Goal: Task Accomplishment & Management: Complete application form

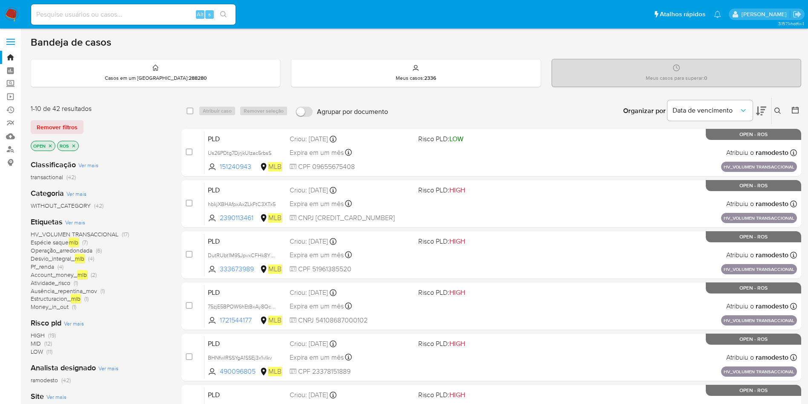
click at [74, 144] on icon "close-filter" at bounding box center [73, 145] width 5 height 5
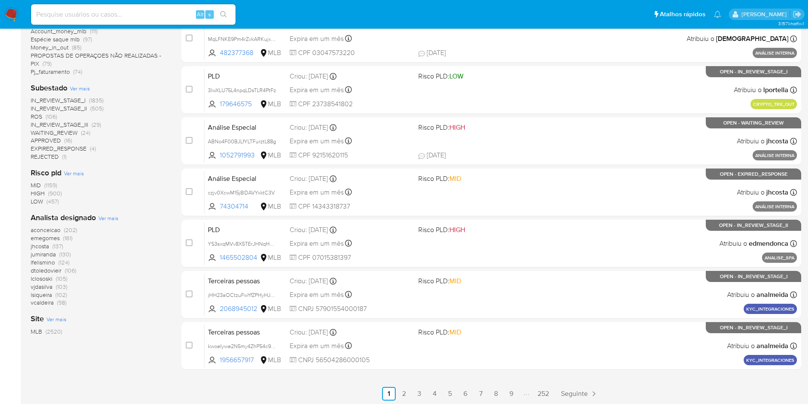
scroll to position [269, 0]
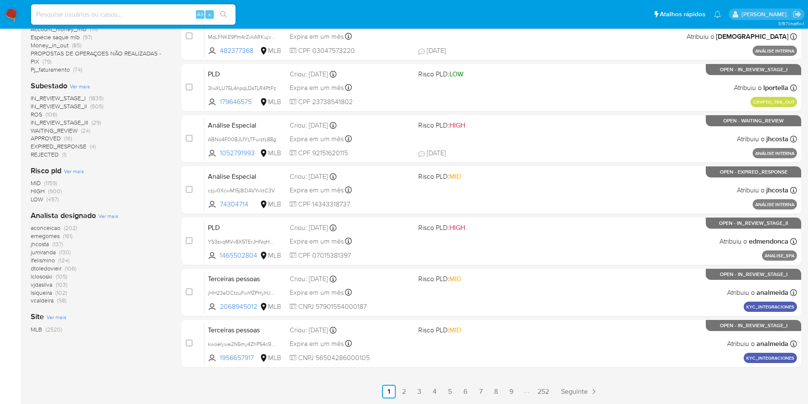
click at [40, 110] on span "ROS" at bounding box center [37, 114] width 12 height 9
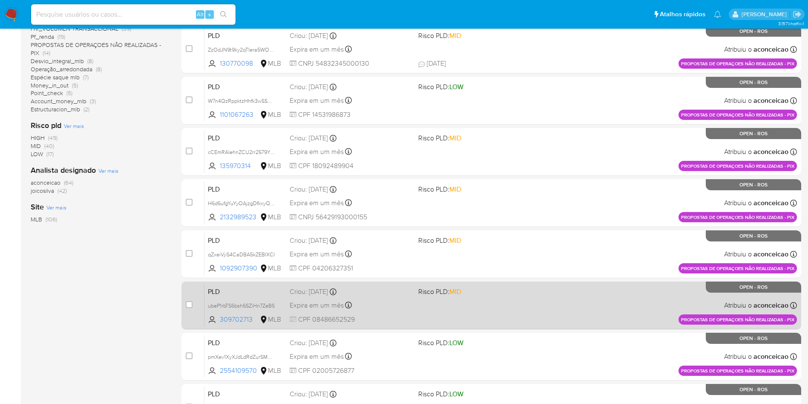
scroll to position [14, 0]
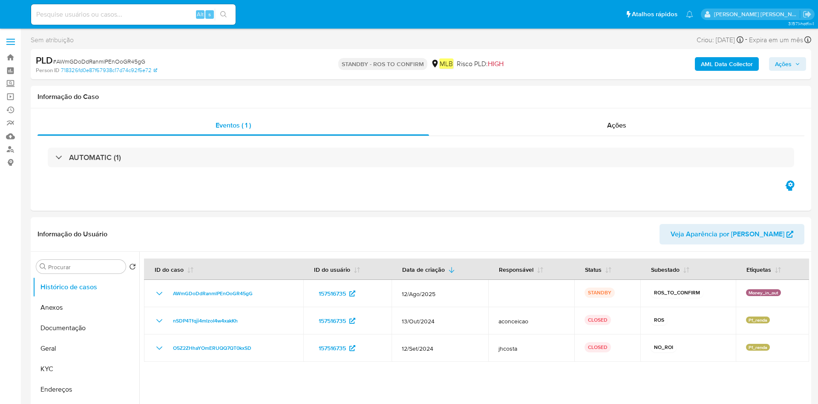
select select "10"
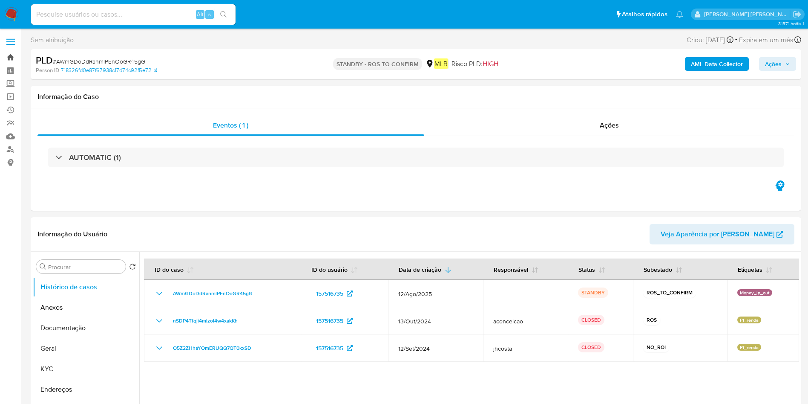
click at [17, 56] on link "Bandeja" at bounding box center [50, 57] width 101 height 13
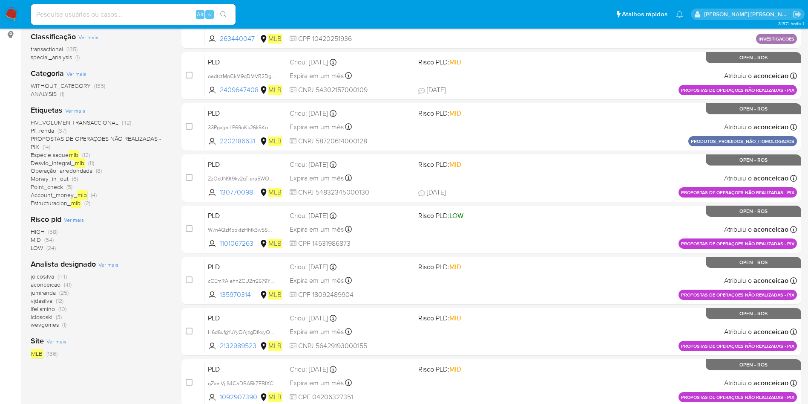
scroll to position [64, 0]
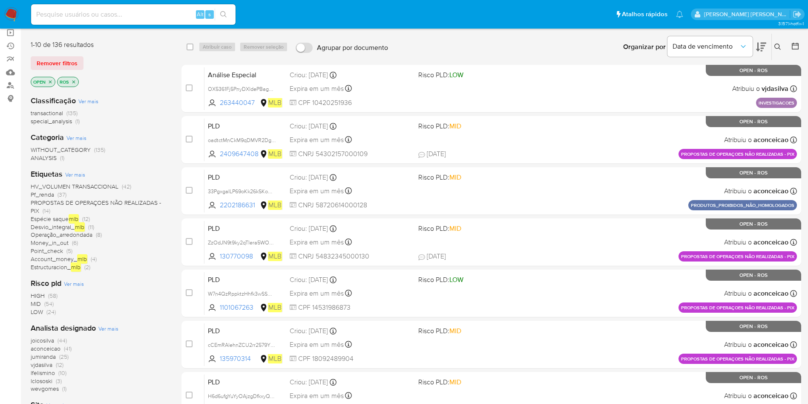
click at [72, 81] on icon "close-filter" at bounding box center [73, 81] width 5 height 5
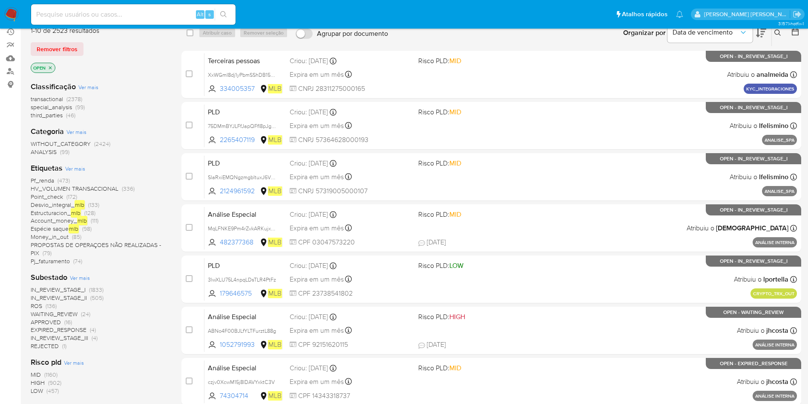
scroll to position [192, 0]
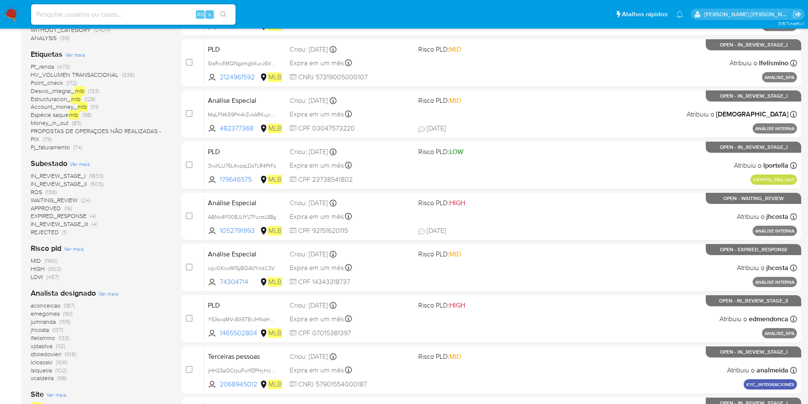
click at [46, 319] on span "jumiranda" at bounding box center [43, 321] width 25 height 9
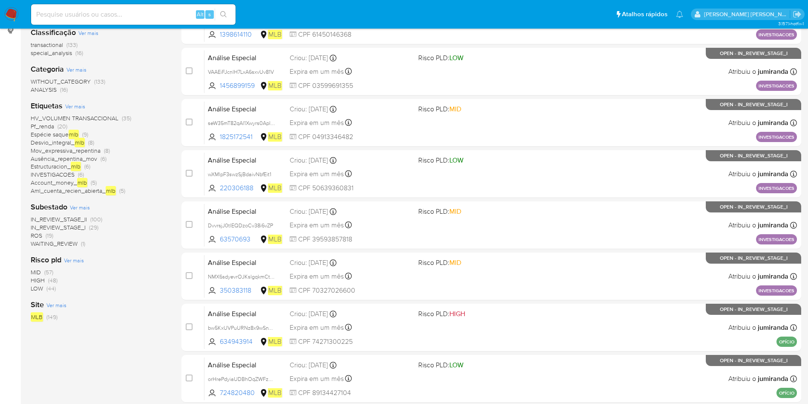
scroll to position [64, 0]
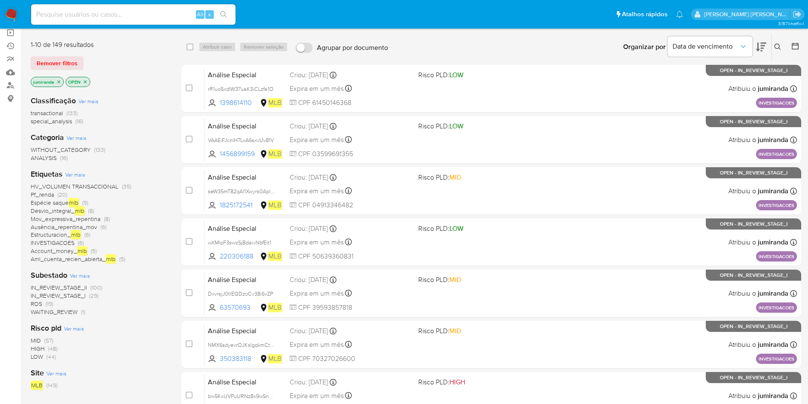
click at [45, 300] on span "ROS (19)" at bounding box center [42, 304] width 23 height 8
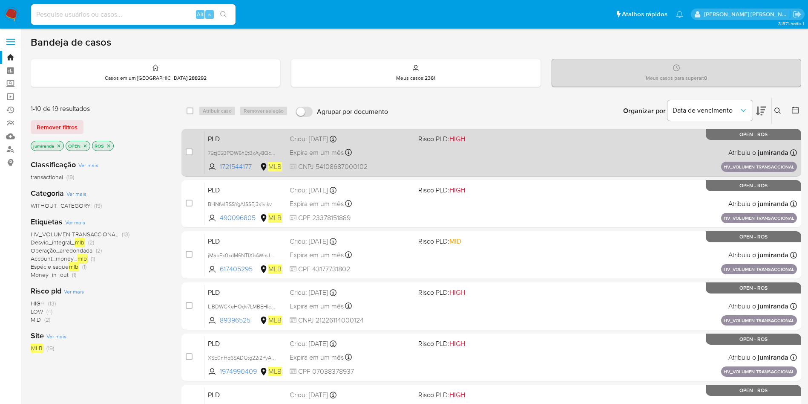
click at [419, 173] on div "PLD 75zjE5BPOW6hEtBxAy8QcGPG 1721544177 MLB Risco PLD: HIGH Criou: 14/08/2025 C…" at bounding box center [501, 152] width 593 height 43
click at [245, 154] on span "75zjE5BPOW6hEtBxAy8QcGPG" at bounding box center [245, 151] width 74 height 9
click at [435, 145] on div "PLD 75zjE5BPOW6hEtBxAy8QcGPG Copiado Copiado 1721544177 MLB Risco PLD: HIGH Cri…" at bounding box center [501, 152] width 593 height 43
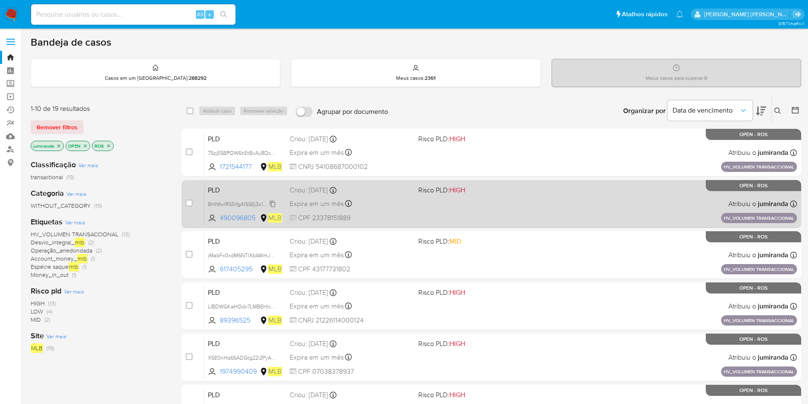
click at [230, 203] on span "BHNfwlRSSYgA1SSEj3x1vIkv" at bounding box center [240, 203] width 64 height 9
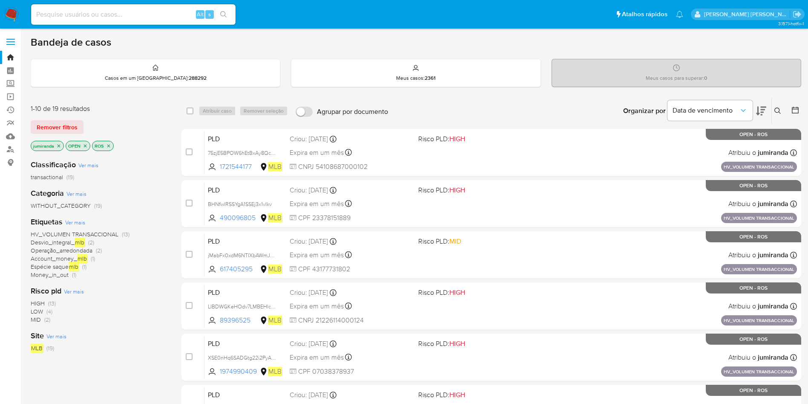
click at [443, 198] on div "PLD BHNfwlRSSYgA1SSEj3x1vIkv Copiado Copiado 490096805 MLB Risco PLD: HIGH Crio…" at bounding box center [501, 203] width 593 height 43
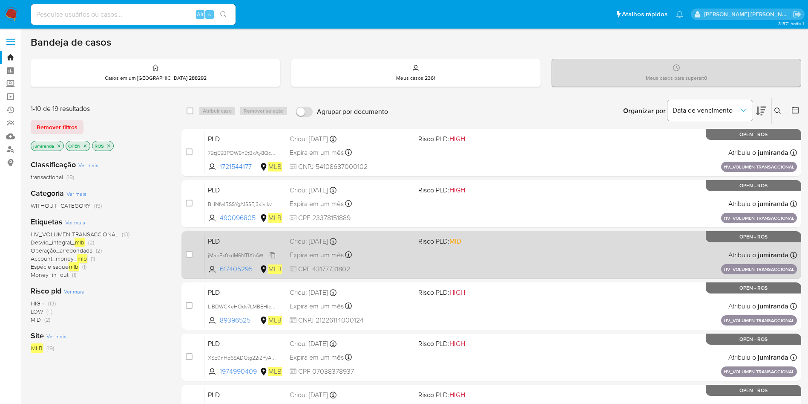
click at [219, 253] on span "jMabFx0xdM6NTlXbAWmJd9UG" at bounding box center [246, 254] width 76 height 9
click at [427, 259] on div "PLD jMabFx0xdM6NTlXbAWmJd9UG Copiado Copiado 617405295 MLB Risco PLD: MID Criou…" at bounding box center [501, 254] width 593 height 43
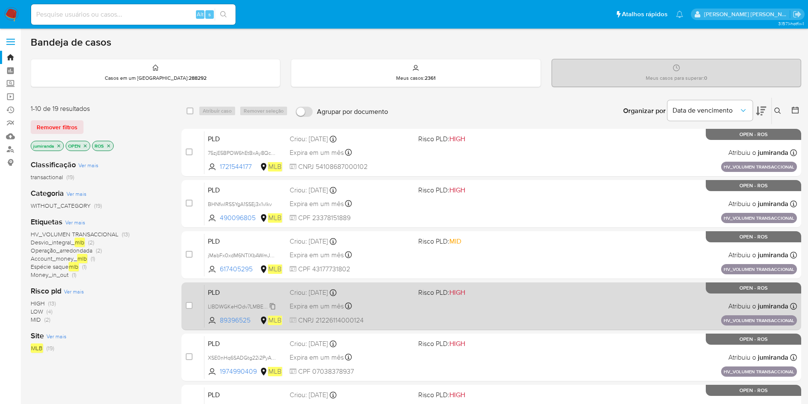
click at [257, 304] on span "LIBDWGKeHOdv7LMBEHlc2tJi" at bounding box center [244, 305] width 72 height 9
click at [405, 310] on div "Expira em um mês Expira em 28/09/2025 11:16:49" at bounding box center [351, 306] width 122 height 12
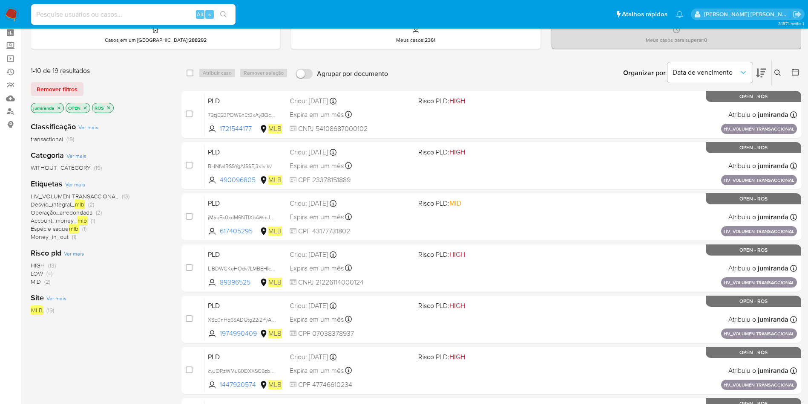
scroll to position [64, 0]
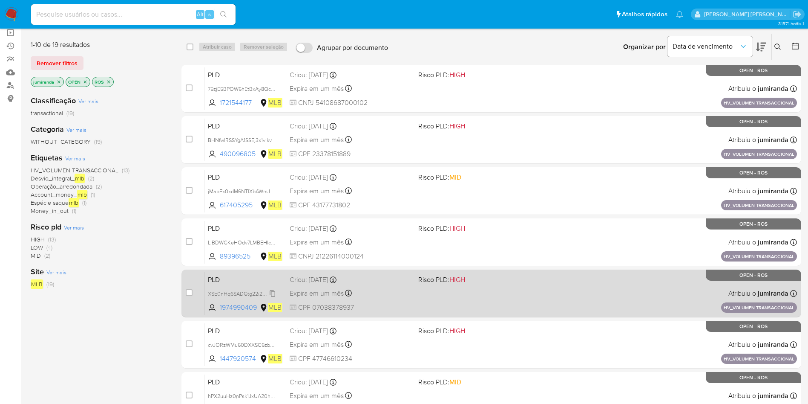
click at [247, 289] on span "XSE0nHq6SADGtg22i2PyA1tb" at bounding box center [243, 292] width 70 height 9
click at [470, 292] on div "PLD XSE0nHq6SADGtg22i2PyA1tb Copiado Copiado 1974990409 MLB Risco PLD: HIGH Cri…" at bounding box center [501, 292] width 593 height 43
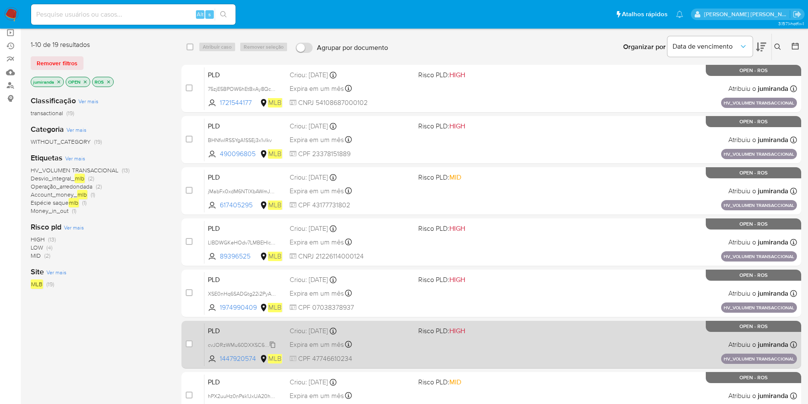
click at [236, 341] on span "cvJORzWMu60DXXSC6zb9uL5c" at bounding box center [246, 343] width 76 height 9
click at [398, 346] on div "Expira em um mês Expira em 28/09/2025 11:16:40" at bounding box center [351, 344] width 122 height 12
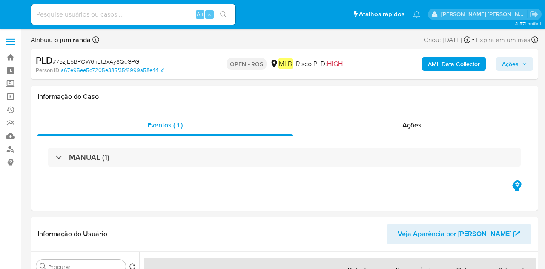
select select "10"
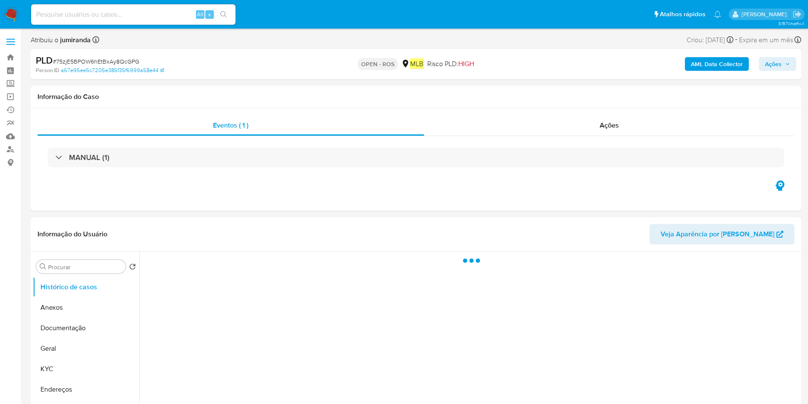
select select "10"
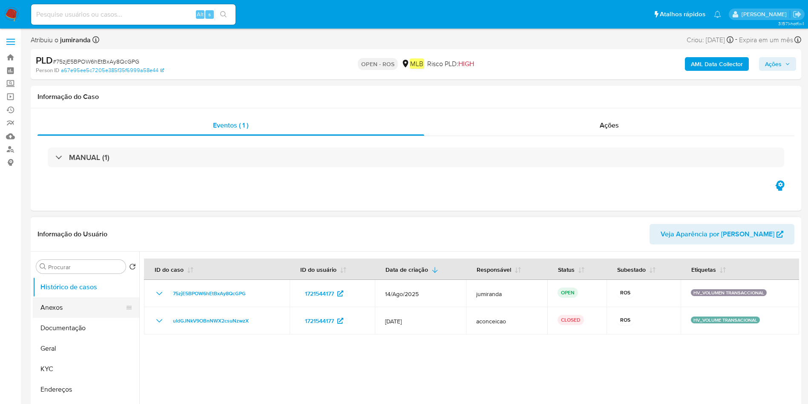
drag, startPoint x: 76, startPoint y: 310, endPoint x: 342, endPoint y: 274, distance: 268.7
click at [76, 310] on button "Anexos" at bounding box center [86, 307] width 107 height 20
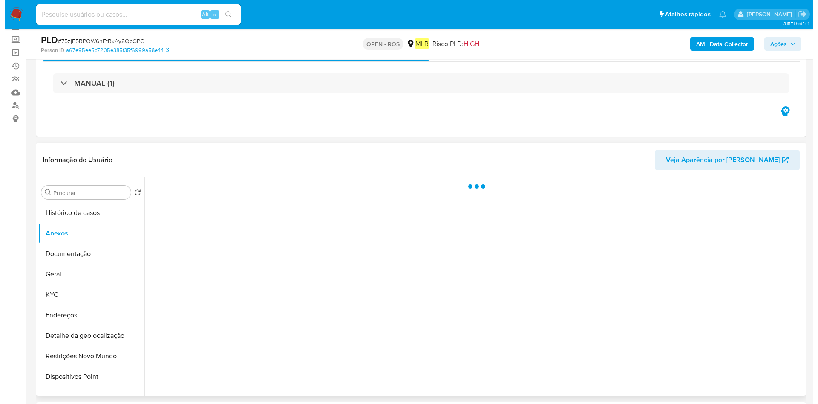
scroll to position [64, 0]
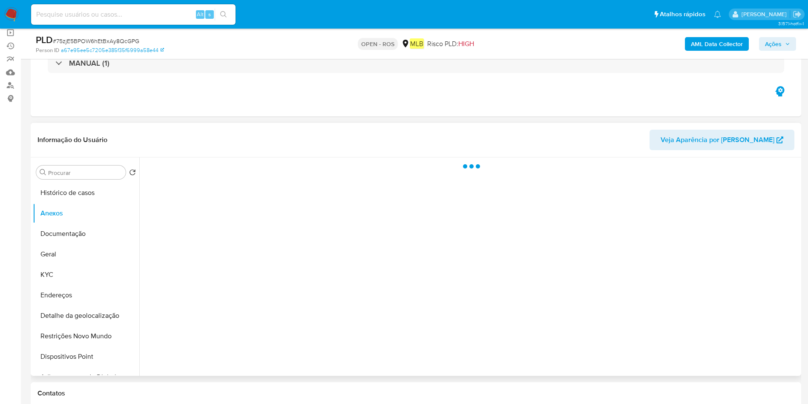
click at [749, 331] on div at bounding box center [469, 266] width 660 height 218
drag, startPoint x: 751, startPoint y: 338, endPoint x: 754, endPoint y: 343, distance: 5.2
click at [751, 339] on div at bounding box center [469, 266] width 660 height 218
click at [756, 349] on div at bounding box center [469, 266] width 660 height 218
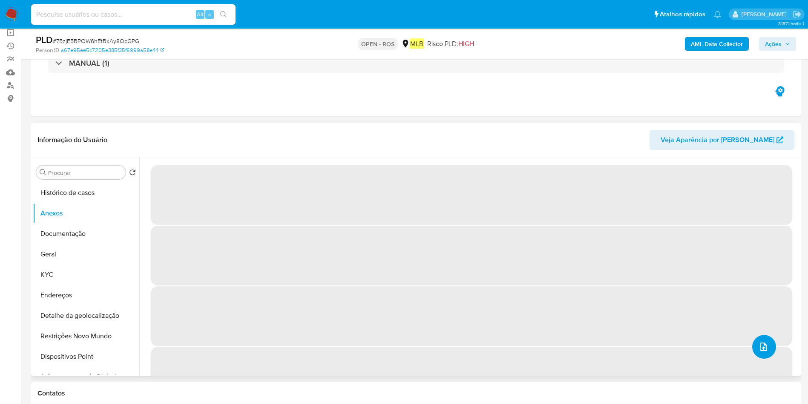
click at [759, 350] on icon "upload-file" at bounding box center [764, 346] width 10 height 10
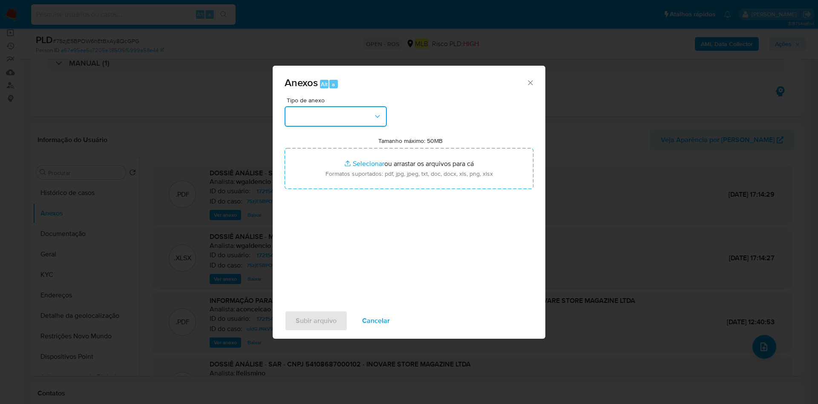
click at [326, 114] on button "button" at bounding box center [336, 116] width 102 height 20
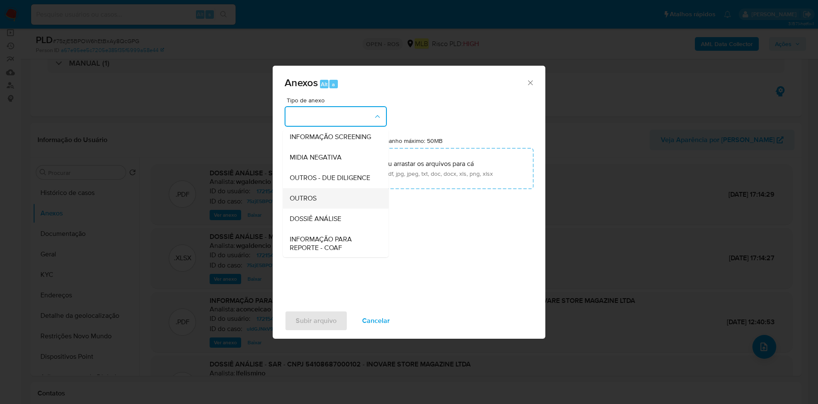
scroll to position [131, 0]
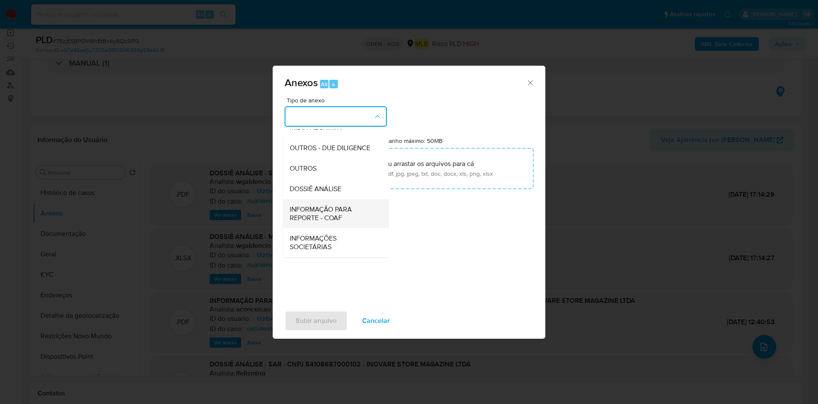
click at [316, 215] on span "INFORMAÇÃO PARA REPORTE - COAF" at bounding box center [333, 213] width 87 height 17
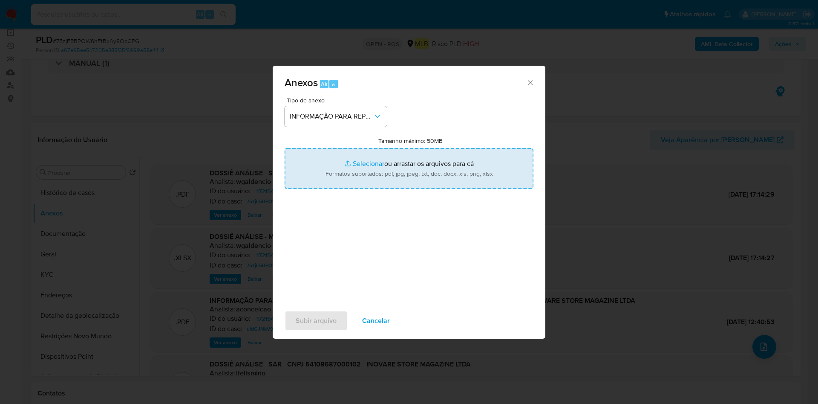
type input "C:\fakepath\2° SAR - 75zjE5BPOW6hEtBxAy8QcGPG - CNPJ 54108687000102 - INOVARE S…"
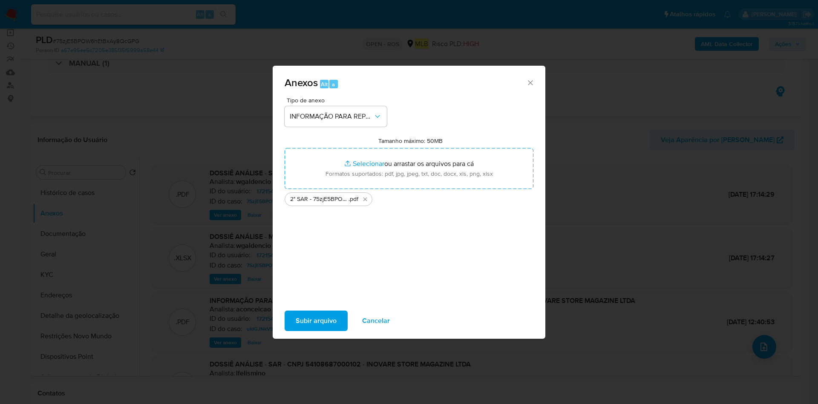
click at [318, 323] on span "Subir arquivo" at bounding box center [316, 320] width 41 height 19
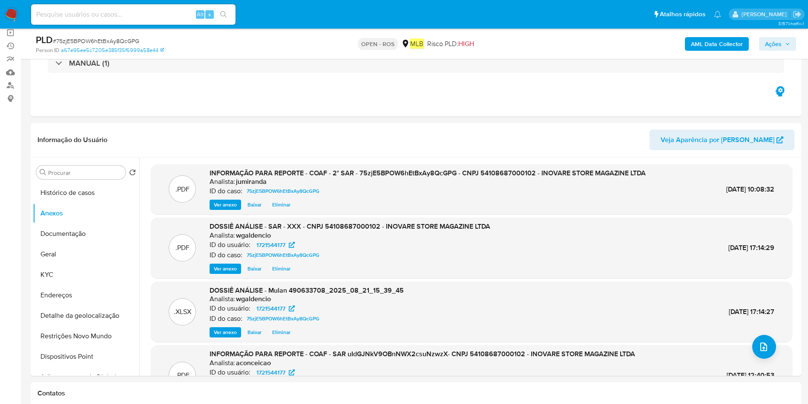
click at [788, 43] on icon "button" at bounding box center [787, 43] width 5 height 5
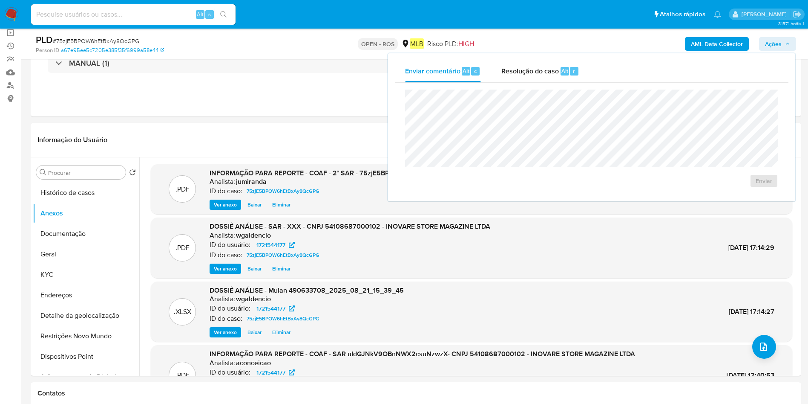
click at [547, 55] on div "Enviar comentário Alt c Resolução do caso Alt r Enviar" at bounding box center [591, 127] width 407 height 148
click at [544, 69] on span "Resolução do caso" at bounding box center [531, 71] width 58 height 10
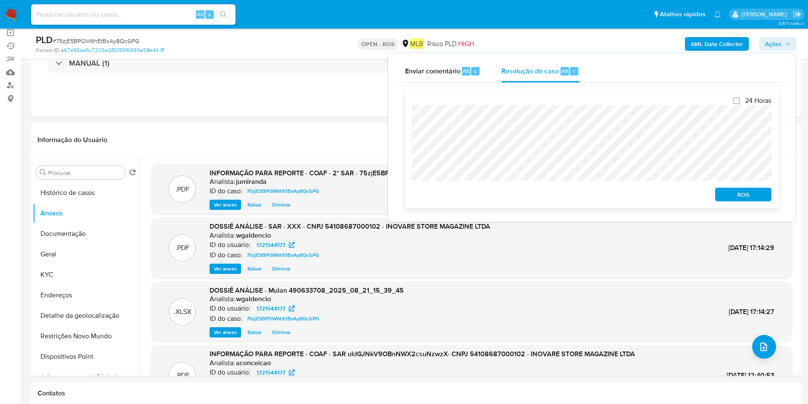
click at [723, 195] on span "ROS" at bounding box center [743, 194] width 44 height 12
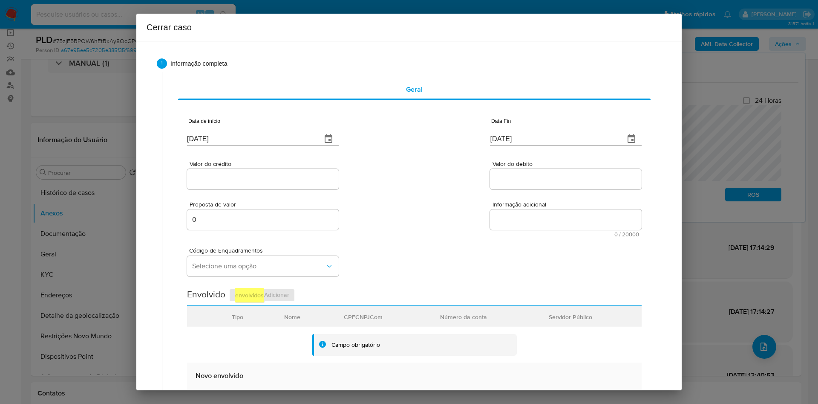
click at [224, 139] on input "[DATE]" at bounding box center [251, 139] width 128 height 14
paste input "01/07"
type input "01/07/2025"
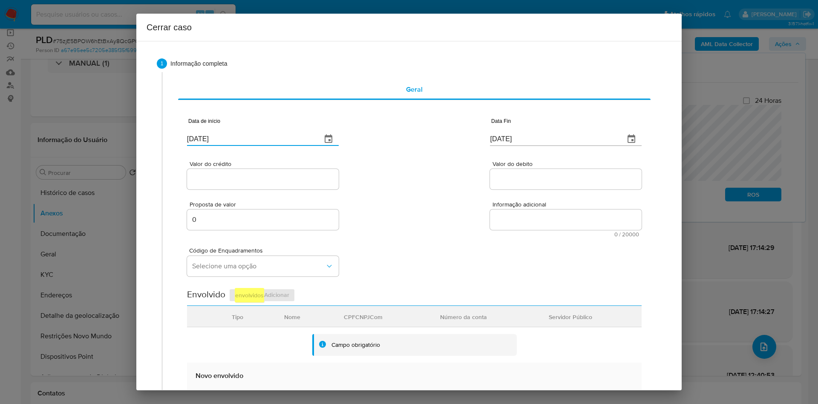
click at [502, 134] on input "[DATE]" at bounding box center [554, 139] width 128 height 14
paste input "4"
type input "24/08/2025"
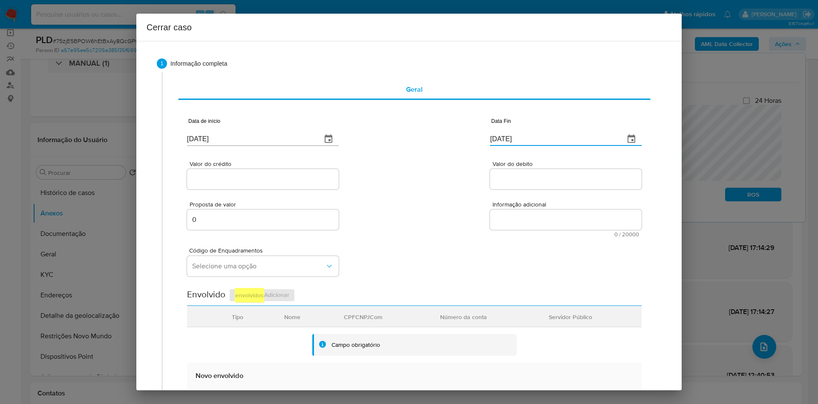
click at [211, 176] on input "Valor do crédito" at bounding box center [263, 178] width 152 height 11
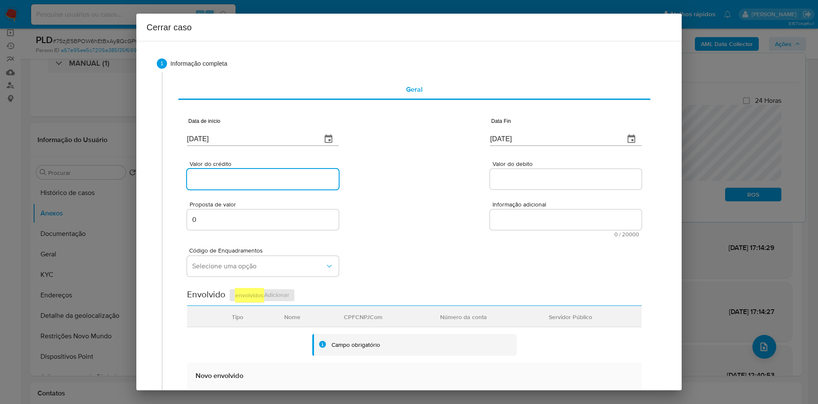
paste input "R$3.758.990"
type input "R$3.758.990"
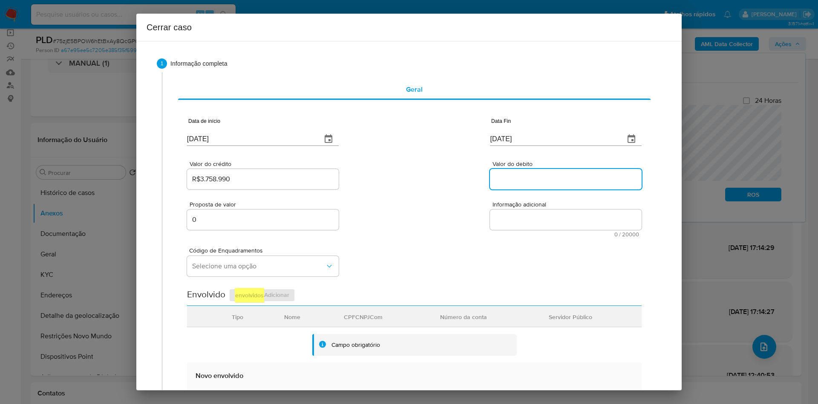
click at [504, 179] on input "Valor do debito" at bounding box center [566, 178] width 152 height 11
paste input "R$1.513.804"
type input "R$1.513.804"
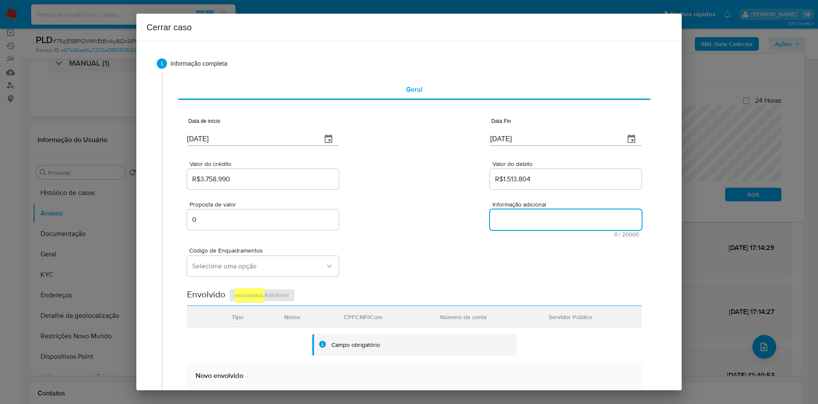
click at [540, 219] on textarea "Informação adicional" at bounding box center [566, 219] width 152 height 20
paste textarea "Informações do Cliente INOVARE STORE MAGAZINE LTDA, CNPJ 54108687000102, consti…"
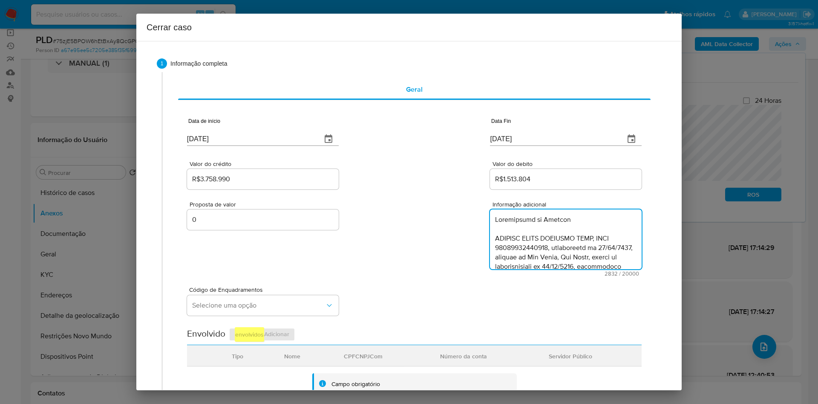
scroll to position [958, 0]
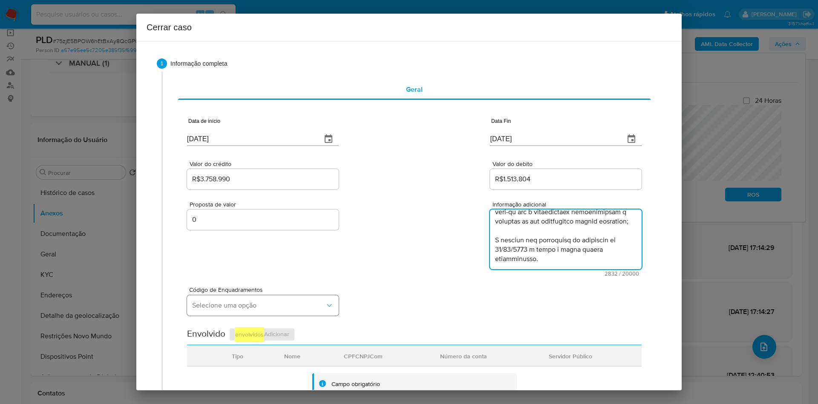
type textarea "Informações do Cliente INOVARE STORE MAGAZINE LTDA, CNPJ 54108687000102, consti…"
click at [241, 311] on button "Selecione uma opção" at bounding box center [263, 305] width 152 height 20
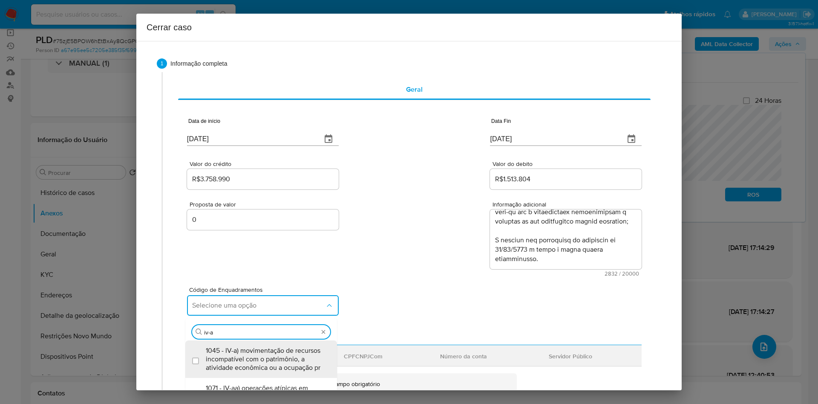
type input "iv-ac"
click at [256, 363] on span "1073 - IV-ac) movimentação de valores incompatíveis com o faturamento mensal da…" at bounding box center [265, 359] width 119 height 26
checkbox input "true"
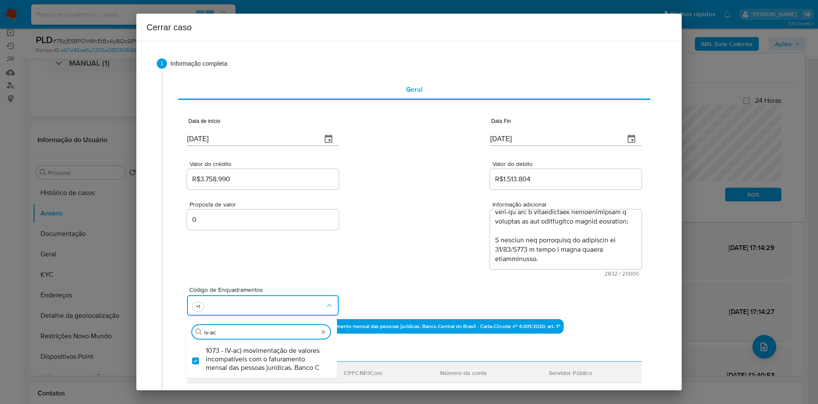
click at [438, 282] on div "Código de Enquadramentos Procurar iv-ac 1073 - IV-ac) movimentação de valores i…" at bounding box center [414, 297] width 455 height 43
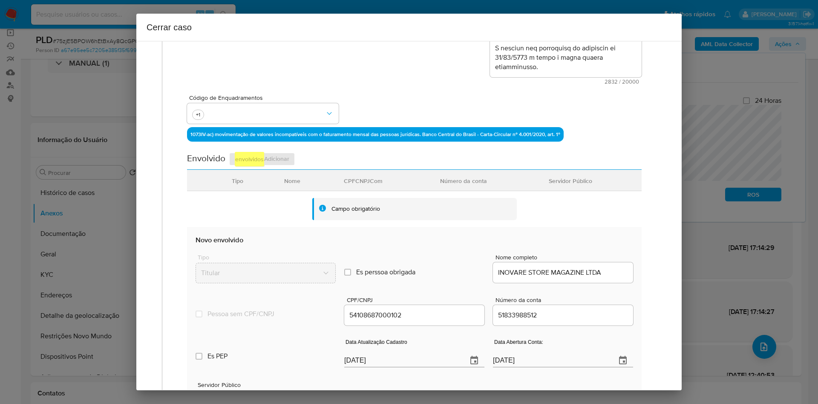
scroll to position [347, 0]
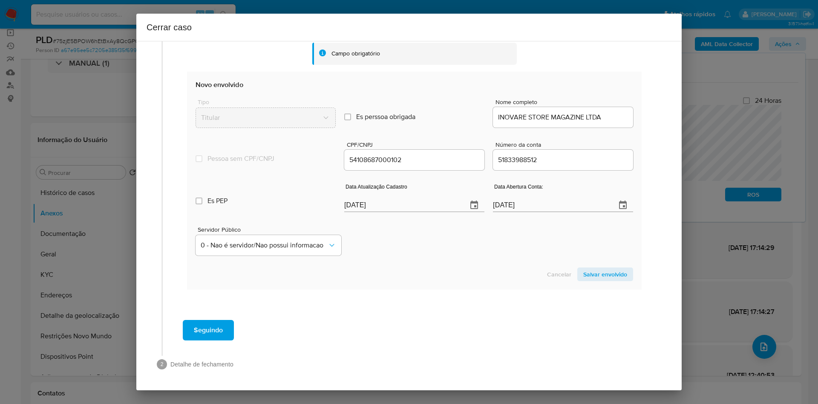
click at [362, 208] on input "[DATE]" at bounding box center [402, 205] width 116 height 14
paste input "7"
type input "27/08/2025"
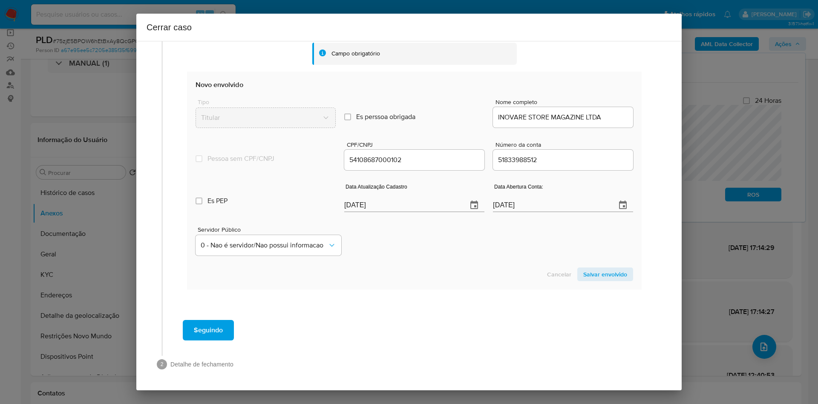
click at [602, 275] on span "Salvar envolvido" at bounding box center [605, 274] width 44 height 12
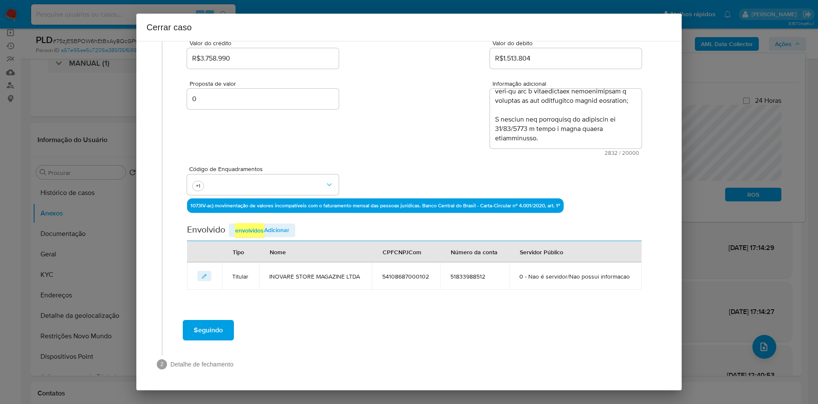
click at [245, 223] on em "envolvidos" at bounding box center [249, 230] width 29 height 14
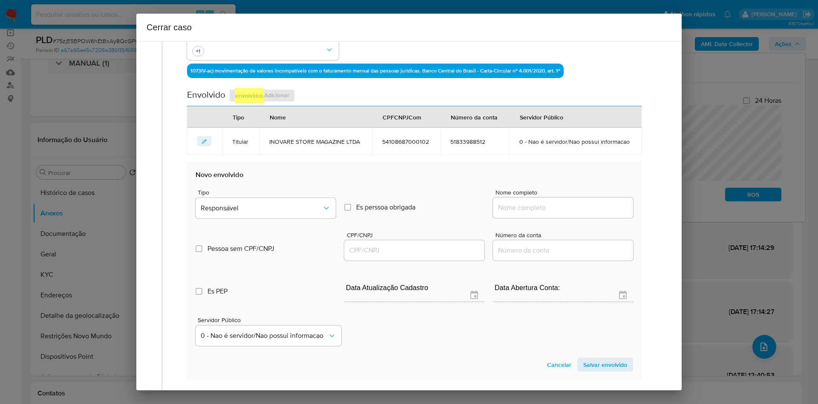
scroll to position [264, 0]
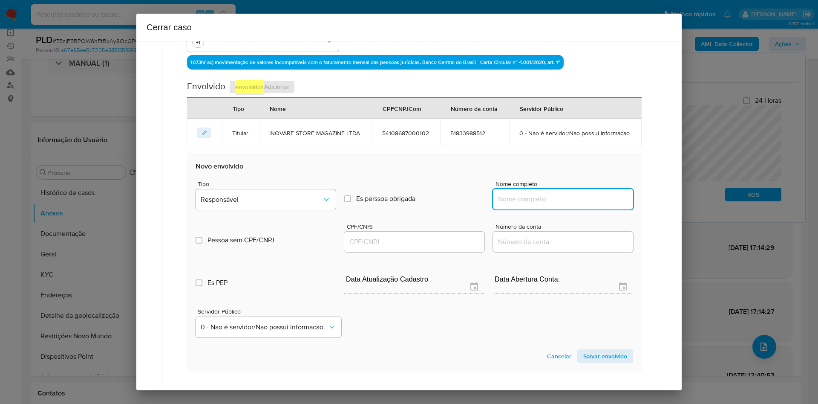
drag, startPoint x: 531, startPoint y: 216, endPoint x: 471, endPoint y: 99, distance: 131.5
click at [531, 205] on input "Nome completo" at bounding box center [563, 198] width 140 height 11
paste input "Sarah Alaaeddine Taha"
type input "Sarah Alaaeddine Taha"
click at [376, 247] on input "CPF/CNPJ" at bounding box center [414, 241] width 140 height 11
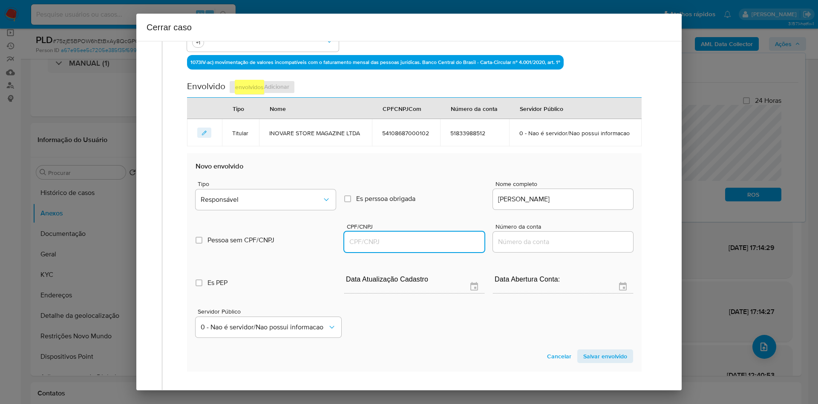
paste input "22901749801"
type input "22901749801"
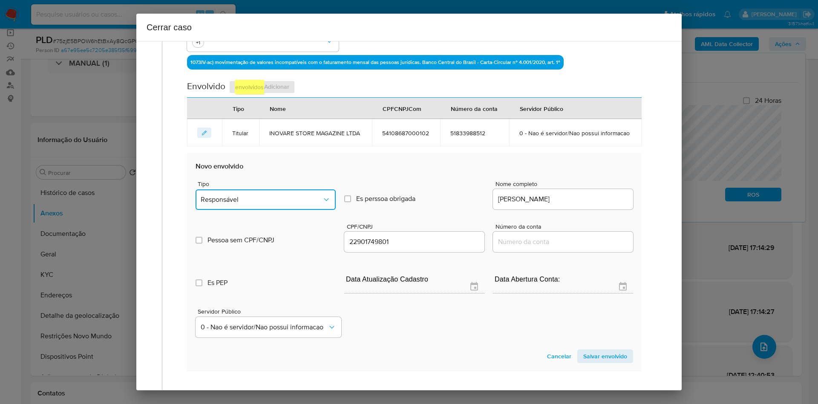
drag, startPoint x: 294, startPoint y: 204, endPoint x: 291, endPoint y: 212, distance: 8.8
click at [293, 207] on button "Responsável" at bounding box center [266, 199] width 140 height 20
click at [239, 268] on ul "Responsável Depositante Sócio Gerente/Director Sacador Produrador / Representan…" at bounding box center [264, 334] width 140 height 245
drag, startPoint x: 233, startPoint y: 277, endPoint x: 251, endPoint y: 274, distance: 18.6
click at [232, 274] on div "Sócio" at bounding box center [261, 263] width 121 height 20
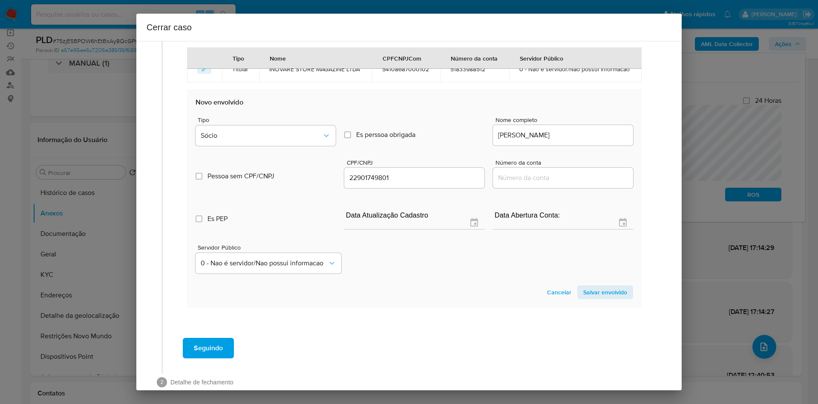
click at [603, 298] on span "Salvar envolvido" at bounding box center [605, 292] width 44 height 12
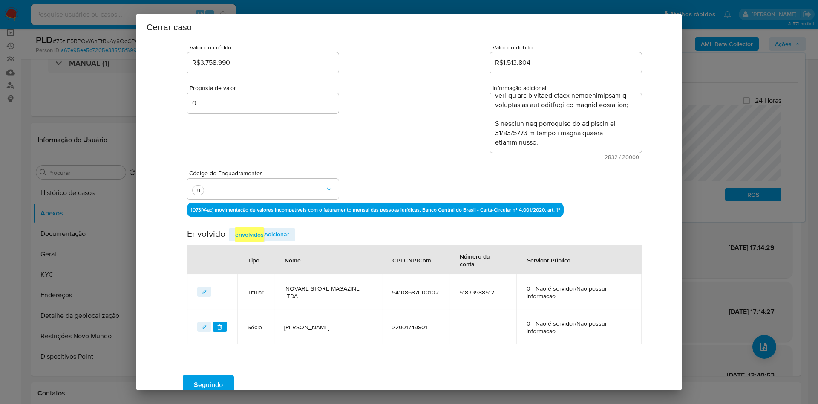
scroll to position [171, 0]
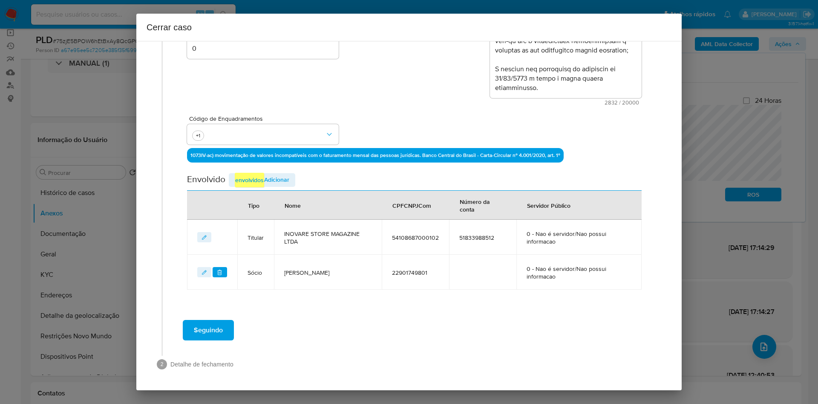
click at [196, 327] on span "Seguindo" at bounding box center [208, 329] width 29 height 19
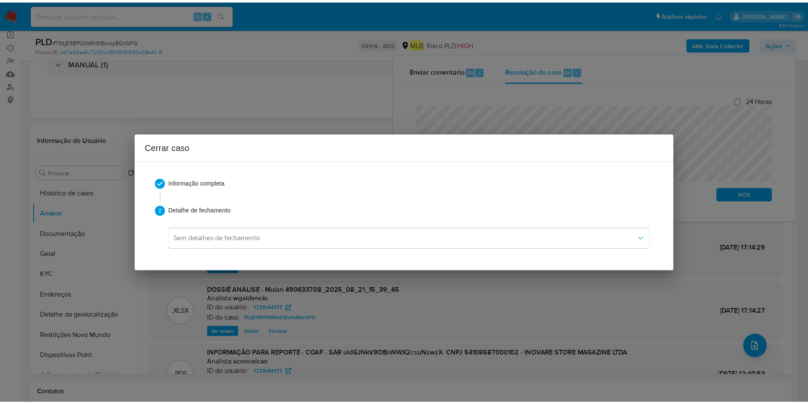
scroll to position [0, 0]
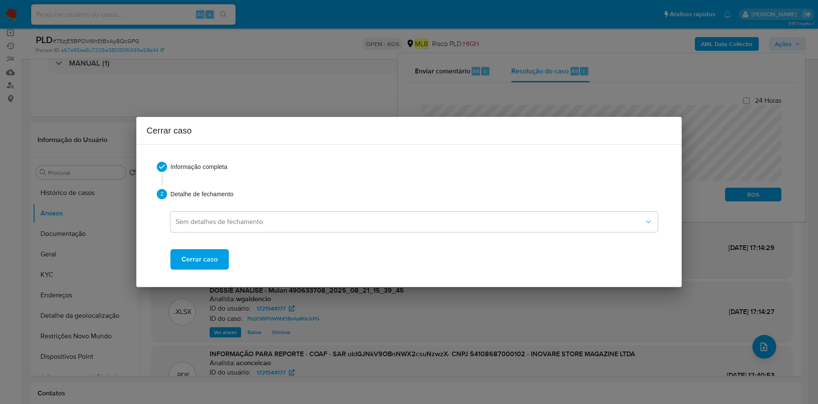
click at [211, 254] on span "Cerrar caso" at bounding box center [200, 259] width 36 height 19
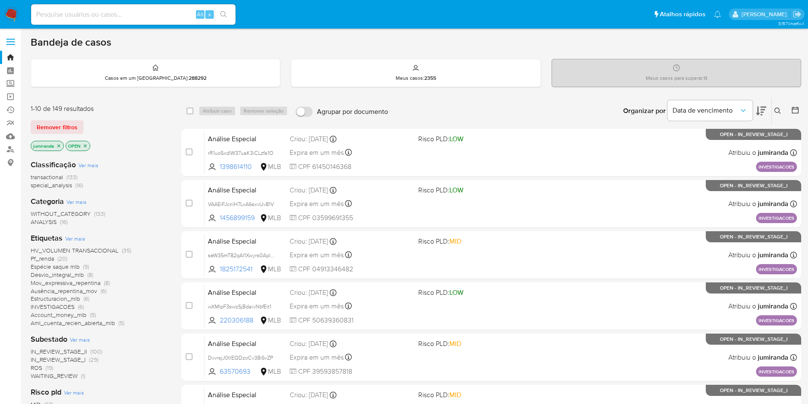
scroll to position [64, 0]
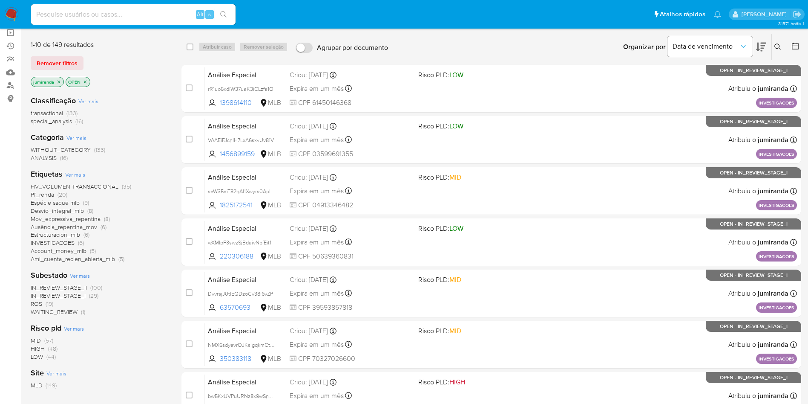
click at [58, 201] on span "Espécie saque mlb" at bounding box center [55, 202] width 49 height 9
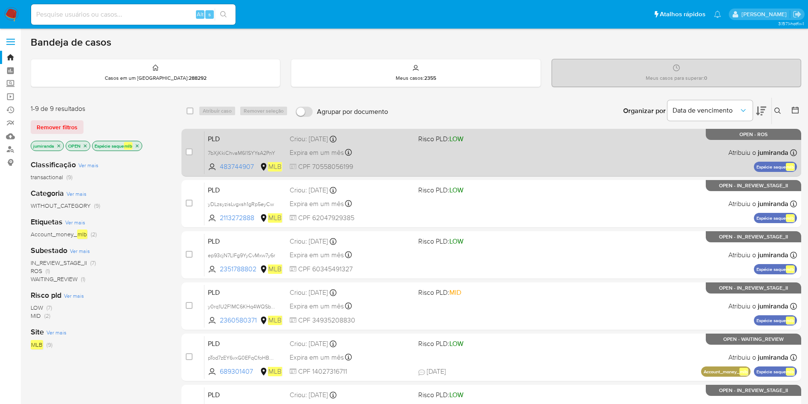
click at [404, 156] on div "Expira em um mês Expira em [DATE] 00:32:49" at bounding box center [351, 153] width 122 height 12
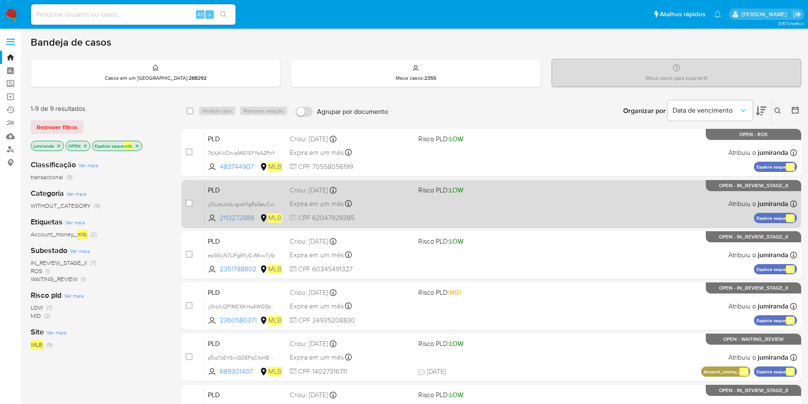
click at [396, 201] on div "Expira em um mês Expira em 26/09/2025 00:26:25" at bounding box center [351, 204] width 122 height 12
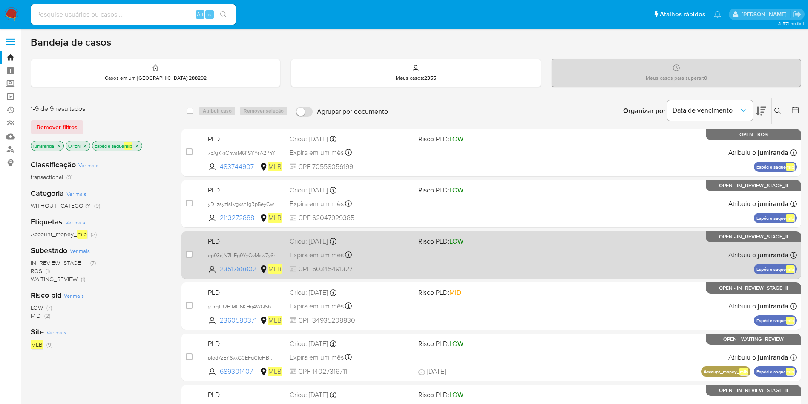
click at [387, 249] on div "Expira em um mês Expira em 26/09/2025 00:26:23" at bounding box center [351, 255] width 122 height 12
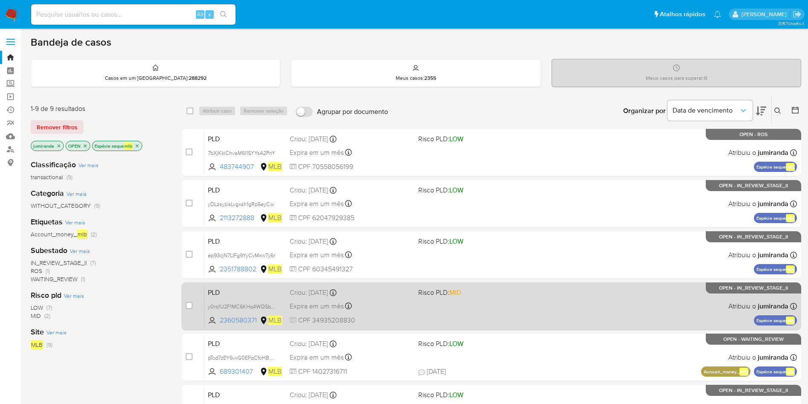
click at [383, 305] on div "Expira em um mês Expira em 26/09/2025 00:19:16" at bounding box center [351, 306] width 122 height 12
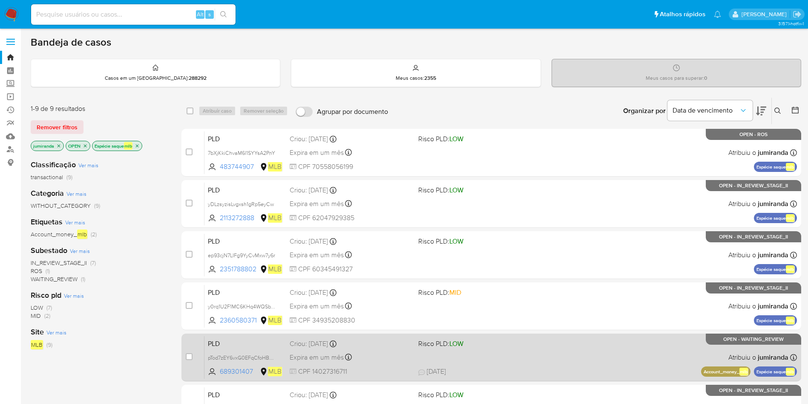
click at [391, 358] on div "Expira em um mês Expira em 26/09/2025 00:15:13" at bounding box center [351, 357] width 122 height 12
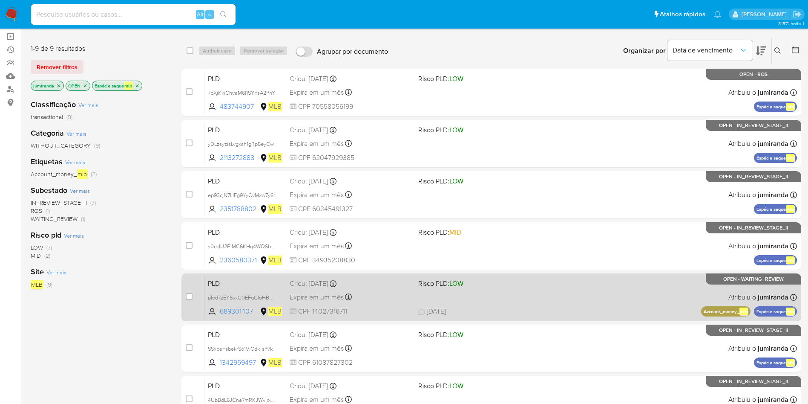
scroll to position [128, 0]
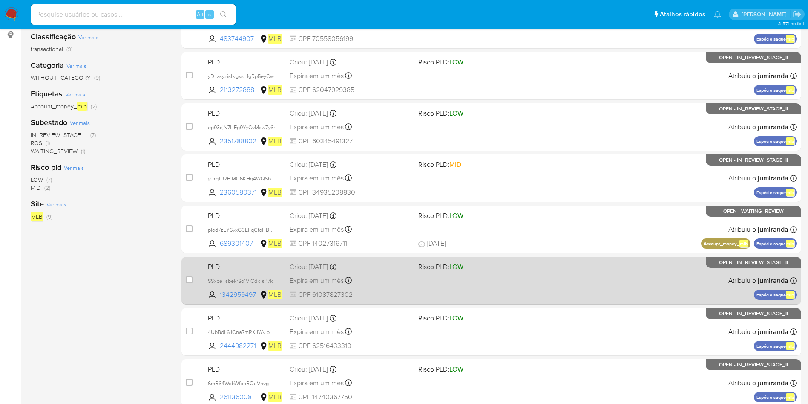
click at [404, 295] on span "CPF 61087827302" at bounding box center [351, 294] width 122 height 9
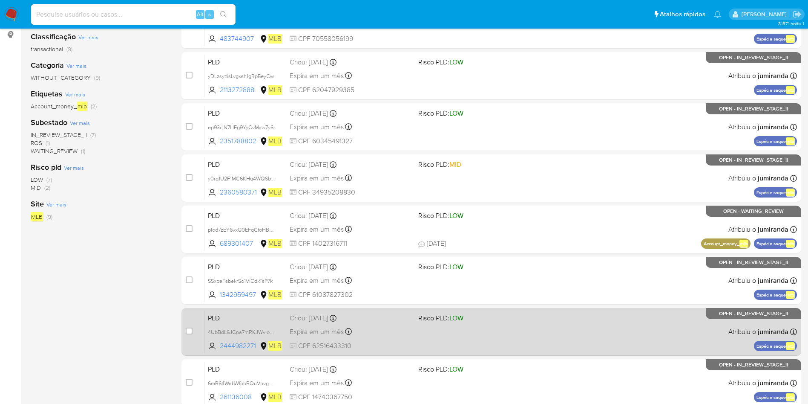
click at [405, 316] on div "Criou: 12/08/2025 Criou: 12/08/2025 00:10:09" at bounding box center [351, 317] width 122 height 9
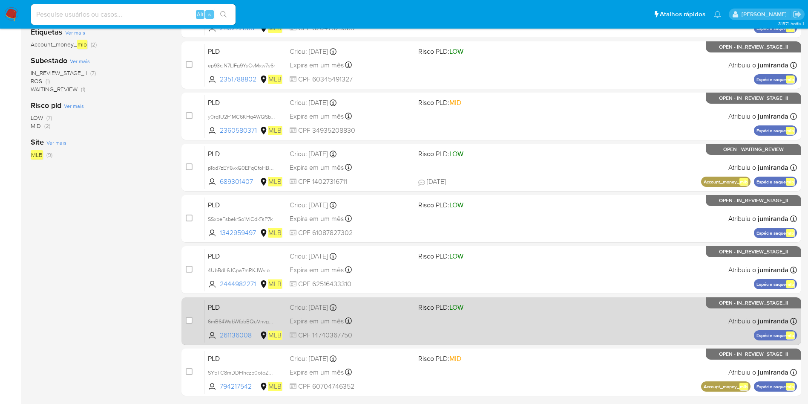
scroll to position [218, 0]
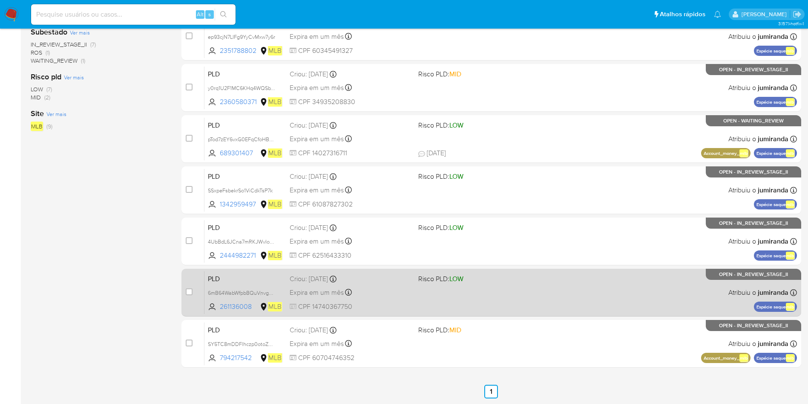
click at [416, 290] on div "PLD 6mB64WabWfpbBQuVnvgwh7aS 261136008 MLB Risco PLD: LOW Criou: 12/08/2025 Cri…" at bounding box center [501, 292] width 593 height 43
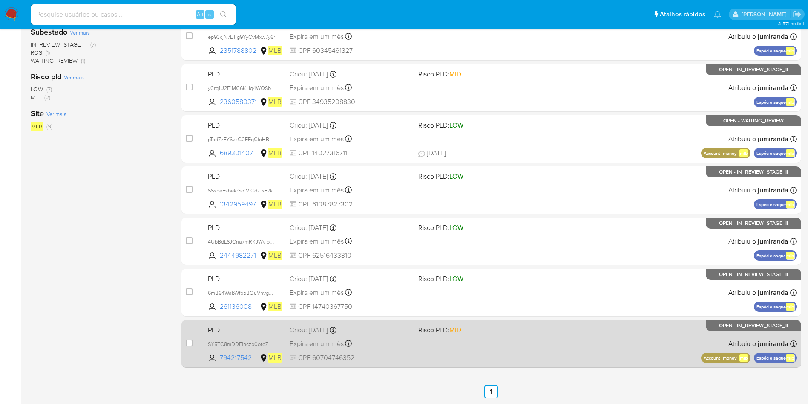
click at [407, 349] on div "PLD SY5TC8mDDFlhczp0otoZOmYV 794217542 MLB Risco PLD: MID Criou: 12/08/2025 Cri…" at bounding box center [501, 343] width 593 height 43
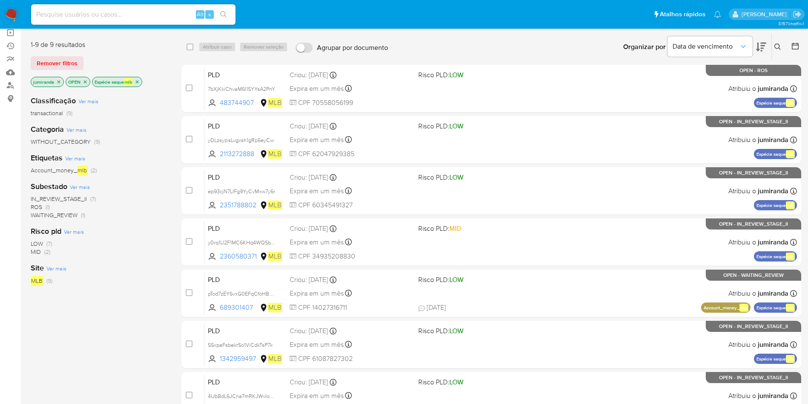
scroll to position [0, 0]
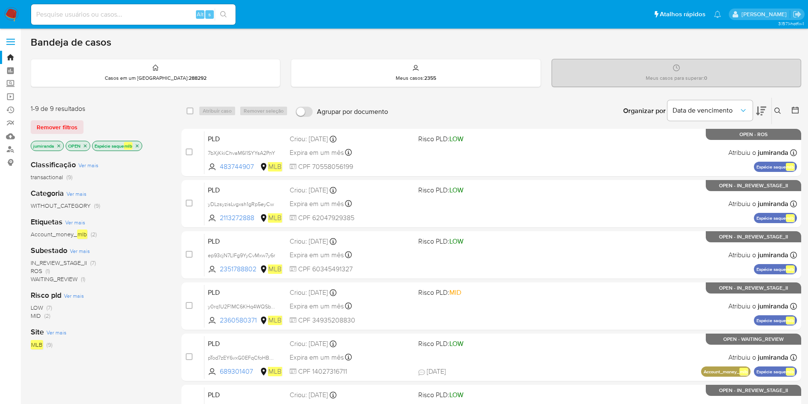
click at [140, 144] on icon "close-filter" at bounding box center [137, 145] width 5 height 5
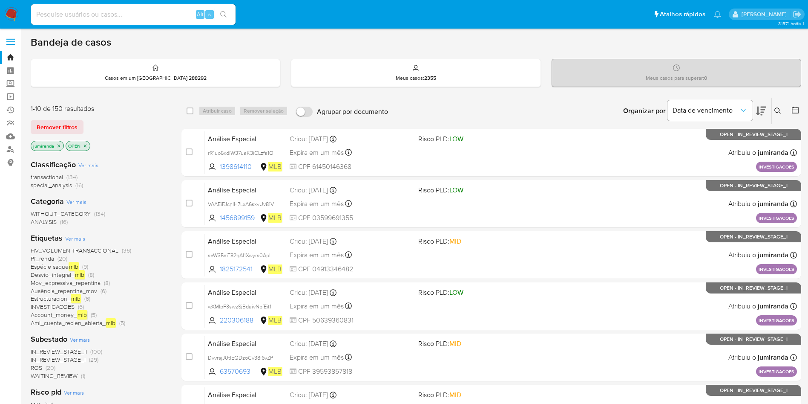
click at [57, 304] on span "INVESTIGACOES" at bounding box center [53, 306] width 44 height 9
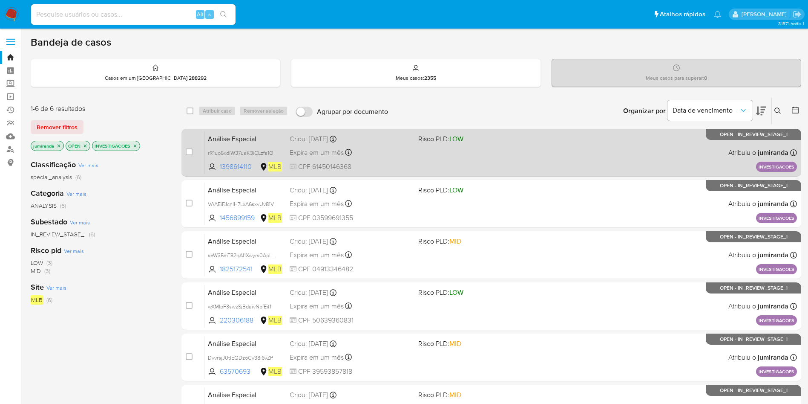
click at [455, 153] on div "Análise Especial rR1uo5xdlW37uaK3iCLzfa1O 1398614110 MLB Risco PLD: LOW Criou: …" at bounding box center [501, 152] width 593 height 43
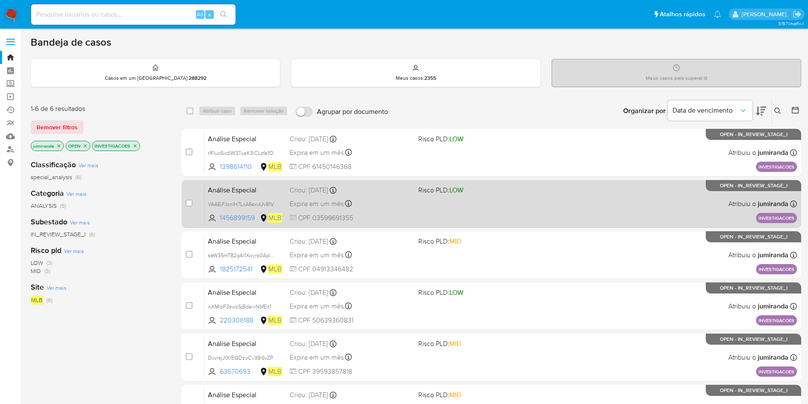
click at [470, 186] on span "Risco PLD: LOW" at bounding box center [479, 189] width 122 height 11
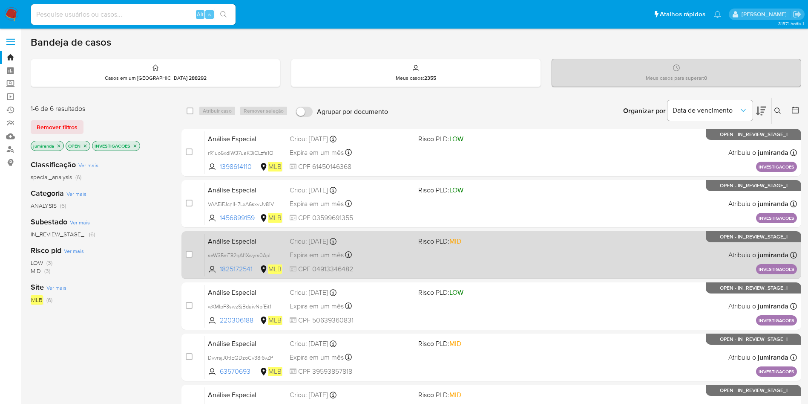
click at [487, 244] on span "Risco PLD: MID" at bounding box center [479, 240] width 122 height 11
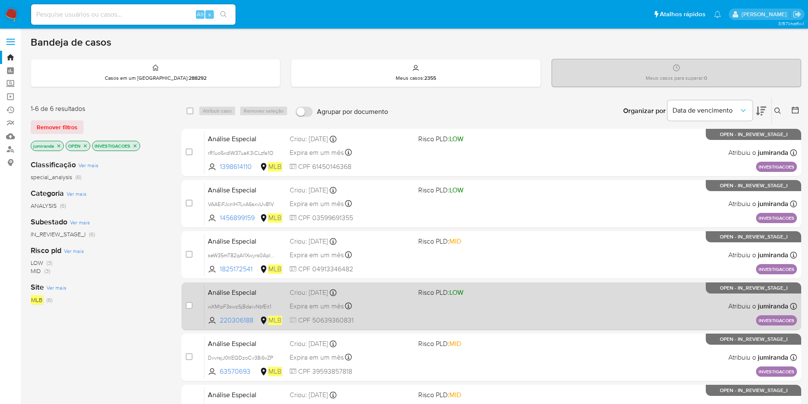
click at [486, 301] on div "Análise Especial wXMlpF3swzSjBdaivNbfEit1 220306188 MLB Risco PLD: LOW Criou: 1…" at bounding box center [501, 305] width 593 height 43
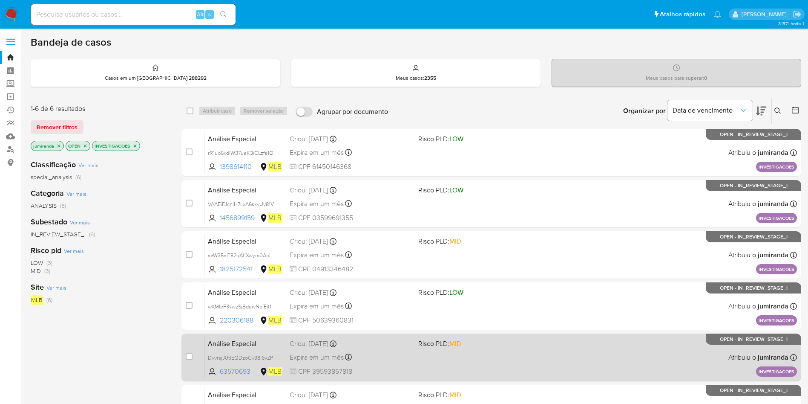
click at [485, 356] on div "Análise Especial DvvrsjJ0tlEQDzoCv38i6vZP 63570693 MLB Risco PLD: MID Criou: 14…" at bounding box center [501, 356] width 593 height 43
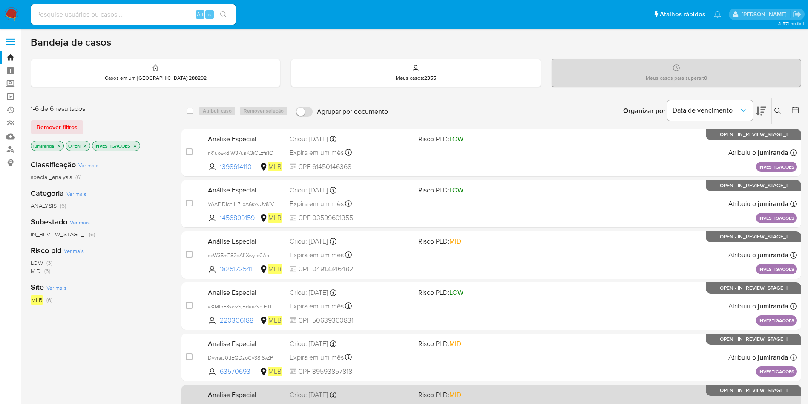
click at [479, 387] on div "Análise Especial NMX6sdyevrOJKslgqkmCtpJa 350383118 MLB Risco PLD: MID Criou: 1…" at bounding box center [501, 408] width 593 height 43
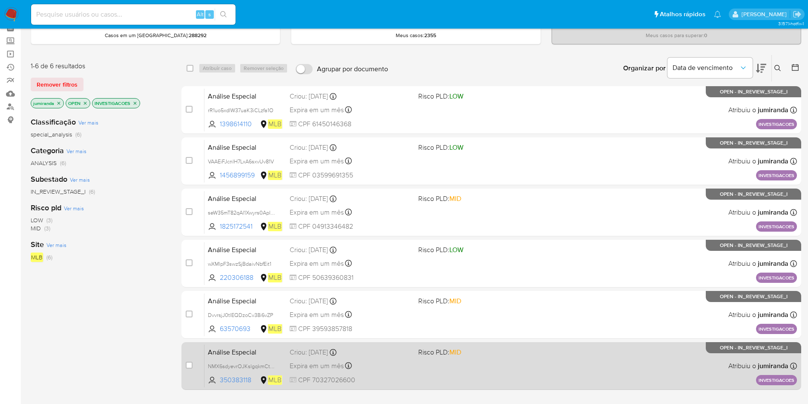
scroll to position [85, 0]
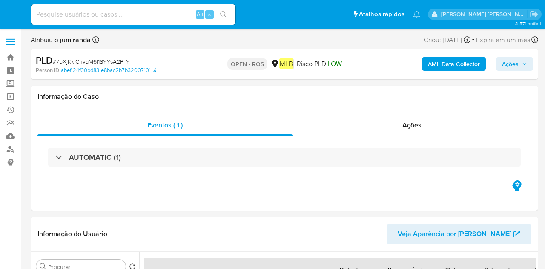
select select "10"
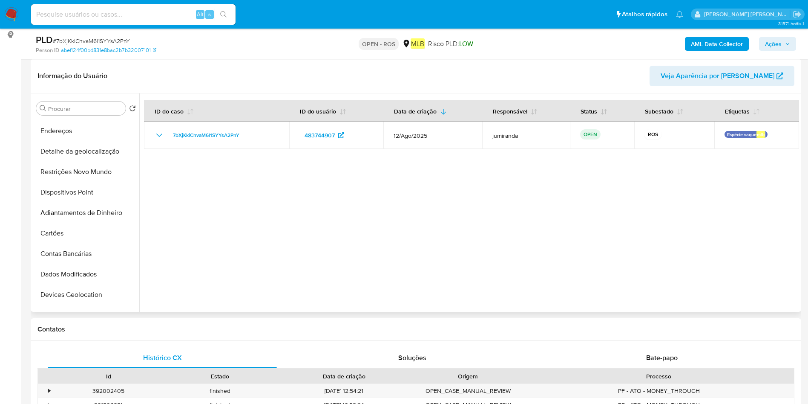
scroll to position [128, 0]
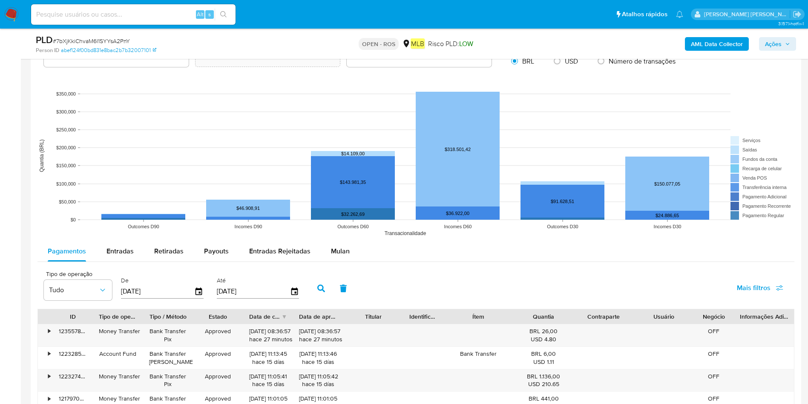
click at [338, 248] on span "Mulan" at bounding box center [340, 251] width 19 height 10
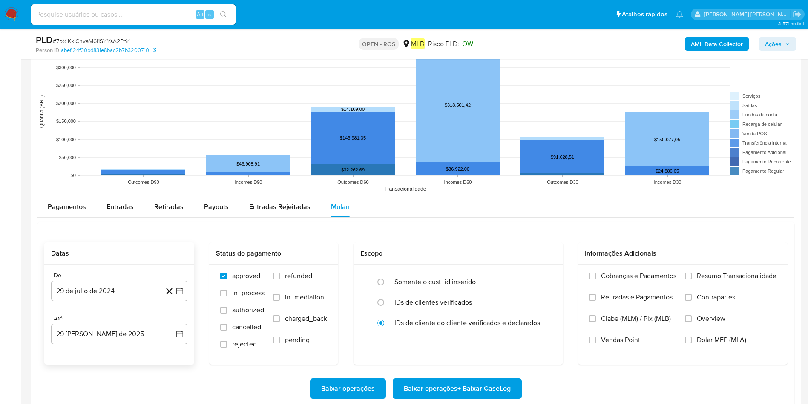
scroll to position [767, 0]
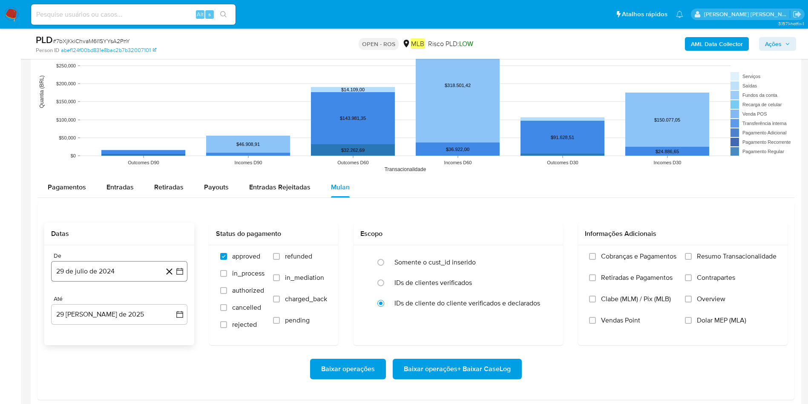
click at [117, 268] on button "29 de julio de 2024" at bounding box center [119, 271] width 136 height 20
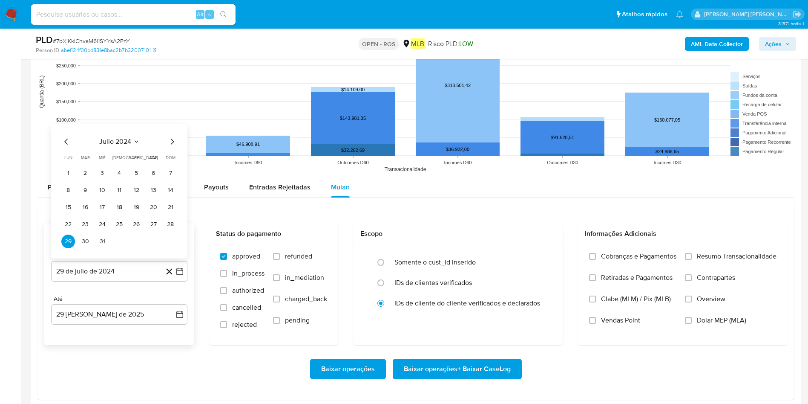
click at [129, 142] on span "julio 2024" at bounding box center [115, 141] width 32 height 9
click at [177, 130] on div "2024 2024 ene feb mar abr may jun [DATE] ago sep oct nov dic" at bounding box center [118, 186] width 135 height 144
click at [169, 132] on icon "Año siguiente" at bounding box center [170, 132] width 10 height 10
click at [81, 209] on span "[DATE]" at bounding box center [81, 210] width 19 height 7
click at [83, 174] on button "1" at bounding box center [85, 173] width 14 height 14
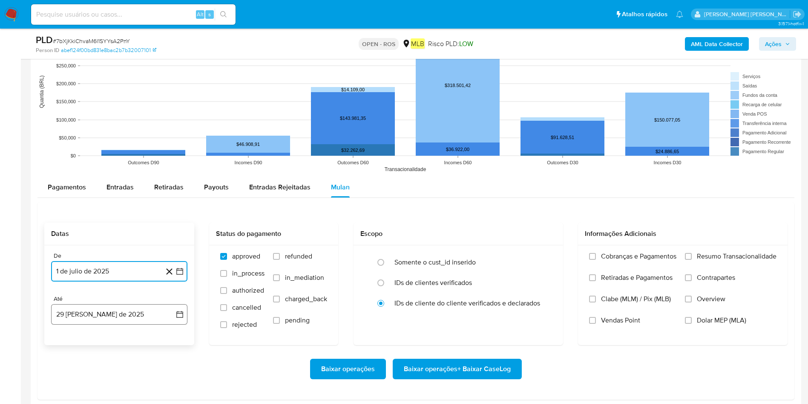
click at [95, 268] on button "29 [PERSON_NAME] de 2025" at bounding box center [119, 314] width 136 height 20
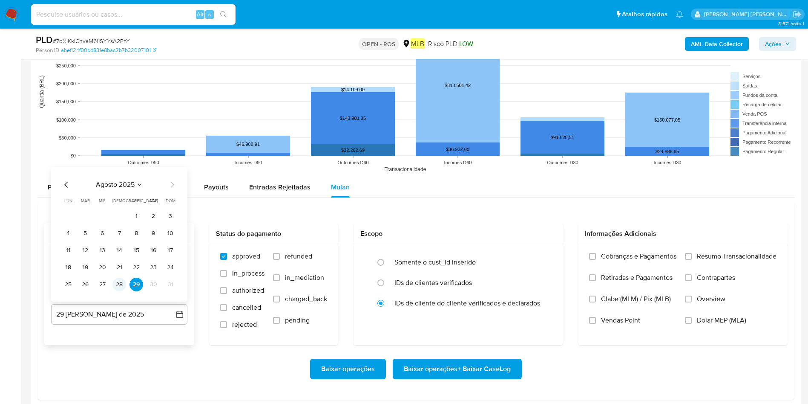
click at [119, 268] on button "28" at bounding box center [120, 284] width 14 height 14
click at [545, 256] on span "Resumo Transacionalidade" at bounding box center [737, 256] width 80 height 9
click at [545, 256] on input "Resumo Transacionalidade" at bounding box center [688, 256] width 7 height 7
click at [489, 268] on span "Baixar operações + Baixar CaseLog" at bounding box center [457, 368] width 107 height 19
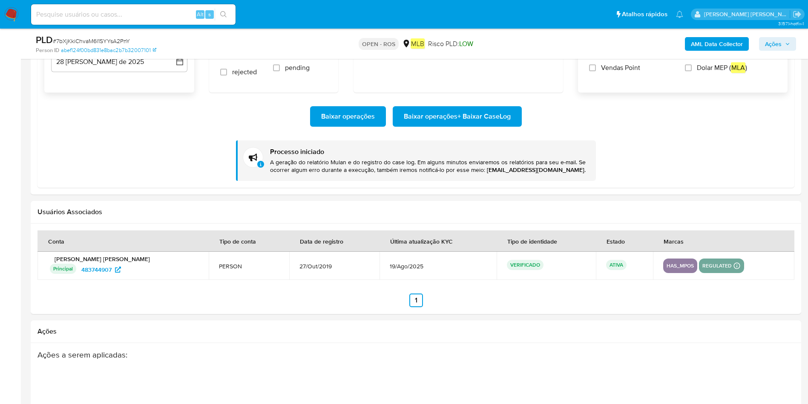
scroll to position [959, 0]
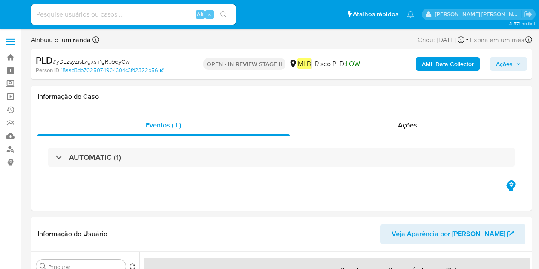
select select "10"
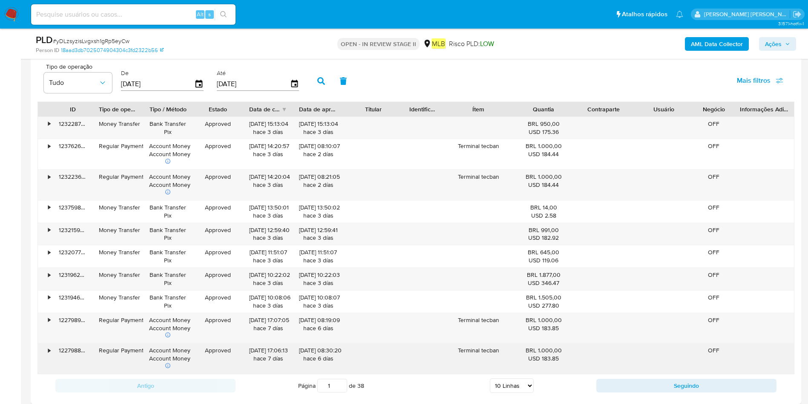
scroll to position [903, 0]
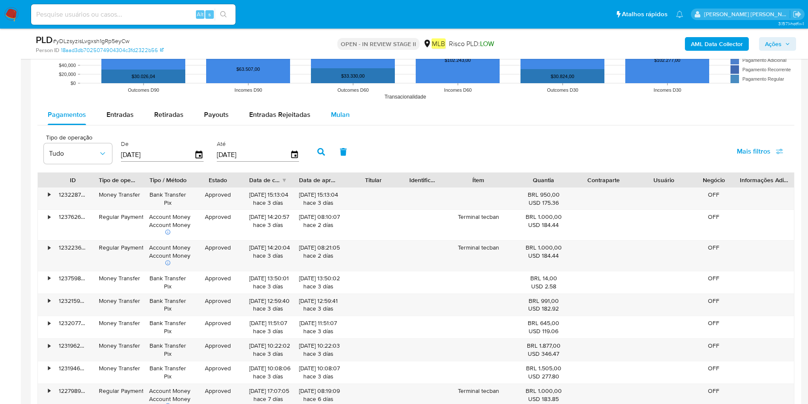
click at [341, 118] on span "Mulan" at bounding box center [340, 115] width 19 height 10
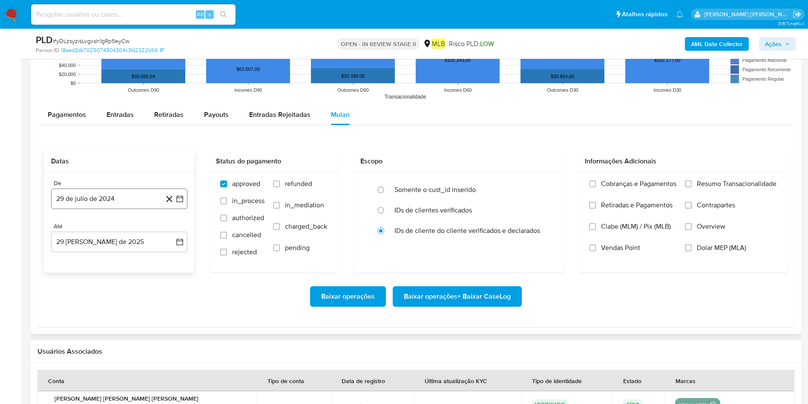
click at [105, 197] on button "29 de julio de 2024" at bounding box center [119, 198] width 136 height 20
click at [103, 223] on div "julio 2024 julio 2024 lun lunes mar martes mié miércoles jue jueves vie viernes…" at bounding box center [119, 278] width 136 height 135
click at [138, 233] on button "julio 2024" at bounding box center [119, 229] width 40 height 9
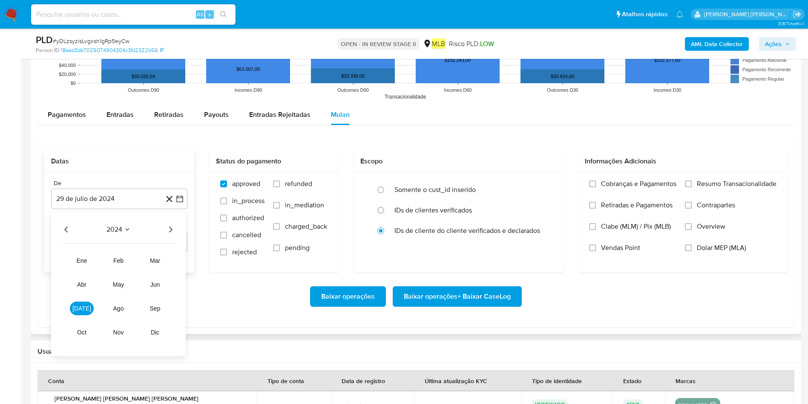
click at [173, 230] on icon "Año siguiente" at bounding box center [170, 229] width 10 height 10
click at [90, 268] on button "[DATE]" at bounding box center [82, 308] width 24 height 14
click at [90, 262] on button "1" at bounding box center [85, 261] width 14 height 14
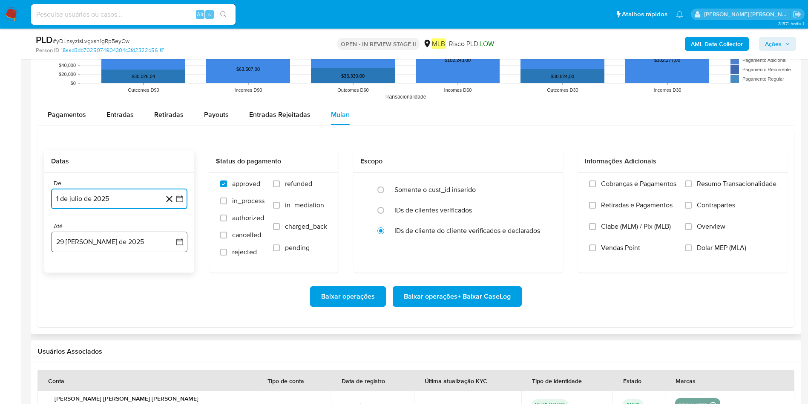
click at [111, 244] on button "29 [PERSON_NAME] de 2025" at bounding box center [119, 241] width 136 height 20
drag, startPoint x: 121, startPoint y: 372, endPoint x: 147, endPoint y: 345, distance: 38.0
click at [121, 268] on button "28" at bounding box center [120, 372] width 14 height 14
click at [539, 184] on span "Resumo Transacionalidade" at bounding box center [737, 183] width 80 height 9
click at [539, 184] on input "Resumo Transacionalidade" at bounding box center [688, 183] width 7 height 7
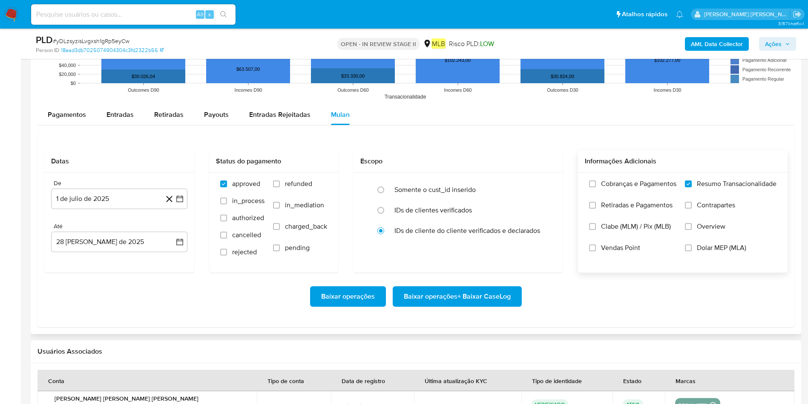
click at [473, 268] on span "Baixar operações + Baixar CaseLog" at bounding box center [457, 296] width 107 height 19
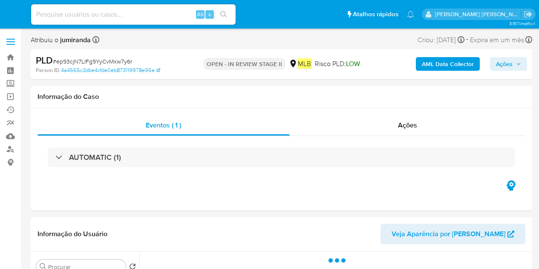
select select "10"
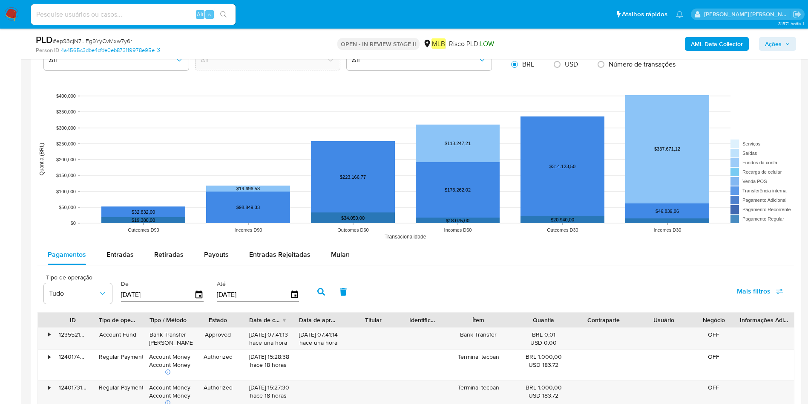
scroll to position [831, 0]
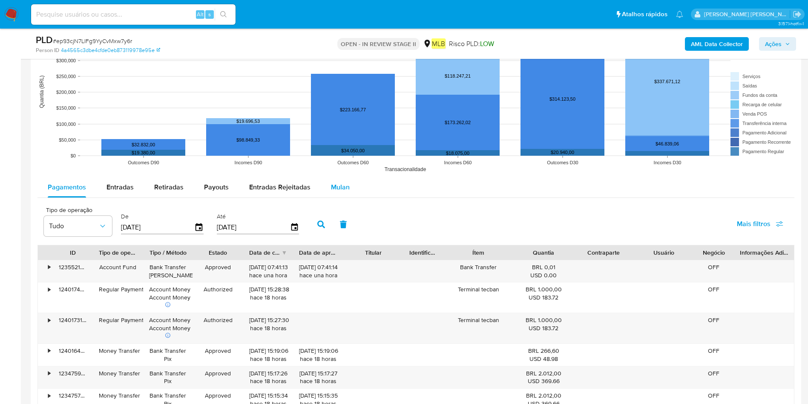
click at [341, 181] on div "Mulan" at bounding box center [340, 187] width 19 height 20
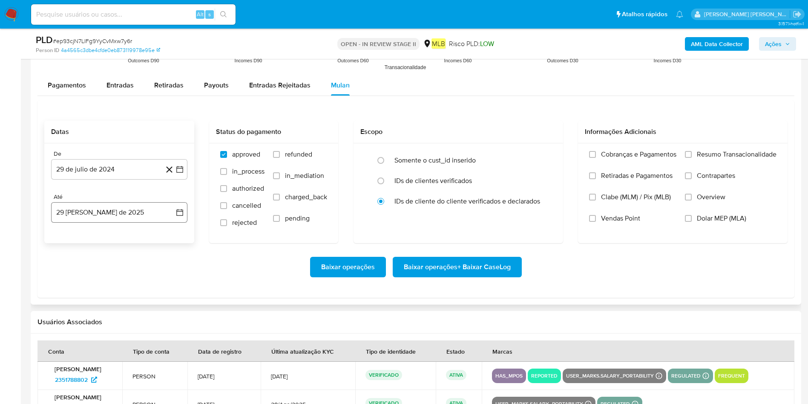
scroll to position [959, 0]
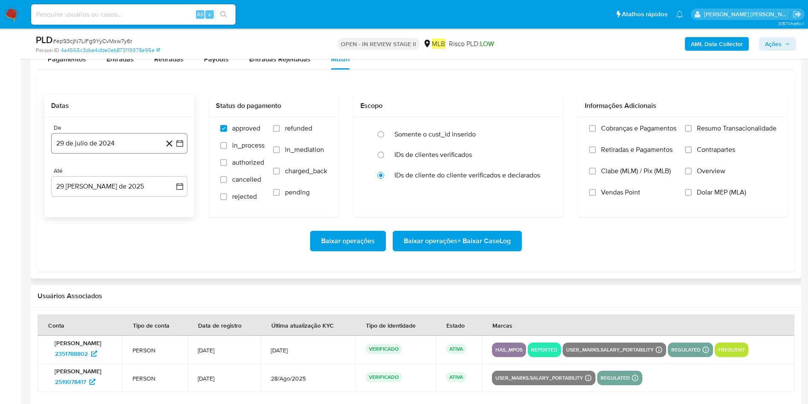
click at [108, 147] on button "29 de julio de 2024" at bounding box center [119, 143] width 136 height 20
click at [118, 171] on span "julio 2024" at bounding box center [115, 174] width 32 height 9
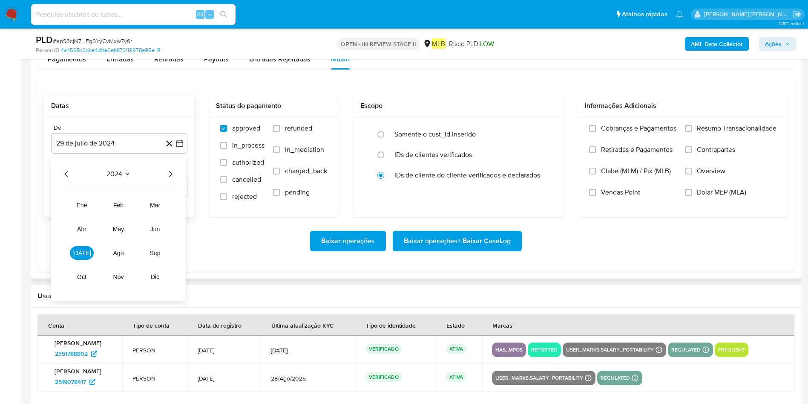
click at [170, 176] on icon "Año siguiente" at bounding box center [170, 174] width 3 height 6
click at [84, 251] on span "[DATE]" at bounding box center [81, 252] width 19 height 7
click at [88, 206] on button "1" at bounding box center [85, 206] width 14 height 14
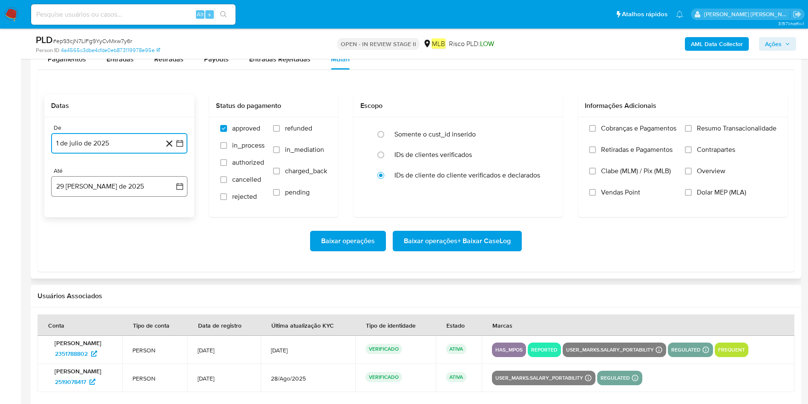
click at [98, 187] on button "29 [PERSON_NAME] de 2025" at bounding box center [119, 186] width 136 height 20
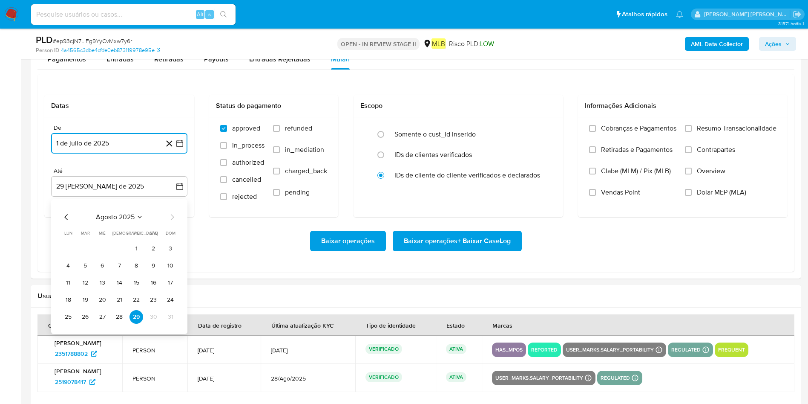
click at [118, 268] on button "28" at bounding box center [120, 317] width 14 height 14
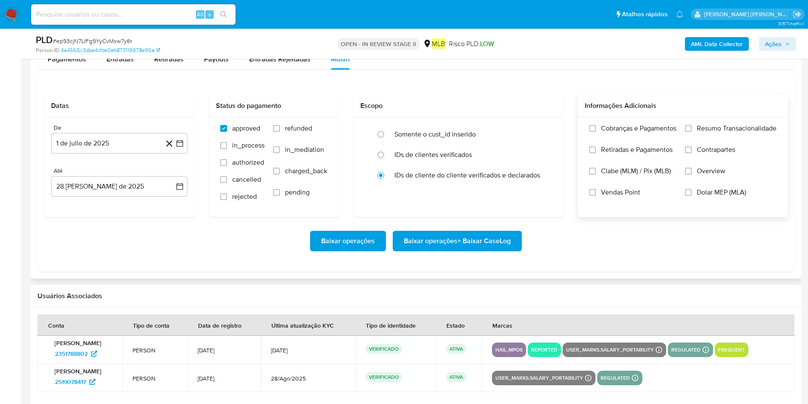
click at [539, 130] on span "Resumo Transacionalidade" at bounding box center [737, 128] width 80 height 9
click at [539, 130] on input "Resumo Transacionalidade" at bounding box center [688, 128] width 7 height 7
click at [462, 241] on span "Baixar operações + Baixar CaseLog" at bounding box center [457, 240] width 107 height 19
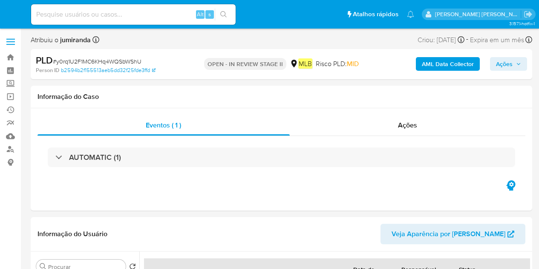
select select "10"
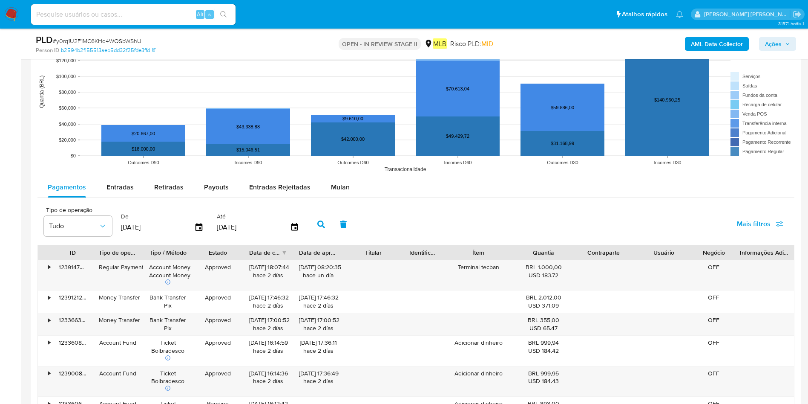
click at [335, 184] on span "Mulan" at bounding box center [340, 187] width 19 height 10
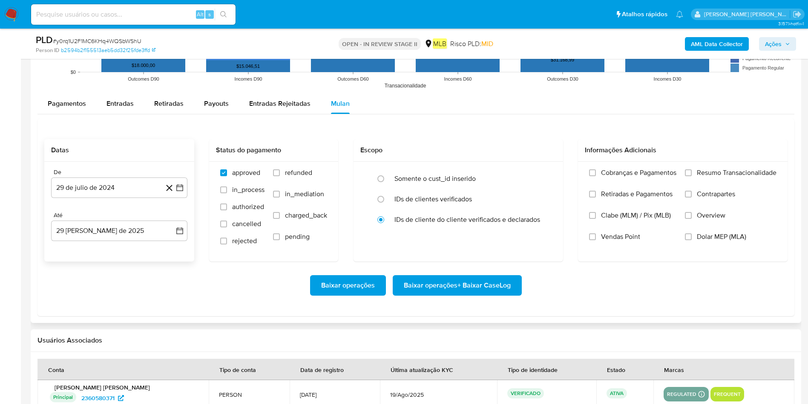
scroll to position [959, 0]
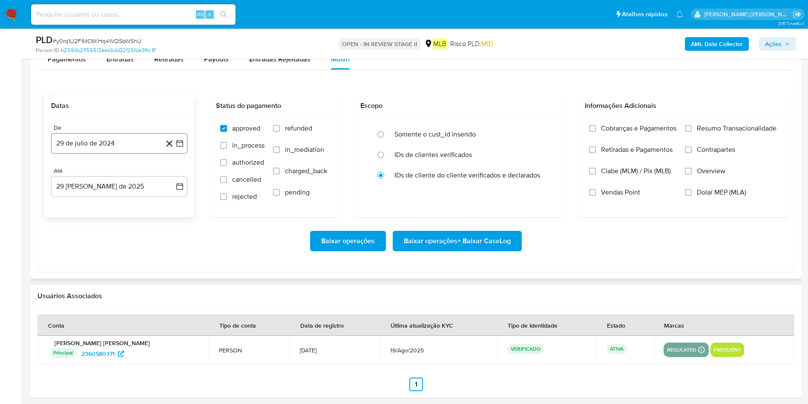
click at [139, 142] on button "29 de julio de 2024" at bounding box center [119, 143] width 136 height 20
click at [128, 170] on span "julio 2024" at bounding box center [115, 174] width 32 height 9
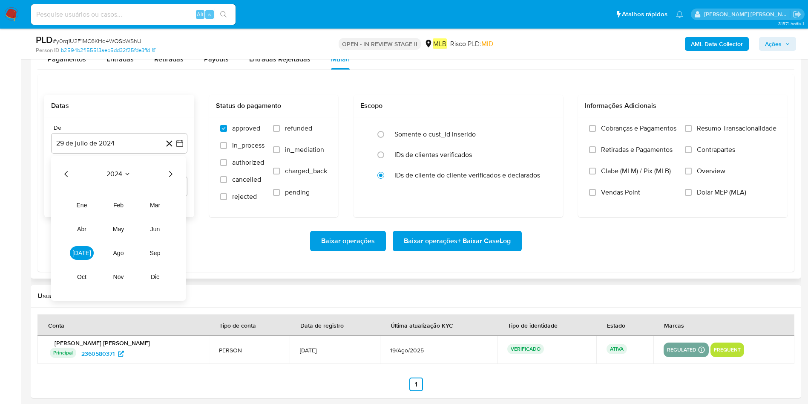
click at [179, 173] on div "2024 2024 ene feb mar abr may jun [DATE] ago sep oct nov dic" at bounding box center [118, 228] width 135 height 144
click at [174, 171] on icon "Año siguiente" at bounding box center [170, 174] width 10 height 10
drag, startPoint x: 80, startPoint y: 263, endPoint x: 91, endPoint y: 251, distance: 16.3
click at [80, 263] on tr "ene feb mar abr may jun [DATE] ago sep oct nov dic" at bounding box center [118, 240] width 97 height 85
click at [91, 250] on button "[DATE]" at bounding box center [82, 253] width 24 height 14
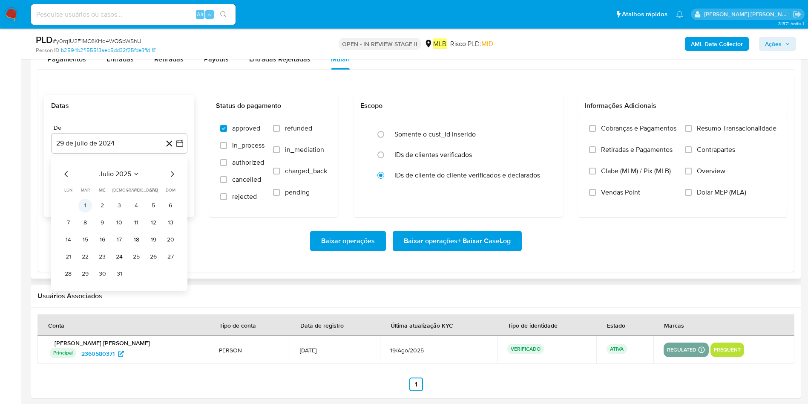
click at [88, 203] on button "1" at bounding box center [85, 206] width 14 height 14
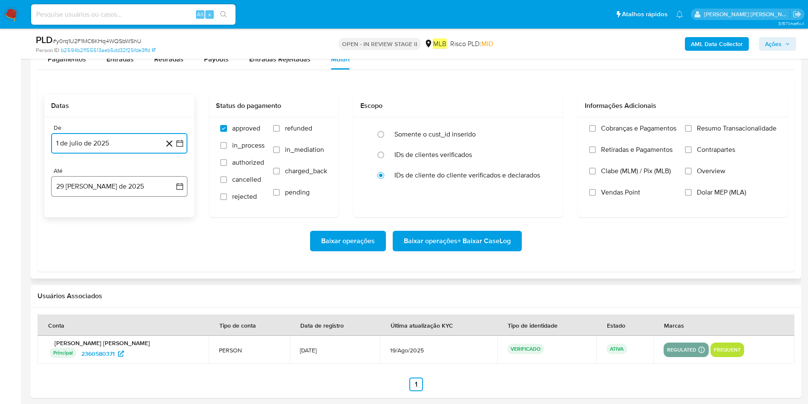
click at [96, 189] on button "29 [PERSON_NAME] de 2025" at bounding box center [119, 186] width 136 height 20
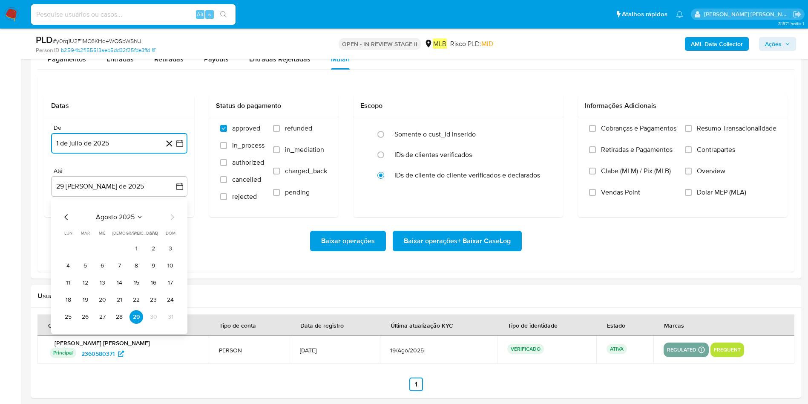
click at [119, 268] on button "28" at bounding box center [120, 317] width 14 height 14
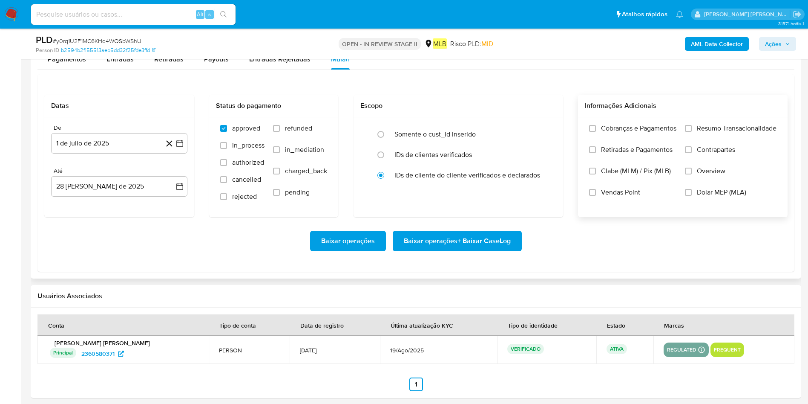
click at [539, 124] on div "Cobranças e Pagamentos Retiradas e Pagamentos [PERSON_NAME] (MLM) / Pix (MLB) V…" at bounding box center [683, 166] width 210 height 99
click at [539, 132] on label "Resumo Transacionalidade" at bounding box center [731, 134] width 92 height 21
click at [539, 132] on input "Resumo Transacionalidade" at bounding box center [688, 128] width 7 height 7
click at [518, 245] on button "Baixar operações + Baixar CaseLog" at bounding box center [457, 241] width 129 height 20
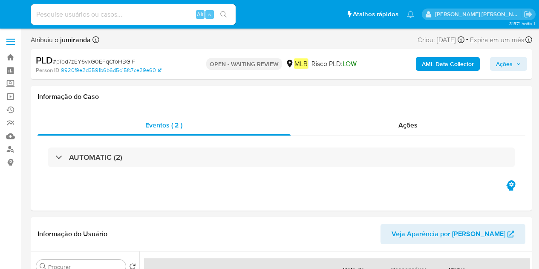
select select "10"
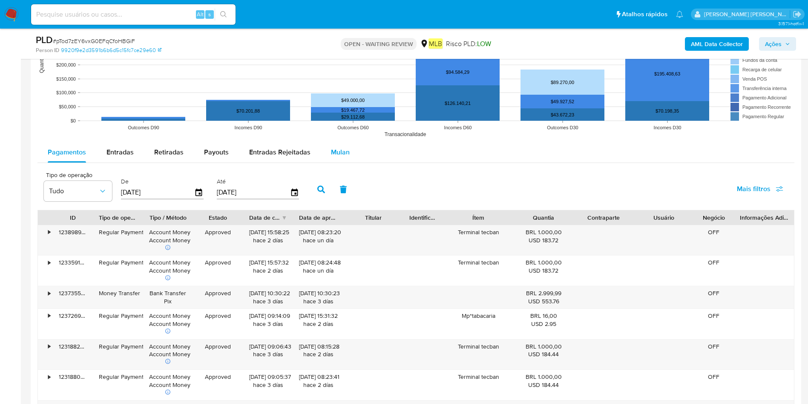
click at [343, 144] on div "Mulan" at bounding box center [340, 152] width 19 height 20
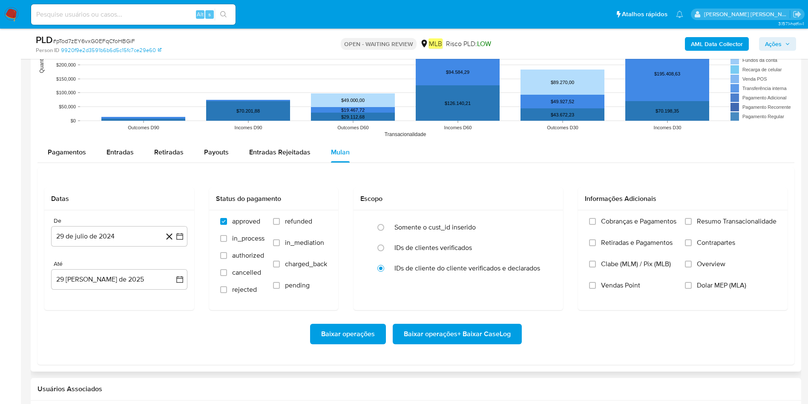
scroll to position [895, 0]
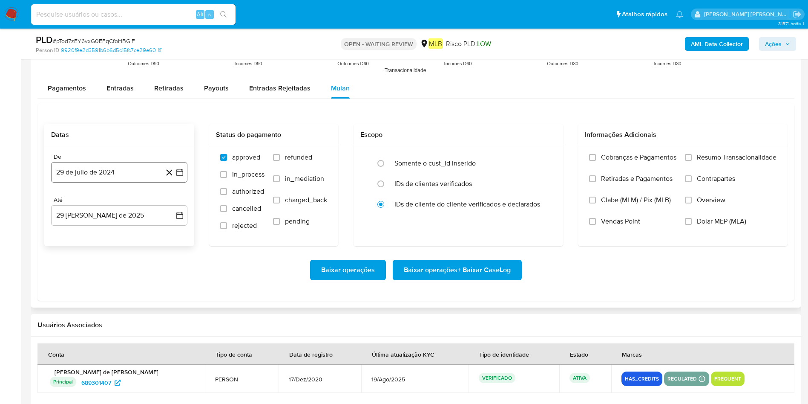
click at [112, 174] on button "29 de julio de 2024" at bounding box center [119, 172] width 136 height 20
click at [118, 202] on span "julio 2024" at bounding box center [115, 203] width 32 height 9
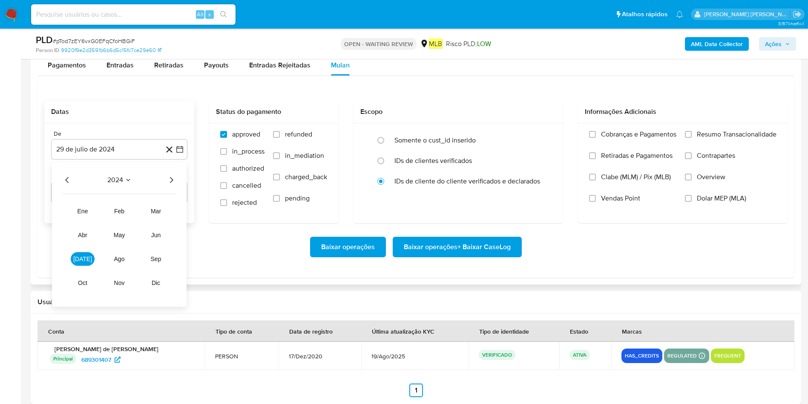
scroll to position [930, 0]
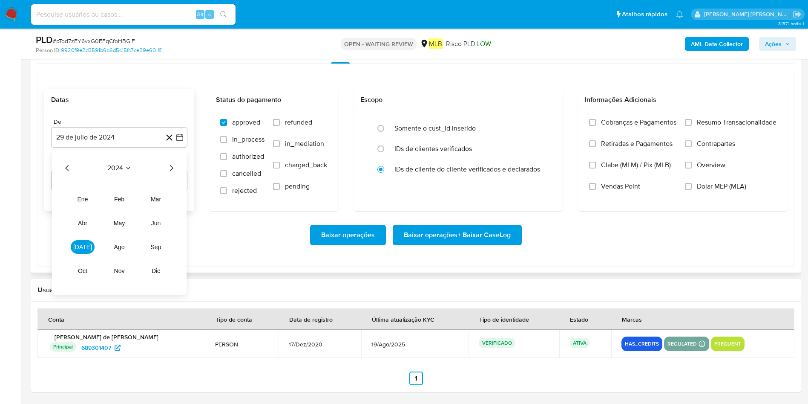
click at [172, 170] on icon "Año siguiente" at bounding box center [171, 168] width 10 height 10
click at [92, 254] on tr "ene feb mar abr may jun jul ago sep oct nov dic" at bounding box center [119, 234] width 97 height 85
click at [91, 251] on button "[DATE]" at bounding box center [83, 247] width 24 height 14
drag, startPoint x: 82, startPoint y: 199, endPoint x: 92, endPoint y: 199, distance: 9.4
click at [82, 199] on button "1" at bounding box center [85, 200] width 14 height 14
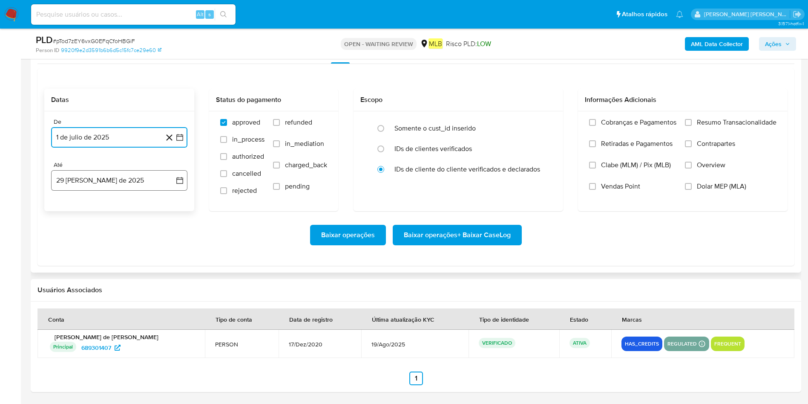
click at [112, 180] on button "29 [PERSON_NAME] de 2025" at bounding box center [119, 180] width 136 height 20
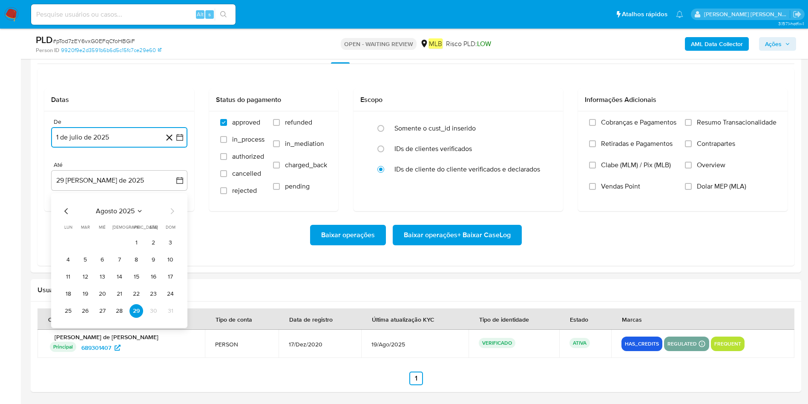
drag, startPoint x: 118, startPoint y: 306, endPoint x: 129, endPoint y: 301, distance: 11.5
click at [118, 268] on button "28" at bounding box center [120, 311] width 14 height 14
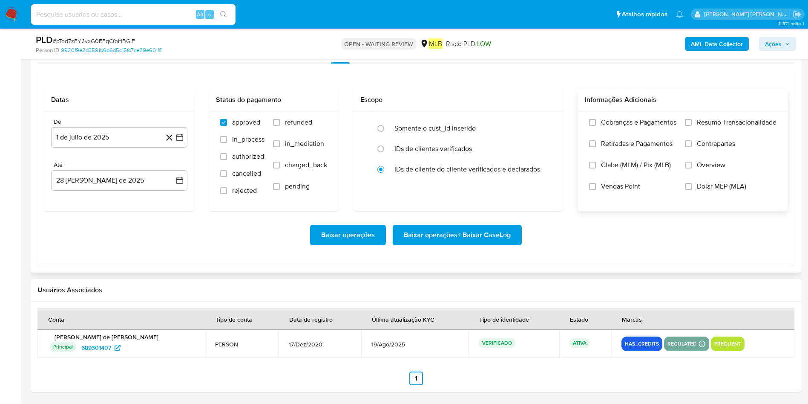
click at [539, 122] on span "Resumo Transacionalidade" at bounding box center [737, 122] width 80 height 9
click at [539, 122] on input "Resumo Transacionalidade" at bounding box center [688, 122] width 7 height 7
click at [446, 241] on span "Baixar operações + Baixar CaseLog" at bounding box center [457, 234] width 107 height 19
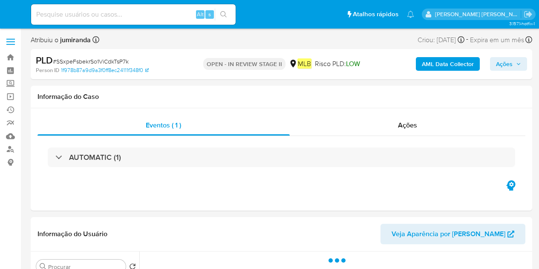
select select "10"
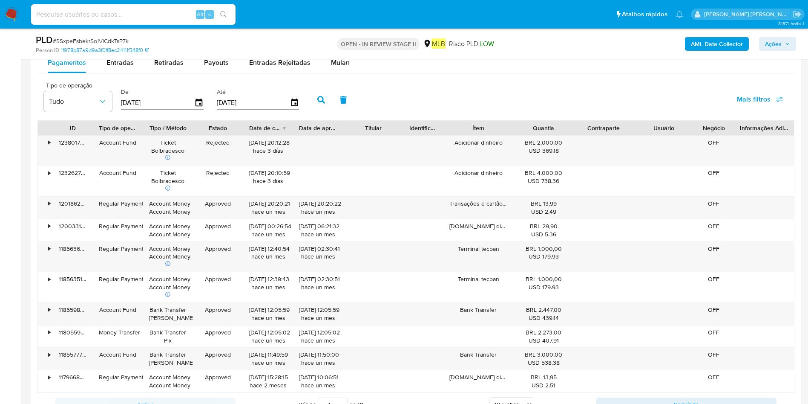
scroll to position [959, 0]
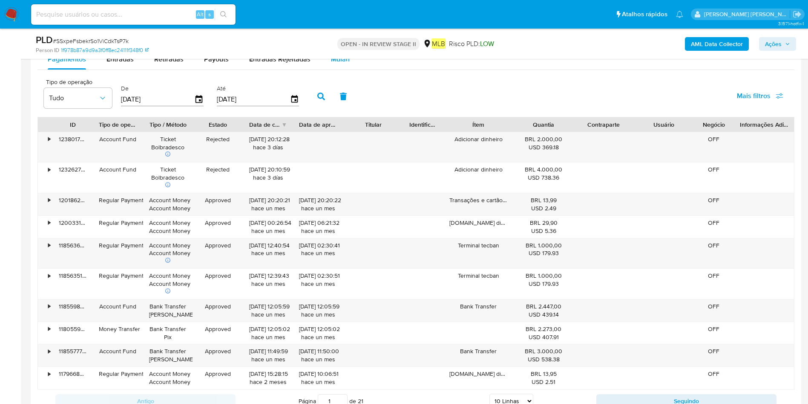
click at [336, 61] on span "Mulan" at bounding box center [340, 59] width 19 height 10
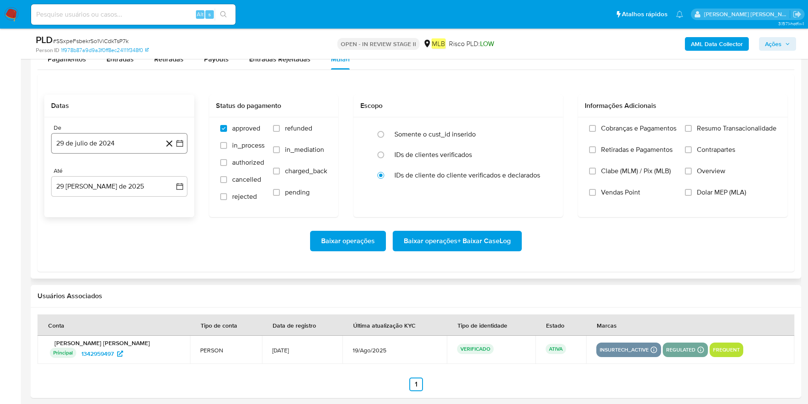
click at [101, 138] on button "29 de julio de 2024" at bounding box center [119, 143] width 136 height 20
click at [119, 172] on span "julio 2024" at bounding box center [115, 174] width 32 height 9
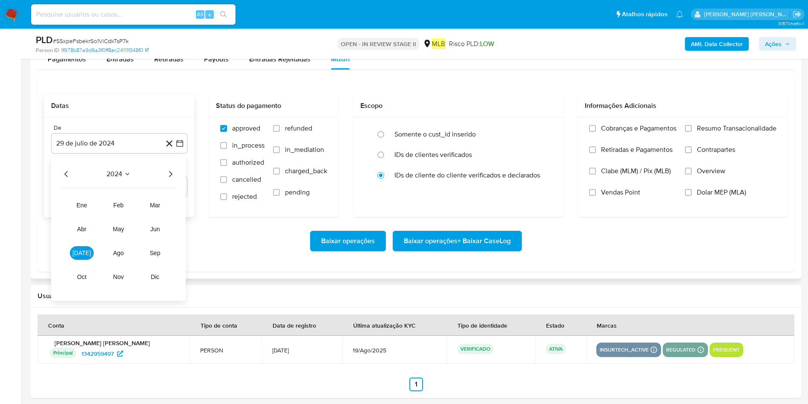
click at [170, 170] on icon "Año siguiente" at bounding box center [170, 174] width 10 height 10
click at [77, 260] on tr "ene feb mar abr may jun jul ago sep oct nov dic" at bounding box center [118, 240] width 97 height 85
click at [90, 249] on button "[DATE]" at bounding box center [82, 253] width 24 height 14
click at [84, 202] on button "1" at bounding box center [85, 206] width 14 height 14
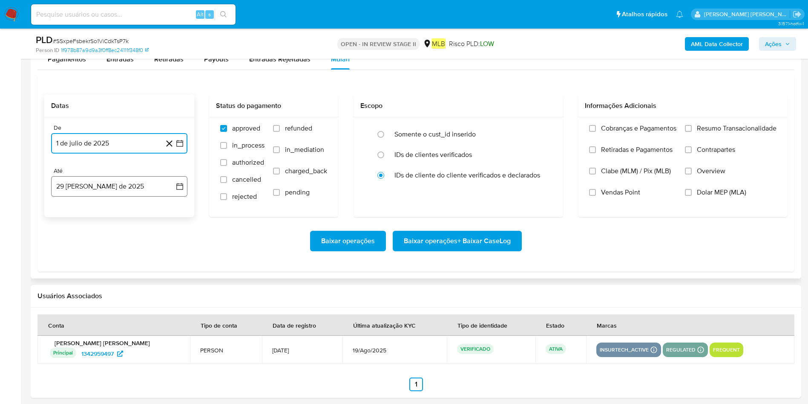
click at [110, 178] on button "29 [PERSON_NAME] de 2025" at bounding box center [119, 186] width 136 height 20
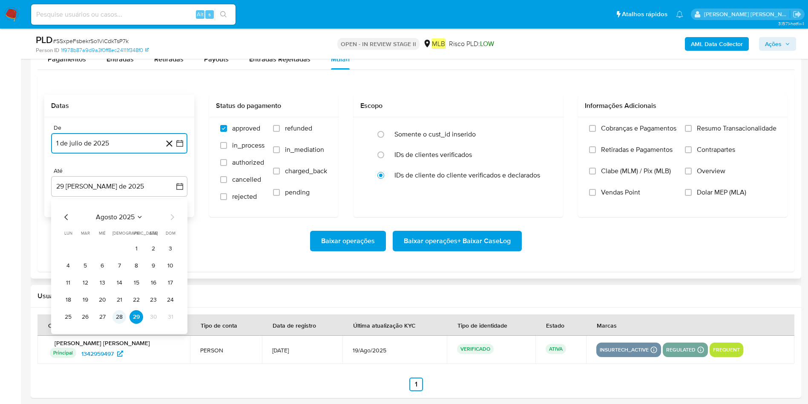
click at [121, 268] on button "28" at bounding box center [120, 317] width 14 height 14
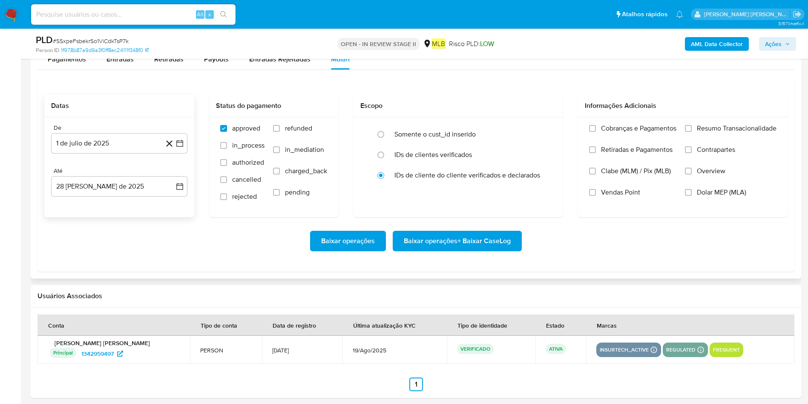
drag, startPoint x: 695, startPoint y: 126, endPoint x: 592, endPoint y: 225, distance: 142.9
click at [539, 127] on label "Resumo Transacionalidade" at bounding box center [731, 134] width 92 height 21
click at [539, 127] on input "Resumo Transacionalidade" at bounding box center [688, 128] width 7 height 7
click at [478, 242] on span "Baixar operações + Baixar CaseLog" at bounding box center [457, 240] width 107 height 19
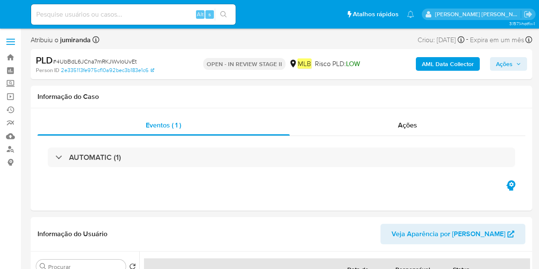
select select "10"
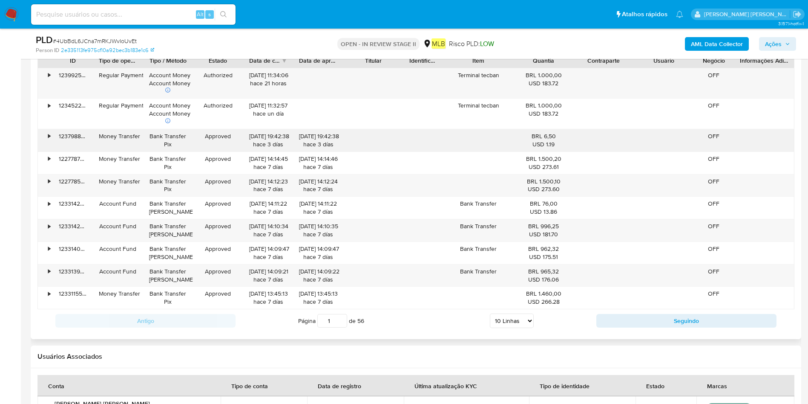
scroll to position [895, 0]
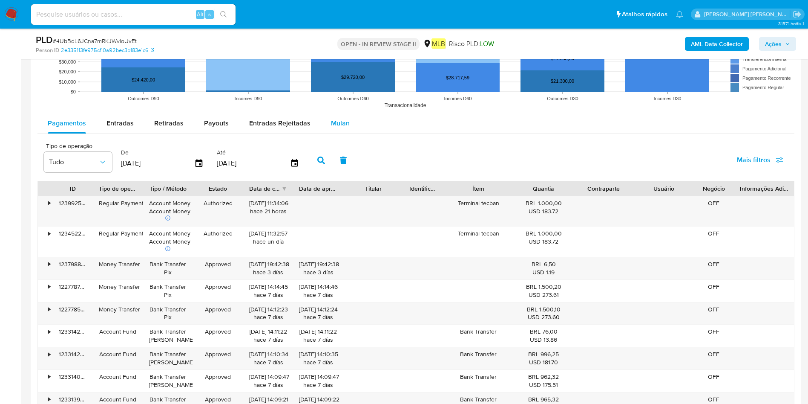
click at [343, 129] on div "Mulan" at bounding box center [340, 123] width 19 height 20
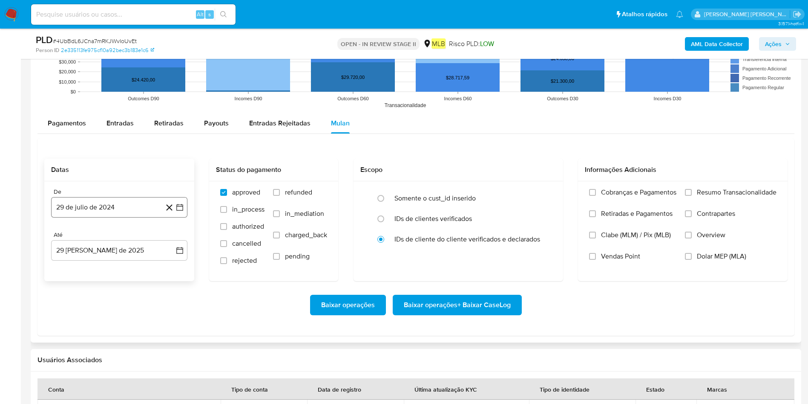
click at [132, 214] on button "29 de julio de 2024" at bounding box center [119, 207] width 136 height 20
click at [129, 234] on span "julio 2024" at bounding box center [115, 238] width 32 height 9
click at [172, 236] on icon "Año siguiente" at bounding box center [170, 238] width 10 height 10
click at [83, 268] on span "[DATE]" at bounding box center [81, 316] width 19 height 7
click at [88, 265] on button "1" at bounding box center [85, 270] width 14 height 14
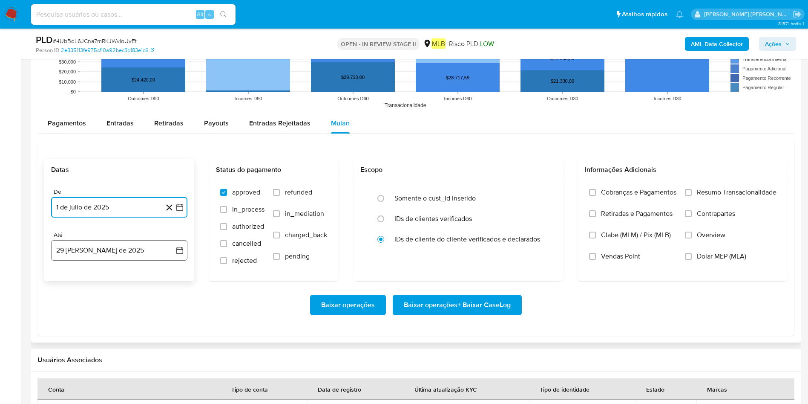
click at [102, 248] on button "29 [PERSON_NAME] de 2025" at bounding box center [119, 250] width 136 height 20
click at [121, 268] on button "28" at bounding box center [120, 381] width 14 height 14
click at [539, 183] on div "Cobranças e Pagamentos Retiradas e Pagamentos Clabe (MLM) / Pix (MLB) Vendas Po…" at bounding box center [683, 230] width 210 height 99
click at [539, 191] on label "Resumo Transacionalidade" at bounding box center [731, 198] width 92 height 21
click at [539, 191] on input "Resumo Transacionalidade" at bounding box center [688, 192] width 7 height 7
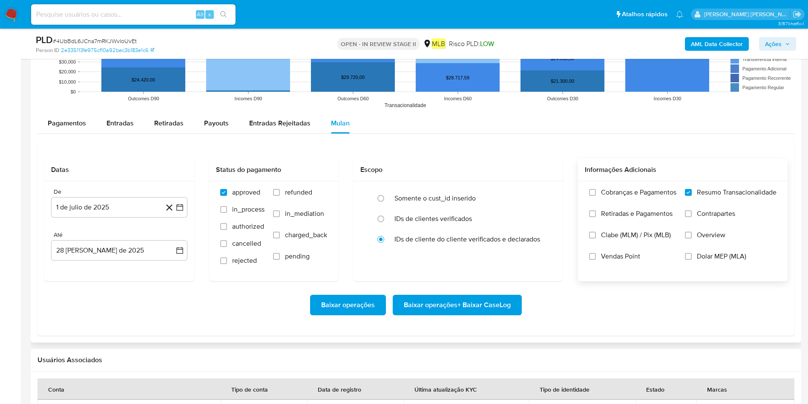
click at [475, 268] on span "Baixar operações + Baixar CaseLog" at bounding box center [457, 304] width 107 height 19
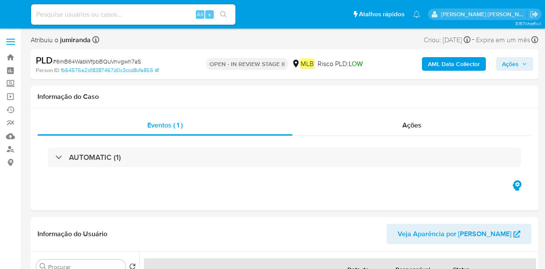
select select "10"
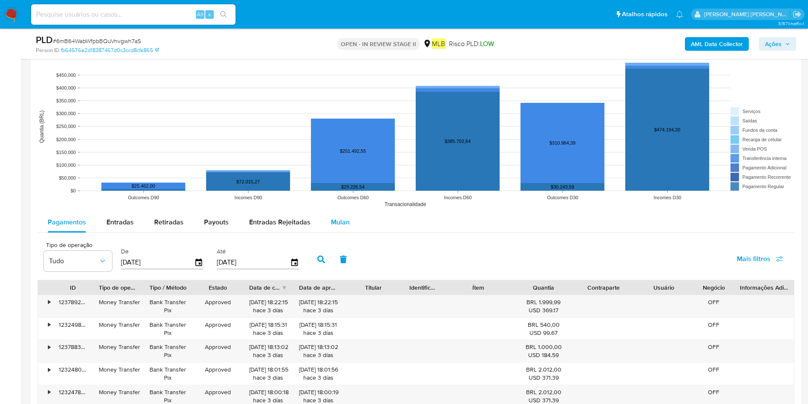
click at [321, 228] on button "Mulan" at bounding box center [340, 222] width 39 height 20
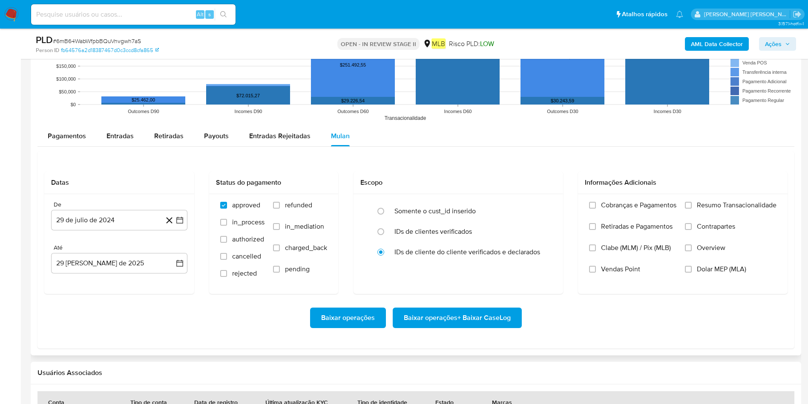
scroll to position [895, 0]
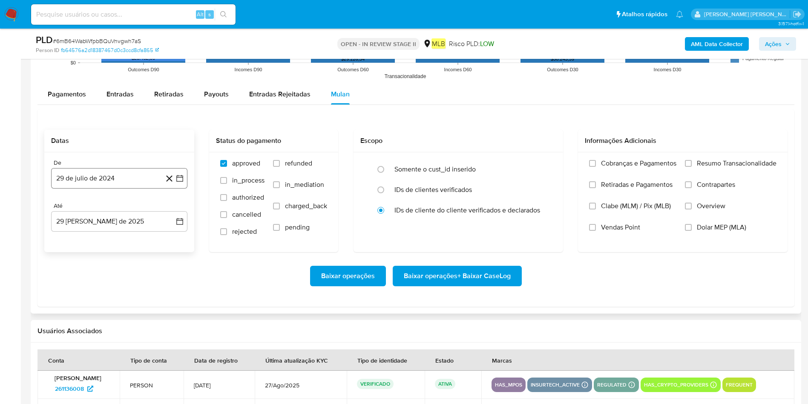
click at [84, 182] on button "29 de julio de 2024" at bounding box center [119, 178] width 136 height 20
click at [111, 207] on span "julio 2024" at bounding box center [115, 209] width 32 height 9
click at [160, 268] on span "sep" at bounding box center [155, 287] width 11 height 7
click at [166, 211] on div "septiembre 2024" at bounding box center [119, 209] width 116 height 10
click at [173, 211] on icon "Mes siguiente" at bounding box center [172, 209] width 10 height 10
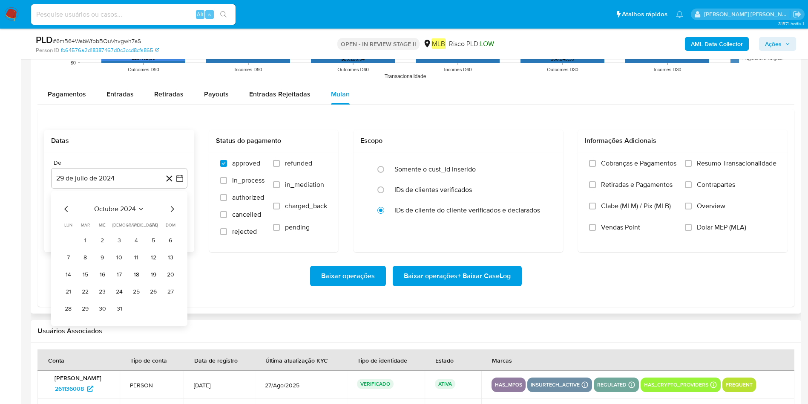
click at [135, 214] on div "octubre 2024" at bounding box center [119, 209] width 116 height 10
click at [135, 208] on span "octubre 2024" at bounding box center [115, 209] width 42 height 9
click at [164, 211] on div "2024" at bounding box center [118, 209] width 114 height 10
click at [168, 211] on icon "Año siguiente" at bounding box center [170, 209] width 10 height 10
click at [81, 268] on button "[DATE]" at bounding box center [82, 288] width 24 height 14
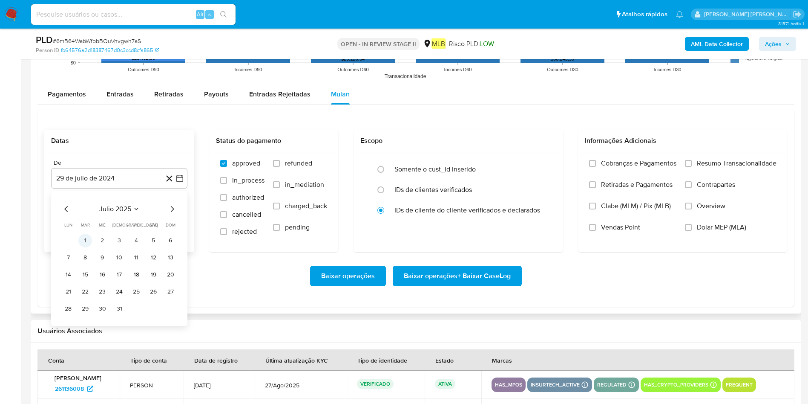
click at [89, 237] on button "1" at bounding box center [85, 241] width 14 height 14
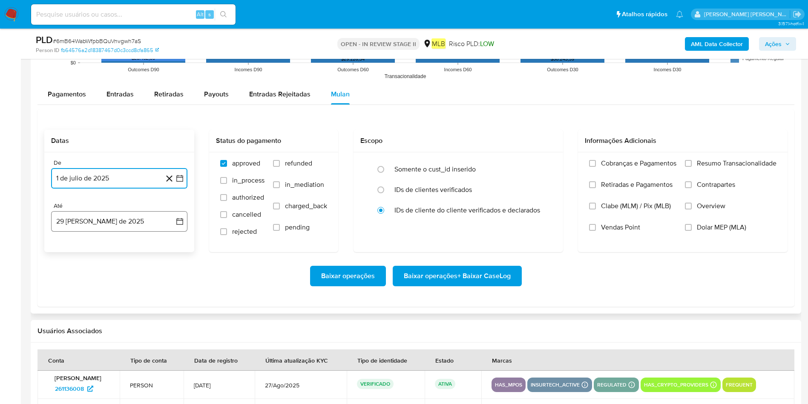
click at [105, 221] on button "29 [PERSON_NAME] de 2025" at bounding box center [119, 221] width 136 height 20
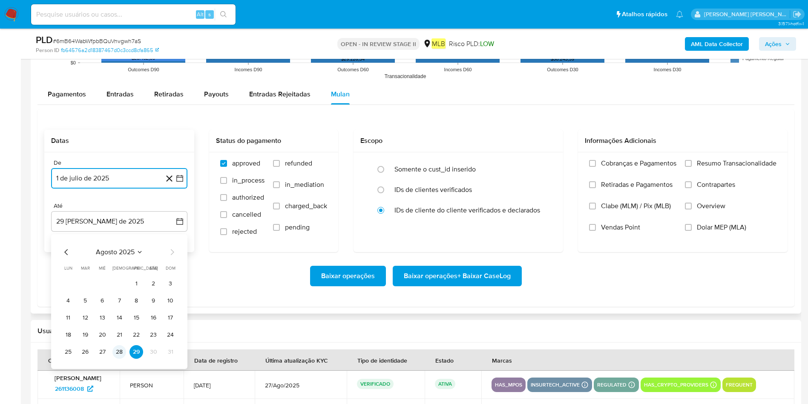
click at [115, 268] on button "28" at bounding box center [120, 352] width 14 height 14
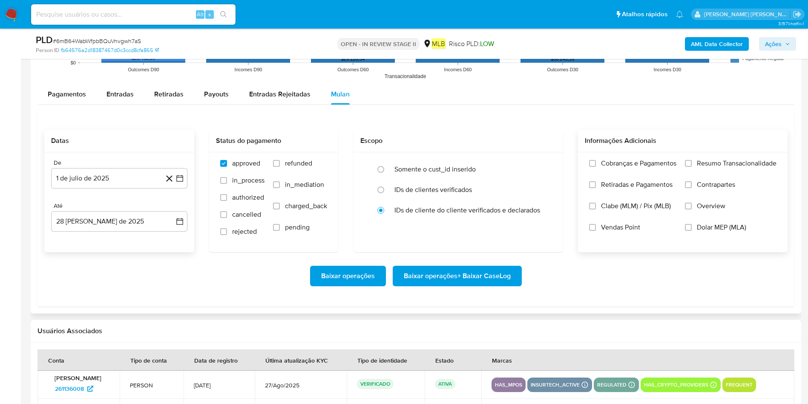
click at [545, 165] on span "Resumo Transacionalidade" at bounding box center [737, 163] width 80 height 9
click at [545, 165] on input "Resumo Transacionalidade" at bounding box center [688, 163] width 7 height 7
click at [500, 268] on span "Baixar operações + Baixar CaseLog" at bounding box center [457, 275] width 107 height 19
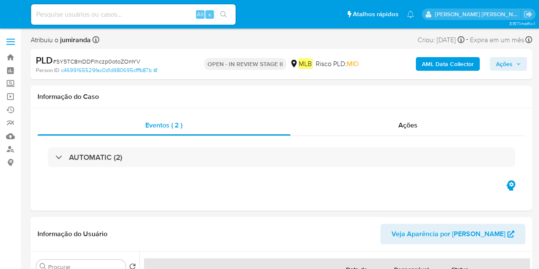
select select "10"
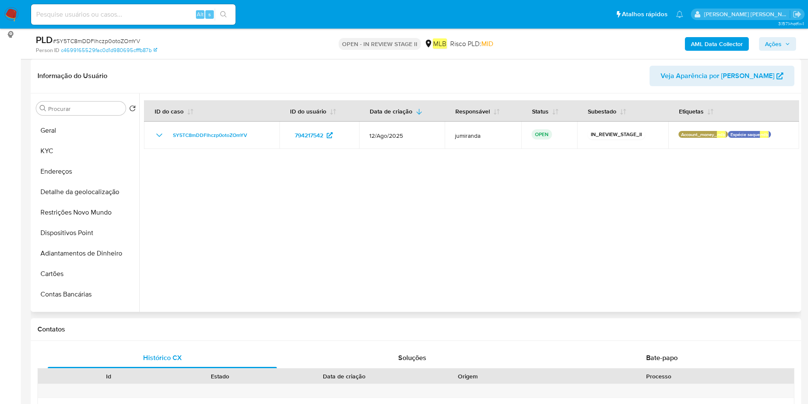
scroll to position [128, 0]
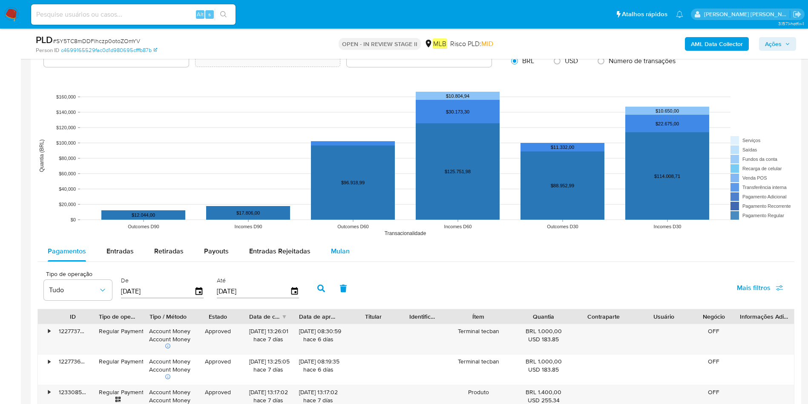
click at [341, 248] on span "Mulan" at bounding box center [340, 251] width 19 height 10
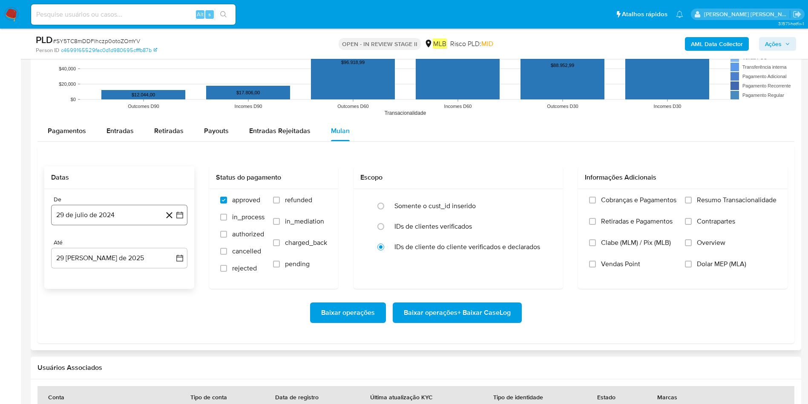
scroll to position [895, 0]
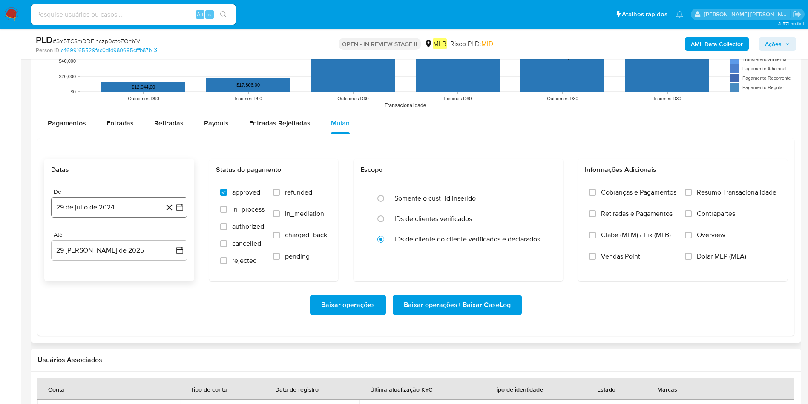
click at [82, 208] on button "29 de julio de 2024" at bounding box center [119, 207] width 136 height 20
click at [99, 235] on span "julio 2024" at bounding box center [115, 238] width 32 height 9
click at [168, 239] on icon "Año siguiente" at bounding box center [170, 238] width 10 height 10
click at [78, 268] on span "[DATE]" at bounding box center [81, 316] width 19 height 7
click at [84, 268] on button "1" at bounding box center [85, 270] width 14 height 14
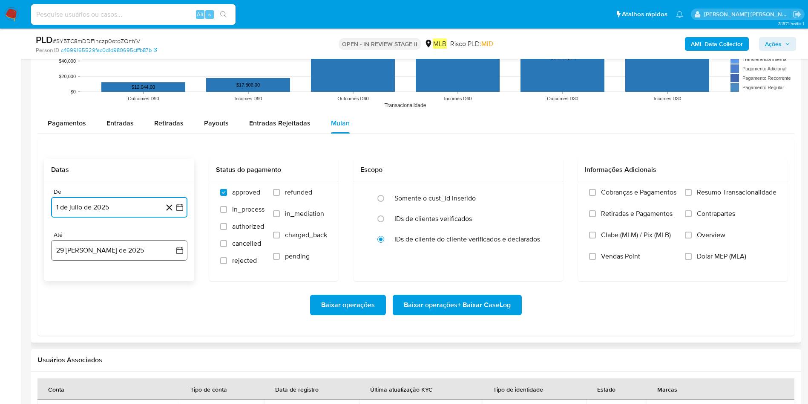
click at [93, 258] on button "29 [PERSON_NAME] de 2025" at bounding box center [119, 250] width 136 height 20
click at [117, 268] on button "28" at bounding box center [120, 381] width 14 height 14
click at [539, 189] on span "Resumo Transacionalidade" at bounding box center [737, 192] width 80 height 9
click at [539, 189] on input "Resumo Transacionalidade" at bounding box center [688, 192] width 7 height 7
click at [504, 268] on span "Baixar operações + Baixar CaseLog" at bounding box center [457, 304] width 107 height 19
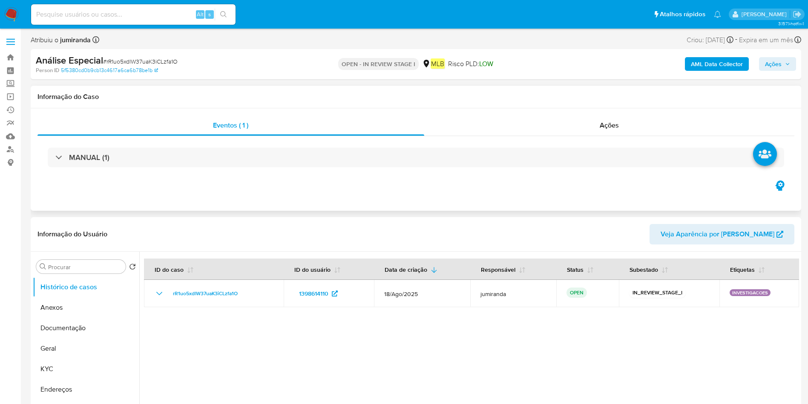
select select "10"
click at [532, 121] on div "Ações" at bounding box center [609, 125] width 371 height 20
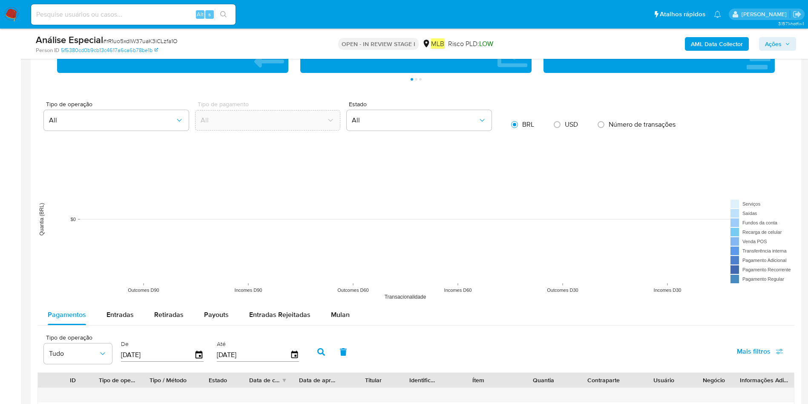
scroll to position [767, 0]
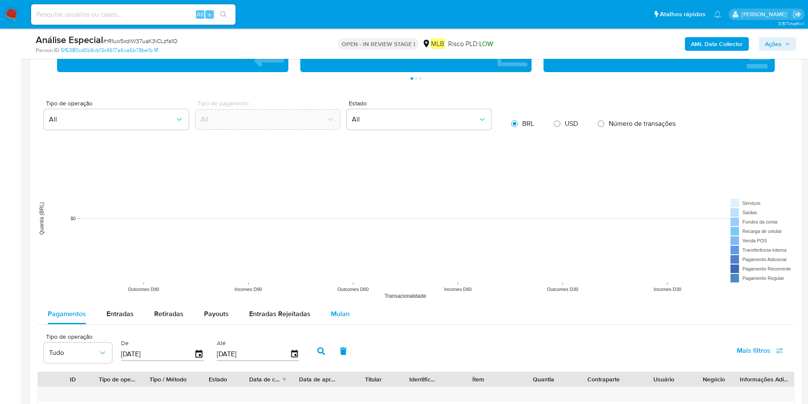
click at [341, 268] on span "Mulan" at bounding box center [340, 314] width 19 height 10
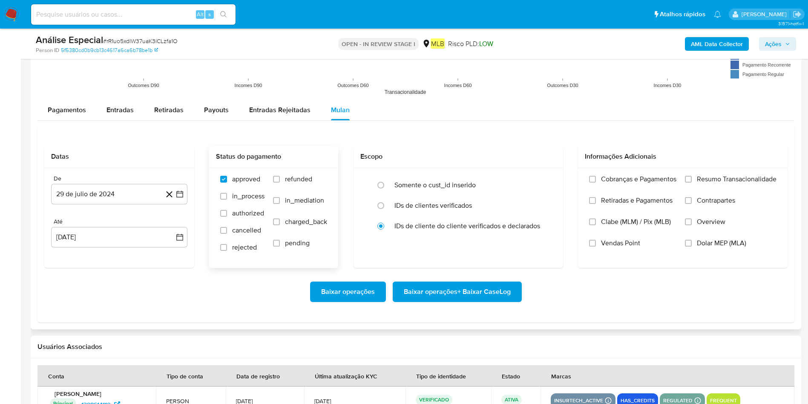
scroll to position [1087, 0]
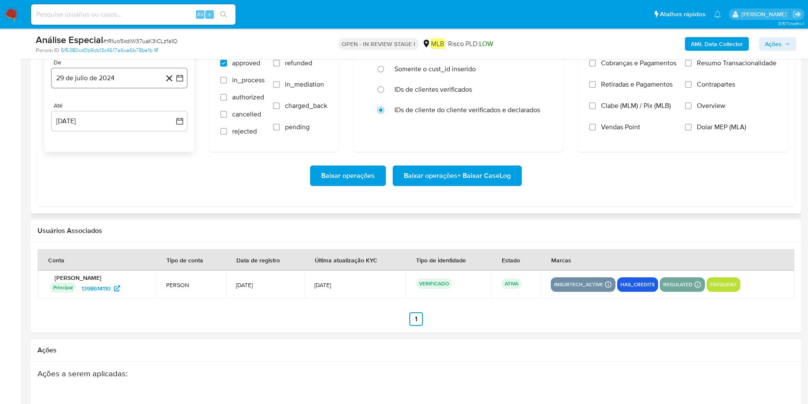
click at [116, 78] on button "29 de julio de 2024" at bounding box center [119, 78] width 136 height 20
click at [118, 109] on span "julio 2024" at bounding box center [115, 108] width 32 height 9
click at [169, 111] on icon "Año siguiente" at bounding box center [170, 109] width 3 height 6
click at [89, 188] on button "[DATE]" at bounding box center [82, 188] width 24 height 14
click at [87, 136] on button "1" at bounding box center [85, 140] width 14 height 14
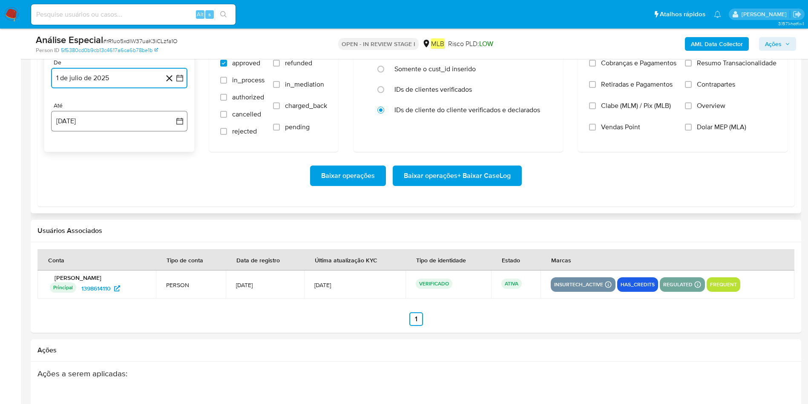
drag, startPoint x: 109, startPoint y: 116, endPoint x: 114, endPoint y: 130, distance: 14.8
click at [109, 116] on button "29 [PERSON_NAME] de 2025" at bounding box center [119, 121] width 136 height 20
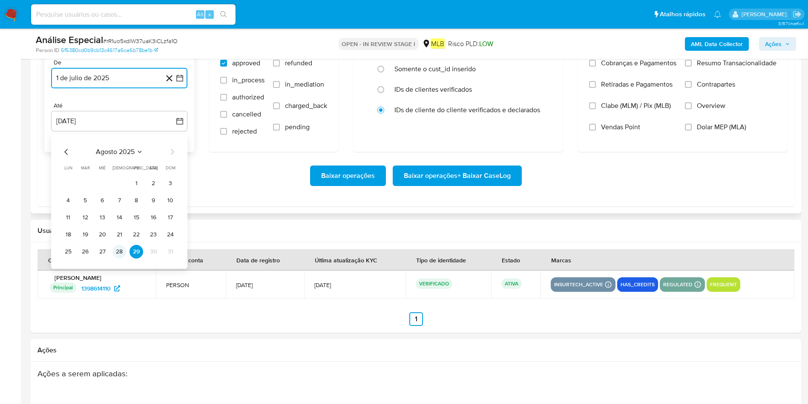
click at [119, 258] on button "28" at bounding box center [120, 252] width 14 height 14
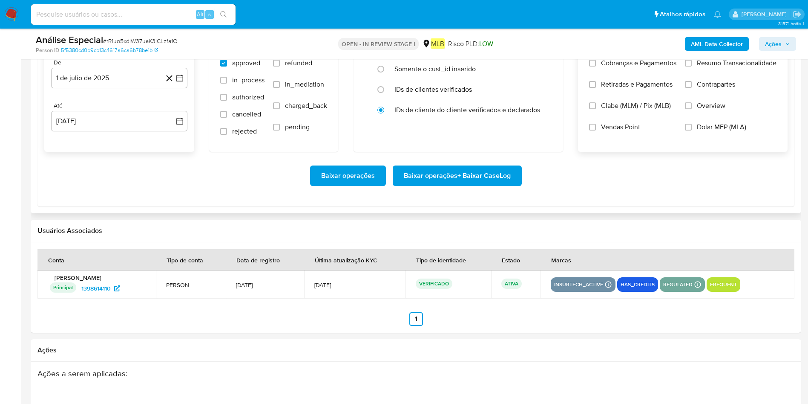
click at [545, 66] on span "Resumo Transacionalidade" at bounding box center [737, 63] width 80 height 9
click at [545, 66] on input "Resumo Transacionalidade" at bounding box center [688, 63] width 7 height 7
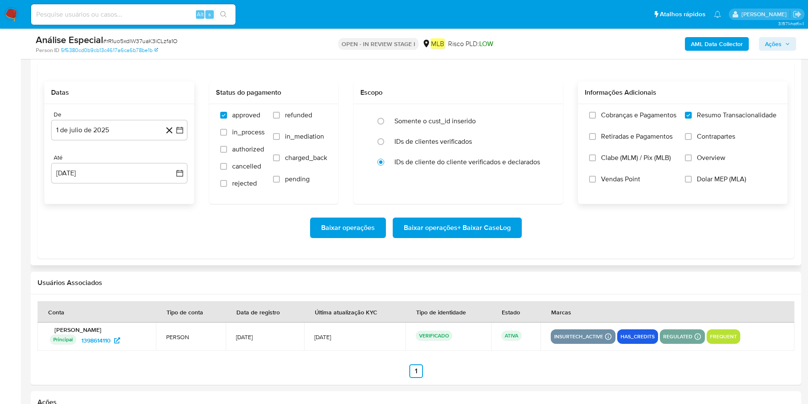
scroll to position [1023, 0]
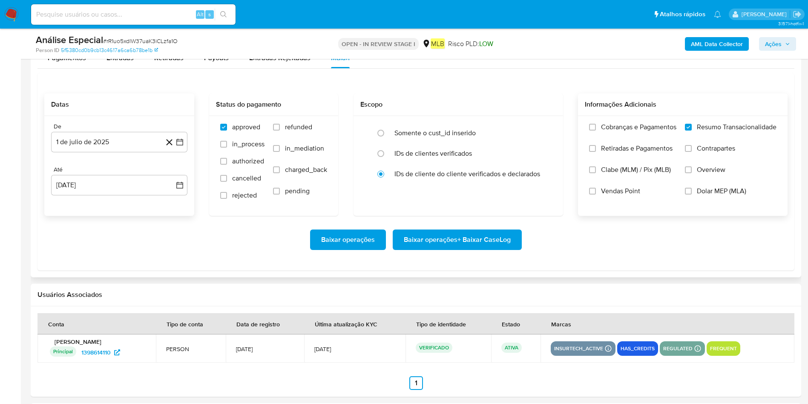
click at [500, 241] on span "Baixar operações + Baixar CaseLog" at bounding box center [457, 239] width 107 height 19
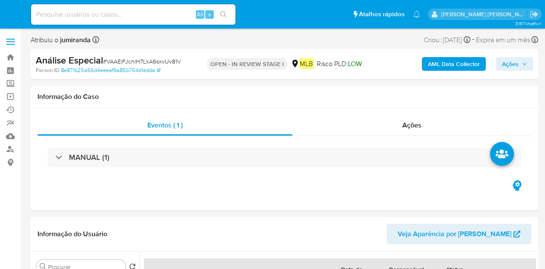
select select "10"
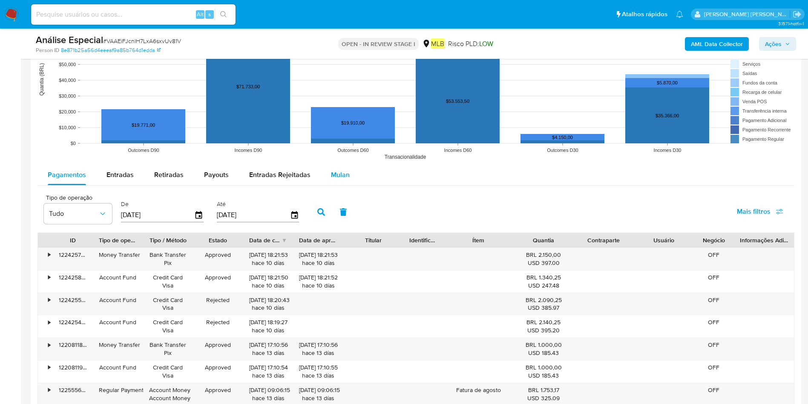
click at [335, 170] on span "Mulan" at bounding box center [340, 175] width 19 height 10
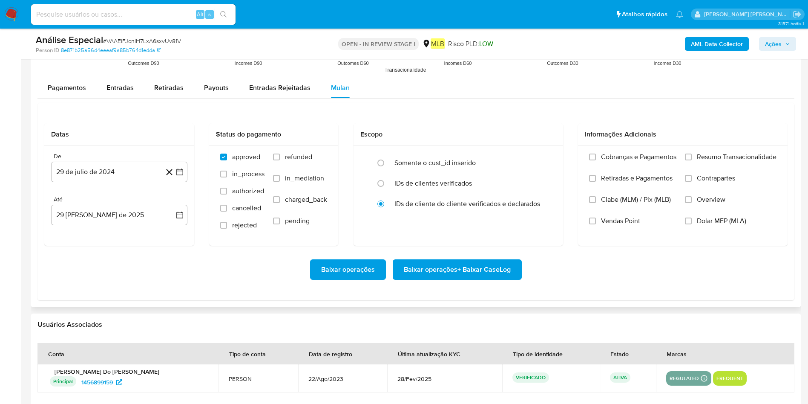
scroll to position [928, 0]
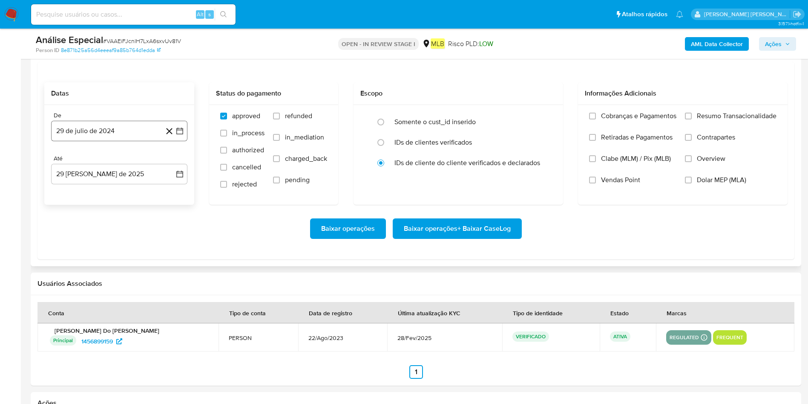
click at [124, 130] on button "29 de julio de 2024" at bounding box center [119, 131] width 136 height 20
click at [132, 159] on button "julio 2024" at bounding box center [119, 161] width 40 height 9
click at [170, 163] on icon "Año siguiente" at bounding box center [170, 162] width 3 height 6
click at [84, 239] on span "[DATE]" at bounding box center [81, 240] width 19 height 7
click at [81, 192] on button "1" at bounding box center [85, 193] width 14 height 14
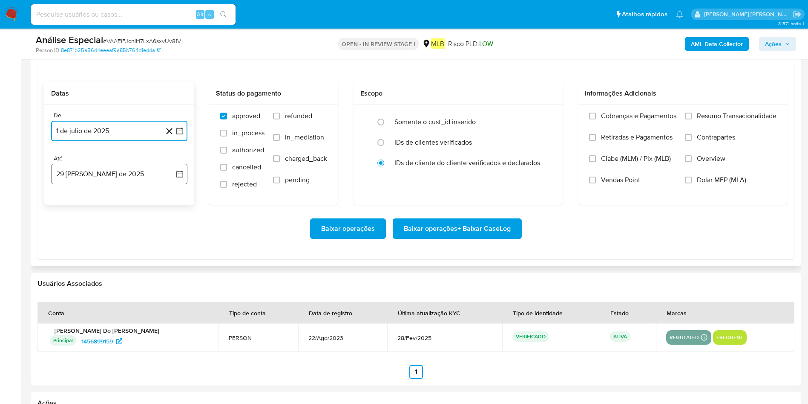
click at [96, 181] on button "29 [PERSON_NAME] de 2025" at bounding box center [119, 174] width 136 height 20
click at [118, 268] on button "28" at bounding box center [120, 304] width 14 height 14
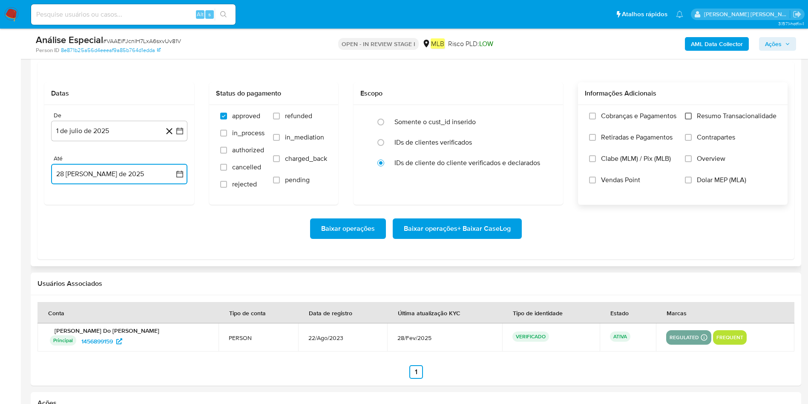
click at [545, 118] on input "Resumo Transacionalidade" at bounding box center [688, 116] width 7 height 7
click at [486, 232] on span "Baixar operações + Baixar CaseLog" at bounding box center [457, 228] width 107 height 19
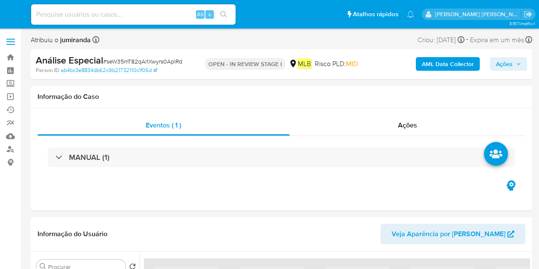
select select "10"
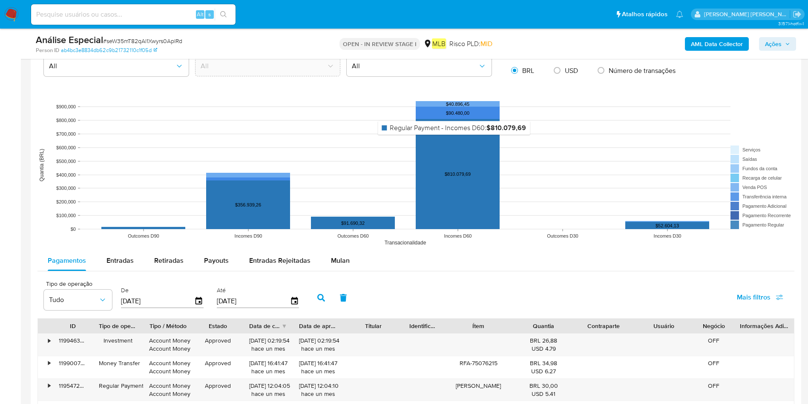
scroll to position [767, 0]
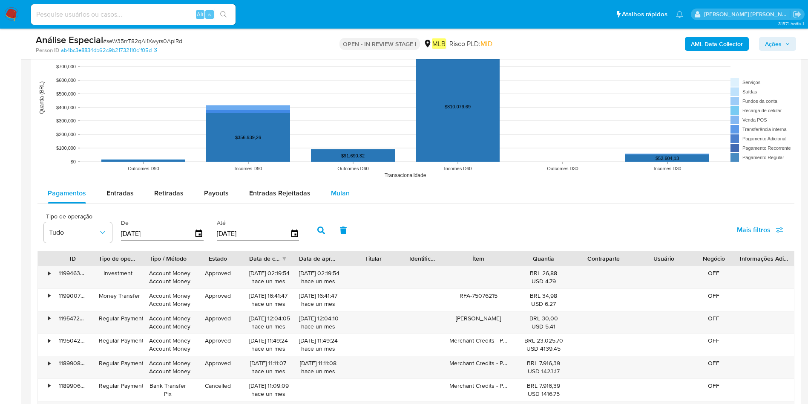
click at [343, 195] on span "Mulan" at bounding box center [340, 193] width 19 height 10
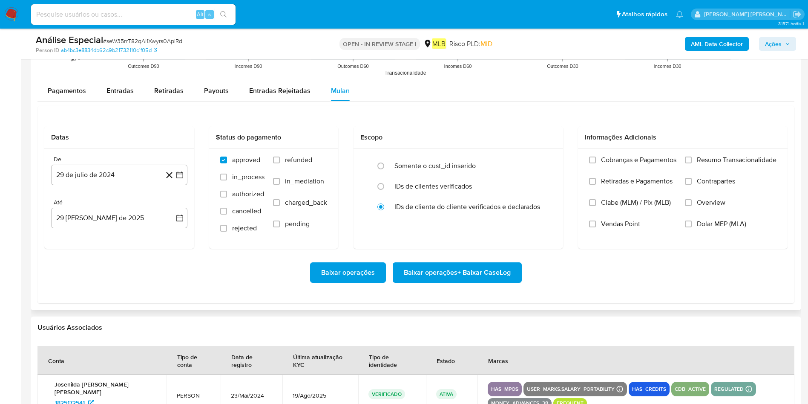
scroll to position [895, 0]
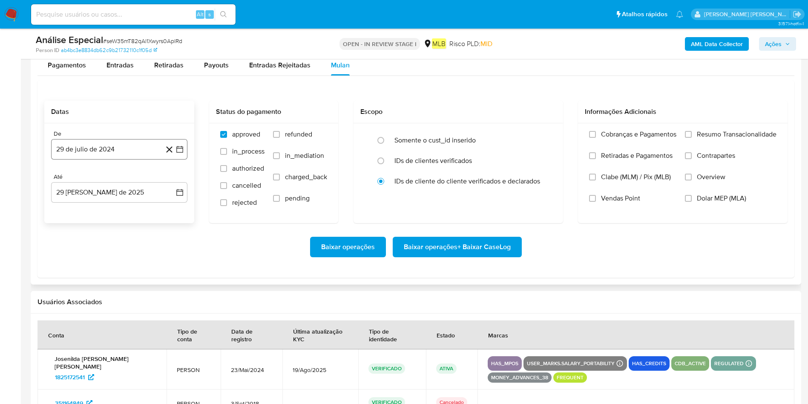
drag, startPoint x: 139, startPoint y: 148, endPoint x: 150, endPoint y: 157, distance: 15.2
click at [138, 148] on button "29 de julio de 2024" at bounding box center [119, 149] width 136 height 20
click at [121, 172] on div "julio 2024 julio 2024 lun lunes mar martes mié miércoles jue jueves vie viernes…" at bounding box center [119, 229] width 136 height 135
click at [127, 185] on div "julio 2024" at bounding box center [119, 180] width 116 height 10
click at [134, 177] on icon "Seleccionar mes y año" at bounding box center [136, 179] width 7 height 7
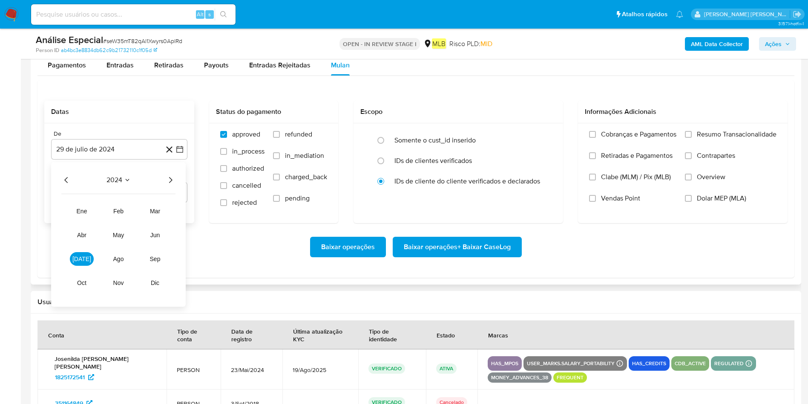
click at [173, 183] on icon "Año siguiente" at bounding box center [170, 180] width 10 height 10
click at [84, 260] on span "[DATE]" at bounding box center [81, 258] width 19 height 7
click at [87, 209] on button "1" at bounding box center [85, 212] width 14 height 14
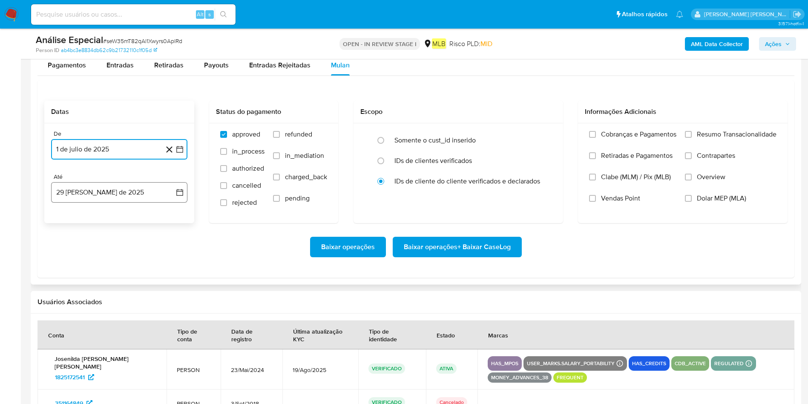
click at [102, 194] on button "29 [PERSON_NAME] de 2025" at bounding box center [119, 192] width 136 height 20
click at [123, 268] on button "28" at bounding box center [120, 323] width 14 height 14
click at [539, 139] on label "Resumo Transacionalidade" at bounding box center [731, 140] width 92 height 21
click at [539, 138] on input "Resumo Transacionalidade" at bounding box center [688, 134] width 7 height 7
click at [490, 246] on span "Baixar operações + Baixar CaseLog" at bounding box center [457, 246] width 107 height 19
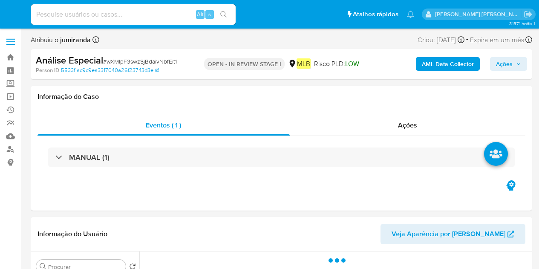
select select "10"
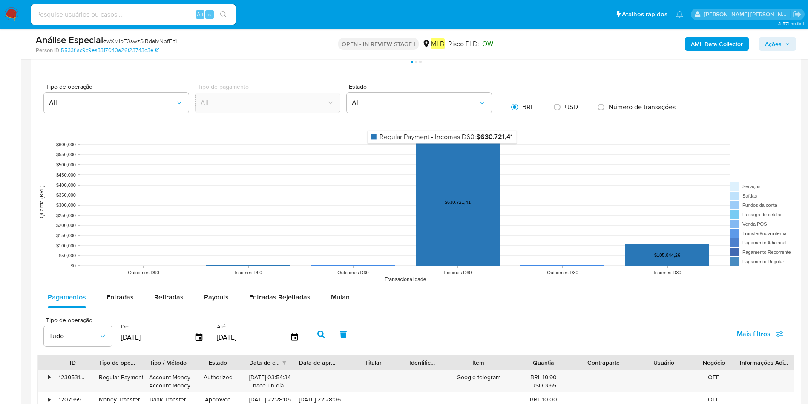
scroll to position [767, 0]
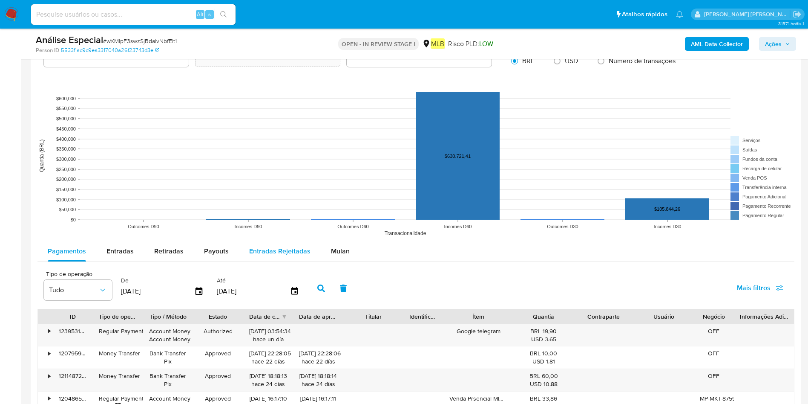
click at [342, 252] on span "Mulan" at bounding box center [340, 251] width 19 height 10
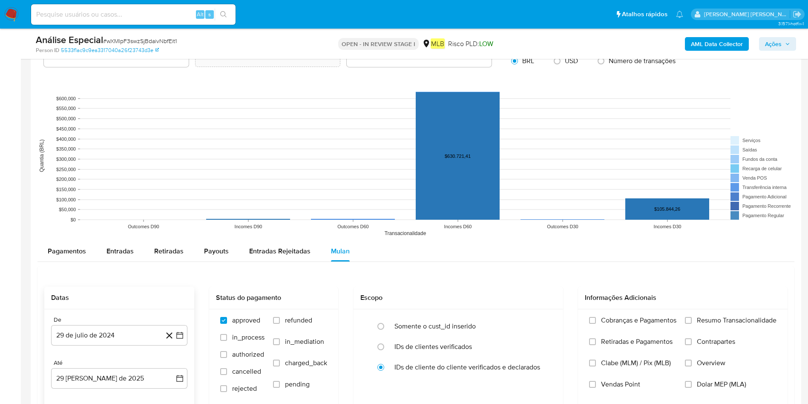
scroll to position [959, 0]
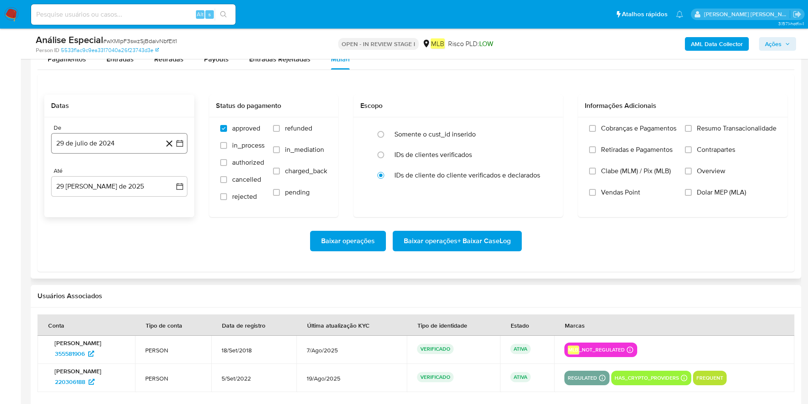
click at [92, 144] on button "29 de julio de 2024" at bounding box center [119, 143] width 136 height 20
click at [114, 177] on span "julio 2024" at bounding box center [115, 174] width 32 height 9
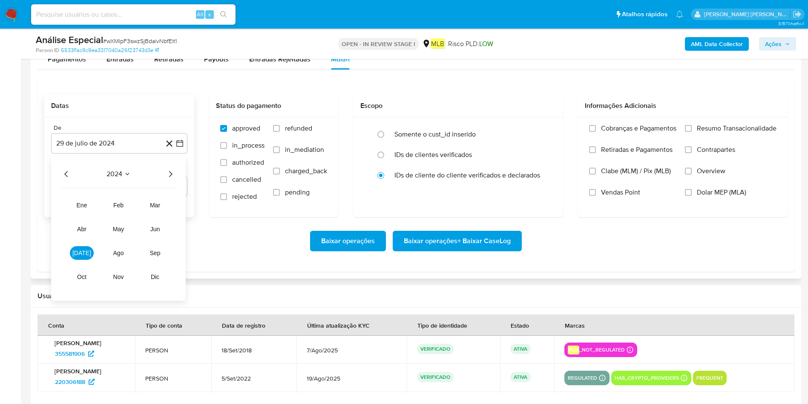
click at [173, 174] on icon "Año siguiente" at bounding box center [170, 174] width 10 height 10
click at [77, 255] on button "[DATE]" at bounding box center [82, 253] width 24 height 14
click at [87, 205] on button "1" at bounding box center [85, 206] width 14 height 14
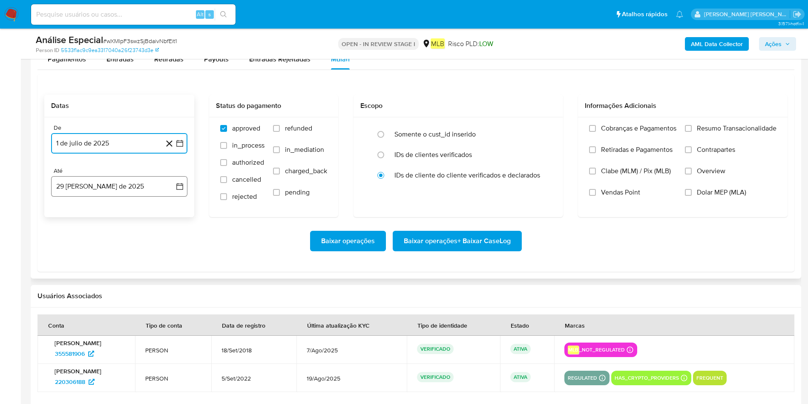
click at [105, 190] on button "29 [PERSON_NAME] de 2025" at bounding box center [119, 186] width 136 height 20
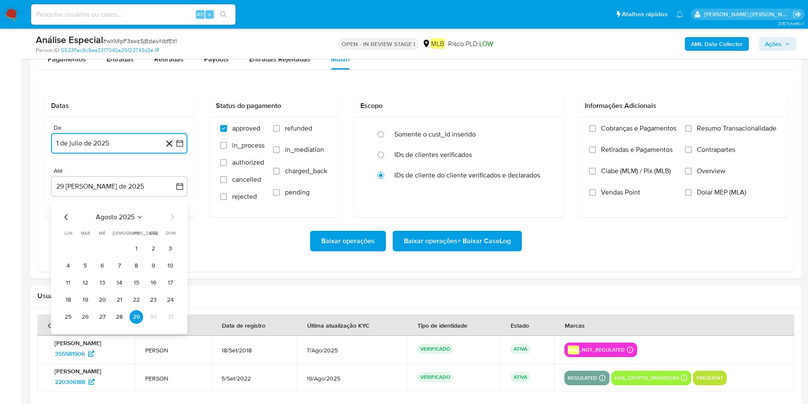
click at [117, 268] on button "28" at bounding box center [120, 317] width 14 height 14
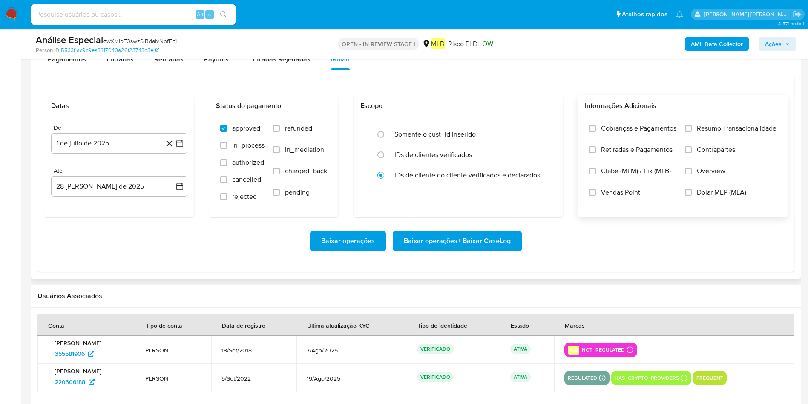
click at [539, 130] on span "Resumo Transacionalidade" at bounding box center [737, 128] width 80 height 9
click at [539, 130] on input "Resumo Transacionalidade" at bounding box center [688, 128] width 7 height 7
click at [495, 239] on span "Baixar operações + Baixar CaseLog" at bounding box center [457, 240] width 107 height 19
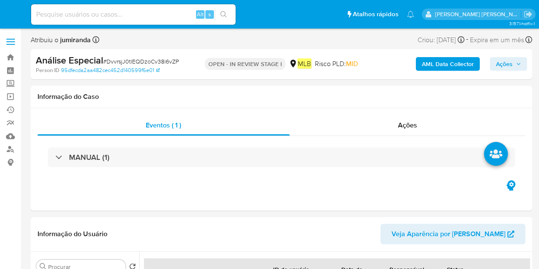
select select "10"
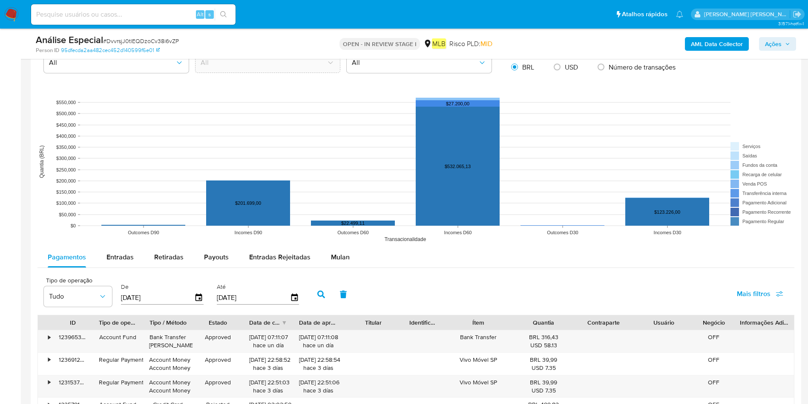
scroll to position [831, 0]
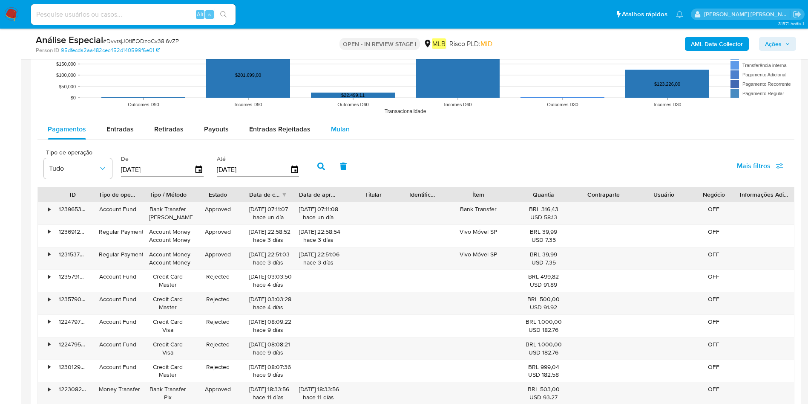
click at [333, 132] on span "Mulan" at bounding box center [340, 129] width 19 height 10
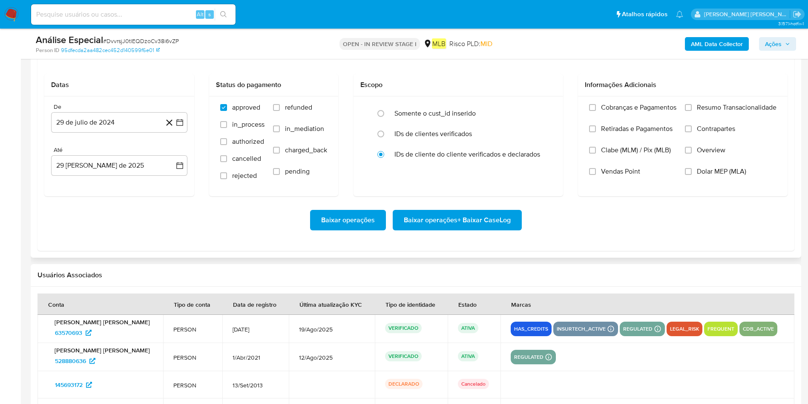
scroll to position [959, 0]
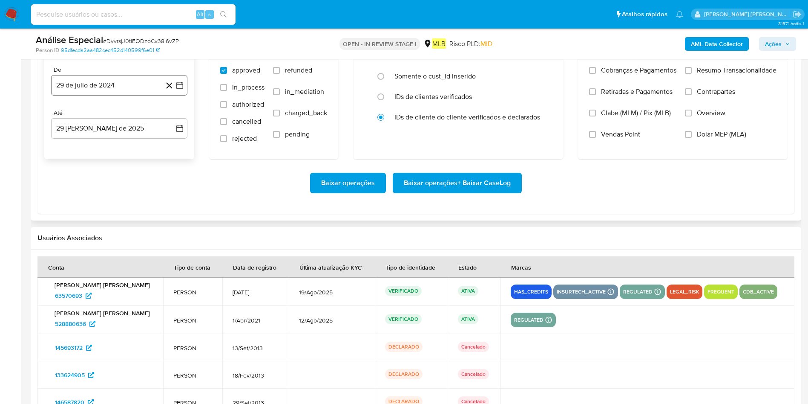
click at [116, 81] on button "29 de julio de 2024" at bounding box center [119, 85] width 136 height 20
click at [124, 114] on span "julio 2024" at bounding box center [115, 116] width 32 height 9
click at [174, 120] on icon "Año siguiente" at bounding box center [170, 116] width 10 height 10
click at [87, 199] on button "[DATE]" at bounding box center [82, 195] width 24 height 14
click at [88, 147] on button "1" at bounding box center [85, 148] width 14 height 14
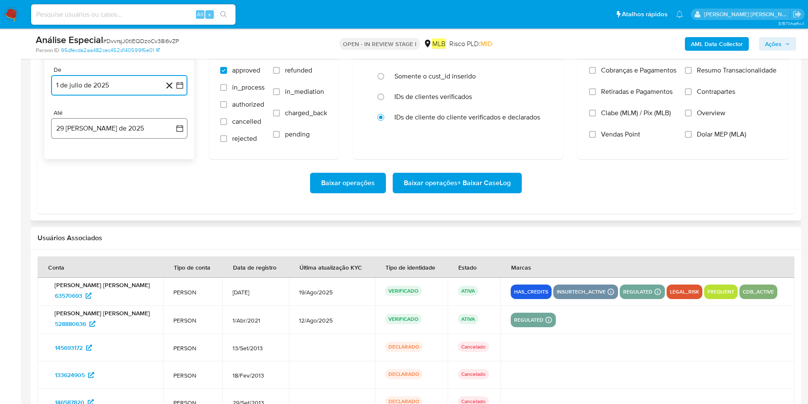
click at [123, 125] on button "29 [PERSON_NAME] de 2025" at bounding box center [119, 128] width 136 height 20
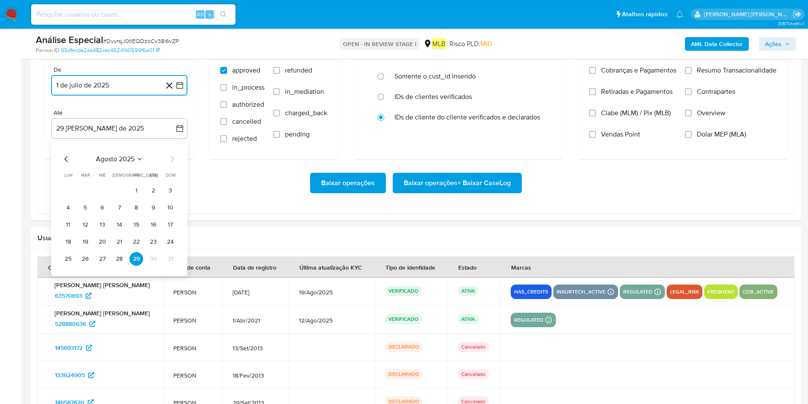
click at [120, 257] on button "28" at bounding box center [120, 259] width 14 height 14
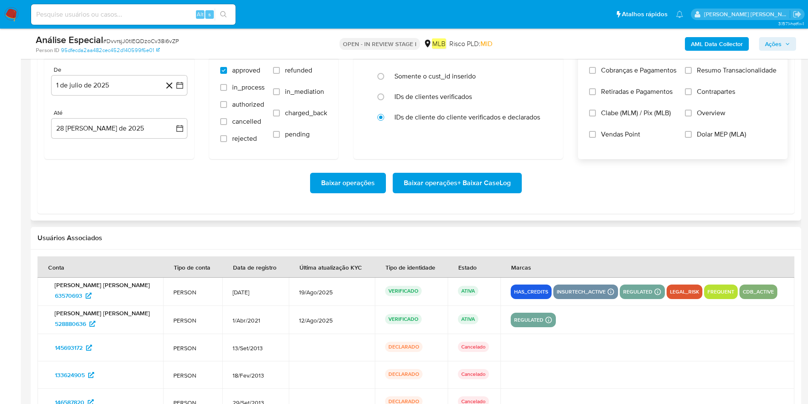
click at [539, 68] on span "Resumo Transacionalidade" at bounding box center [737, 70] width 80 height 9
click at [539, 68] on input "Resumo Transacionalidade" at bounding box center [688, 70] width 7 height 7
click at [484, 183] on span "Baixar operações + Baixar CaseLog" at bounding box center [457, 182] width 107 height 19
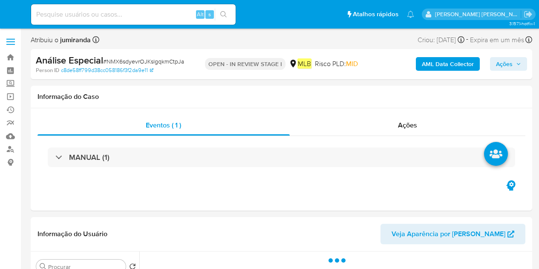
select select "10"
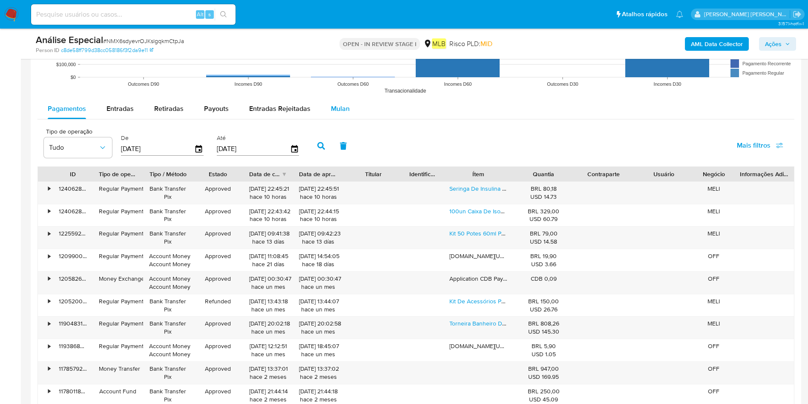
click at [335, 113] on span "Mulan" at bounding box center [340, 109] width 19 height 10
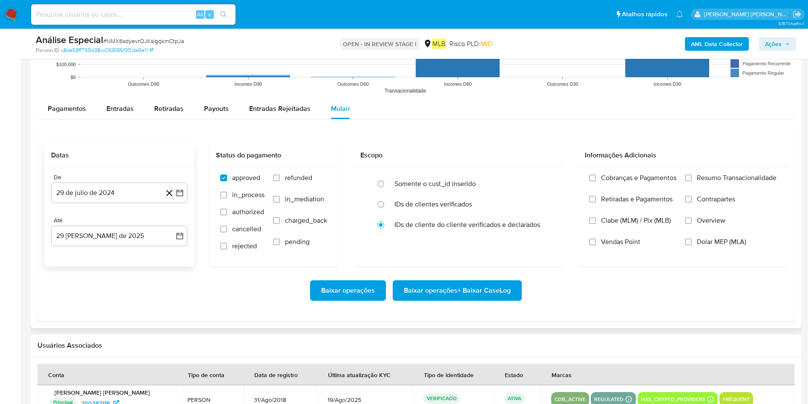
scroll to position [959, 0]
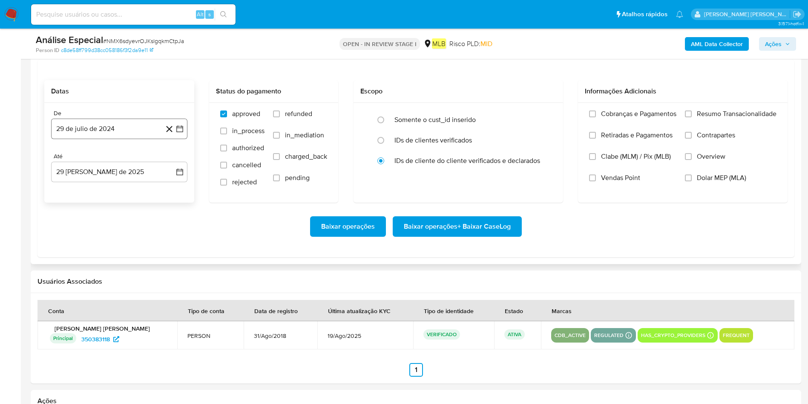
click at [130, 127] on button "29 de julio de 2024" at bounding box center [119, 128] width 136 height 20
click at [111, 159] on span "julio 2024" at bounding box center [115, 159] width 32 height 9
click at [169, 159] on icon "Año siguiente" at bounding box center [170, 159] width 10 height 10
click at [87, 237] on button "[DATE]" at bounding box center [82, 238] width 24 height 14
click at [87, 192] on button "1" at bounding box center [85, 191] width 14 height 14
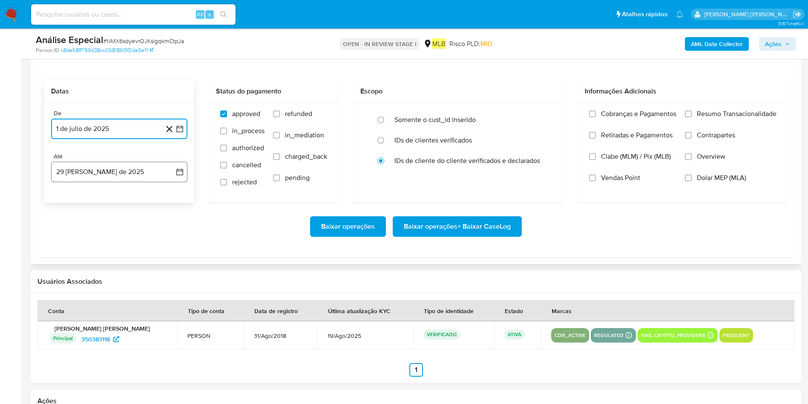
click at [95, 171] on button "29 [PERSON_NAME] de 2025" at bounding box center [119, 172] width 136 height 20
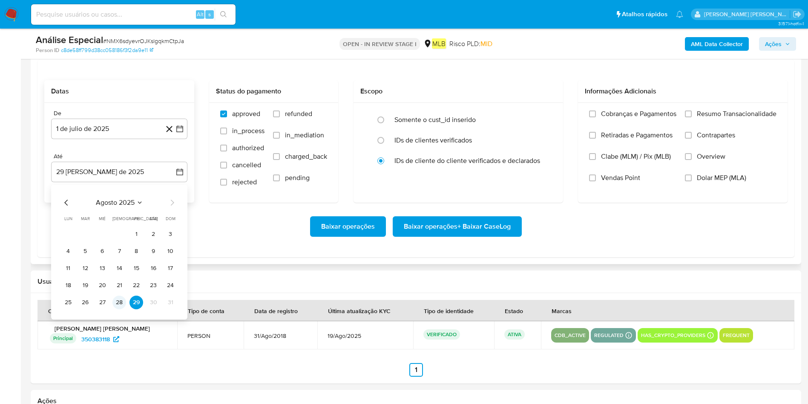
click at [114, 268] on td "28" at bounding box center [120, 302] width 14 height 14
drag, startPoint x: 118, startPoint y: 298, endPoint x: 131, endPoint y: 293, distance: 13.6
click at [119, 268] on button "28" at bounding box center [120, 302] width 14 height 14
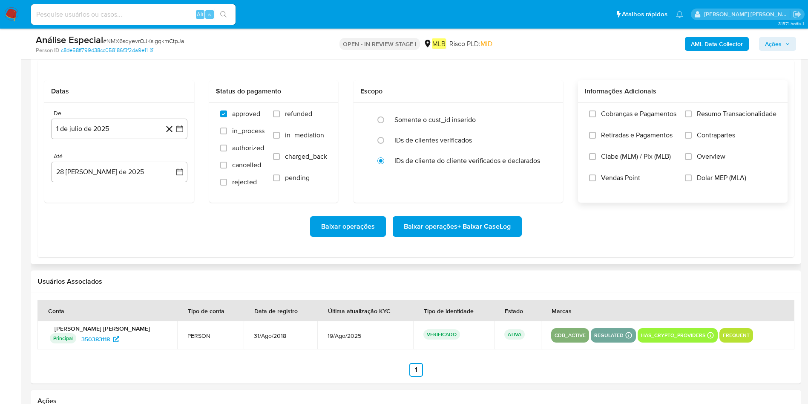
click at [539, 112] on span "Resumo Transacionalidade" at bounding box center [737, 114] width 80 height 9
click at [539, 112] on input "Resumo Transacionalidade" at bounding box center [688, 113] width 7 height 7
click at [498, 219] on span "Baixar operações + Baixar CaseLog" at bounding box center [457, 226] width 107 height 19
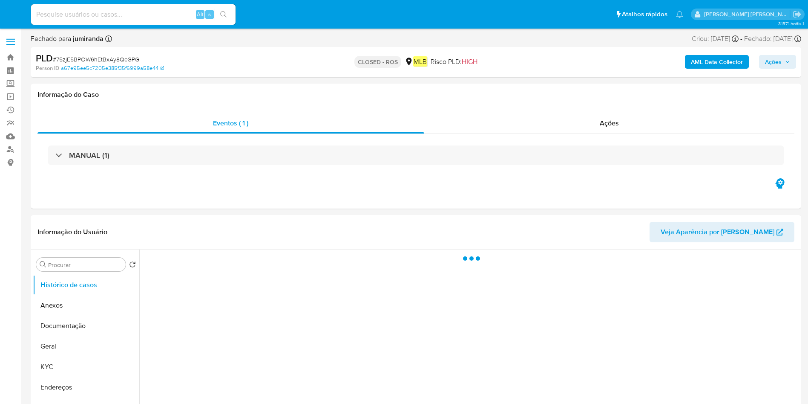
select select "10"
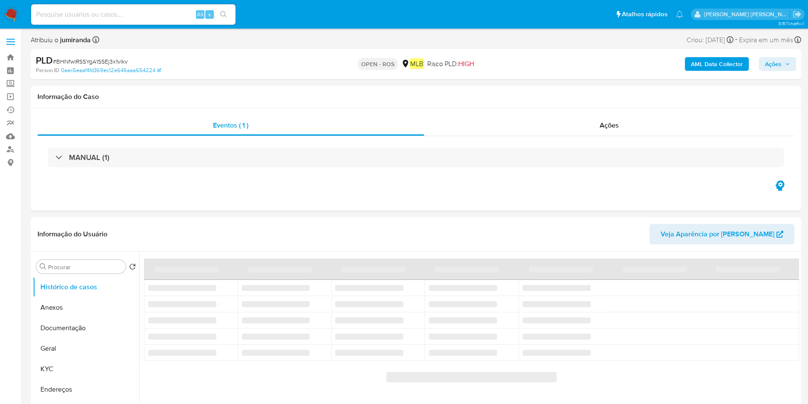
select select "10"
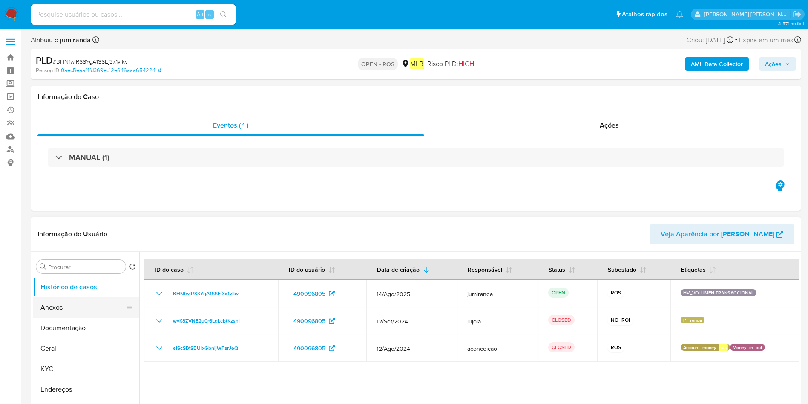
click at [75, 268] on button "Anexos" at bounding box center [83, 307] width 100 height 20
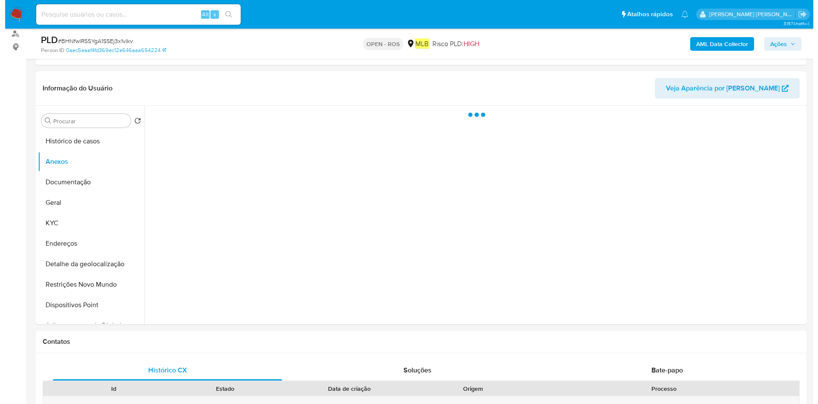
scroll to position [128, 0]
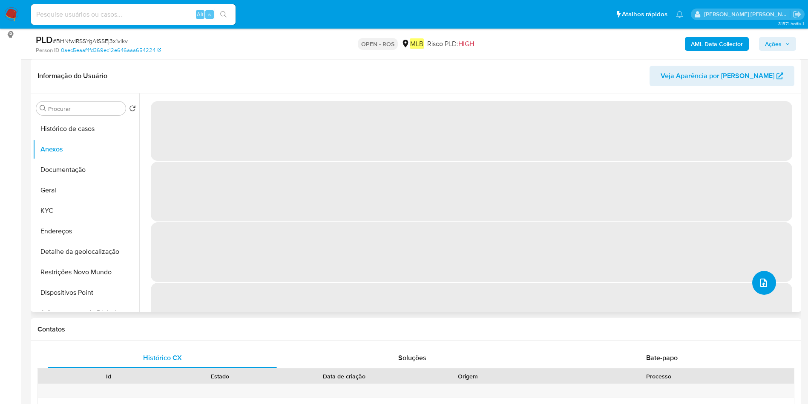
click at [545, 268] on icon "upload-file" at bounding box center [764, 282] width 7 height 9
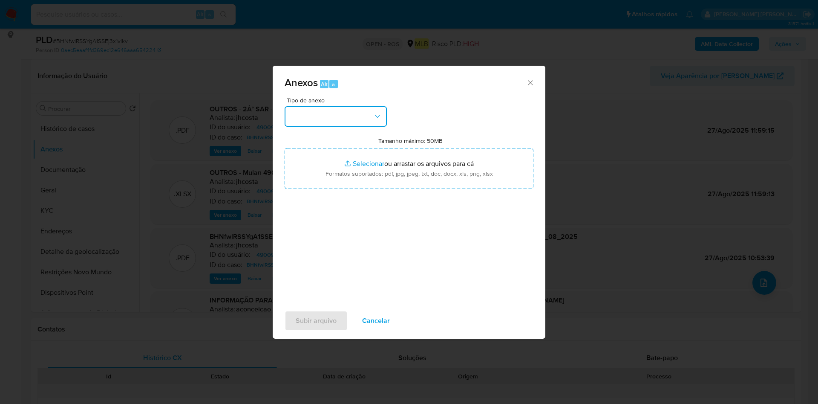
click at [297, 120] on button "button" at bounding box center [336, 116] width 102 height 20
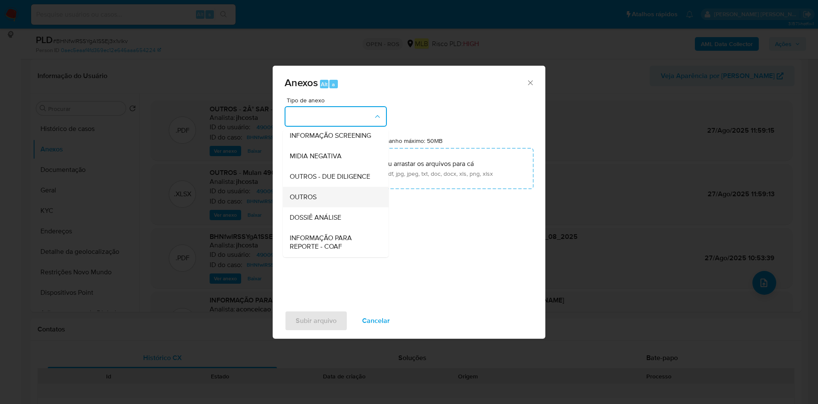
scroll to position [131, 0]
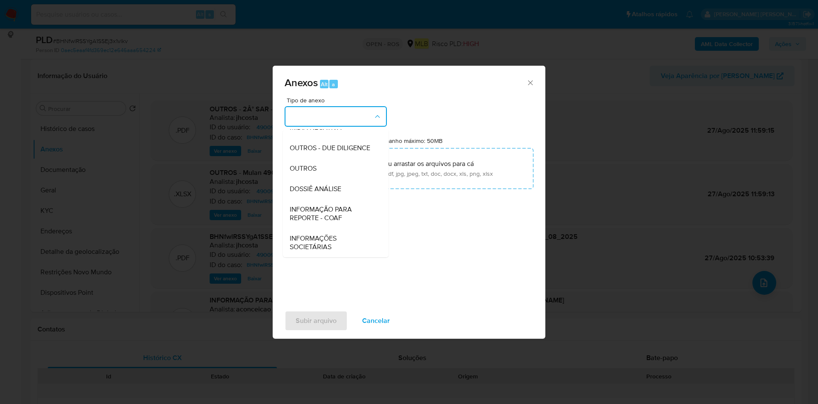
drag, startPoint x: 314, startPoint y: 211, endPoint x: 476, endPoint y: 107, distance: 191.9
click at [314, 211] on span "INFORMAÇÃO PARA REPORTE - COAF" at bounding box center [333, 213] width 87 height 17
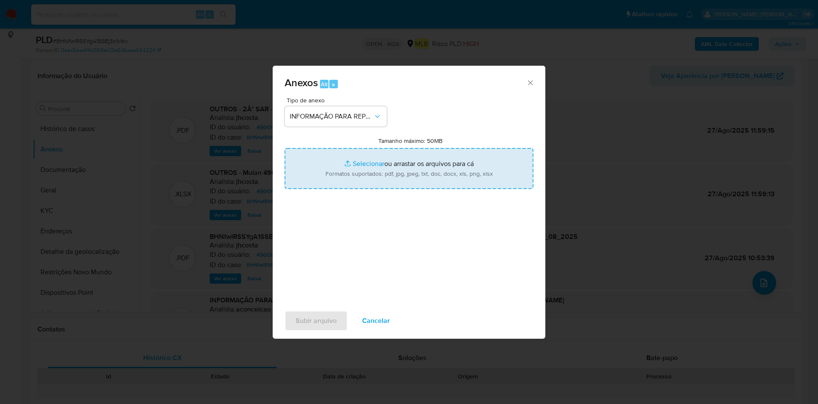
type input "C:\fakepath\2° SAR - BHNfwlRSSYgA1SSEj3x1vIkv - CPF 23378151889 - RUJIN CHEN.pdf"
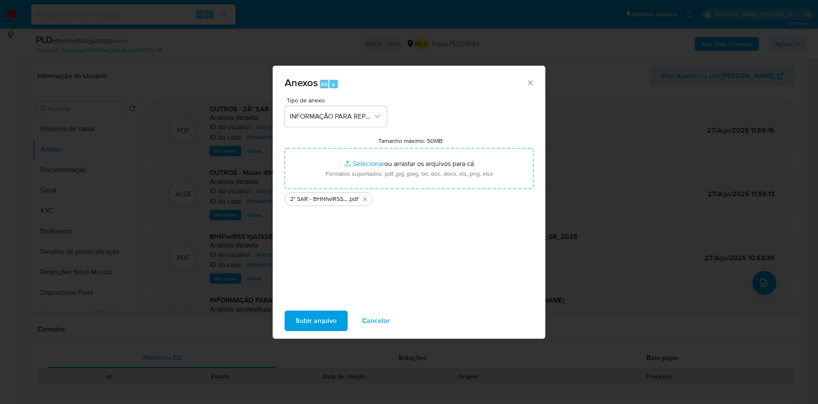
click at [316, 268] on span "Subir arquivo" at bounding box center [316, 320] width 41 height 19
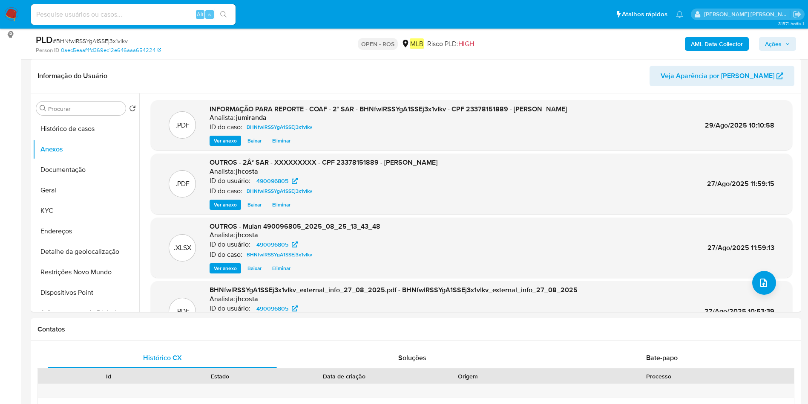
click at [545, 46] on button "Ações" at bounding box center [777, 44] width 37 height 14
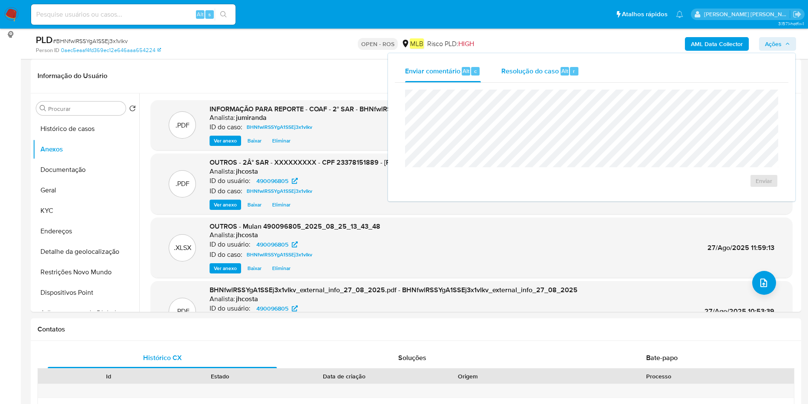
drag, startPoint x: 553, startPoint y: 60, endPoint x: 546, endPoint y: 81, distance: 21.8
click at [545, 62] on div "Resolução do caso Alt r" at bounding box center [541, 71] width 78 height 22
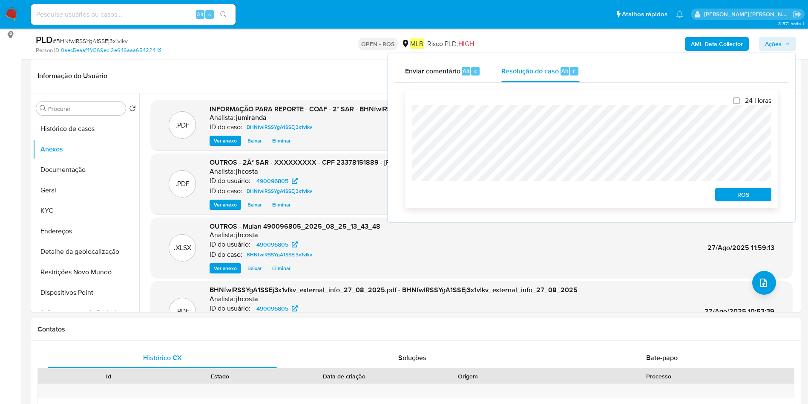
click at [545, 198] on span "ROS" at bounding box center [743, 194] width 44 height 12
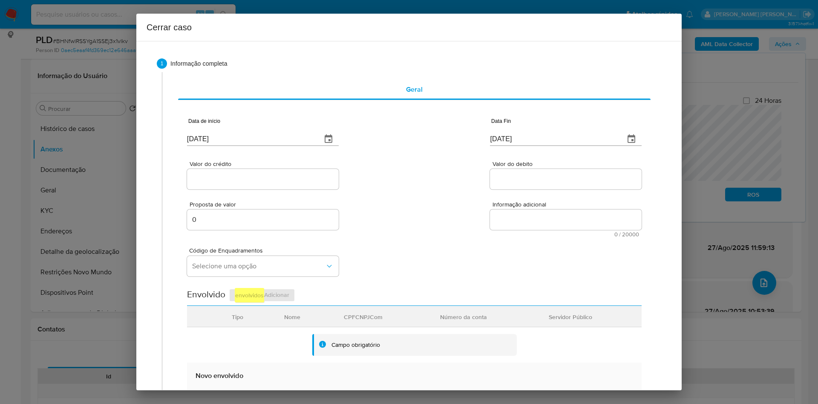
click at [229, 134] on input "[DATE]" at bounding box center [251, 139] width 128 height 14
paste input "01/07"
type input "01/07/2025"
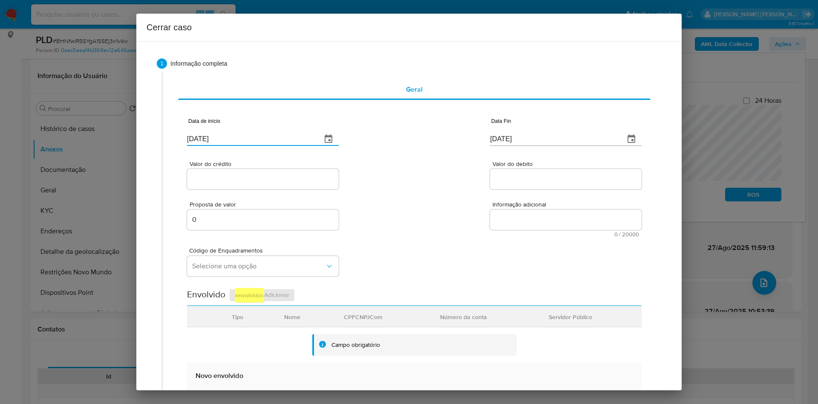
click at [526, 141] on input "[DATE]" at bounding box center [554, 139] width 128 height 14
paste input "3"
type input "[DATE]"
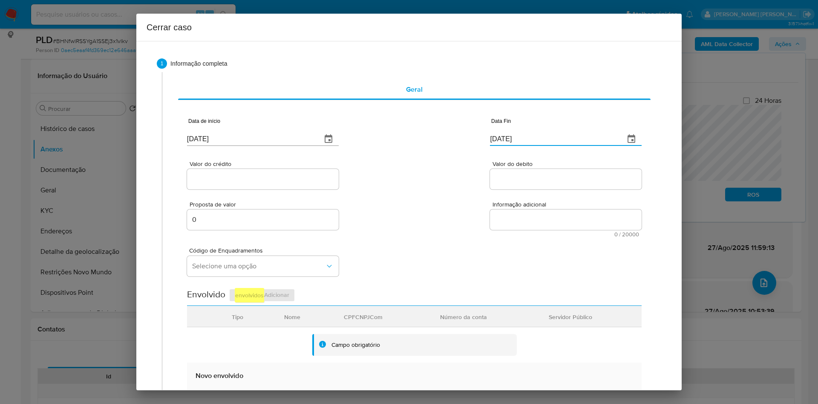
click at [259, 181] on input "Valor do crédito" at bounding box center [263, 178] width 152 height 11
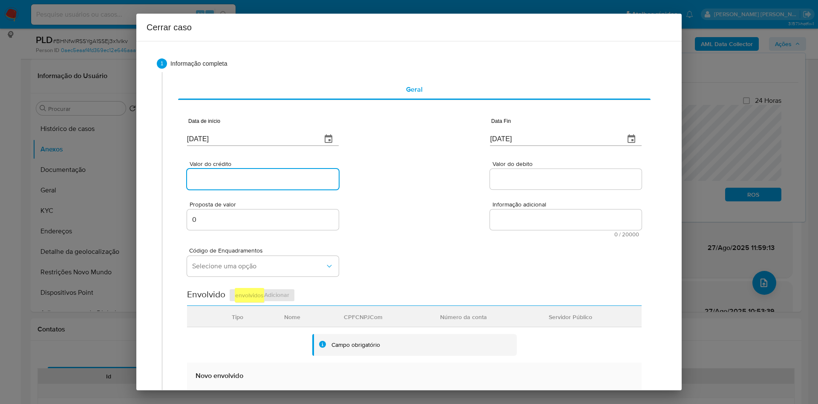
paste input "R$900.031"
type input "R$900.031"
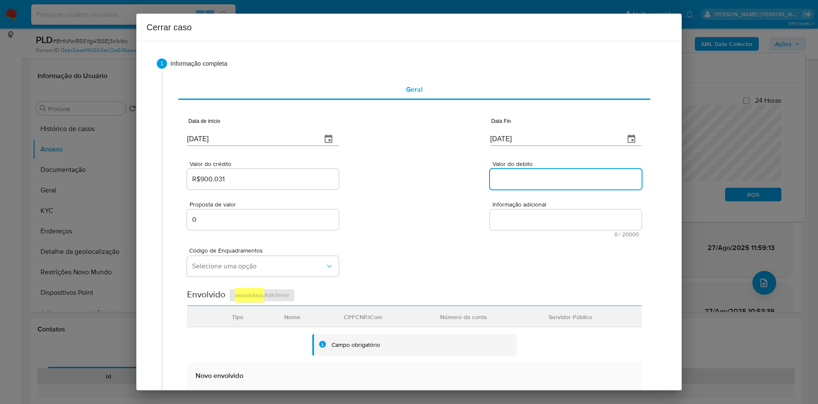
drag, startPoint x: 522, startPoint y: 180, endPoint x: 505, endPoint y: 51, distance: 130.2
click at [522, 180] on input "Valor do debito" at bounding box center [566, 178] width 152 height 11
paste input "R$924.990"
type input "R$924.990"
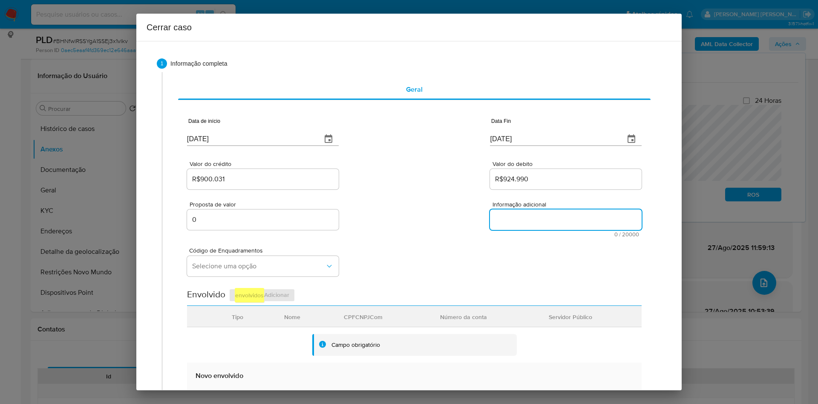
click at [532, 219] on textarea "Informação adicional" at bounding box center [566, 219] width 152 height 20
paste textarea "Informações do Cliente Rujin Chen, CPF 23378151889, 37 anos, residente no munic…"
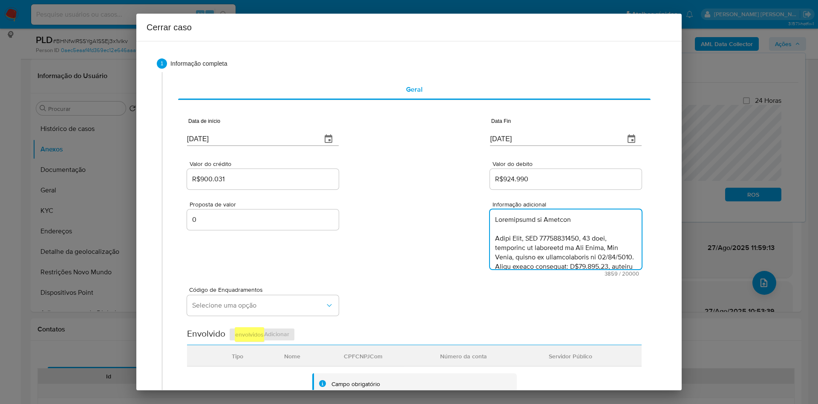
scroll to position [1212, 0]
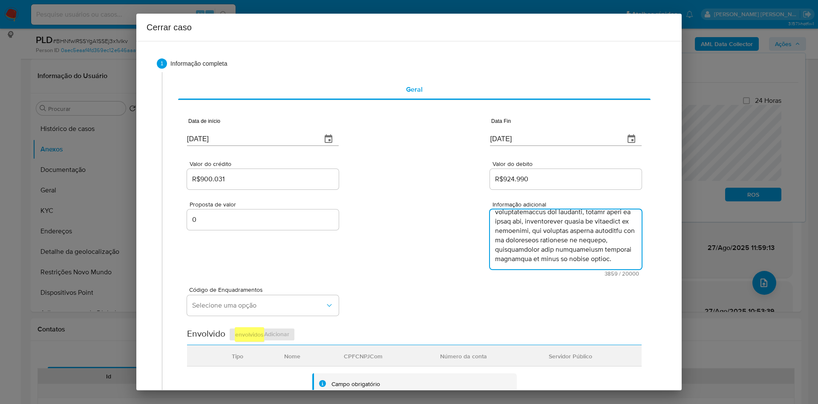
type textarea "Informações do Cliente Rujin Chen, CPF 23378151889, 37 anos, residente no munic…"
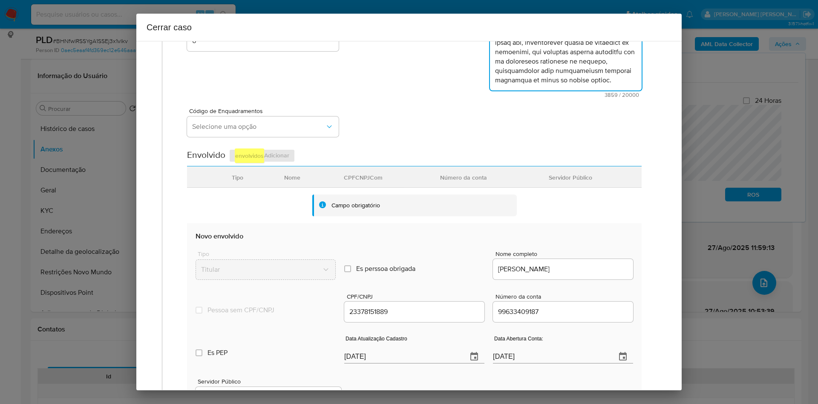
scroll to position [330, 0]
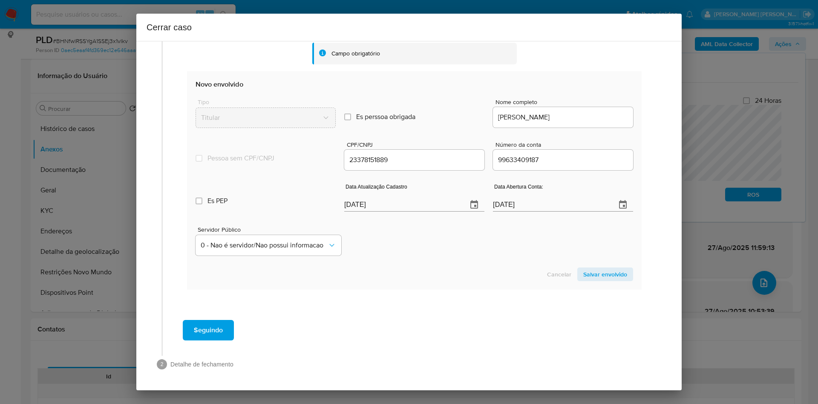
click at [405, 200] on input "[DATE]" at bounding box center [402, 205] width 116 height 14
drag, startPoint x: 405, startPoint y: 200, endPoint x: 401, endPoint y: 199, distance: 4.4
click at [401, 199] on input "[DATE]" at bounding box center [402, 205] width 116 height 14
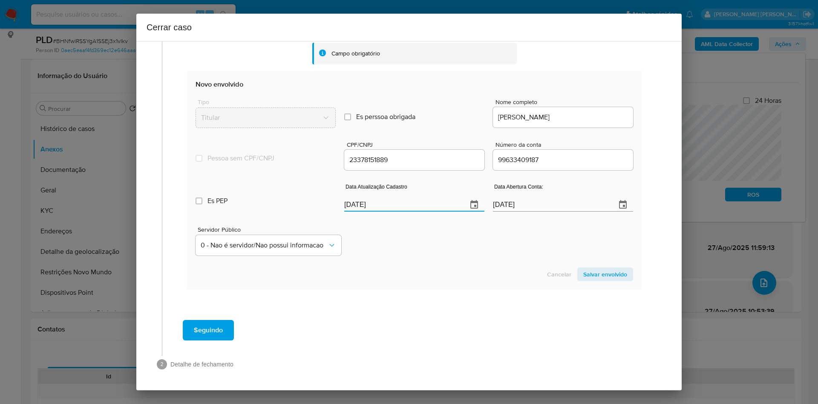
paste input "4"
type input "29/04/2025"
click at [545, 268] on span "Salvar envolvido" at bounding box center [605, 274] width 44 height 12
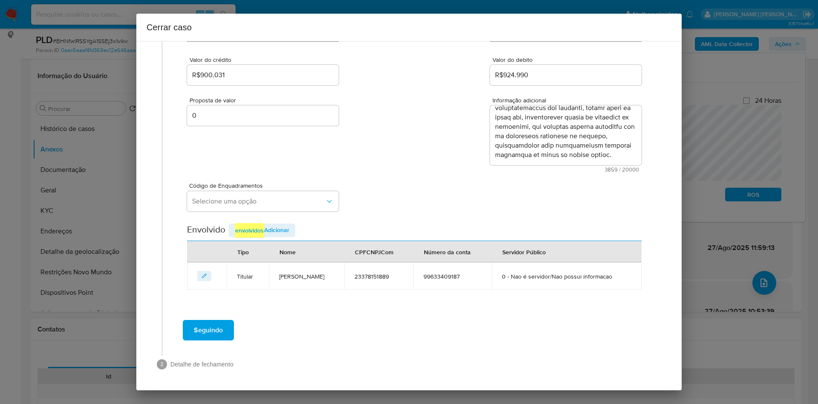
scroll to position [104, 0]
click at [286, 194] on button "Selecione uma opção" at bounding box center [263, 201] width 152 height 20
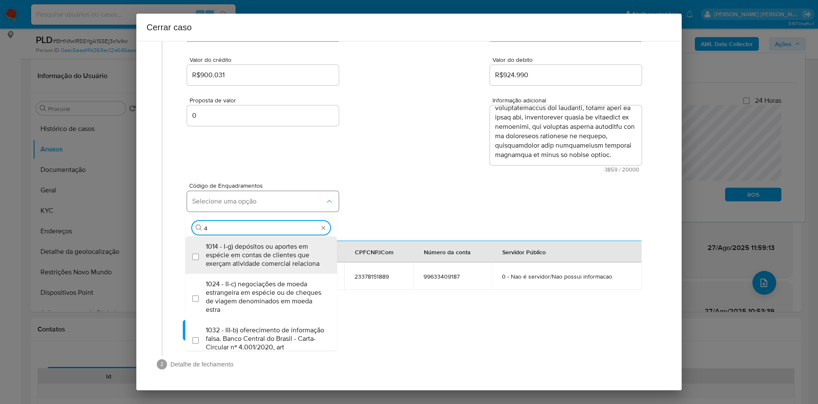
type input "45"
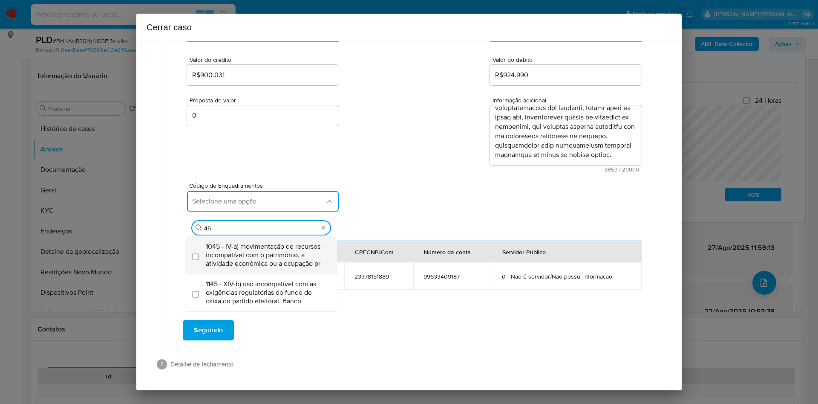
click at [290, 254] on span "1045 - IV-a) movimentação de recursos incompatível com o patrimônio, a atividad…" at bounding box center [265, 255] width 119 height 26
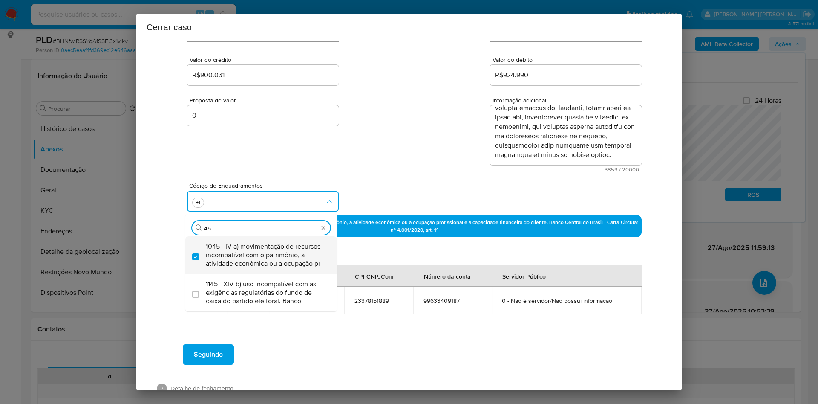
checkbox input "true"
type input "47"
click at [268, 220] on div "Procurar 47" at bounding box center [261, 225] width 152 height 22
click at [280, 244] on span "1047 - IV-c) movimentação de recursos de alto valor, de forma contumaz, em bene…" at bounding box center [265, 255] width 119 height 26
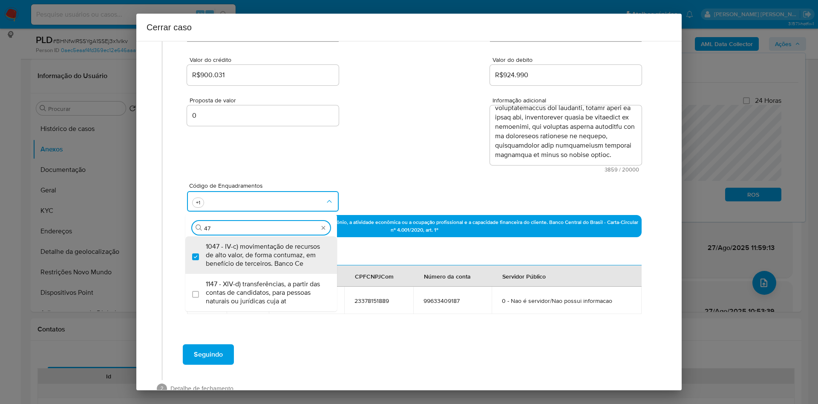
checkbox input "true"
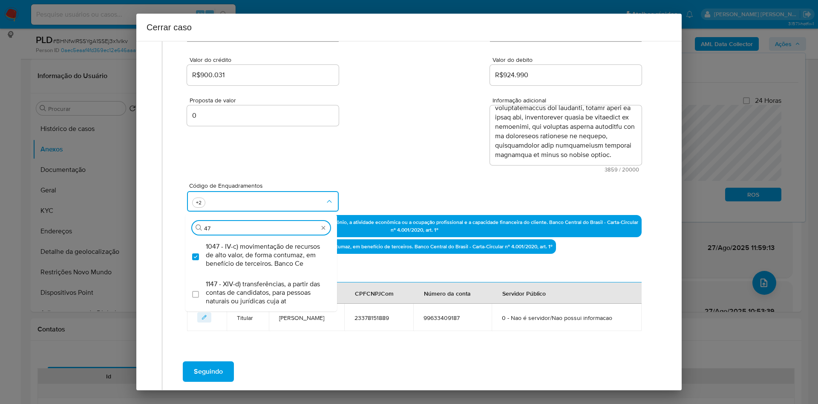
type input "4"
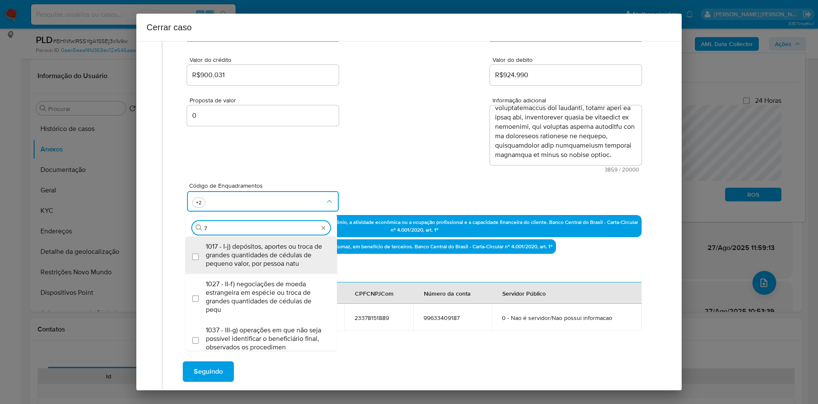
type input "74"
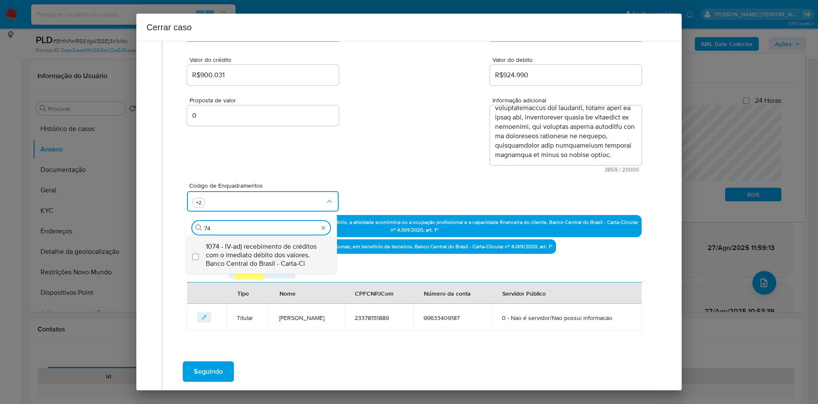
click at [274, 255] on span "1074 - IV-ad) recebimento de créditos com o imediato débito dos valores. Banco …" at bounding box center [265, 255] width 119 height 26
checkbox input "true"
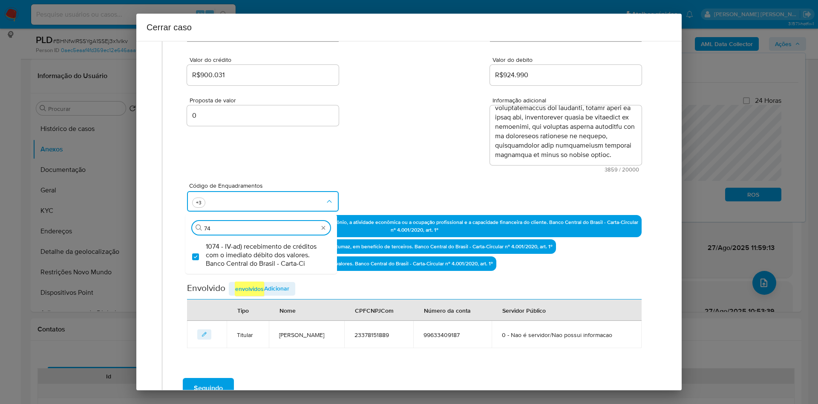
type input "74"
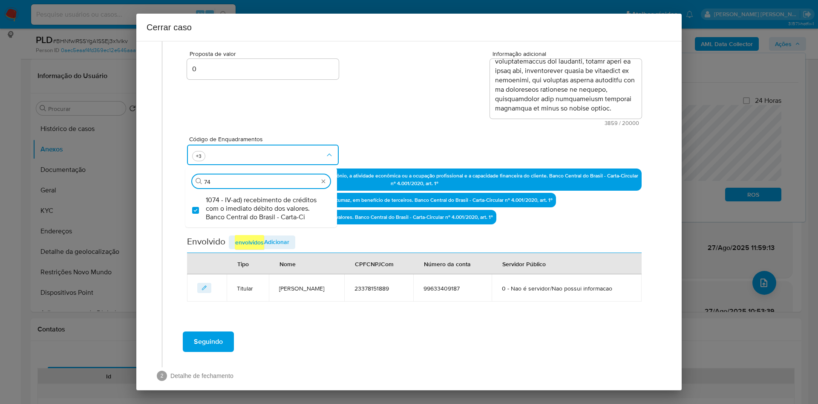
scroll to position [162, 0]
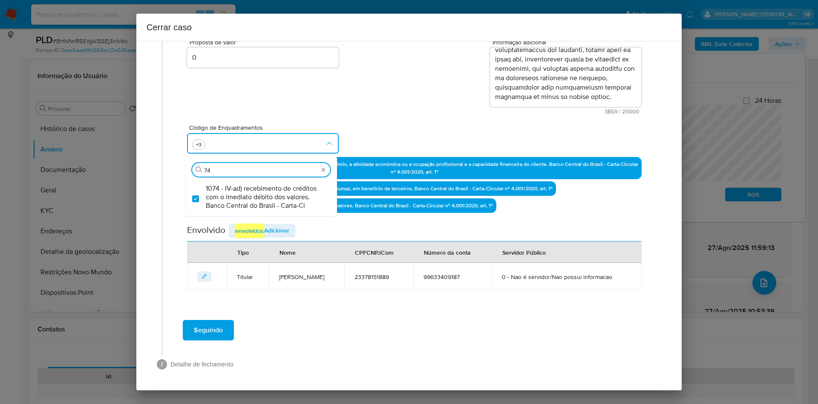
click at [270, 231] on span "Adicionar envolvidos" at bounding box center [262, 230] width 55 height 14
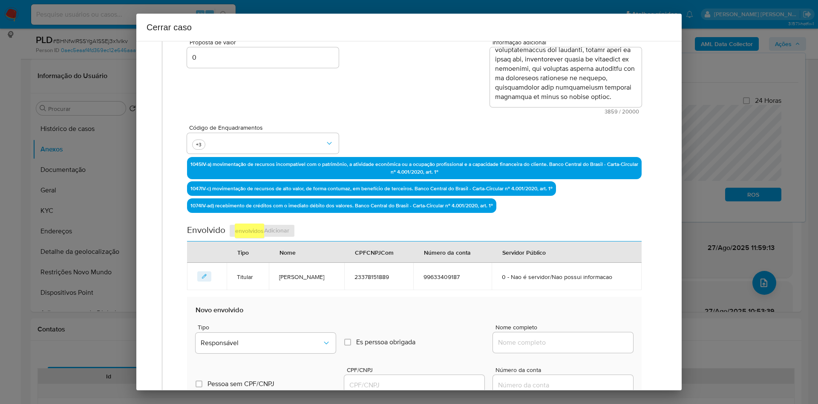
scroll to position [387, 0]
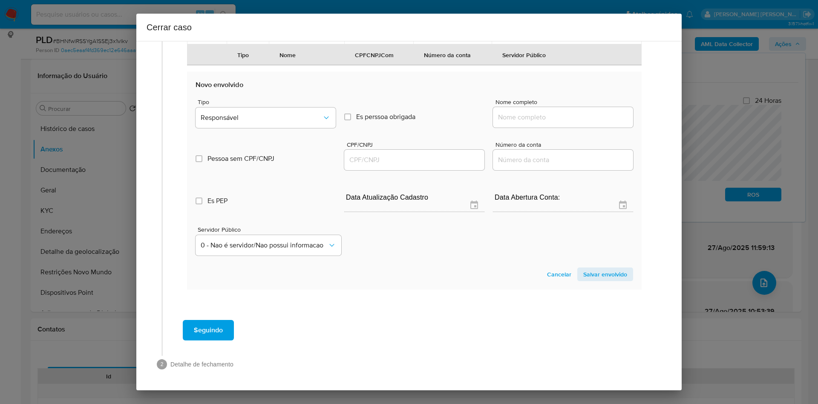
click at [545, 130] on div "Nome completo" at bounding box center [563, 115] width 140 height 32
click at [545, 121] on input "Nome completo" at bounding box center [563, 117] width 140 height 11
paste input "R Dos Santos Sobrinho"
type input "R Dos Santos Sobrinho"
drag, startPoint x: 379, startPoint y: 161, endPoint x: 326, endPoint y: 135, distance: 59.7
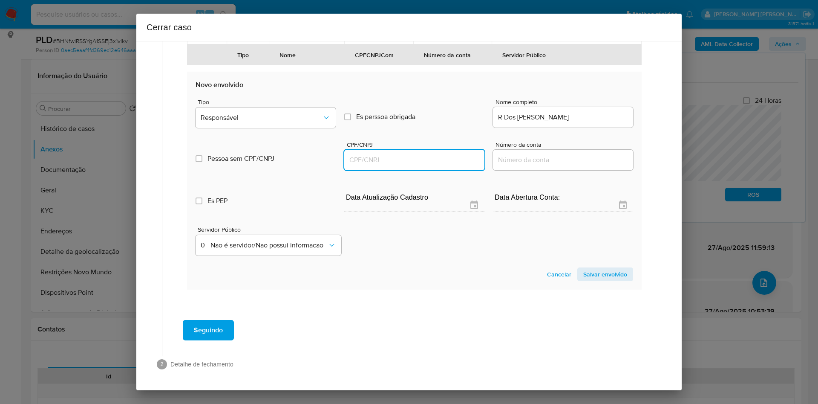
click at [379, 161] on input "CPF/CNPJ" at bounding box center [414, 159] width 140 height 11
paste input "07174319000182"
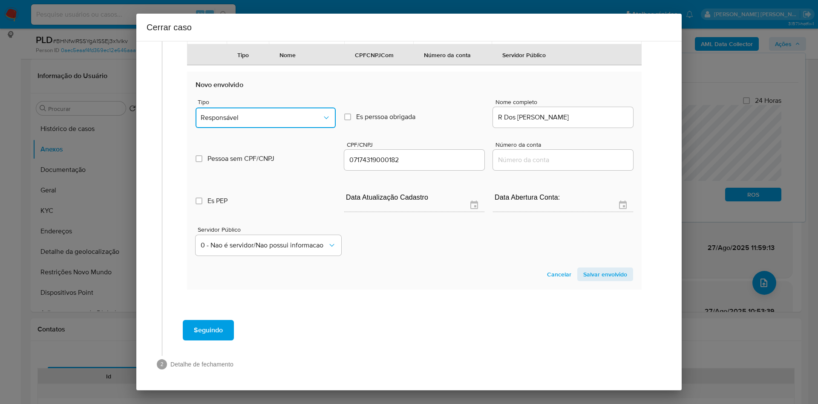
type input "7174319000182"
click at [268, 112] on button "Responsável" at bounding box center [266, 117] width 140 height 20
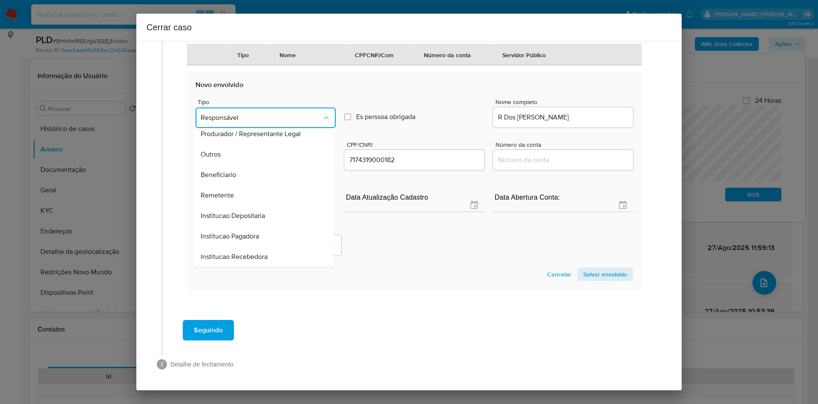
drag, startPoint x: 226, startPoint y: 193, endPoint x: 470, endPoint y: 209, distance: 243.8
click at [226, 195] on span "Remetente" at bounding box center [217, 195] width 33 height 9
type input "07174319000182"
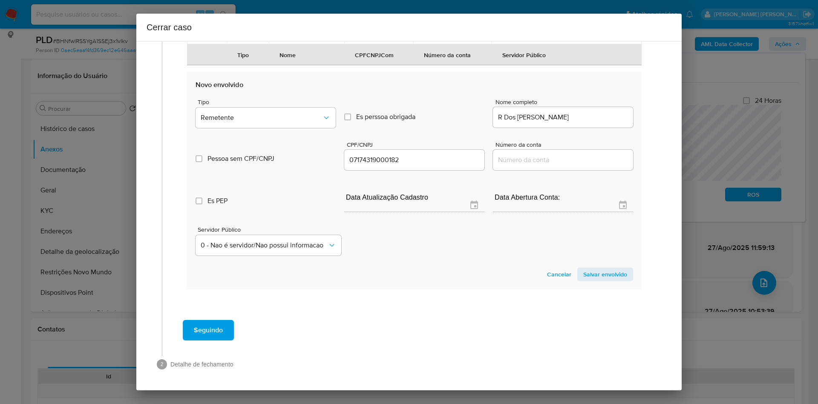
click at [545, 268] on section "Novo envolvido Tipo Remetente Es perssoa obrigada Is PObrigada Nome completo R …" at bounding box center [414, 181] width 455 height 218
click at [545, 268] on span "Salvar envolvido" at bounding box center [605, 274] width 44 height 12
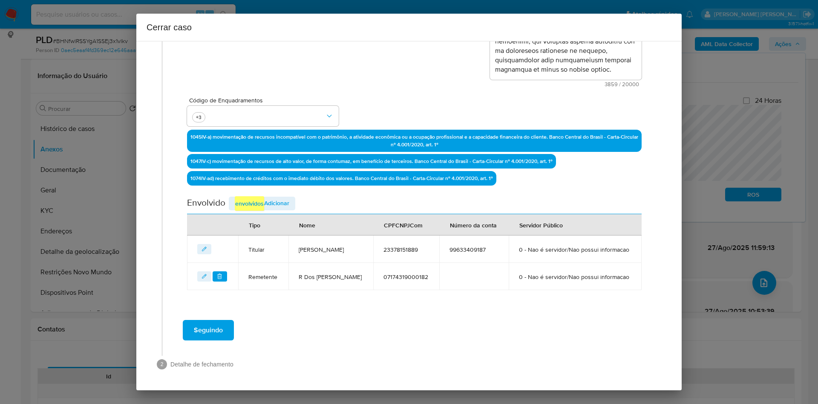
click at [265, 201] on span "Adicionar envolvidos" at bounding box center [262, 203] width 55 height 14
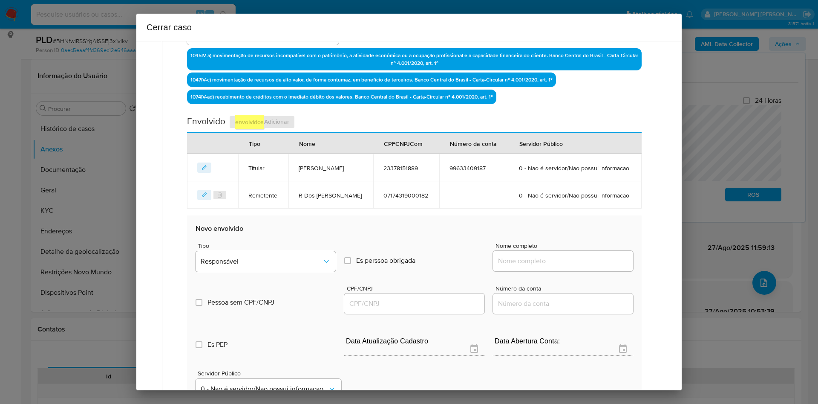
scroll to position [317, 0]
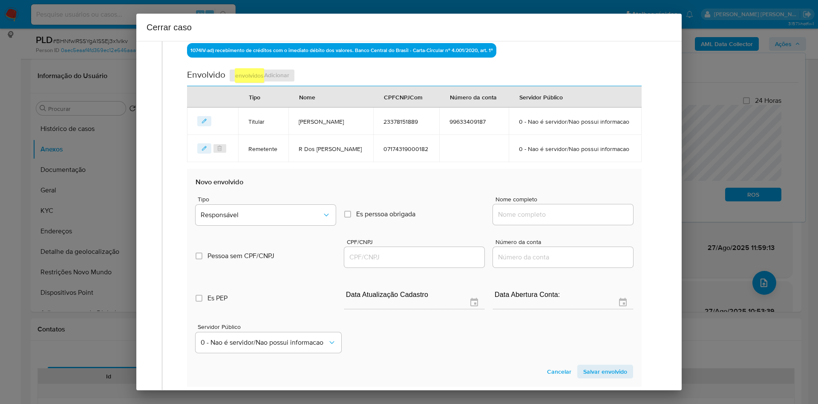
click at [545, 212] on input "Nome completo" at bounding box center [563, 214] width 140 height 11
paste input "Leticia De Almeida Passos"
type input "Leticia De Almeida Passos"
click at [366, 260] on input "CPF/CNPJ" at bounding box center [414, 256] width 140 height 11
paste input "13820936750"
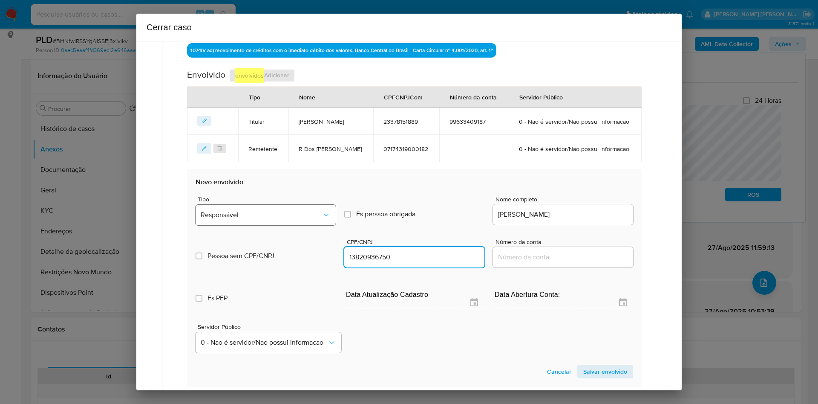
type input "13820936750"
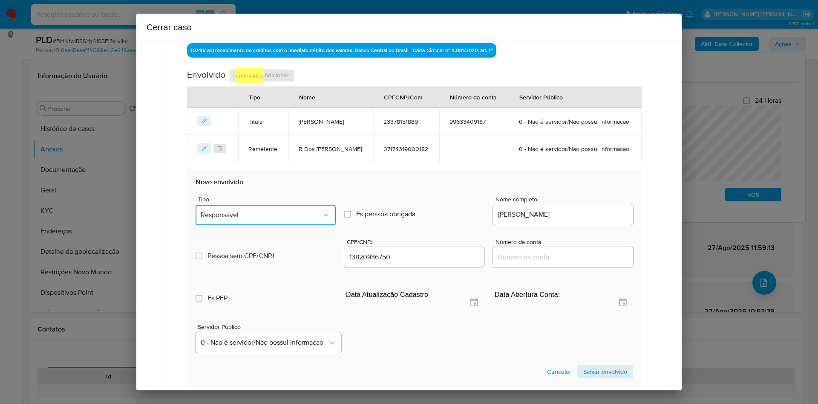
click at [269, 211] on span "Responsável" at bounding box center [261, 215] width 121 height 9
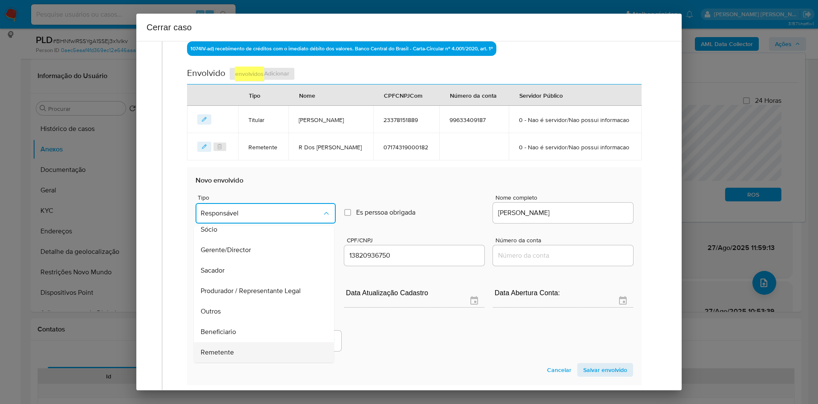
click at [231, 268] on span "Remetente" at bounding box center [217, 352] width 33 height 9
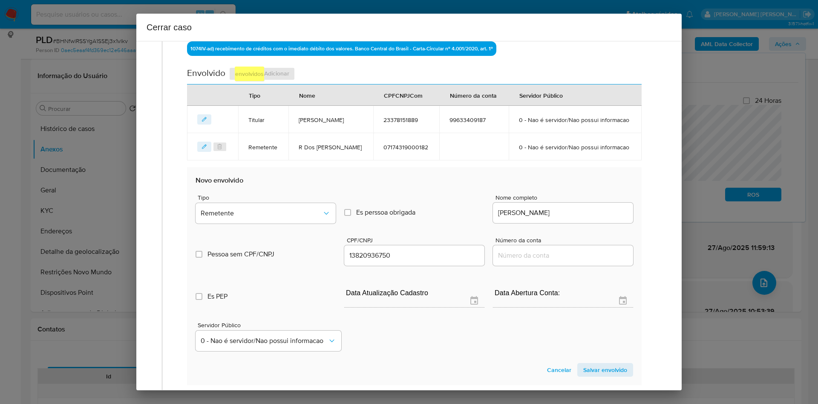
click at [545, 268] on span "Salvar envolvido" at bounding box center [605, 370] width 44 height 12
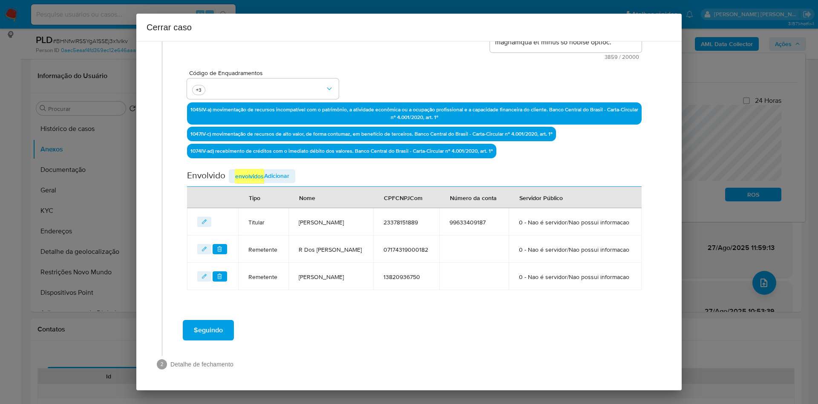
click at [262, 169] on em "envolvidos" at bounding box center [249, 176] width 29 height 14
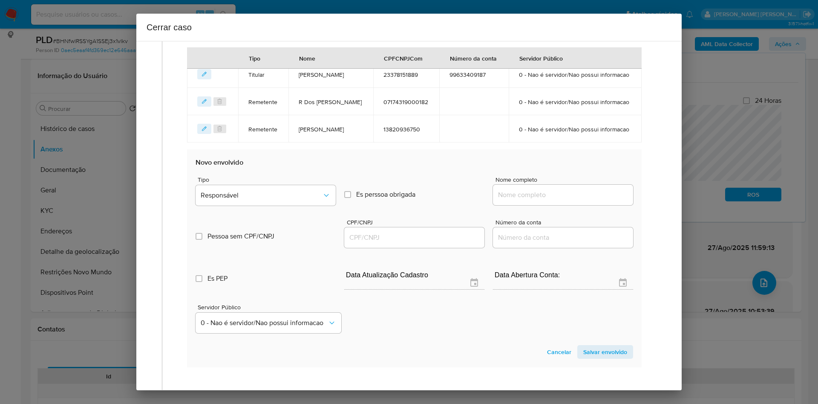
scroll to position [375, 0]
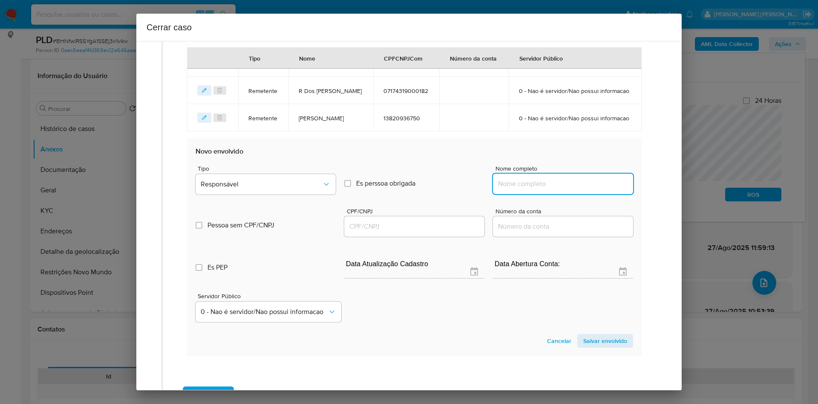
drag, startPoint x: 533, startPoint y: 214, endPoint x: 459, endPoint y: 20, distance: 206.8
click at [534, 189] on input "Nome completo" at bounding box center [563, 183] width 140 height 11
paste input "Thiago Jose De Oliveira"
type input "Thiago Jose De Oliveira"
click at [395, 232] on input "CPF/CNPJ" at bounding box center [414, 226] width 140 height 11
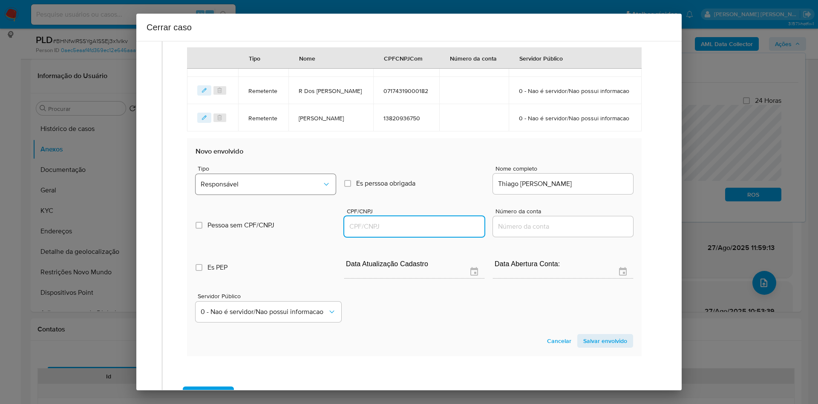
paste input "31071367862"
type input "31071367862"
click at [263, 188] on span "Responsável" at bounding box center [261, 184] width 121 height 9
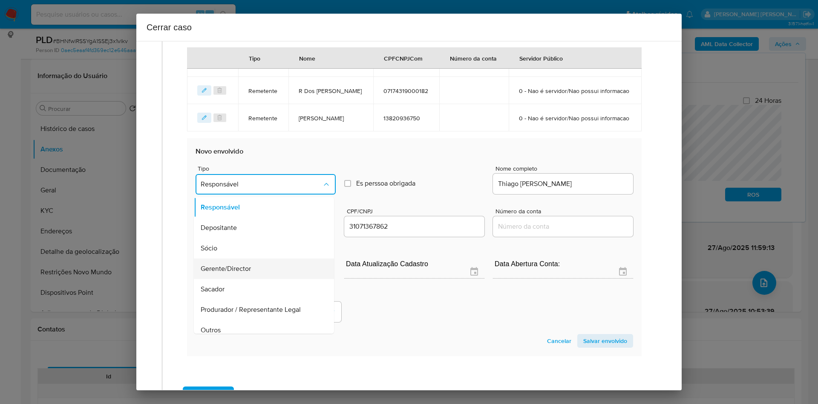
scroll to position [27, 0]
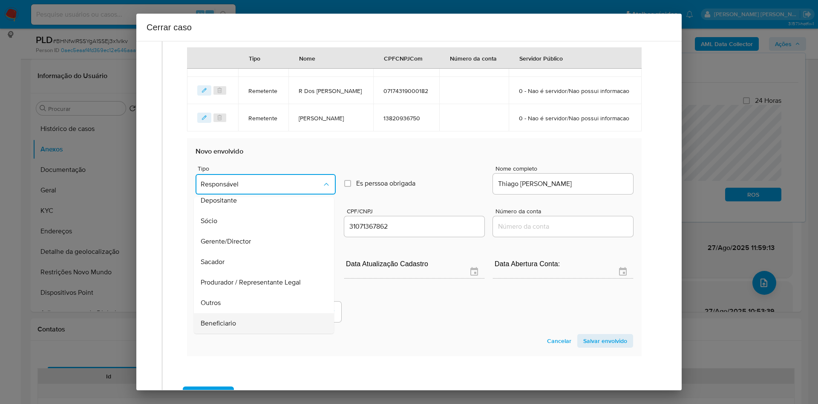
drag, startPoint x: 220, startPoint y: 343, endPoint x: 235, endPoint y: 344, distance: 15.0
click at [220, 268] on ul "Responsável Depositante Sócio Gerente/Director Sacador Produrador / Representan…" at bounding box center [264, 292] width 140 height 245
click at [234, 268] on span "Beneficiario" at bounding box center [218, 323] width 35 height 9
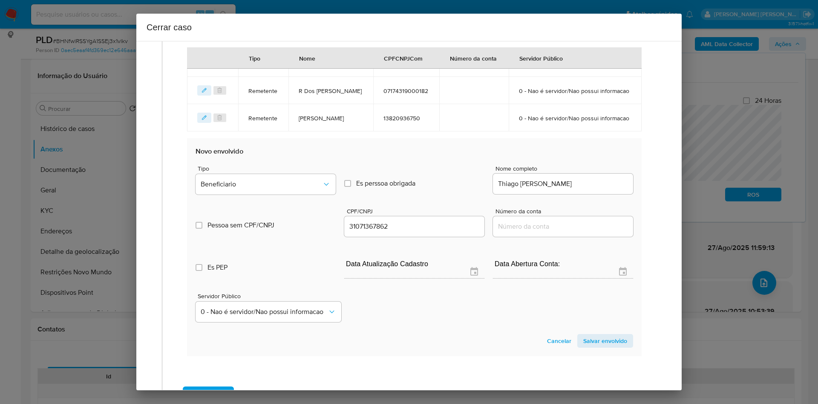
click at [545, 268] on span "Salvar envolvido" at bounding box center [605, 341] width 44 height 12
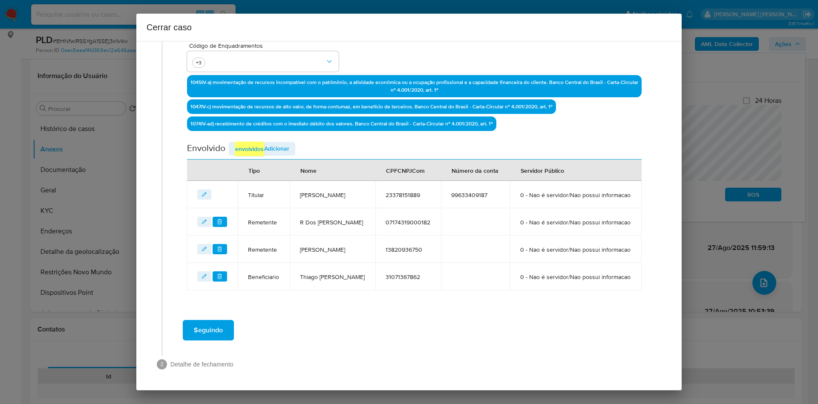
click at [241, 141] on em "envolvidos" at bounding box center [249, 148] width 29 height 14
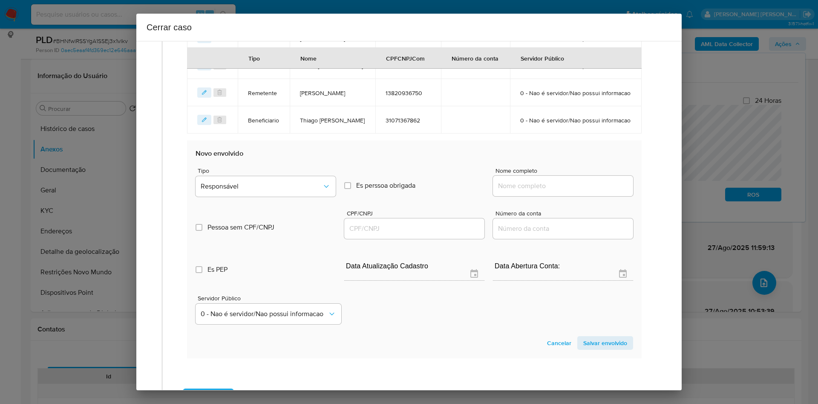
scroll to position [410, 0]
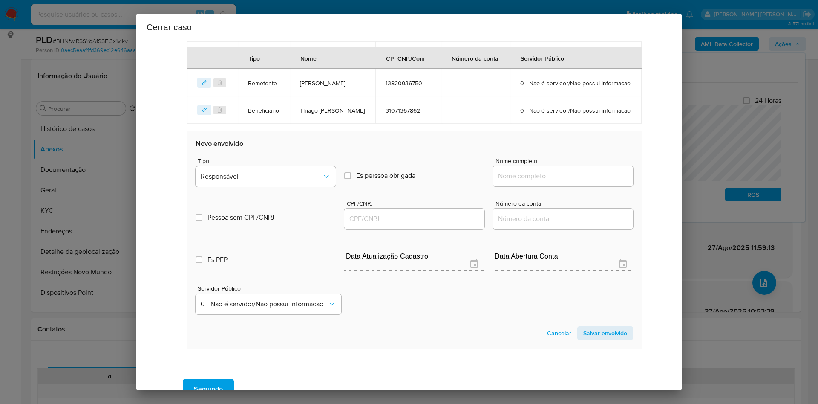
click at [525, 182] on input "Nome completo" at bounding box center [563, 175] width 140 height 11
paste input "Chen Ziwei"
type input "Chen Ziwei"
click at [361, 224] on input "CPF/CNPJ" at bounding box center [414, 218] width 140 height 11
paste input "12773289781"
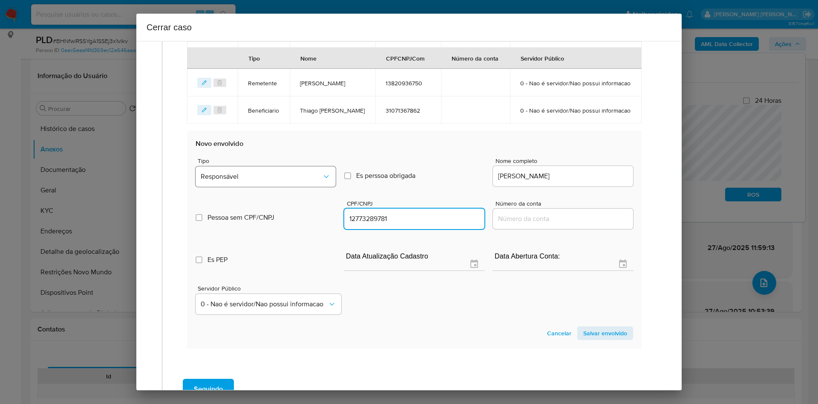
type input "12773289781"
click at [259, 181] on span "Responsável" at bounding box center [261, 176] width 121 height 9
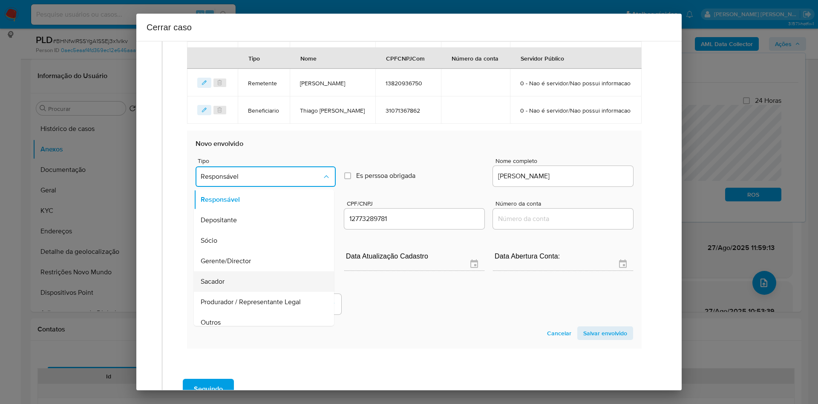
scroll to position [27, 0]
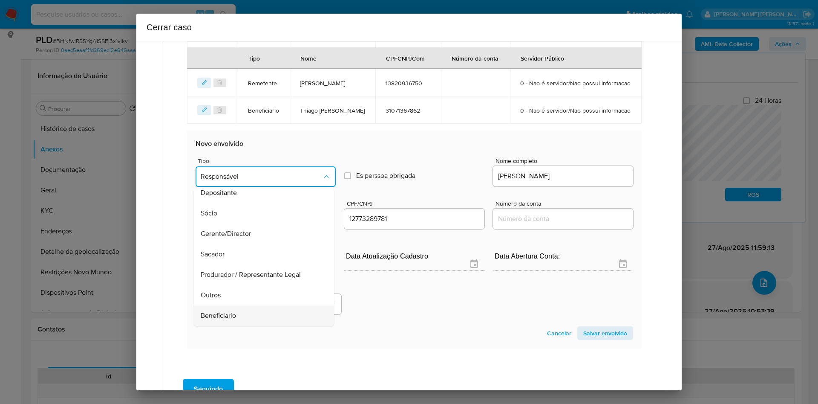
click at [230, 268] on div "Beneficiario" at bounding box center [261, 315] width 121 height 20
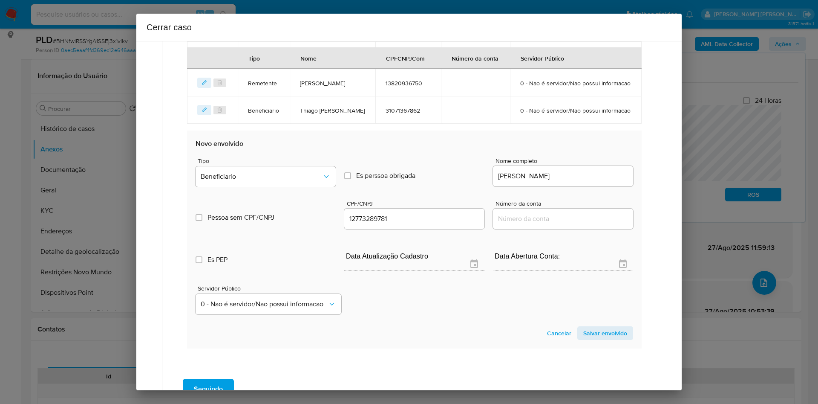
click at [545, 268] on span "Salvar envolvido" at bounding box center [605, 333] width 44 height 12
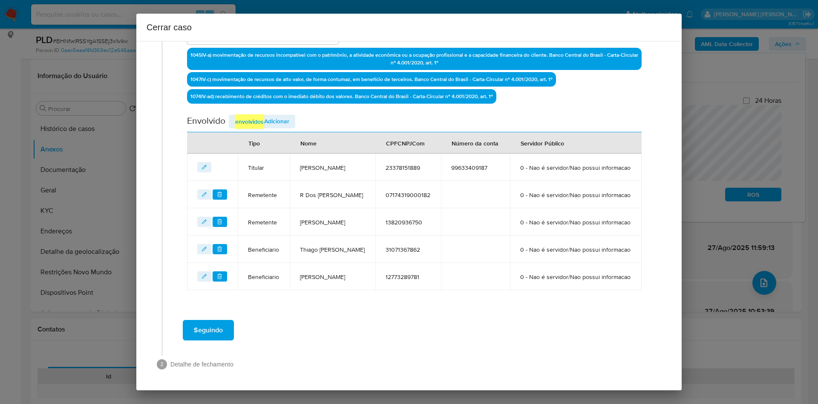
scroll to position [317, 0]
click at [260, 114] on em "envolvidos" at bounding box center [249, 121] width 29 height 14
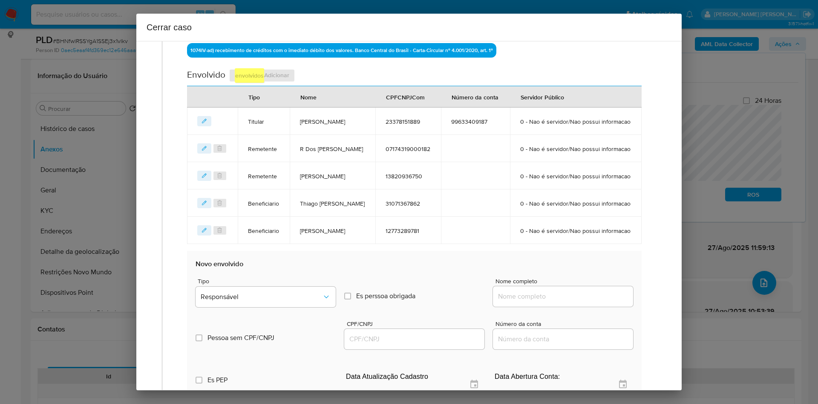
click at [511, 268] on input "Nome completo" at bounding box center [563, 296] width 140 height 11
paste input "Jaslog Transportes Internacionais Cargas E Comércio Exterior Ltda"
type input "Jaslog Transportes Internacionais Cargas E Comércio Exterior Ltda"
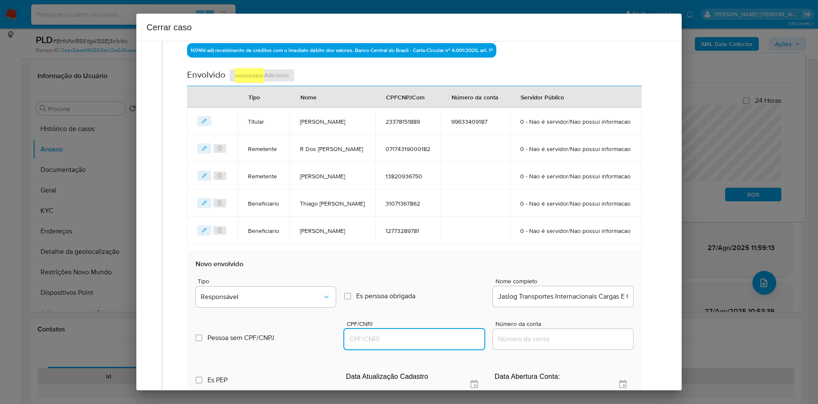
click at [371, 268] on input "CPF/CNPJ" at bounding box center [414, 338] width 140 height 11
paste input "31330940000172"
type input "31330940000172"
click at [290, 268] on span "Responsável" at bounding box center [261, 296] width 121 height 9
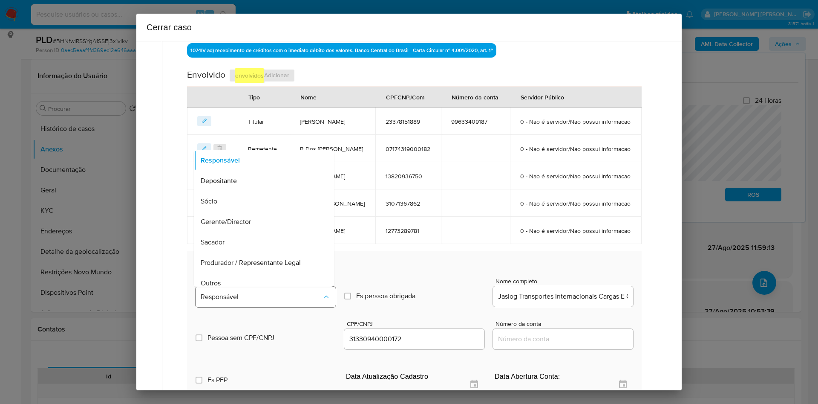
scroll to position [27, 0]
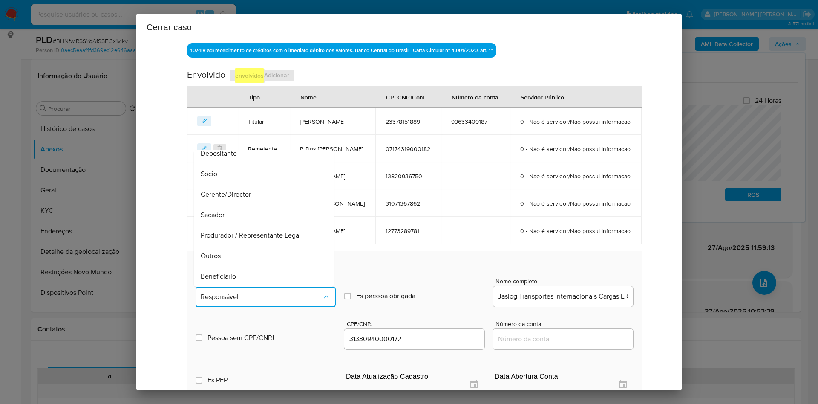
click at [246, 268] on div "Beneficiario" at bounding box center [261, 276] width 121 height 20
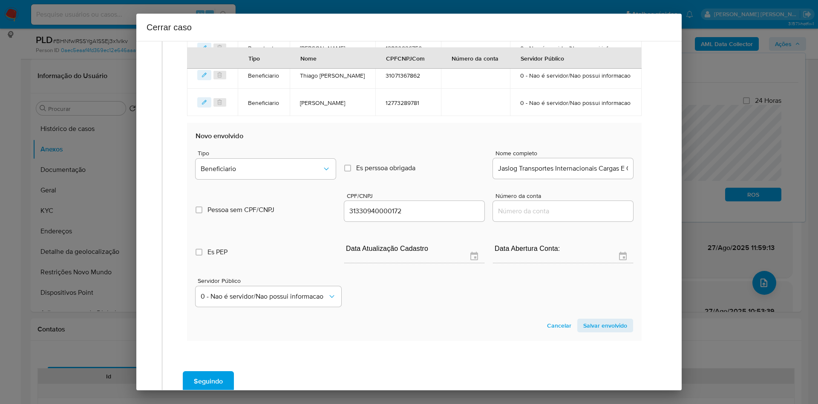
click at [545, 268] on span "Salvar envolvido" at bounding box center [605, 325] width 44 height 12
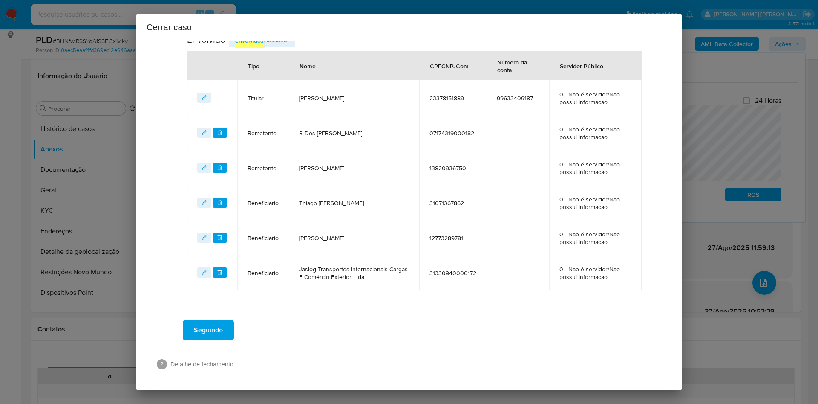
click at [270, 44] on span "Adicionar envolvidos" at bounding box center [262, 40] width 55 height 14
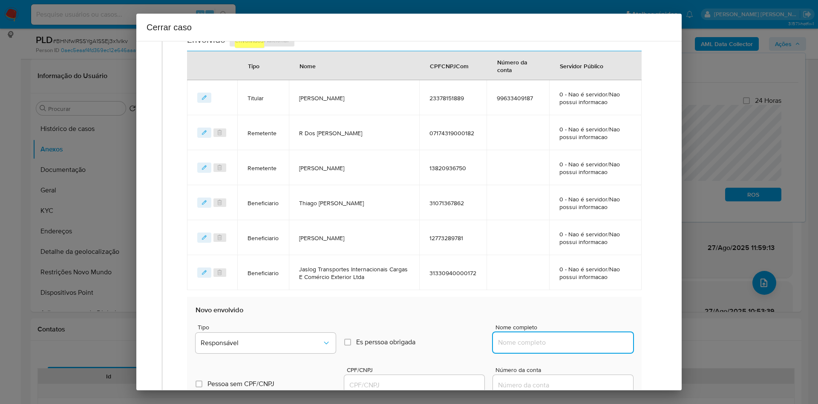
click at [541, 268] on input "Nome completo" at bounding box center [563, 342] width 140 height 11
paste input "LUIZ ELETRONICOS ACESSORIOS LTDA"
type input "LUIZ ELETRONICOS ACESSORIOS LTDA"
click at [371, 268] on input "CPF/CNPJ" at bounding box center [414, 384] width 140 height 11
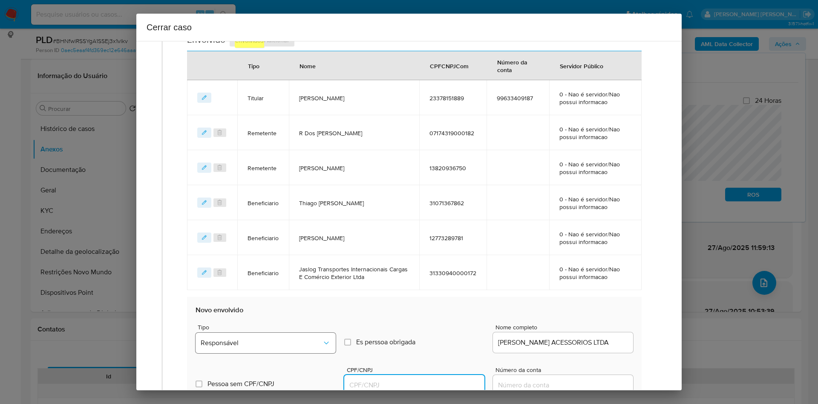
paste input "42176311000156"
type input "42176311000156"
click at [284, 268] on button "Responsável" at bounding box center [266, 342] width 140 height 20
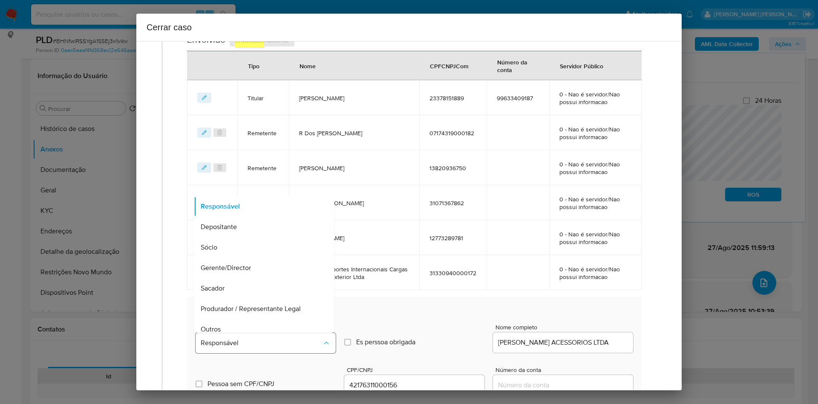
scroll to position [7, 0]
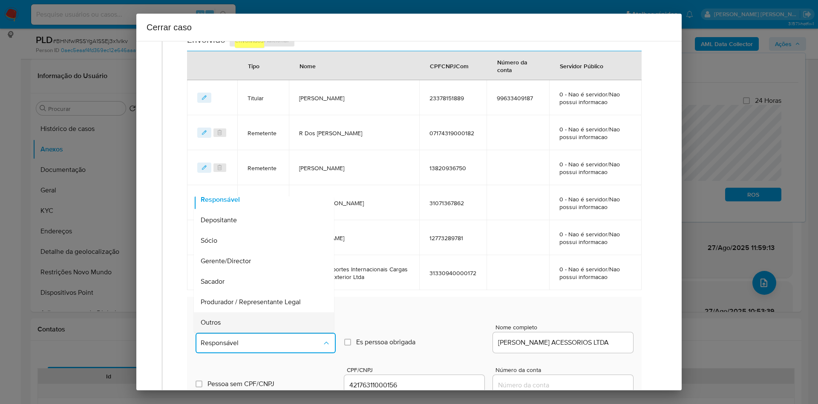
click at [249, 268] on div "Outros" at bounding box center [261, 322] width 121 height 20
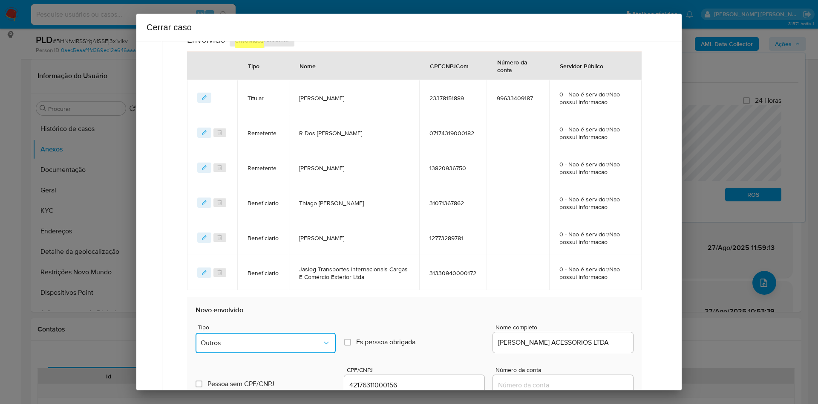
scroll to position [480, 0]
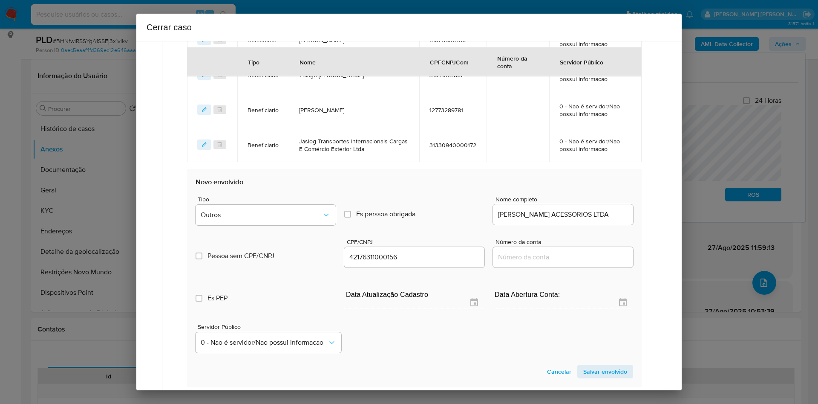
click at [545, 268] on span "Salvar envolvido" at bounding box center [605, 371] width 44 height 12
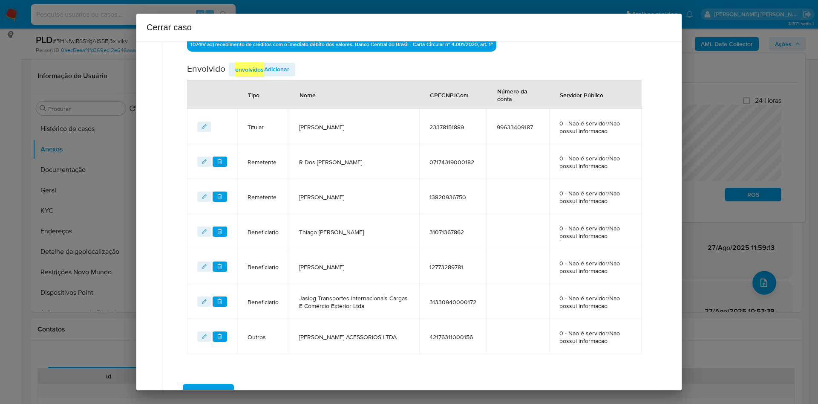
scroll to position [387, 0]
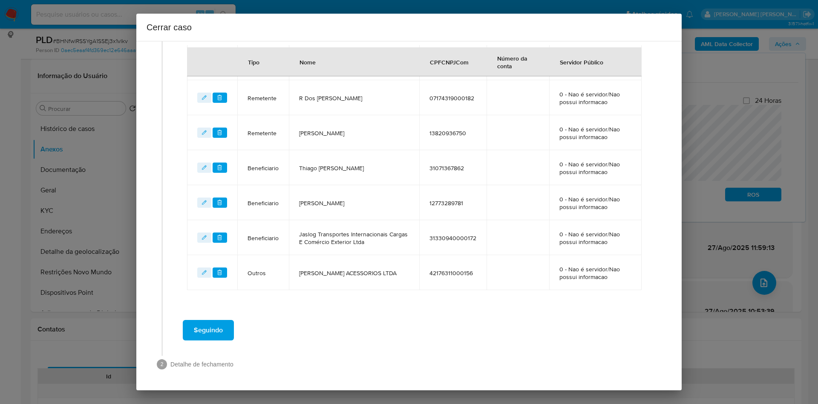
click at [219, 268] on span "Seguindo" at bounding box center [208, 329] width 29 height 19
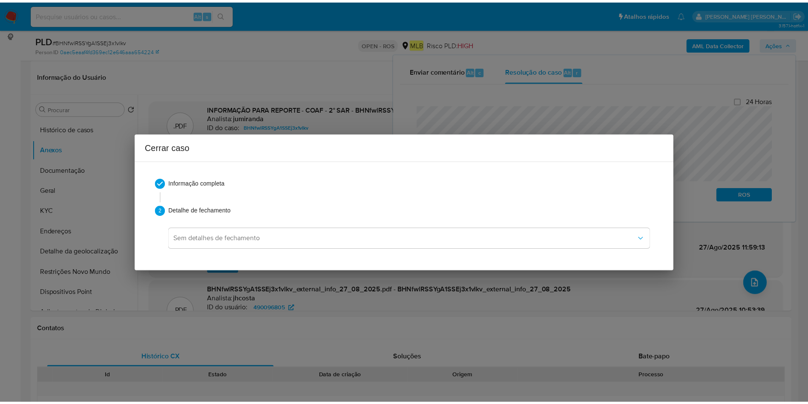
scroll to position [1193, 0]
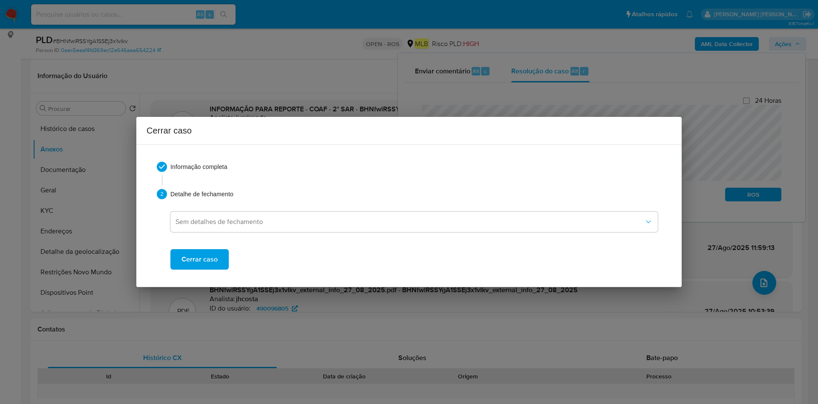
click at [201, 259] on span "Cerrar caso" at bounding box center [200, 259] width 36 height 19
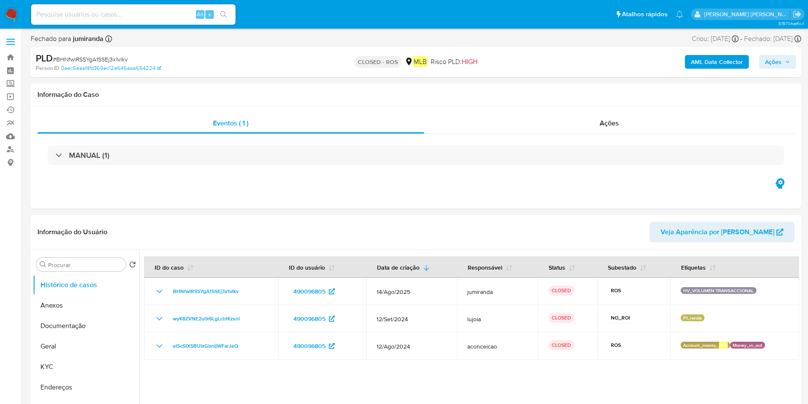
select select "10"
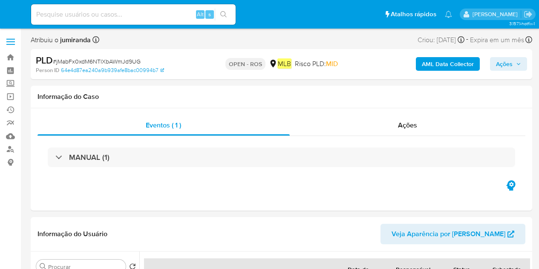
select select "10"
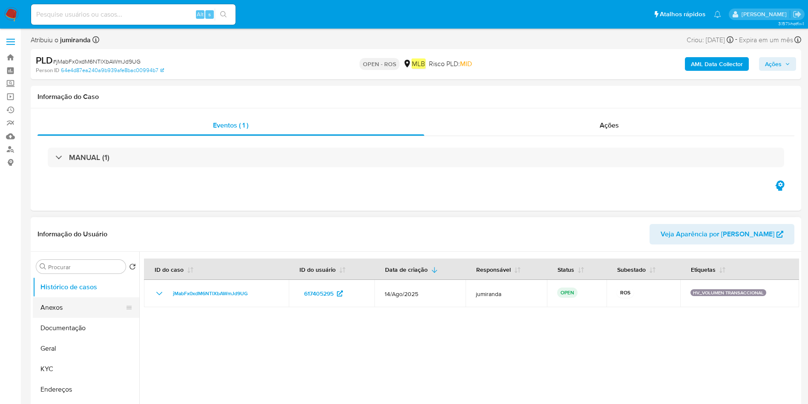
click at [66, 268] on button "Anexos" at bounding box center [83, 307] width 100 height 20
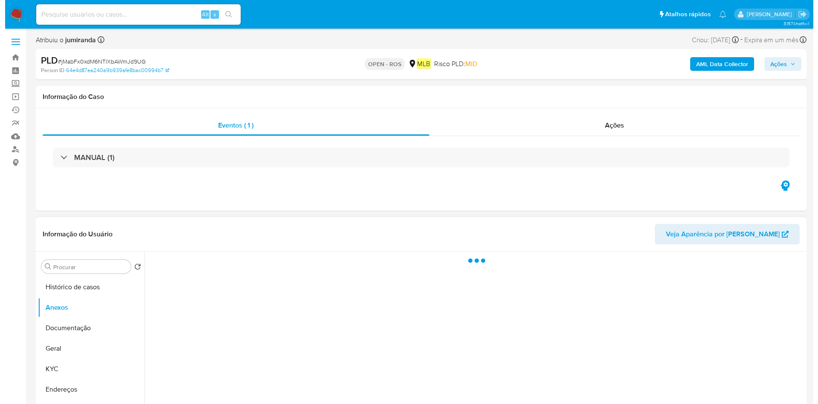
scroll to position [128, 0]
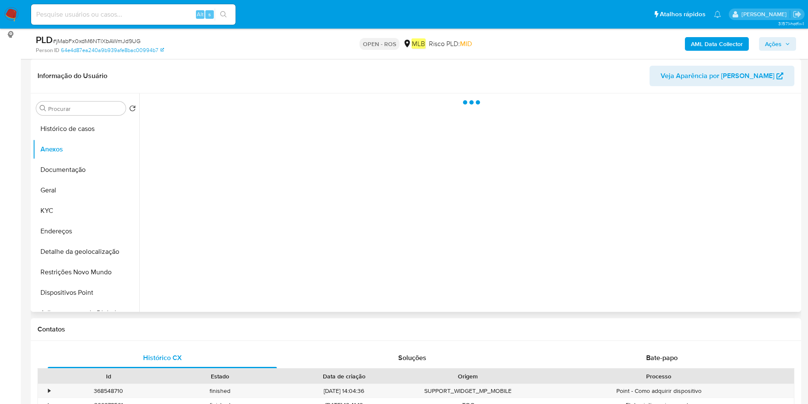
click at [539, 268] on div at bounding box center [469, 202] width 660 height 218
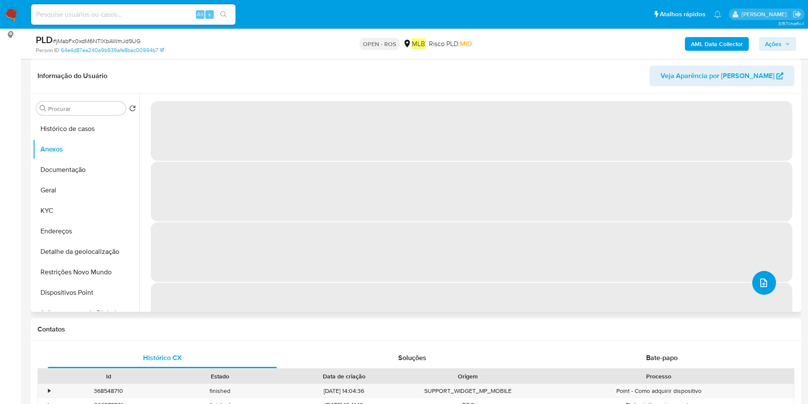
click at [539, 268] on button "upload-file" at bounding box center [765, 283] width 24 height 24
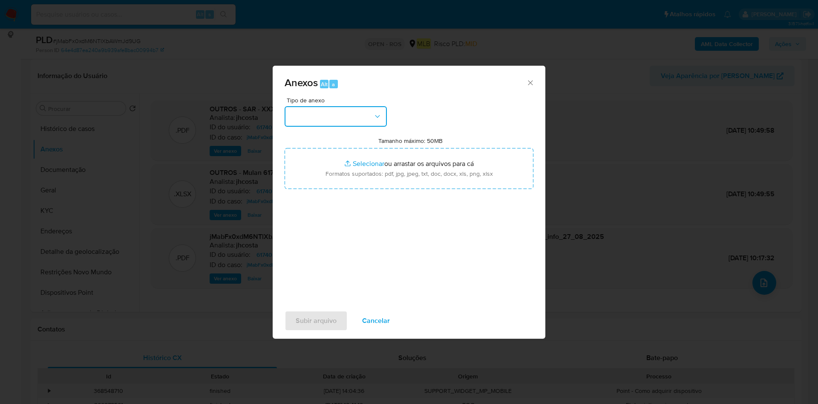
click at [326, 110] on button "button" at bounding box center [336, 116] width 102 height 20
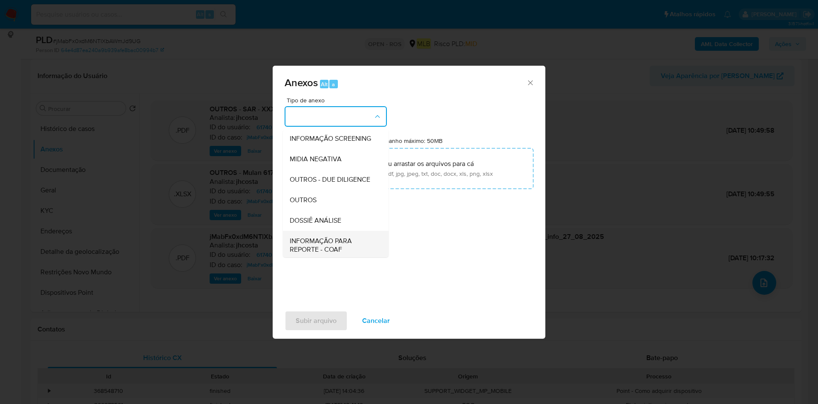
scroll to position [131, 0]
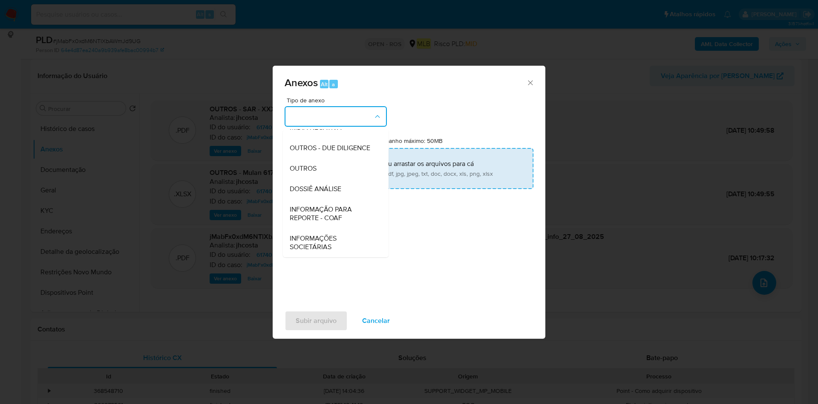
drag, startPoint x: 331, startPoint y: 206, endPoint x: 392, endPoint y: 183, distance: 64.6
click at [331, 207] on span "INFORMAÇÃO PARA REPORTE - COAF" at bounding box center [333, 213] width 87 height 17
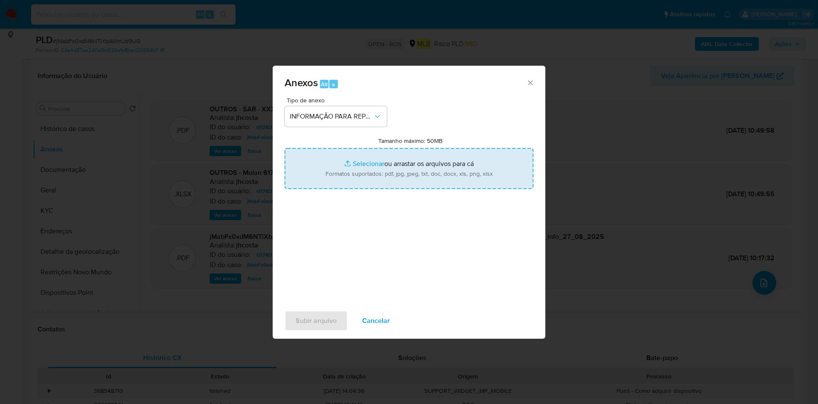
type input "C:\fakepath\SAR - jMabFx0xdM6NTlXbAWmJd9UG - CPF 43177731802 - SILAS SATURNINO …"
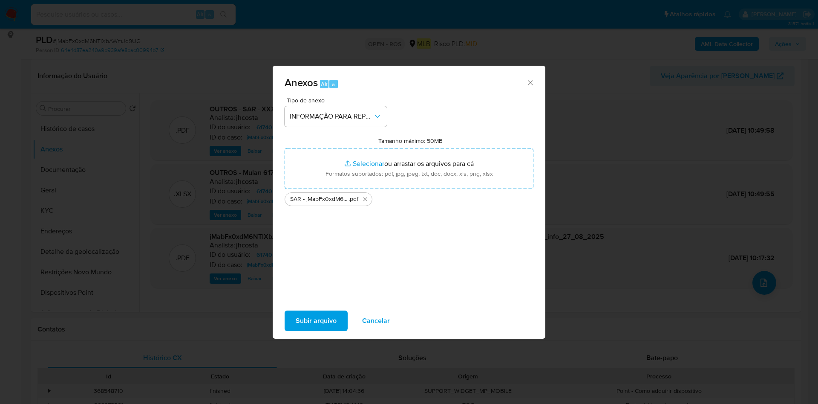
click at [329, 268] on span "Subir arquivo" at bounding box center [316, 320] width 41 height 19
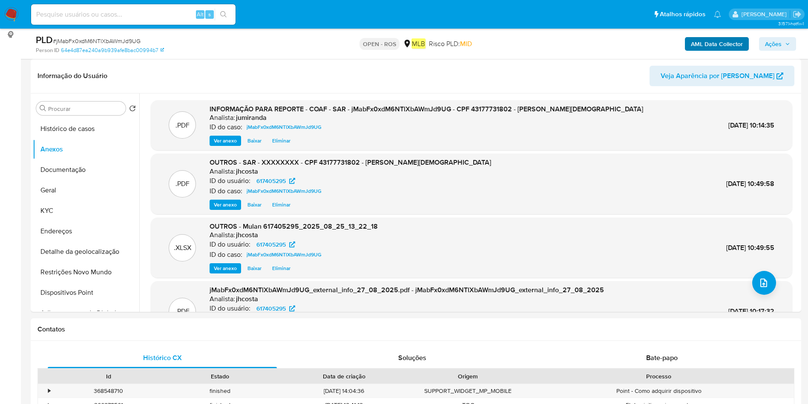
drag, startPoint x: 773, startPoint y: 38, endPoint x: 740, endPoint y: 50, distance: 35.1
click at [539, 38] on span "Ações" at bounding box center [773, 44] width 17 height 14
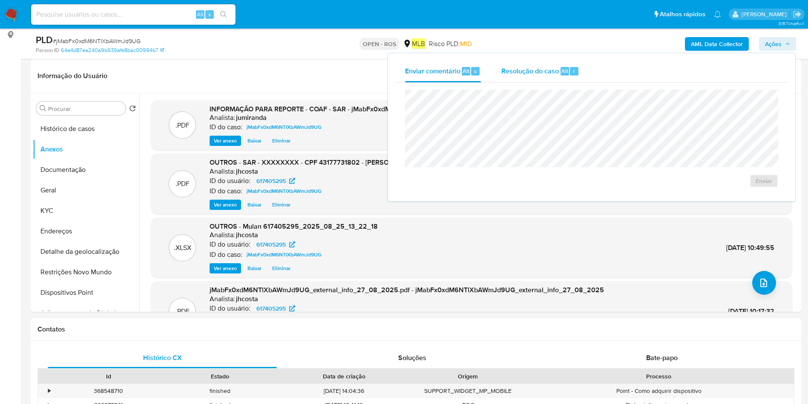
click at [539, 68] on span "Alt" at bounding box center [565, 71] width 7 height 8
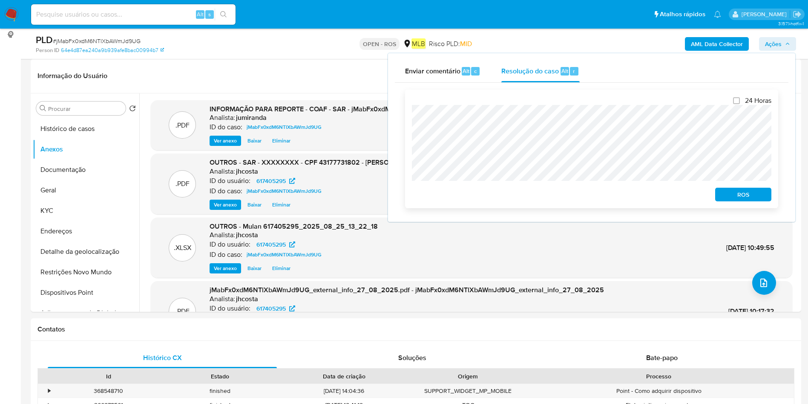
click at [539, 197] on span "ROS" at bounding box center [743, 194] width 44 height 12
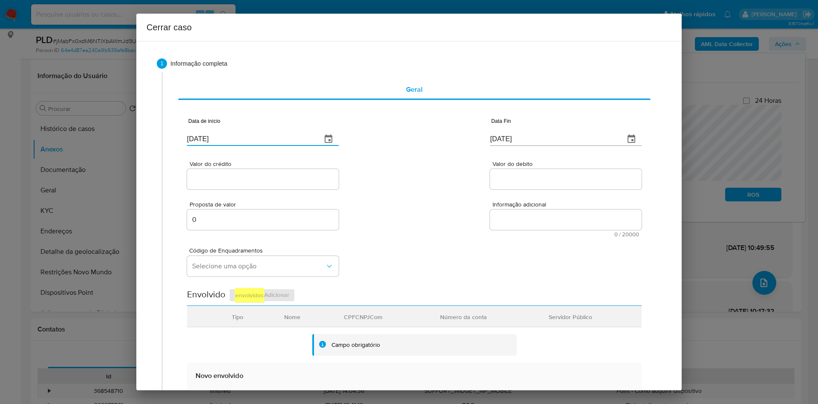
click at [239, 141] on input "[DATE]" at bounding box center [251, 139] width 128 height 14
paste input "01/07"
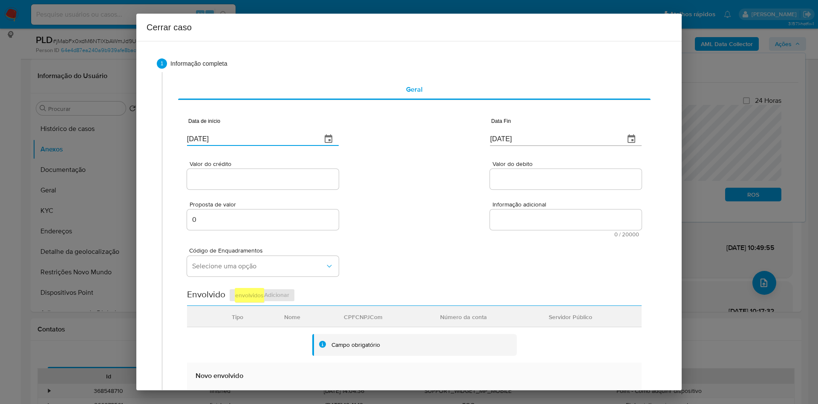
type input "01/07/2025"
click at [500, 135] on input "[DATE]" at bounding box center [554, 139] width 128 height 14
click at [500, 136] on input "[DATE]" at bounding box center [554, 139] width 128 height 14
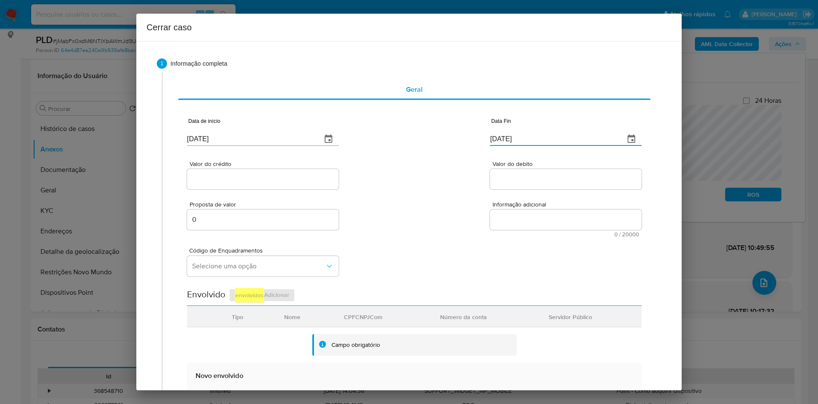
click at [500, 136] on input "[DATE]" at bounding box center [554, 139] width 128 height 14
paste input "4"
type input "24/08/2025"
click at [250, 177] on input "Valor do crédito" at bounding box center [263, 178] width 152 height 11
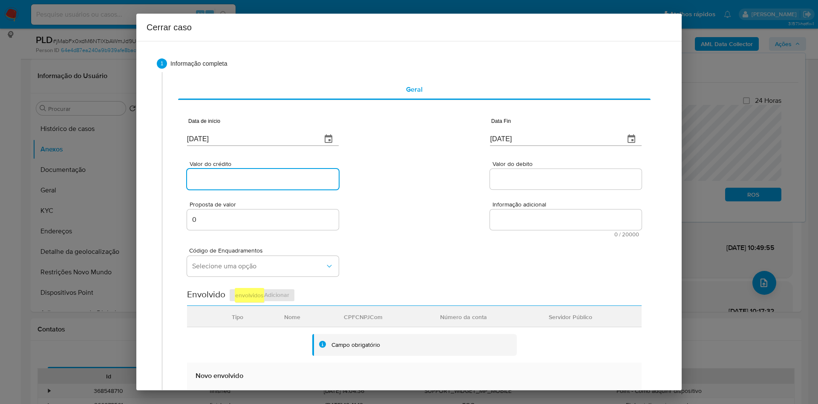
paste input "R$649.997"
type input "R$649.997"
drag, startPoint x: 525, startPoint y: 181, endPoint x: 528, endPoint y: 172, distance: 8.9
click at [525, 181] on input "Valor do debito" at bounding box center [566, 178] width 152 height 11
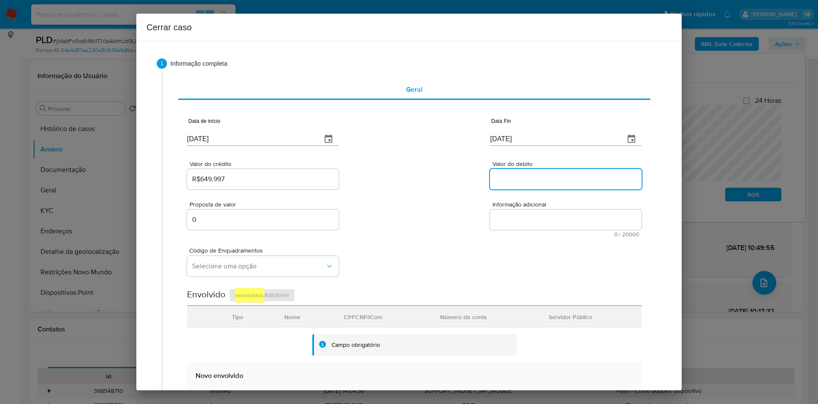
paste input "R$654.277"
type input "R$654.277"
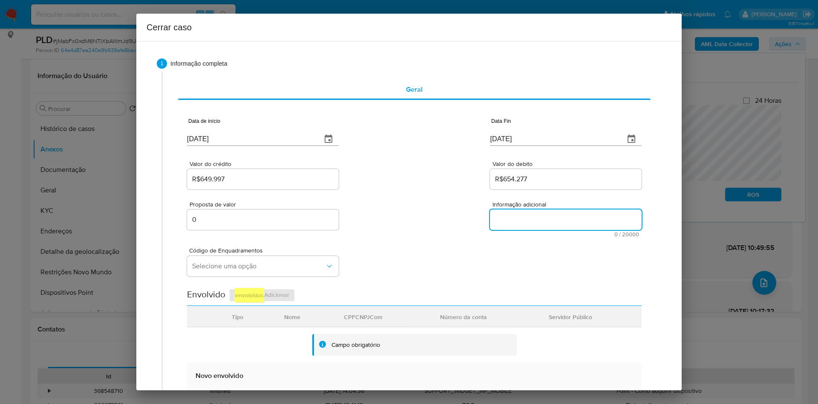
click at [534, 217] on textarea "Informação adicional" at bounding box center [566, 219] width 152 height 20
paste textarea "Informações do Cliente Silas Saturnino de Souza, CPF 43177731802, 32 anos, resi…"
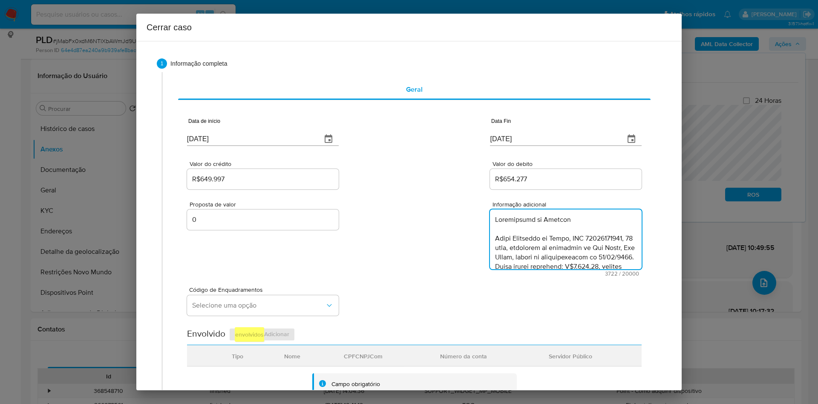
scroll to position [1165, 0]
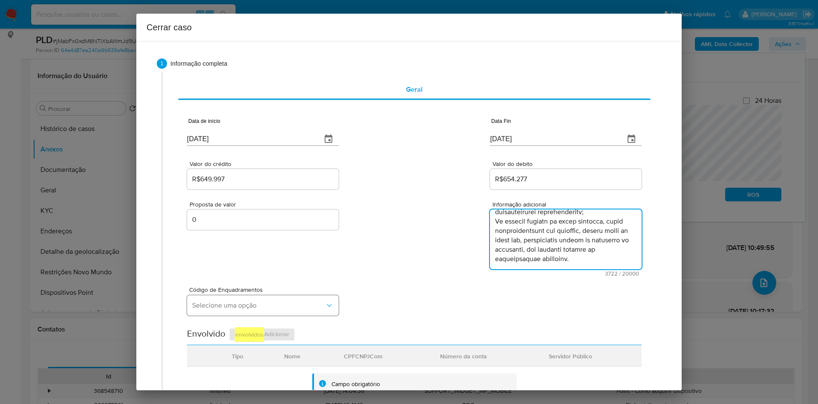
type textarea "Informações do Cliente Silas Saturnino de Souza, CPF 43177731802, 32 anos, resi…"
click at [268, 268] on span "Selecione uma opção" at bounding box center [258, 305] width 133 height 9
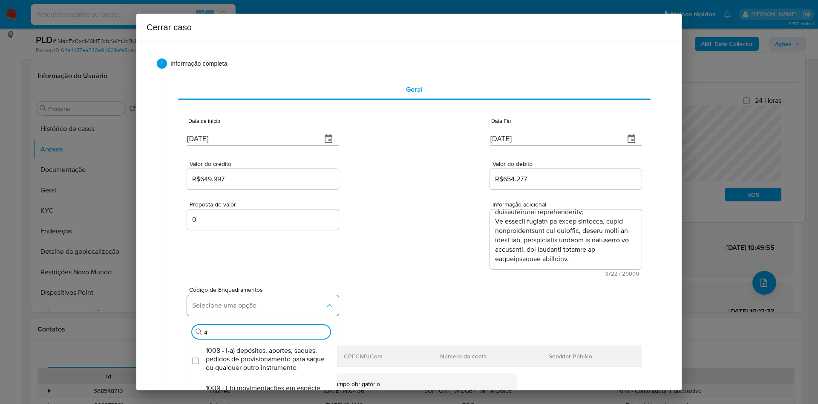
type input "45"
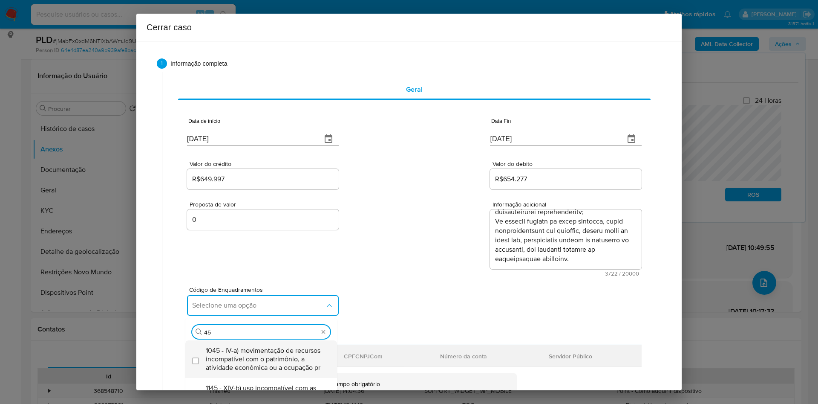
click at [247, 268] on span "1045 - IV-a) movimentação de recursos incompatível com o patrimônio, a atividad…" at bounding box center [265, 359] width 119 height 26
checkbox input "true"
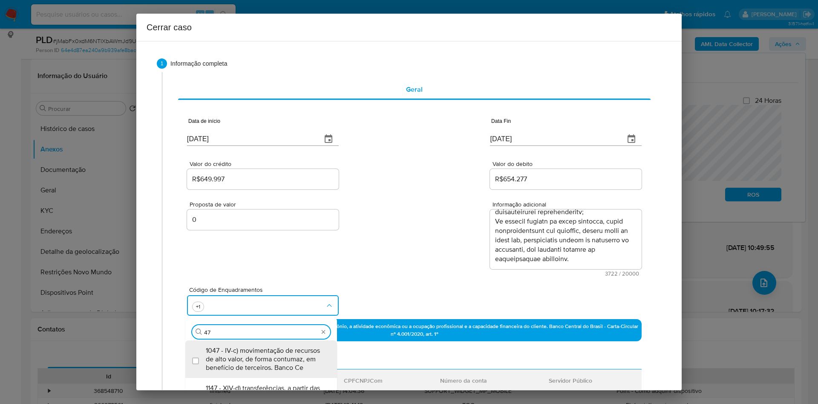
click at [257, 268] on span "1047 - IV-c) movimentação de recursos de alto valor, de forma contumaz, em bene…" at bounding box center [265, 359] width 119 height 26
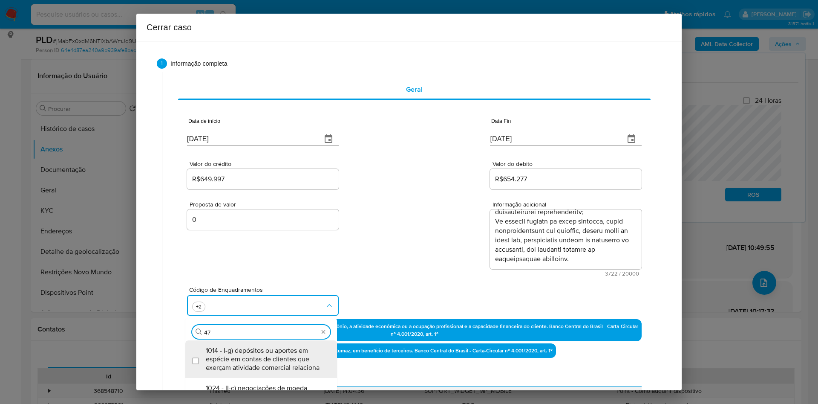
type input "4"
checkbox input "true"
type input "74"
click at [286, 268] on span "1074 - IV-ad) recebimento de créditos com o imediato débito dos valores. Banco …" at bounding box center [265, 359] width 119 height 26
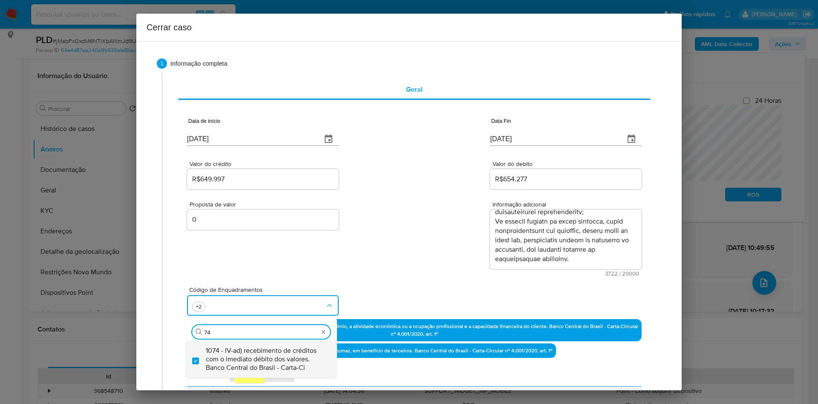
checkbox input "true"
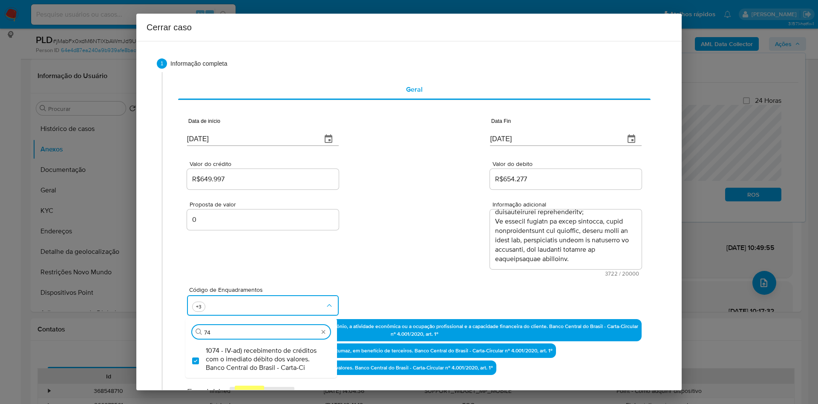
click at [385, 240] on div "Proposta de valor 0 Informação adicional 3722 / 20000 16278 caracteres restantes" at bounding box center [414, 233] width 455 height 85
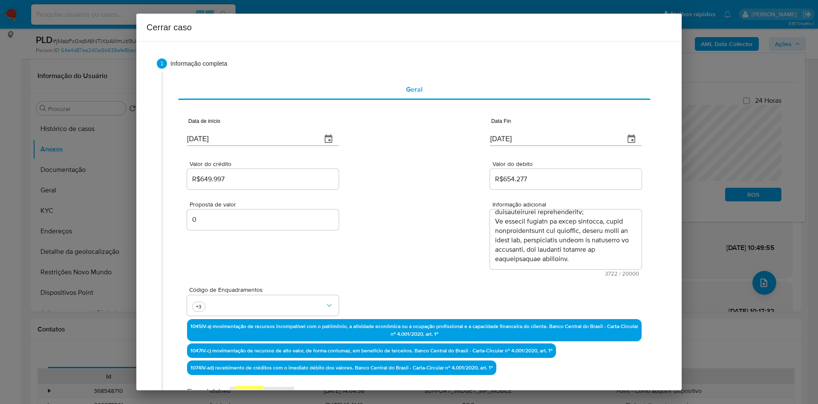
scroll to position [388, 0]
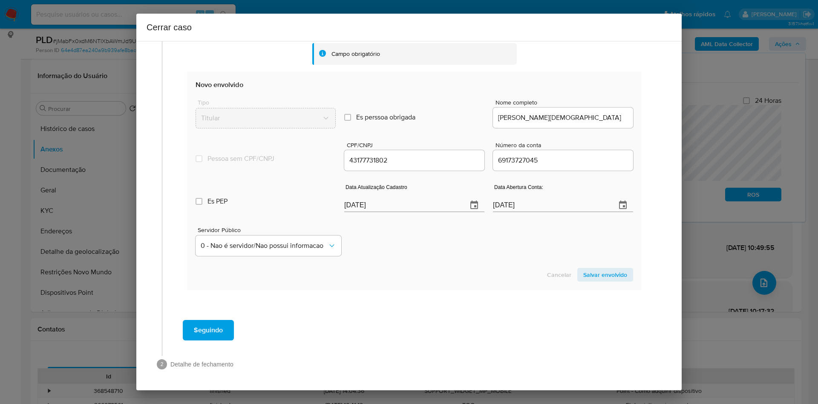
click at [411, 217] on div "Servidor Público 0 - Nao é servidor/Nao possui informacao" at bounding box center [415, 237] width 438 height 43
click at [421, 203] on input "[DATE]" at bounding box center [402, 205] width 116 height 14
paste input "0"
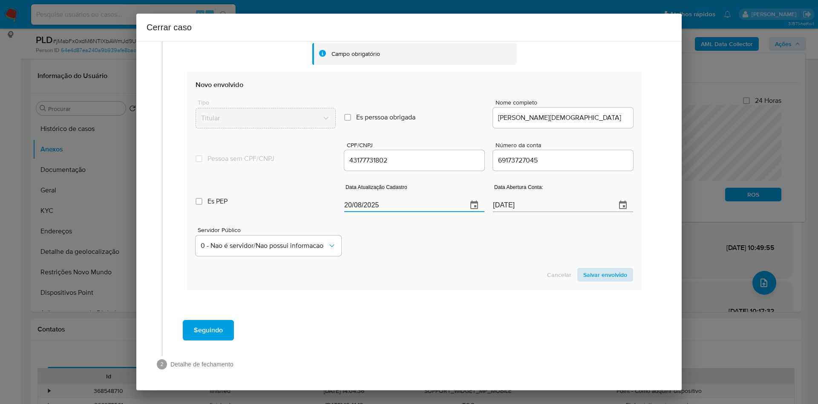
type input "20/08/2025"
click at [539, 268] on span "Salvar envolvido" at bounding box center [605, 274] width 44 height 12
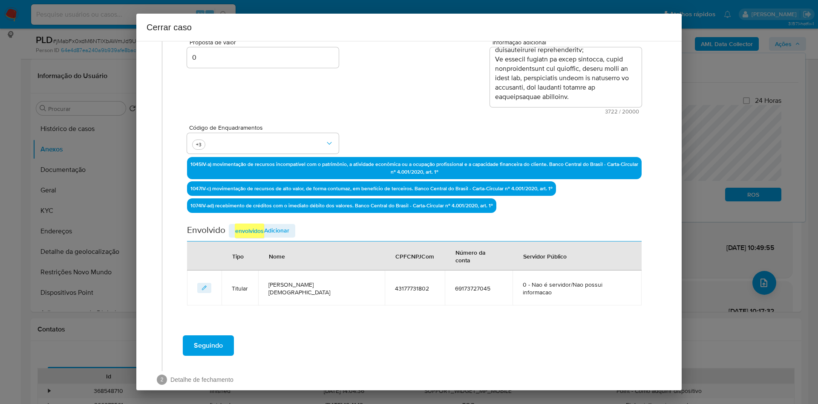
click at [277, 229] on span "Adicionar envolvidos" at bounding box center [262, 230] width 55 height 14
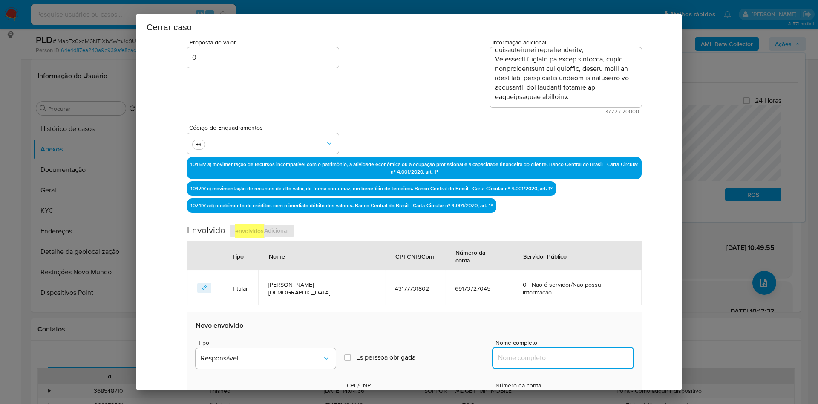
click at [523, 268] on input "Nome completo" at bounding box center [563, 357] width 140 height 11
paste input "Rosalia Lopes De Brito 00360060501"
type input "Rosalia Lopes De Brito 00360060501"
click at [369, 268] on input "CPF/CNPJ" at bounding box center [414, 400] width 140 height 11
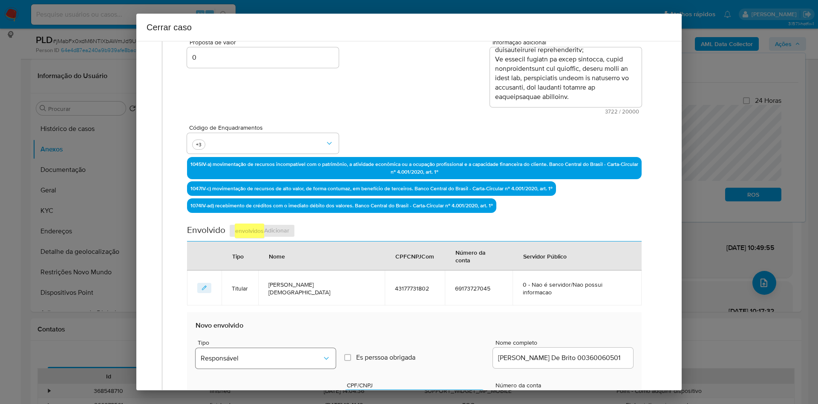
paste input "24755920000188"
type input "24755920000188"
click at [298, 268] on span "Responsável" at bounding box center [261, 358] width 121 height 9
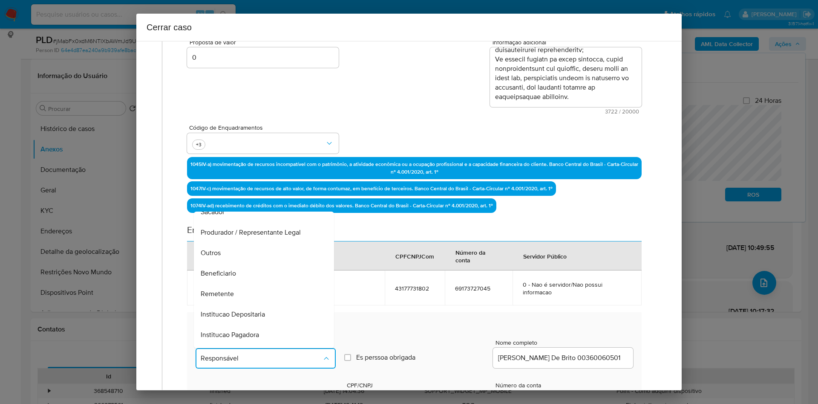
scroll to position [109, 0]
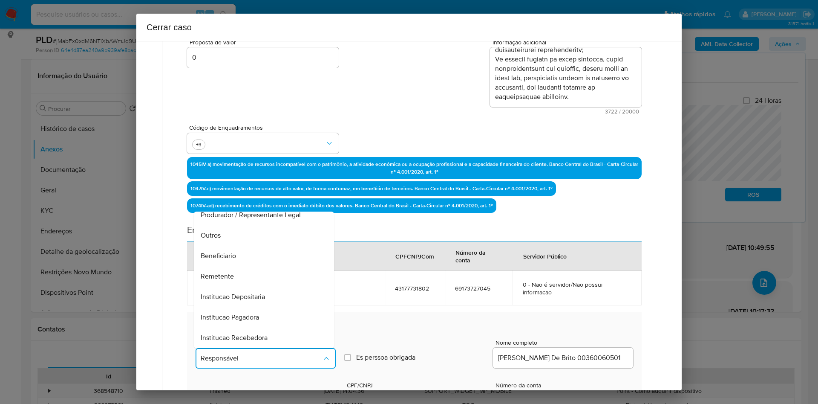
drag, startPoint x: 246, startPoint y: 253, endPoint x: 262, endPoint y: 265, distance: 19.5
click at [245, 266] on div "Remetente" at bounding box center [261, 276] width 121 height 20
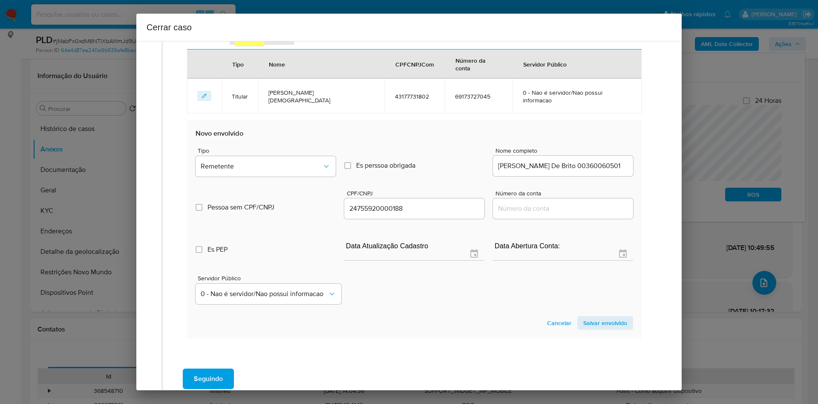
click at [539, 268] on span "Salvar envolvido" at bounding box center [605, 323] width 44 height 12
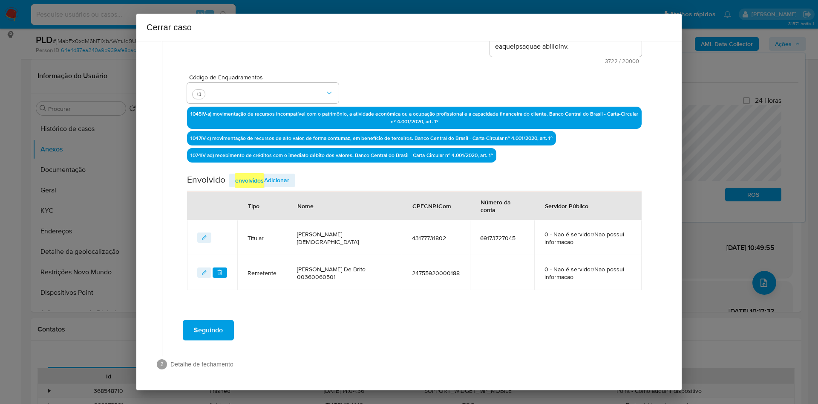
scroll to position [212, 0]
click at [257, 180] on em "envolvidos" at bounding box center [249, 180] width 29 height 14
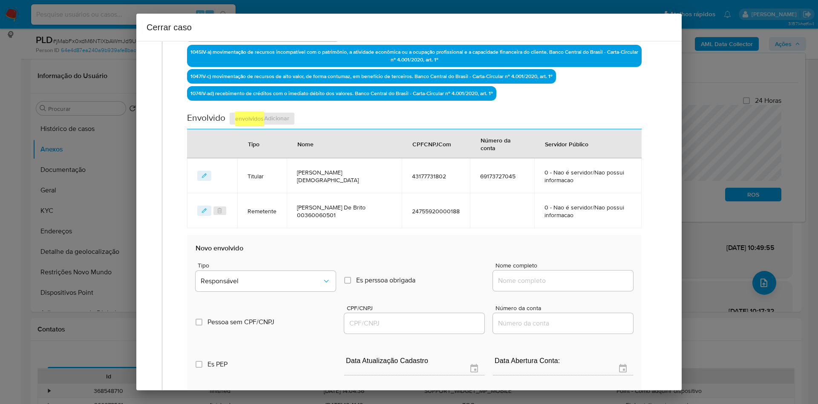
scroll to position [340, 0]
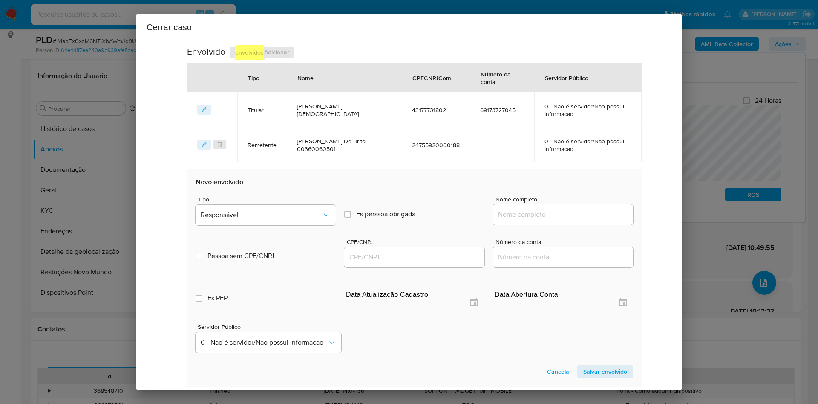
drag, startPoint x: 513, startPoint y: 214, endPoint x: 483, endPoint y: 120, distance: 98.7
click at [513, 214] on input "Nome completo" at bounding box center [563, 214] width 140 height 11
paste input "ALISSONCELLEINFORMATICA LTDA"
type input "ALISSONCELLEINFORMATICA LTDA"
click at [393, 263] on div at bounding box center [414, 257] width 140 height 20
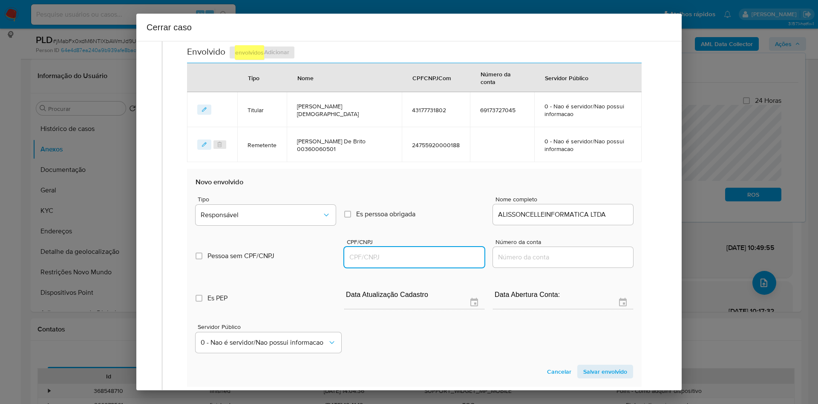
paste input "49708591000145"
type input "49708591000145"
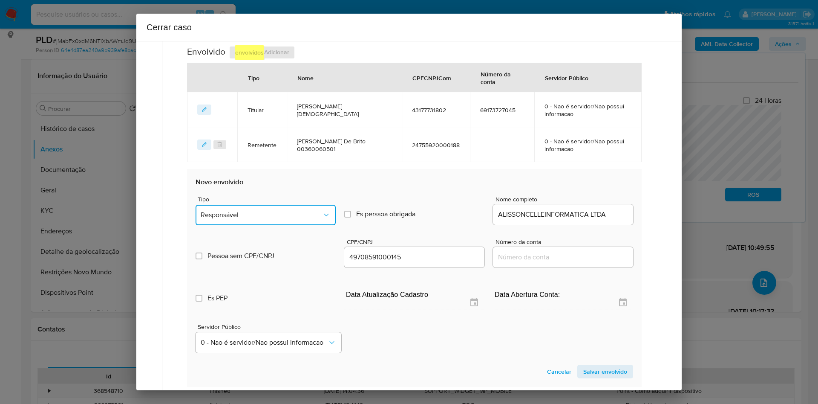
click at [271, 219] on button "Responsável" at bounding box center [266, 215] width 140 height 20
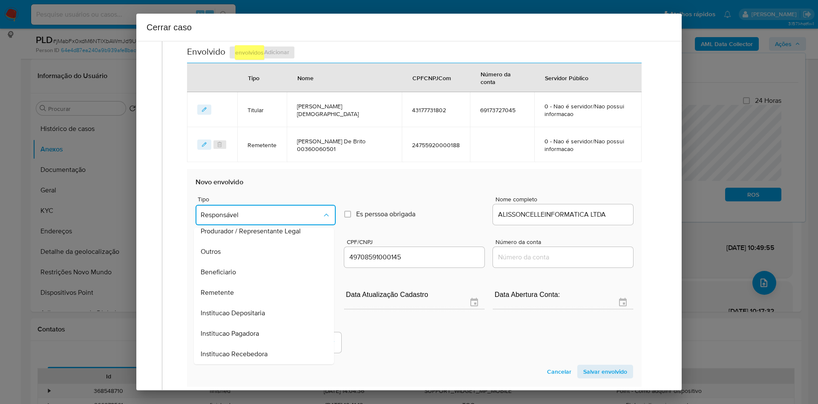
click at [233, 268] on span "Remetente" at bounding box center [217, 292] width 33 height 9
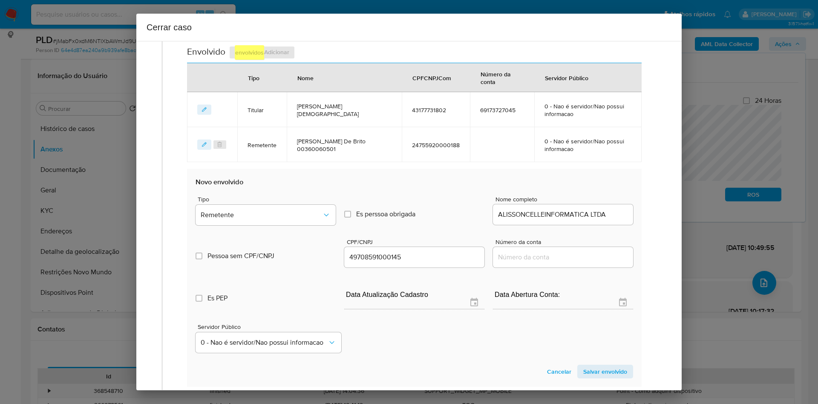
click at [539, 268] on span "Salvar envolvido" at bounding box center [605, 371] width 44 height 12
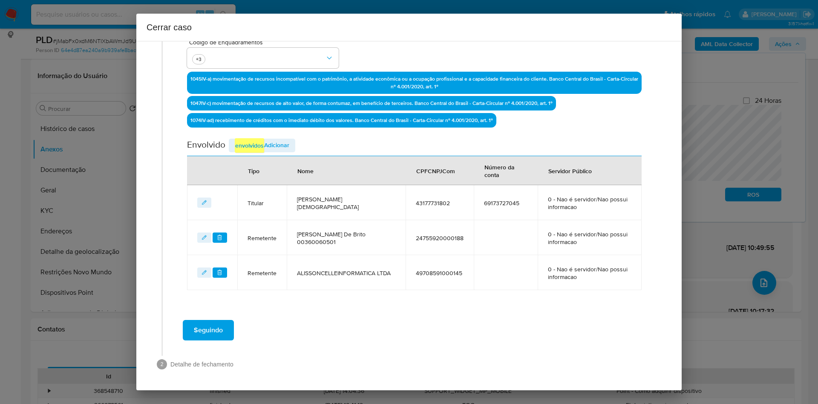
scroll to position [247, 0]
click at [277, 149] on span "Adicionar envolvidos" at bounding box center [262, 145] width 55 height 14
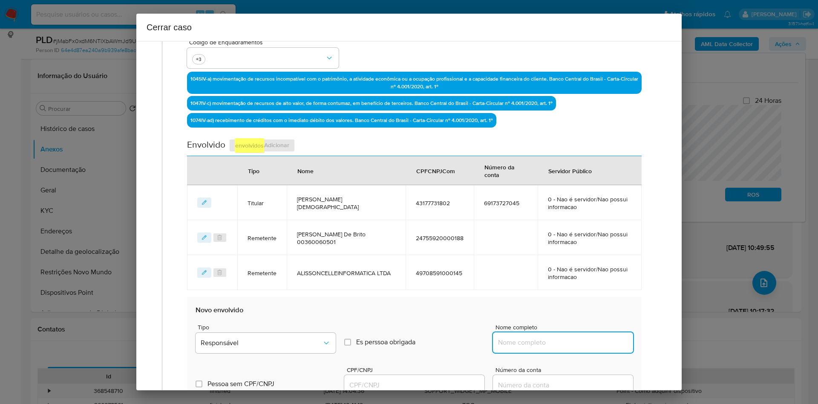
click at [508, 268] on input "Nome completo" at bounding box center [563, 342] width 140 height 11
paste input "Troca Coin Negocios Digitais E Intermediaces Ltda"
type input "Troca Coin Negocios Digitais E Intermediaces Ltda"
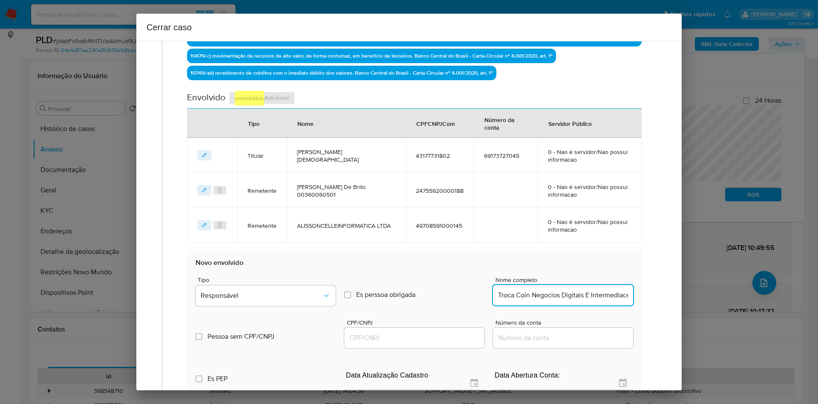
scroll to position [311, 0]
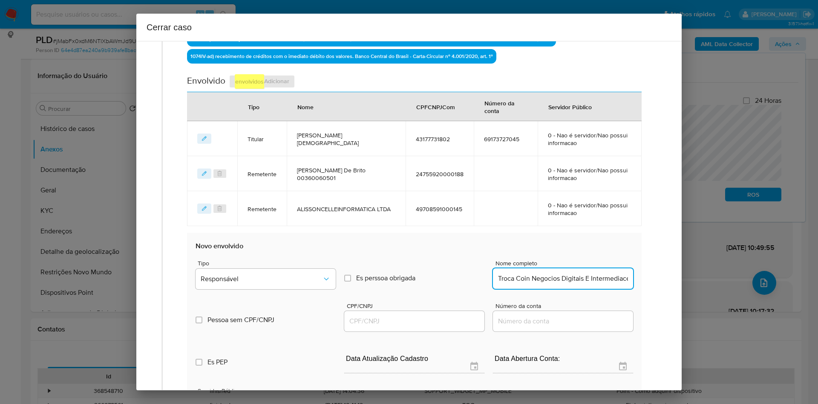
click at [356, 268] on div at bounding box center [414, 321] width 140 height 20
click at [368, 268] on div at bounding box center [414, 321] width 140 height 20
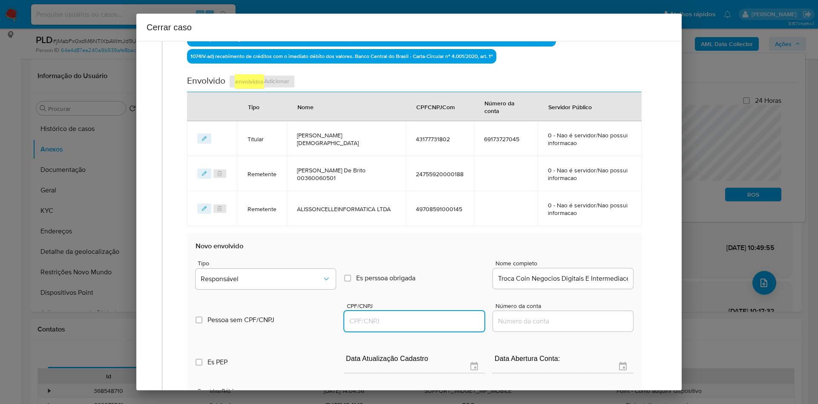
drag, startPoint x: 366, startPoint y: 321, endPoint x: 306, endPoint y: 298, distance: 63.7
click at [366, 268] on input "CPF/CNPJ" at bounding box center [414, 320] width 140 height 11
paste input "41246542000207"
type input "41246542000207"
click at [287, 268] on button "Responsável" at bounding box center [266, 278] width 140 height 20
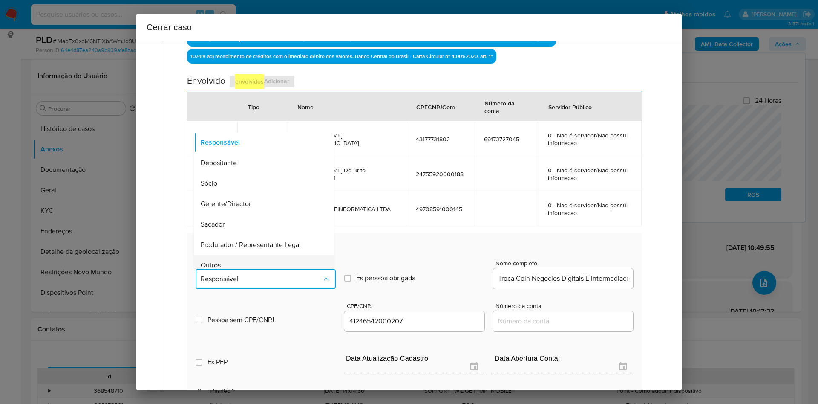
scroll to position [27, 0]
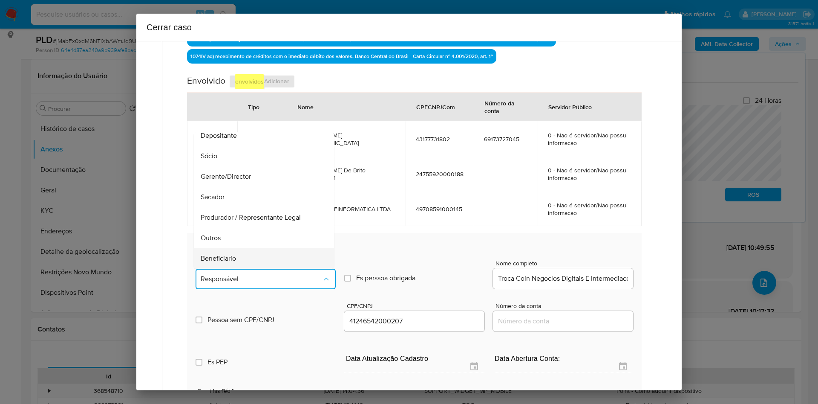
click at [252, 257] on div "Beneficiario" at bounding box center [261, 258] width 121 height 20
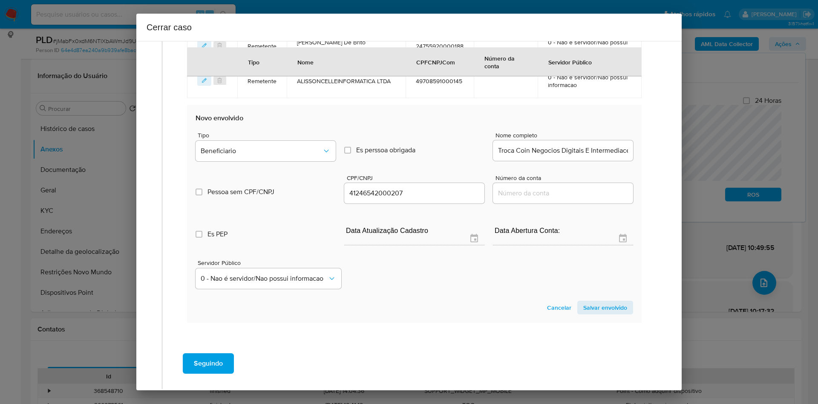
click at [539, 268] on span "Salvar envolvido" at bounding box center [605, 307] width 44 height 12
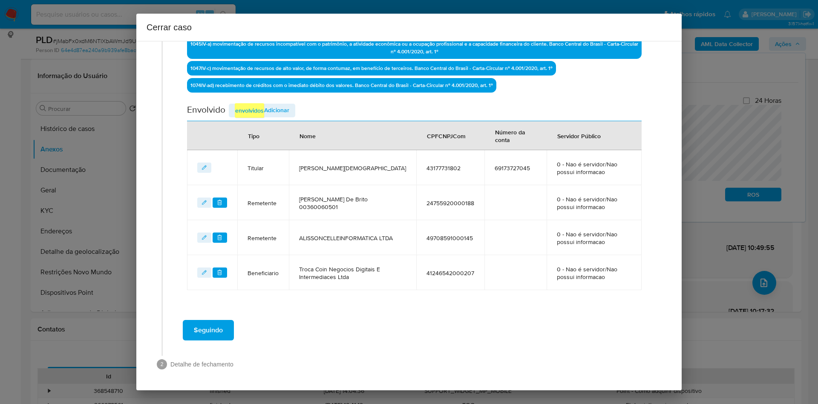
click at [250, 113] on em "envolvidos" at bounding box center [249, 110] width 29 height 14
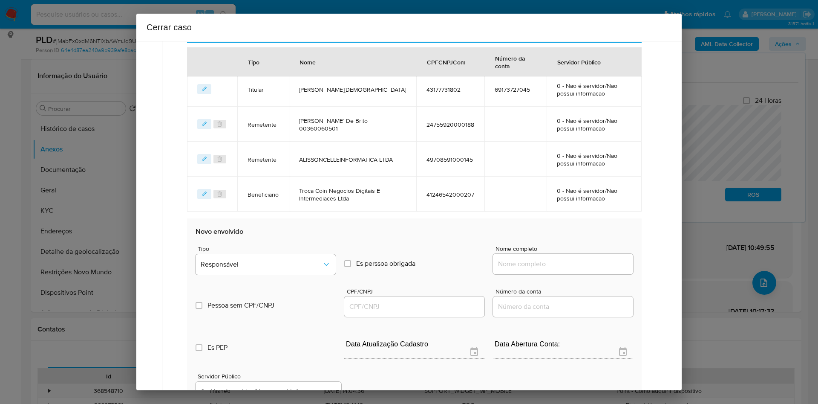
scroll to position [410, 0]
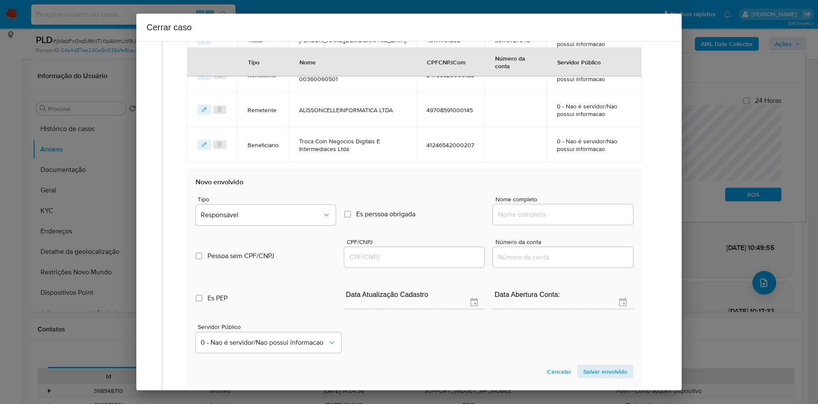
click at [539, 208] on div at bounding box center [563, 214] width 140 height 20
click at [539, 223] on div at bounding box center [563, 214] width 140 height 20
click at [539, 216] on input "Nome completo" at bounding box center [563, 214] width 140 height 11
paste input "Codemundo Ltda"
type input "Codemundo Ltda"
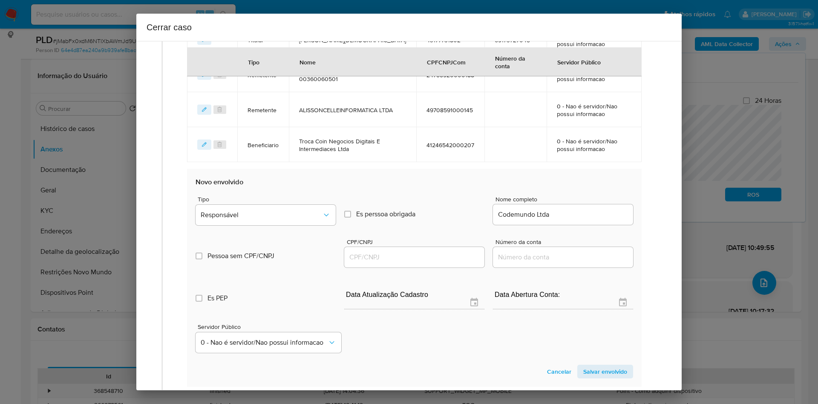
drag, startPoint x: 391, startPoint y: 250, endPoint x: 391, endPoint y: 259, distance: 9.0
click at [392, 250] on div at bounding box center [414, 257] width 140 height 20
click at [391, 260] on input "CPF/CNPJ" at bounding box center [414, 256] width 140 height 11
paste input "57803288000150"
type input "57803288000150"
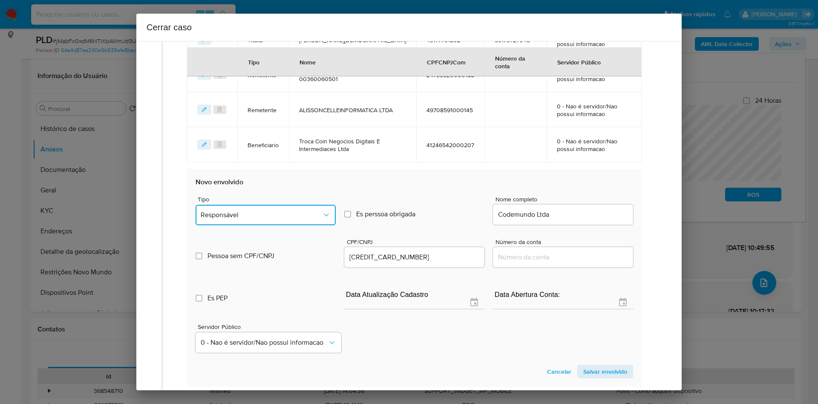
click at [269, 214] on span "Responsável" at bounding box center [261, 215] width 121 height 9
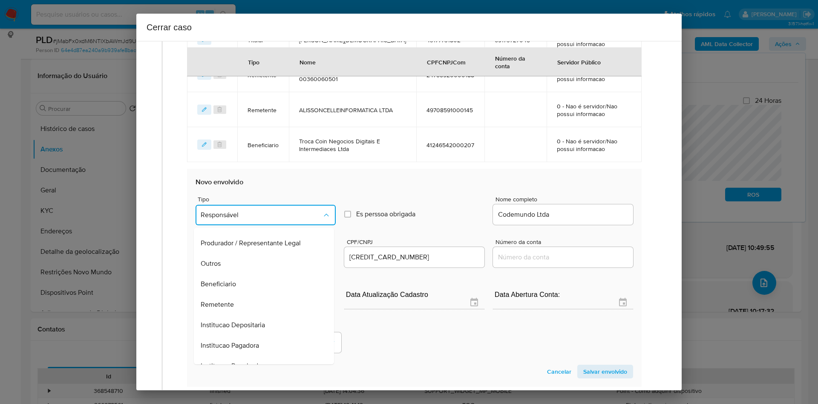
scroll to position [109, 0]
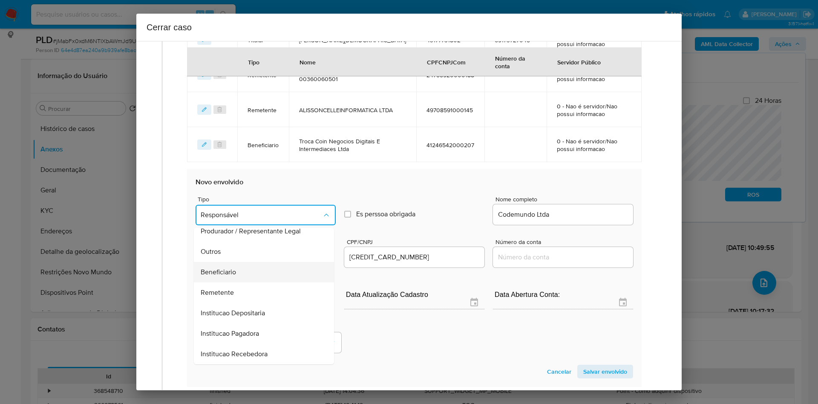
click at [252, 268] on div "Beneficiario" at bounding box center [261, 272] width 121 height 20
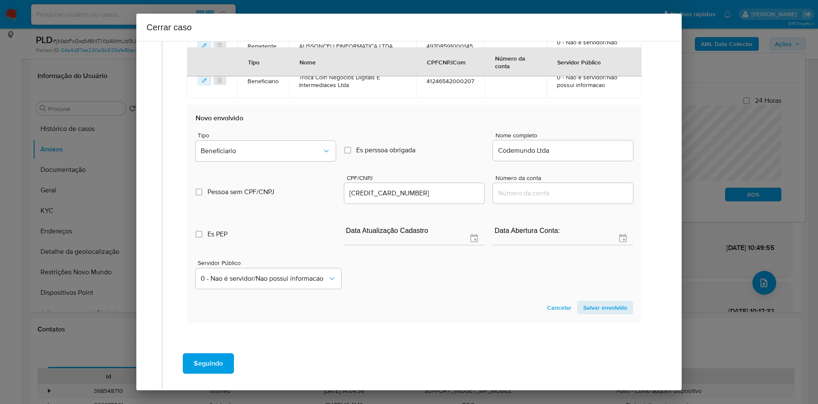
click at [539, 268] on span "Salvar envolvido" at bounding box center [605, 307] width 44 height 12
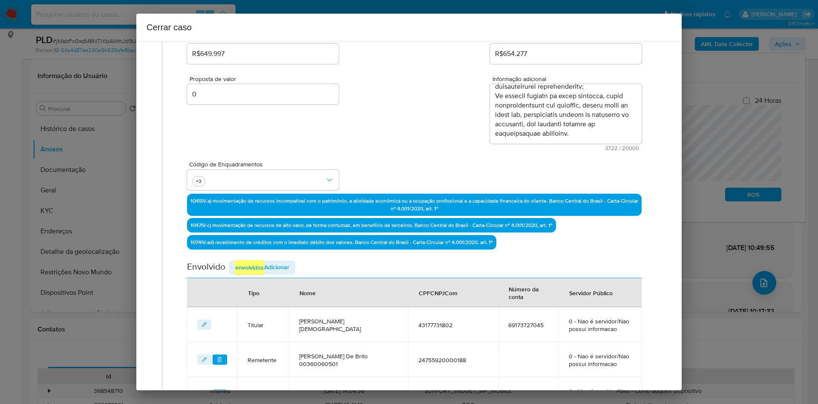
scroll to position [317, 0]
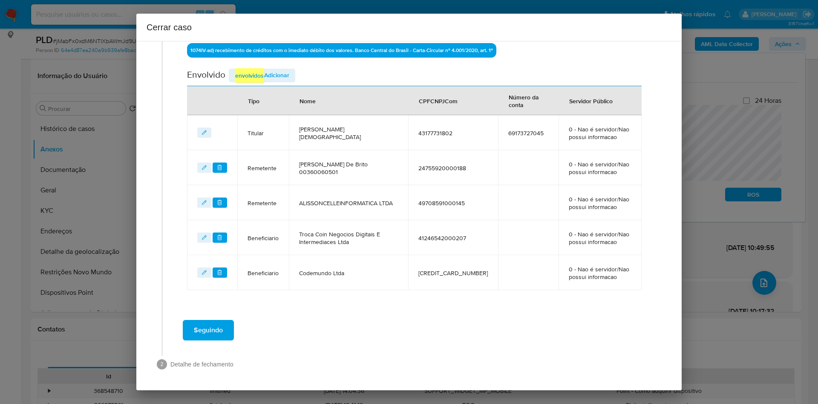
click at [222, 268] on span "Seguindo" at bounding box center [208, 329] width 29 height 19
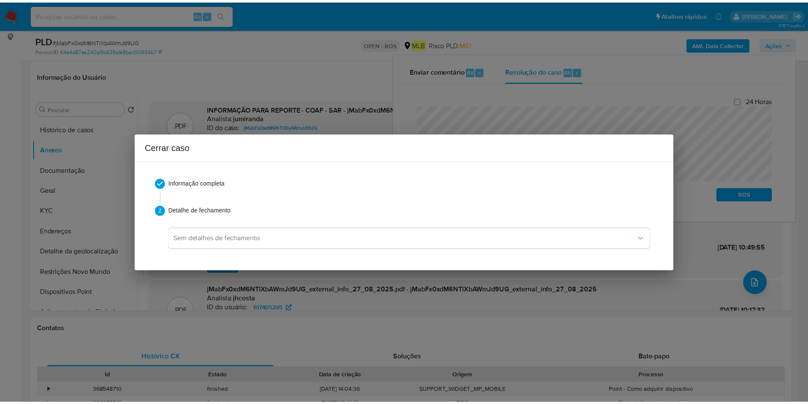
scroll to position [1146, 0]
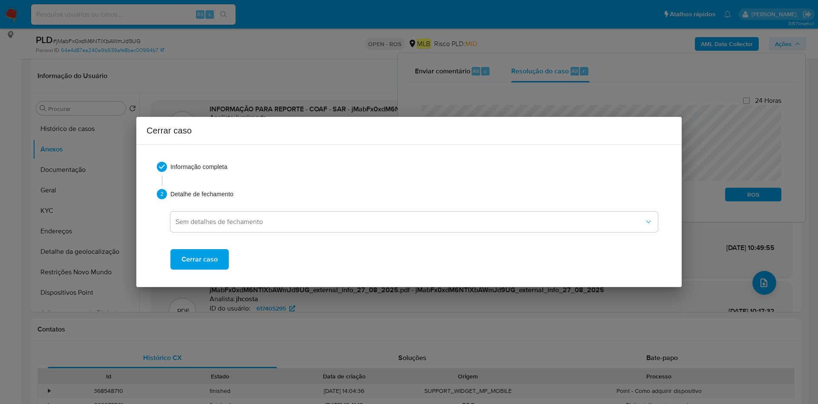
click at [206, 263] on span "Cerrar caso" at bounding box center [200, 259] width 36 height 19
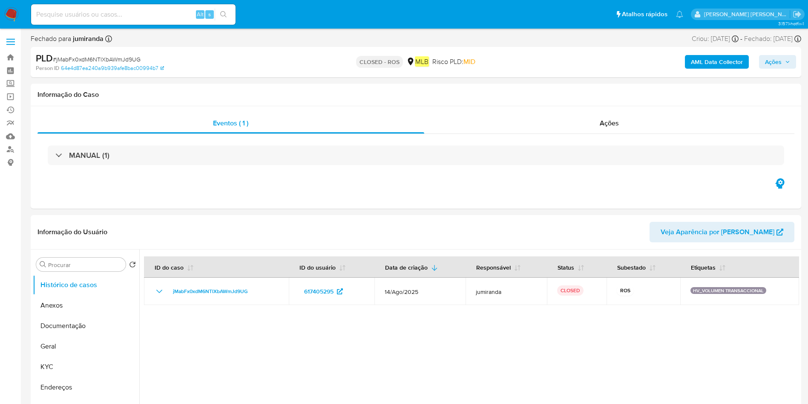
select select "10"
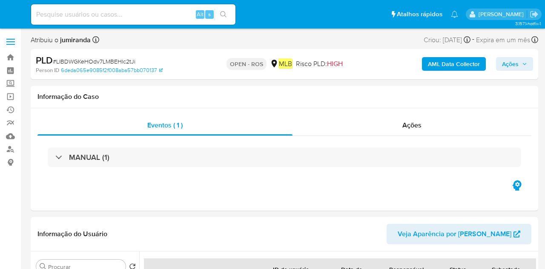
select select "10"
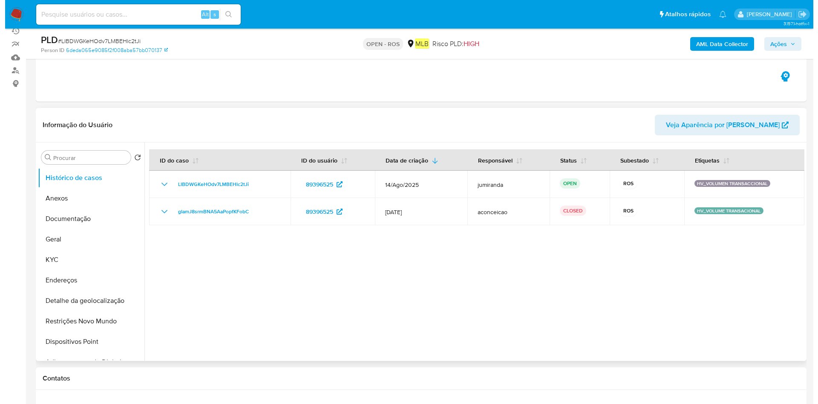
scroll to position [128, 0]
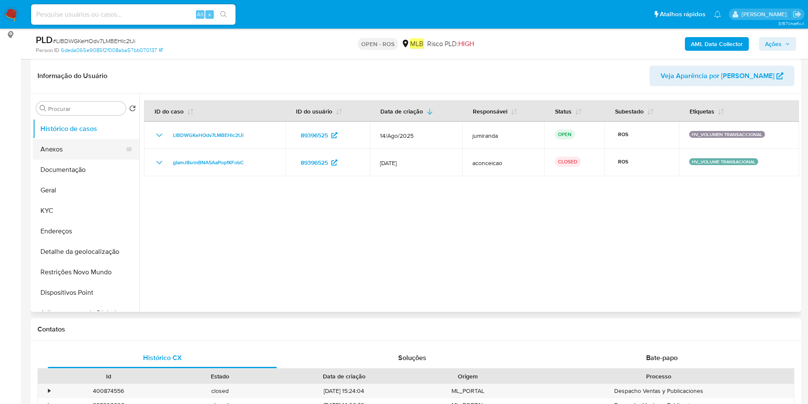
drag, startPoint x: 62, startPoint y: 150, endPoint x: 69, endPoint y: 159, distance: 11.5
click at [62, 150] on button "Anexos" at bounding box center [83, 149] width 100 height 20
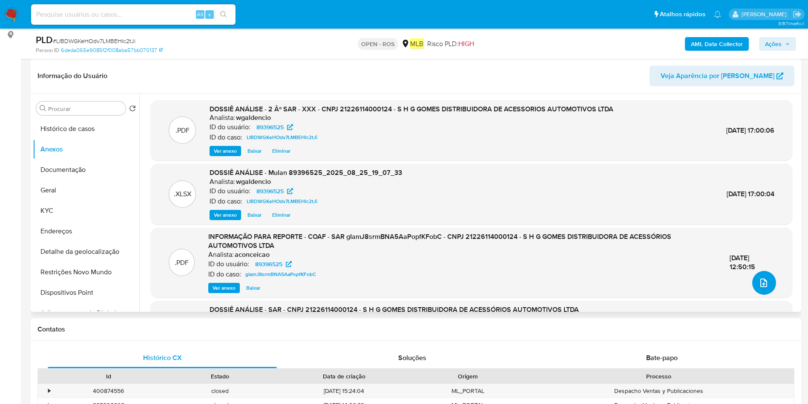
click at [545, 268] on icon "upload-file" at bounding box center [764, 282] width 10 height 10
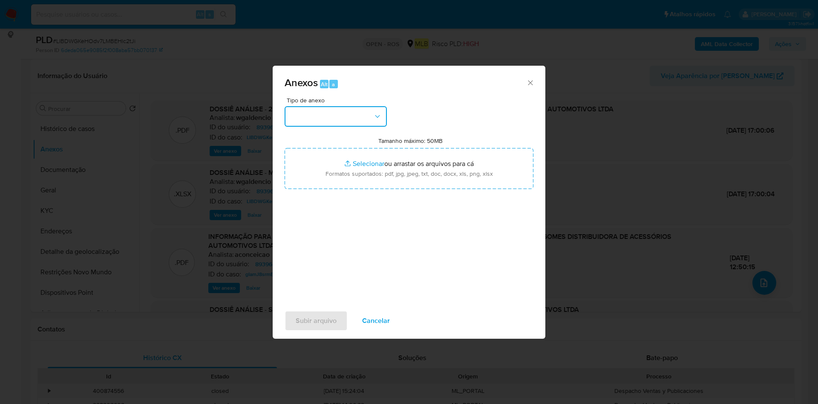
click at [331, 119] on button "button" at bounding box center [336, 116] width 102 height 20
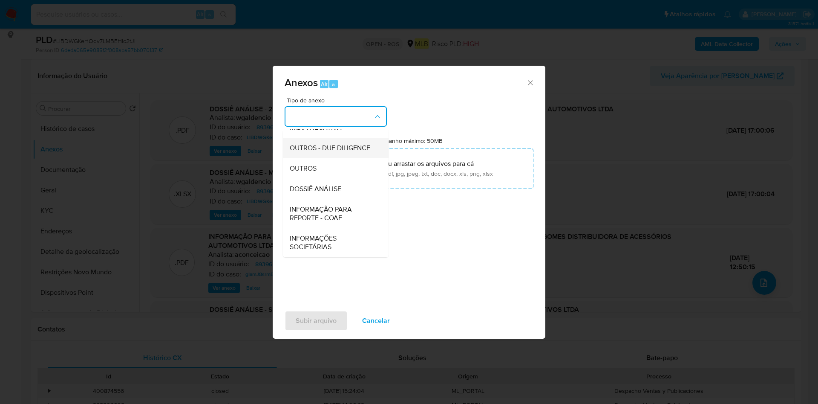
click at [313, 212] on ul "CAPTURA BUREAU CAPTURA DOWJONES CAPTURA GOOGLE CAPTURA WEB INFORMAÇÃO SCREENING…" at bounding box center [336, 136] width 106 height 242
click at [324, 215] on span "INFORMAÇÃO PARA REPORTE - COAF" at bounding box center [333, 213] width 87 height 17
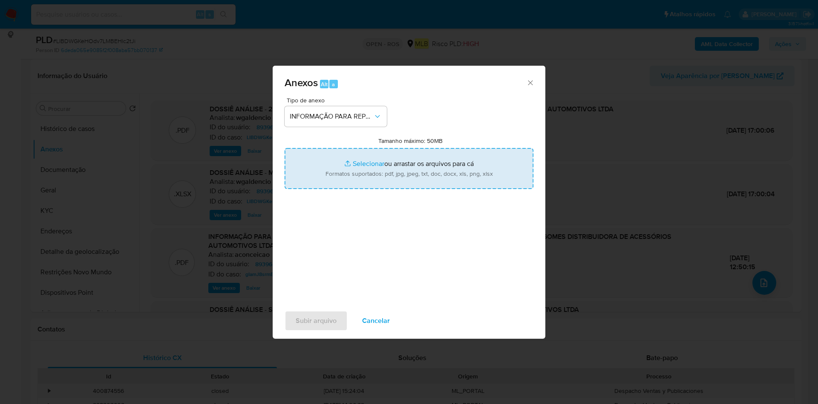
type input "C:\fakepath\2 º SAR - LIBDWGKeHOdv7LMBEHlc2tJi - CNPJ 21226114000124 - S H G GO…"
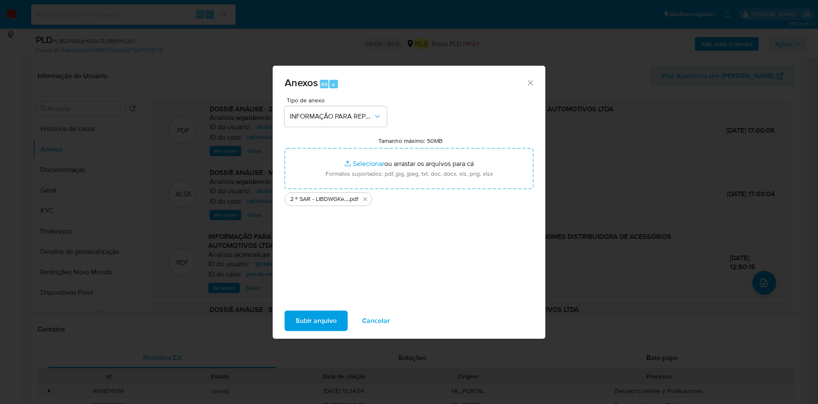
click at [331, 268] on span "Subir arquivo" at bounding box center [316, 320] width 41 height 19
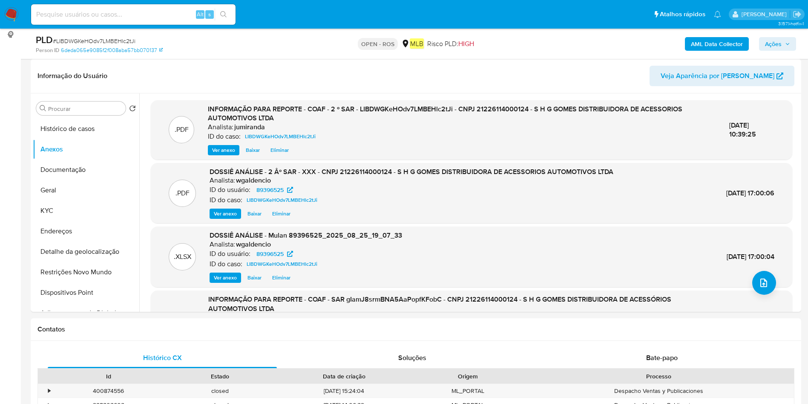
drag, startPoint x: 775, startPoint y: 43, endPoint x: 765, endPoint y: 44, distance: 9.9
click at [545, 43] on span "Ações" at bounding box center [773, 44] width 17 height 14
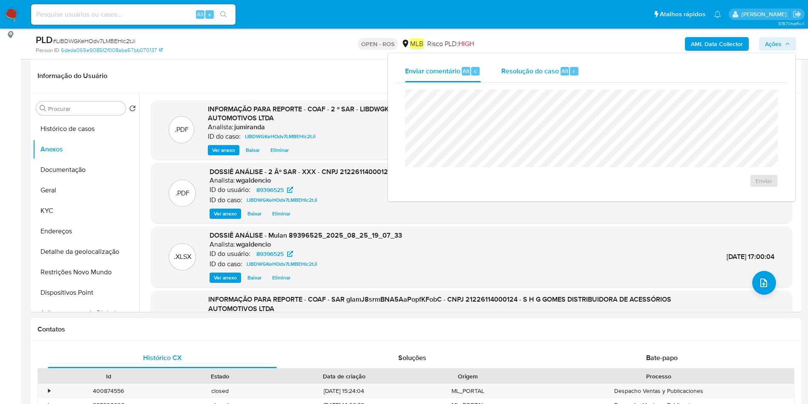
click at [538, 75] on span "Resolução do caso" at bounding box center [531, 71] width 58 height 10
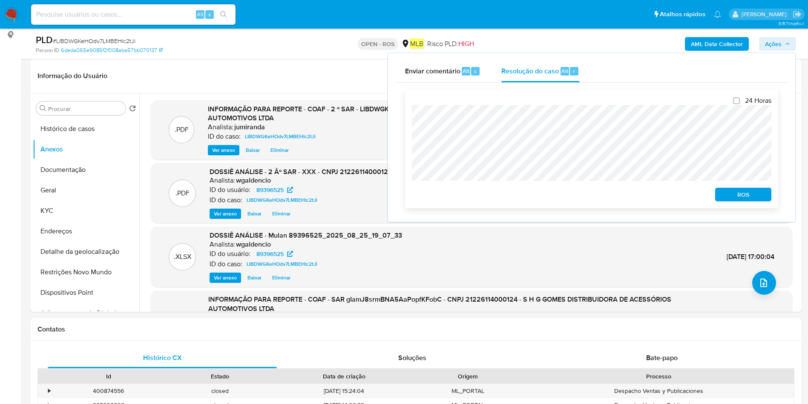
click at [545, 196] on span "ROS" at bounding box center [743, 194] width 44 height 12
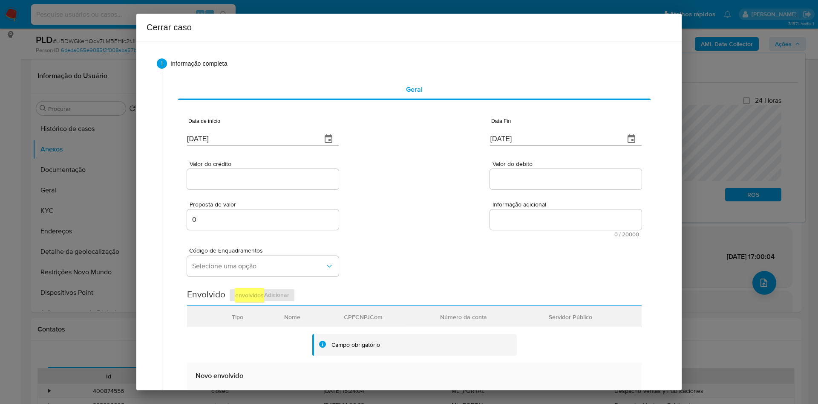
click at [212, 142] on input "[DATE]" at bounding box center [251, 139] width 128 height 14
paste input "01/07"
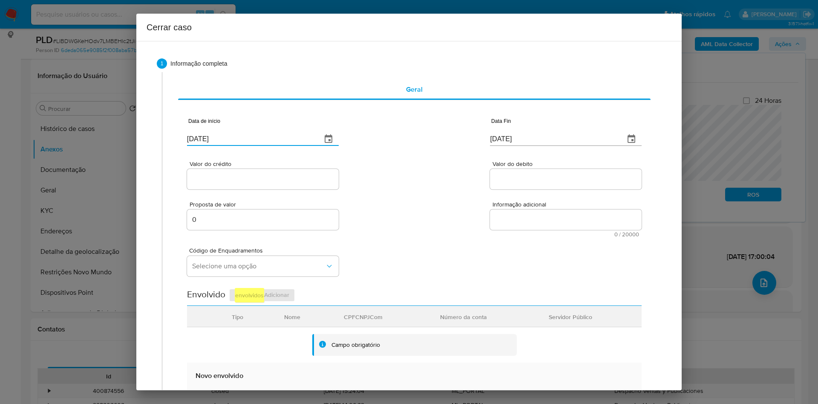
type input "01/07/2025"
click at [491, 136] on input "[DATE]" at bounding box center [554, 139] width 128 height 14
paste input "5"
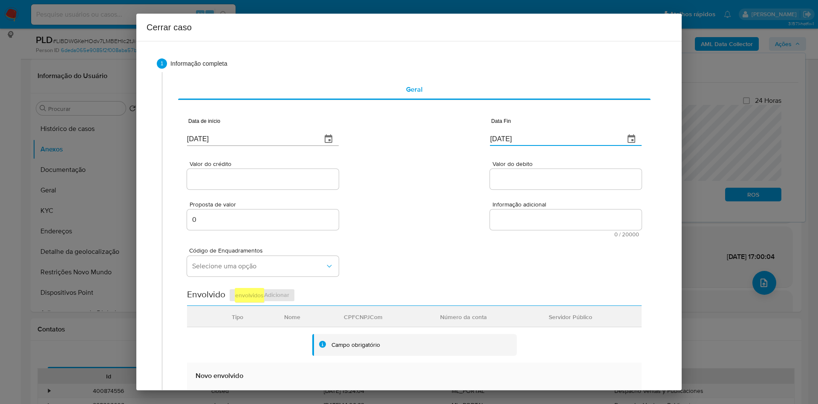
type input "25/08/2025"
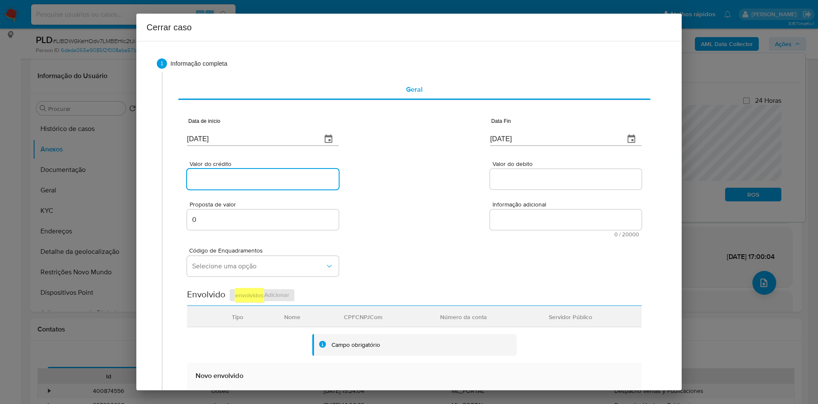
click at [253, 178] on input "Valor do crédito" at bounding box center [263, 178] width 152 height 11
paste input "R$2.100.175"
type input "R$2.100.175"
click at [528, 182] on input "Valor do debito" at bounding box center [566, 178] width 152 height 11
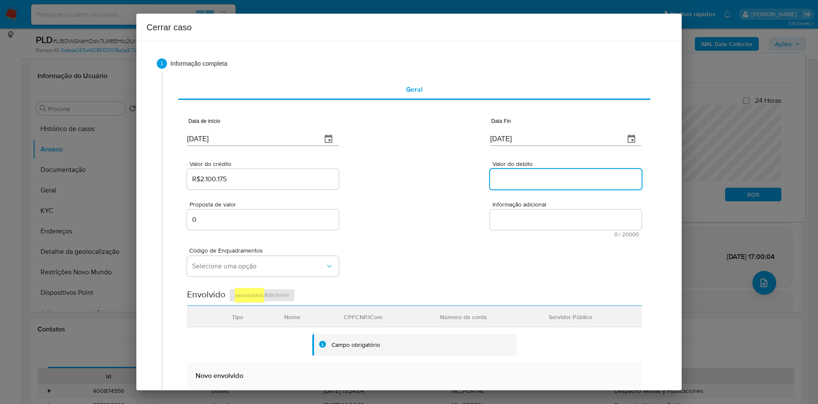
paste input "R$1.133.707"
type input "R$1.133.707"
click at [545, 211] on textarea "Informação adicional" at bounding box center [566, 219] width 152 height 20
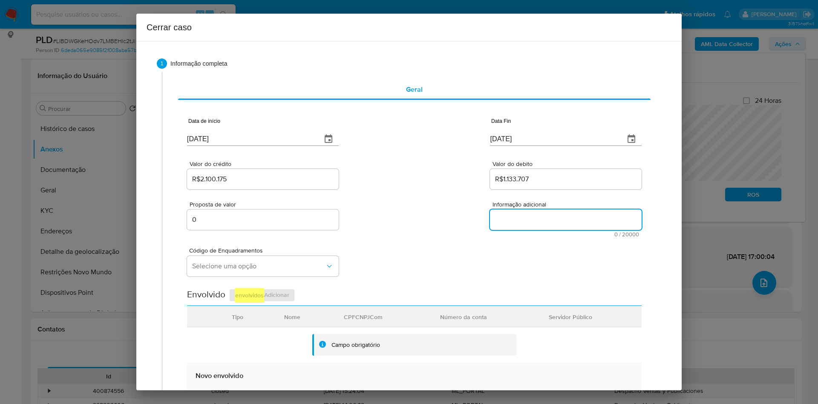
paste textarea "Informações do Cliente S H G GOMES DISTRIBUIDORA DE ACESSORIOS AUTOMOTIVOS LTDA…"
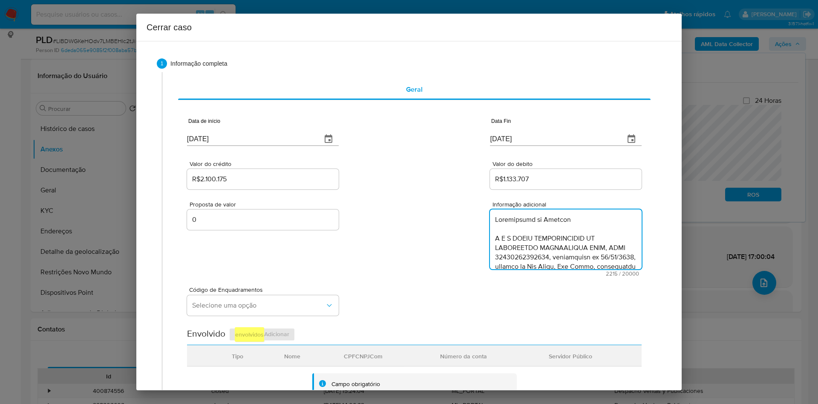
scroll to position [780, 0]
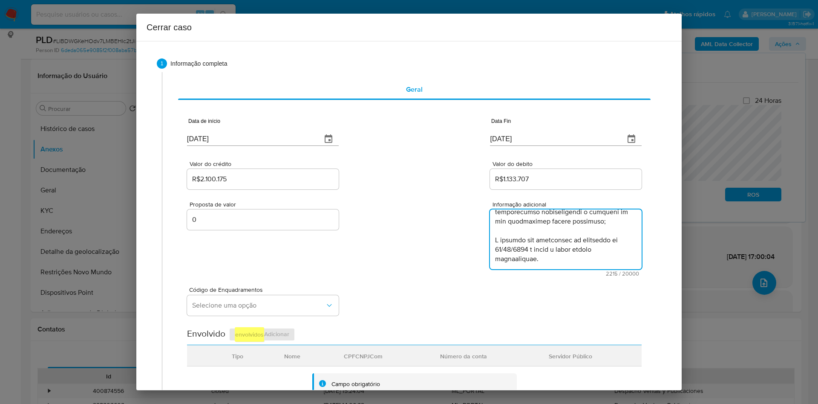
type textarea "Informações do Cliente S H G GOMES DISTRIBUIDORA DE ACESSORIOS AUTOMOTIVOS LTDA…"
click at [260, 268] on span "Selecione uma opção" at bounding box center [258, 305] width 133 height 9
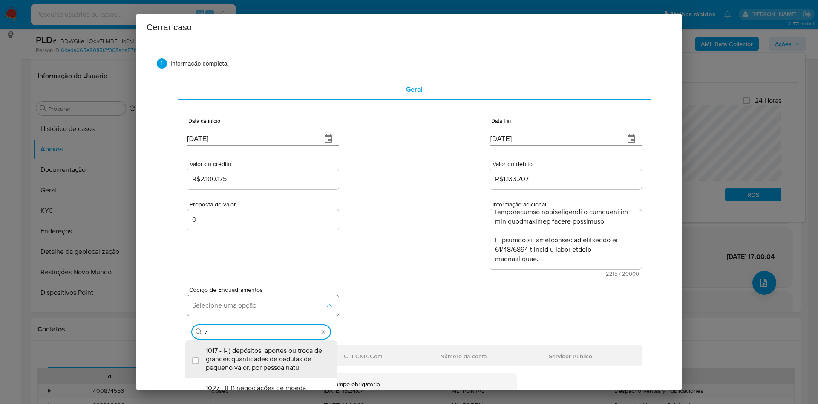
type input "73"
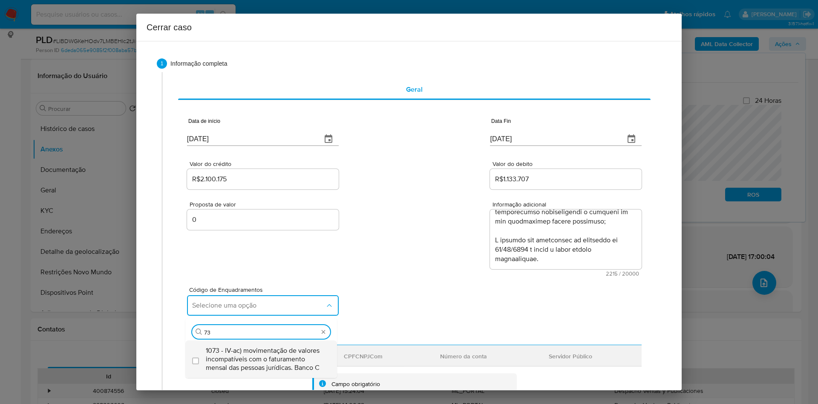
click at [239, 268] on span "1073 - IV-ac) movimentação de valores incompatíveis com o faturamento mensal da…" at bounding box center [265, 359] width 119 height 26
checkbox input "true"
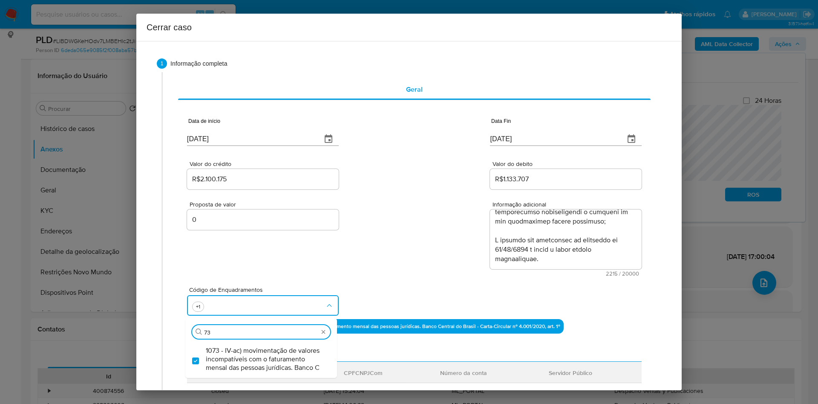
click at [368, 268] on div "Código de Enquadramentos Procurar 73 1073 - IV-ac) movimentação de valores inco…" at bounding box center [414, 297] width 455 height 43
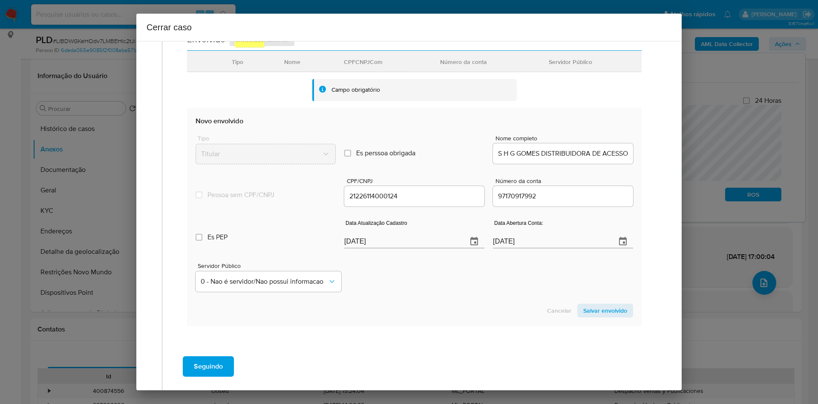
scroll to position [283, 0]
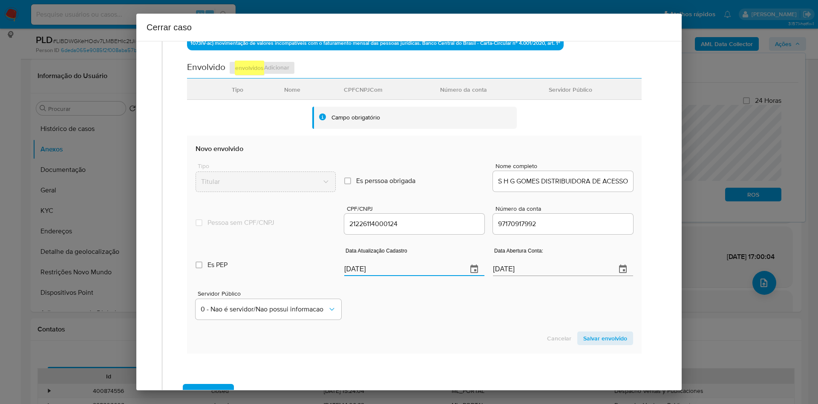
click at [397, 268] on input "[DATE]" at bounding box center [402, 269] width 116 height 14
paste input "5"
type input "25/08/2025"
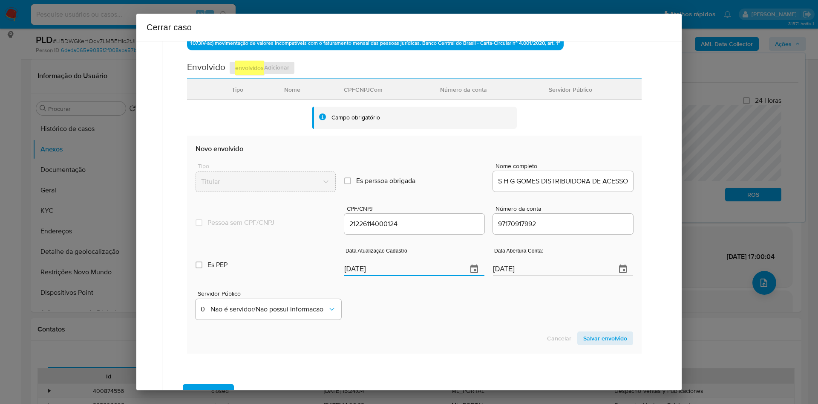
click at [545, 268] on button "Salvar envolvido" at bounding box center [605, 338] width 56 height 14
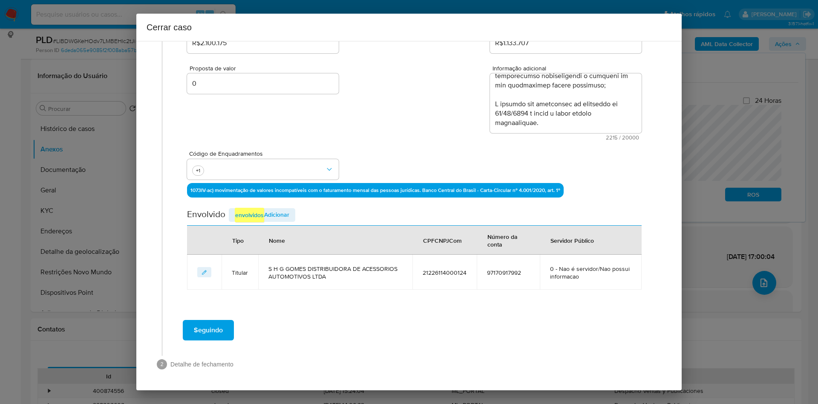
scroll to position [136, 0]
click at [284, 210] on span "Adicionar envolvidos" at bounding box center [262, 215] width 55 height 14
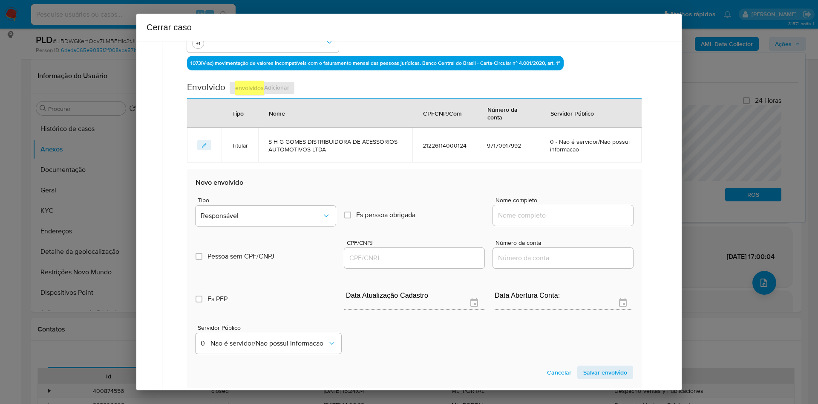
scroll to position [264, 0]
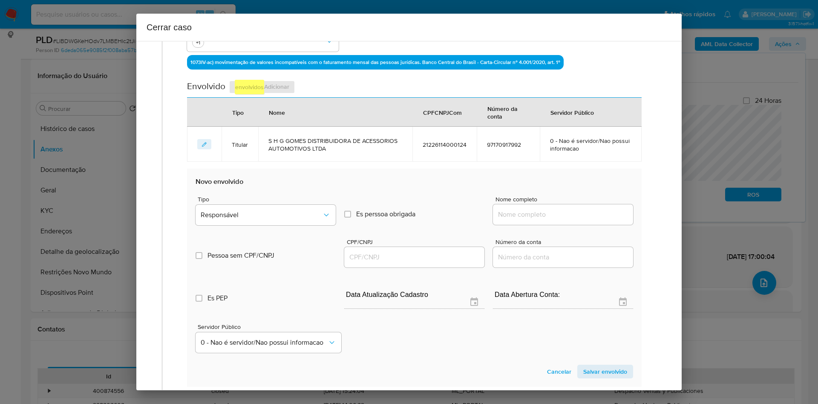
click at [518, 215] on input "Nome completo" at bounding box center [563, 214] width 140 height 11
paste input "Sergio Henrique Giammusso Gomes"
type input "Sergio Henrique Giammusso Gomes"
drag, startPoint x: 388, startPoint y: 253, endPoint x: 332, endPoint y: 240, distance: 58.1
click at [388, 253] on input "CPF/CNPJ" at bounding box center [414, 256] width 140 height 11
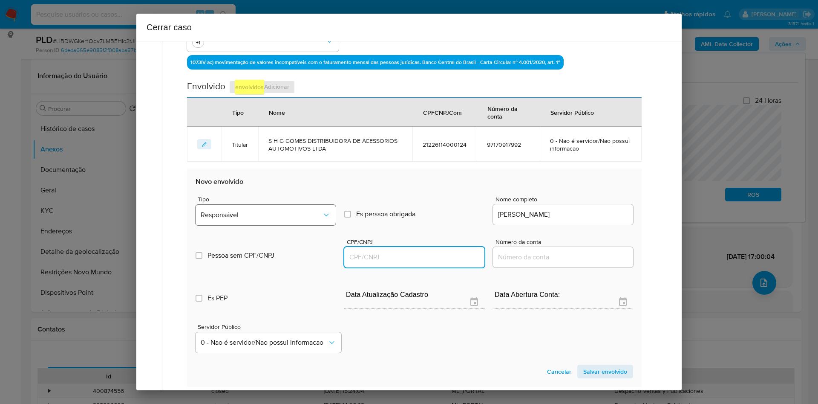
paste input "37269137854"
type input "37269137854"
click at [284, 216] on span "Responsável" at bounding box center [261, 215] width 121 height 9
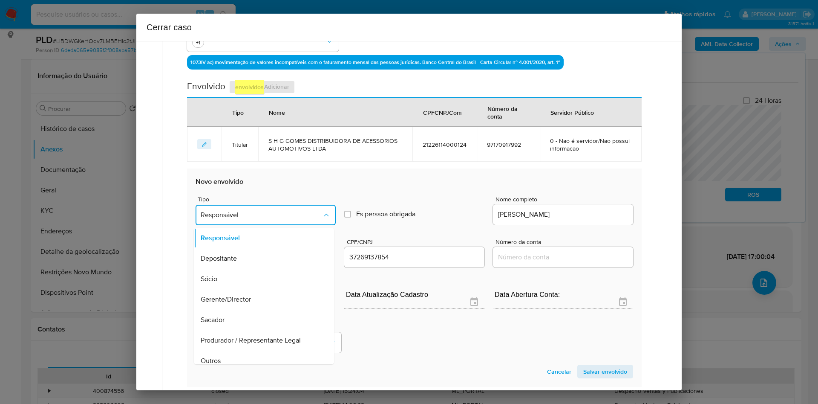
drag, startPoint x: 227, startPoint y: 277, endPoint x: 309, endPoint y: 295, distance: 83.5
click at [227, 268] on div "Sócio" at bounding box center [261, 278] width 121 height 20
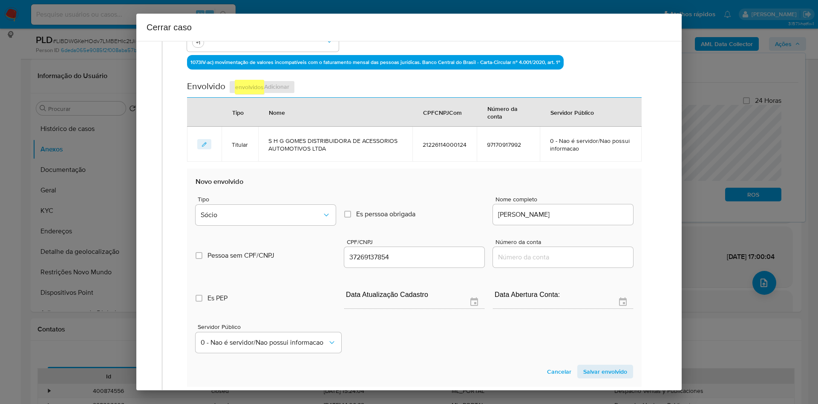
click at [545, 268] on span "Salvar envolvido" at bounding box center [605, 371] width 44 height 12
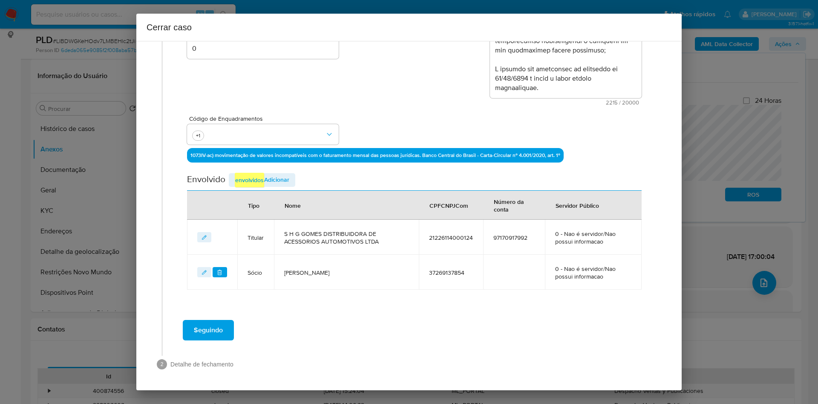
scroll to position [171, 0]
click at [202, 268] on span "Seguindo" at bounding box center [208, 329] width 29 height 19
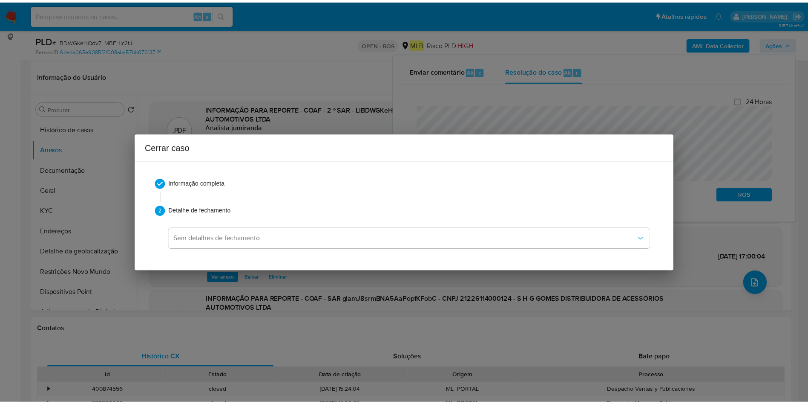
scroll to position [0, 0]
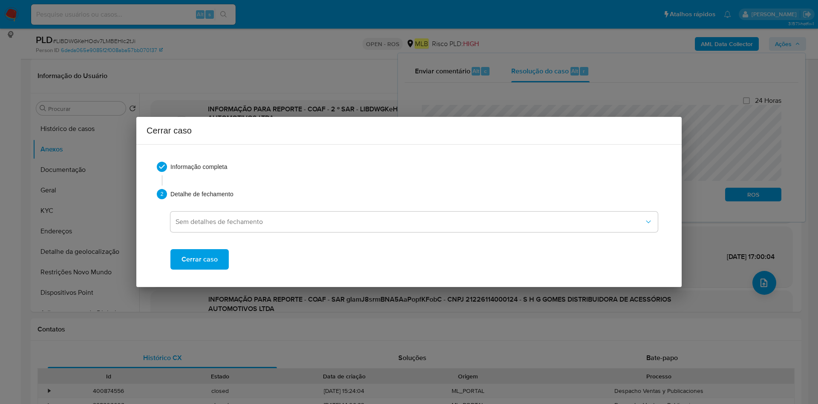
click at [197, 255] on span "Cerrar caso" at bounding box center [200, 259] width 36 height 19
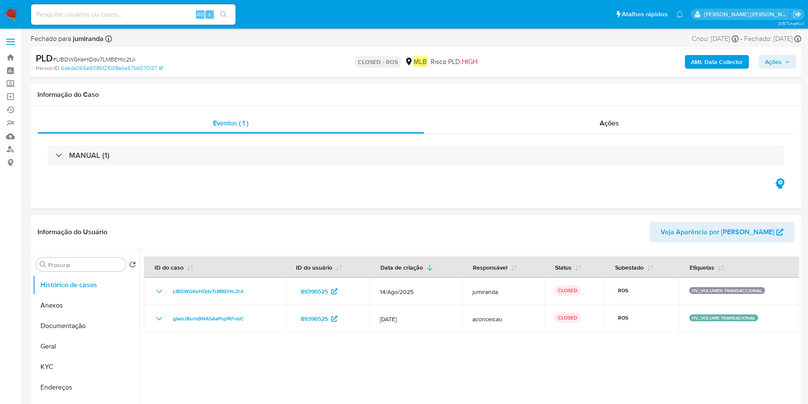
select select "10"
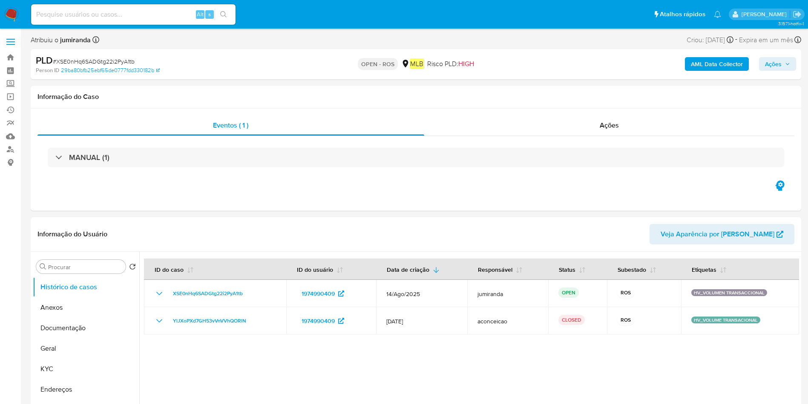
select select "10"
click at [74, 311] on button "Anexos" at bounding box center [83, 307] width 100 height 20
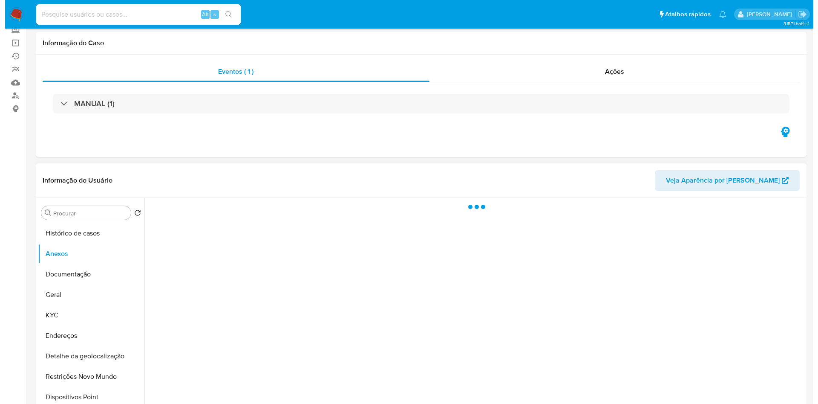
scroll to position [128, 0]
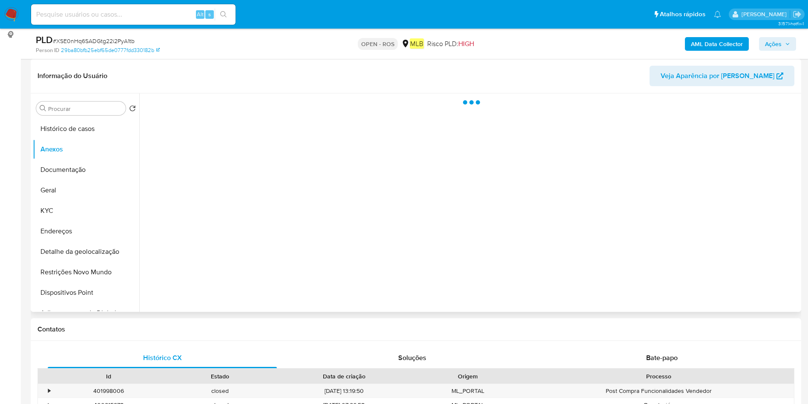
click at [779, 277] on div at bounding box center [469, 202] width 660 height 218
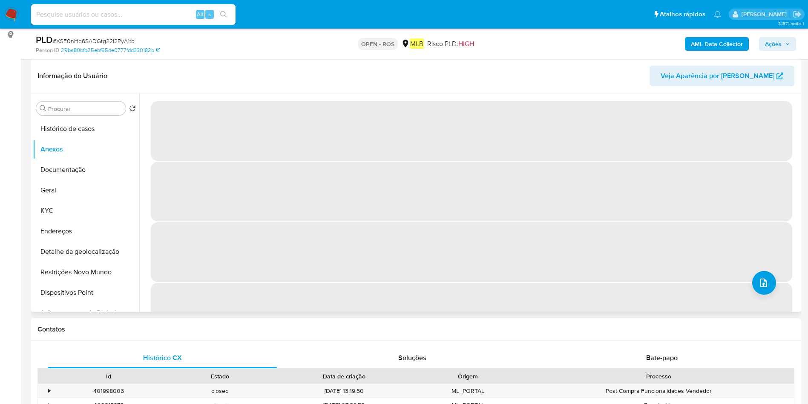
click at [746, 281] on span "‌" at bounding box center [472, 252] width 642 height 60
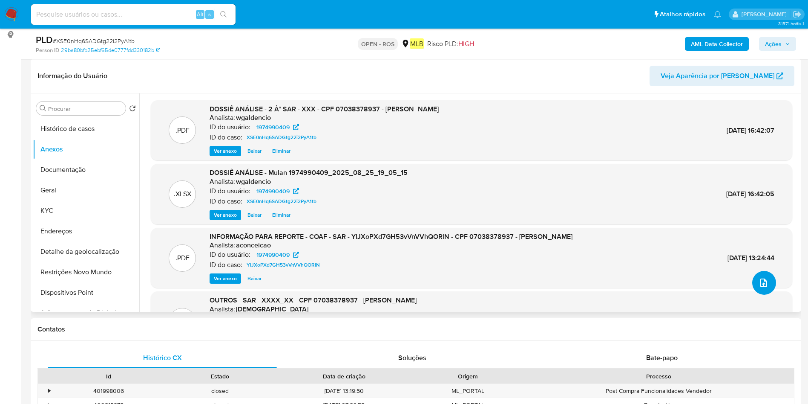
click at [759, 283] on icon "upload-file" at bounding box center [764, 282] width 10 height 10
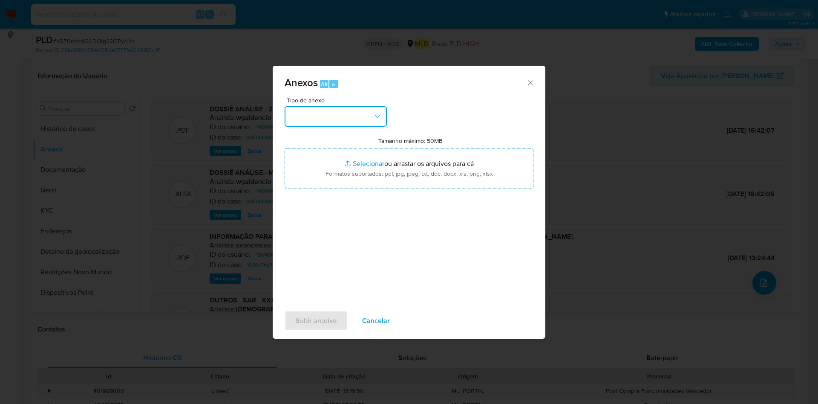
click at [302, 110] on button "button" at bounding box center [336, 116] width 102 height 20
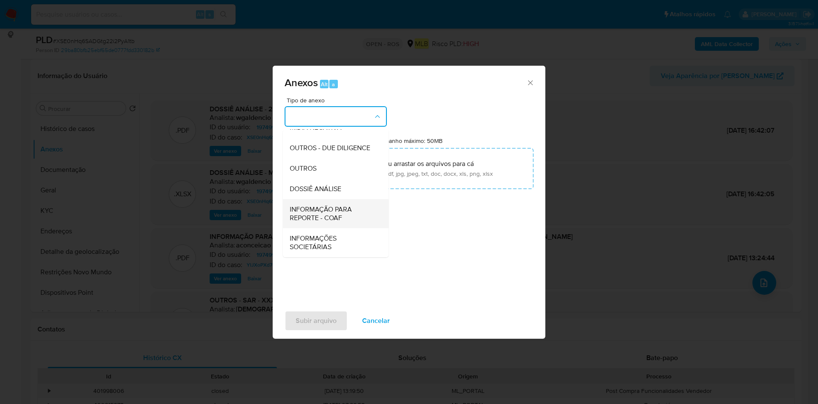
scroll to position [131, 0]
drag, startPoint x: 316, startPoint y: 210, endPoint x: 325, endPoint y: 208, distance: 9.0
click at [316, 210] on span "INFORMAÇÃO PARA REPORTE - COAF" at bounding box center [333, 213] width 87 height 17
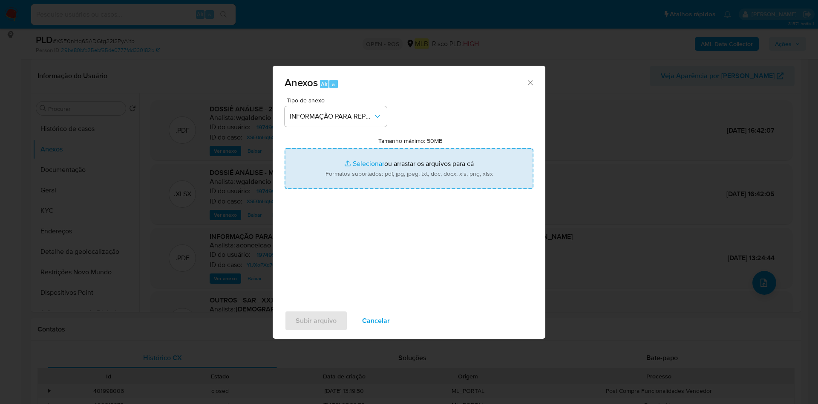
type input "C:\fakepath\2 ° SAR - XSE0nHq6SADGtg22i2PyA1tb - CPF 07038378937 - [PERSON_NAME…"
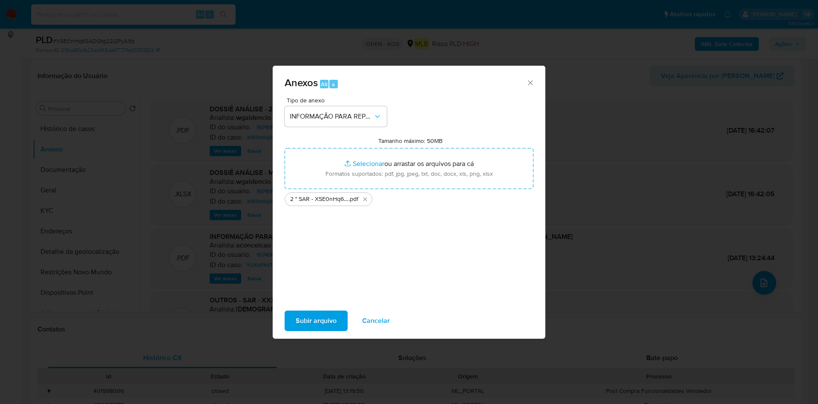
click at [322, 324] on span "Subir arquivo" at bounding box center [316, 320] width 41 height 19
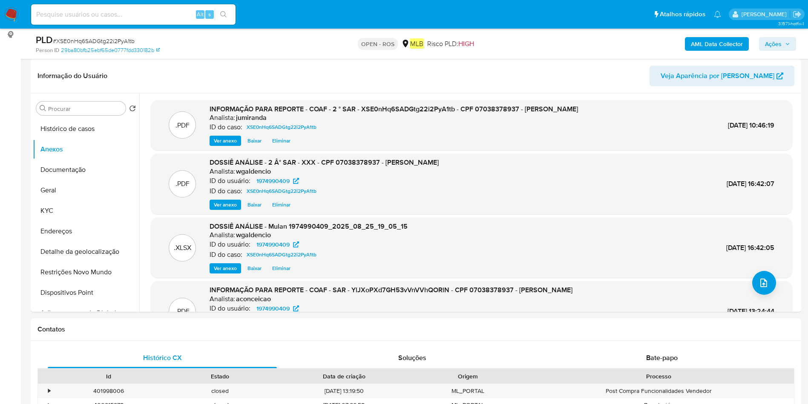
click at [789, 45] on button "Ações" at bounding box center [777, 44] width 37 height 14
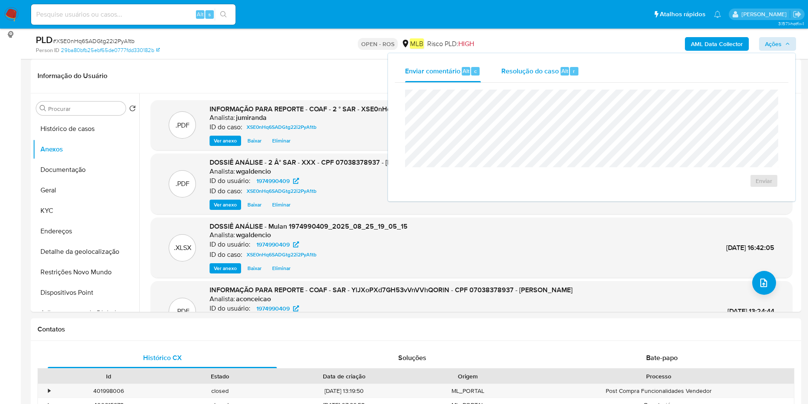
click at [538, 77] on div "Resolução do caso Alt r" at bounding box center [541, 71] width 78 height 22
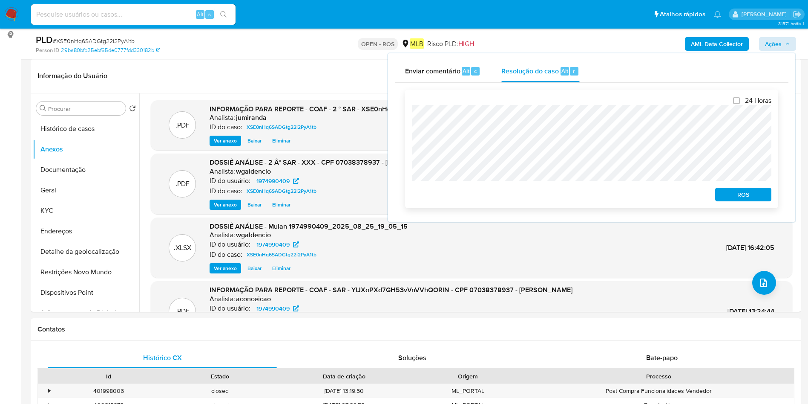
click at [751, 194] on span "ROS" at bounding box center [743, 194] width 44 height 12
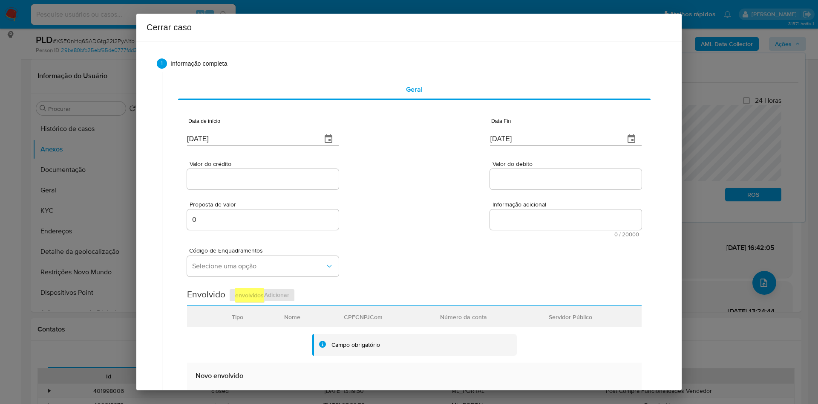
click at [253, 131] on div "[DATE]" at bounding box center [263, 133] width 152 height 25
click at [253, 141] on input "[DATE]" at bounding box center [251, 139] width 128 height 14
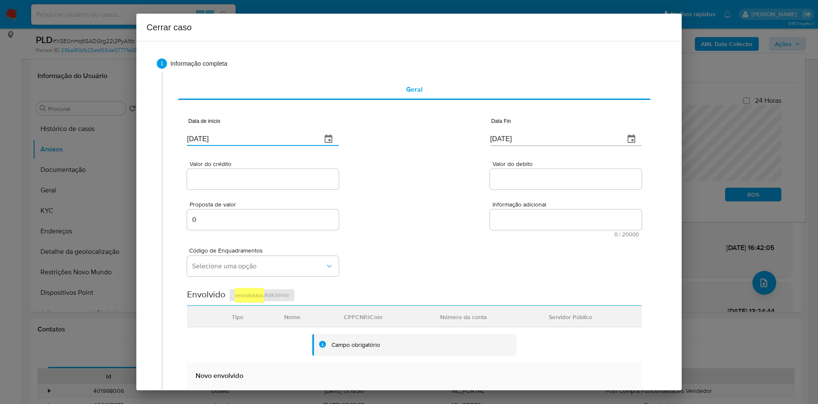
click at [253, 141] on input "[DATE]" at bounding box center [251, 139] width 128 height 14
paste input "02/07"
type input "[DATE]"
click at [554, 144] on input "[DATE]" at bounding box center [554, 139] width 128 height 14
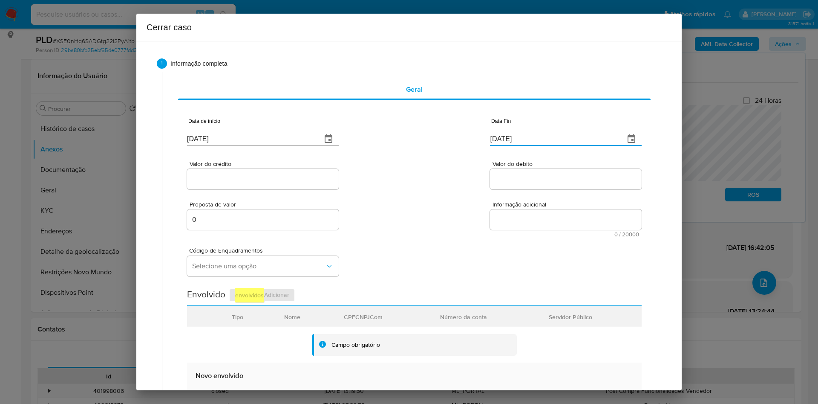
click at [554, 144] on input "[DATE]" at bounding box center [554, 139] width 128 height 14
paste input "3"
type input "[DATE]"
click at [216, 188] on div at bounding box center [263, 179] width 152 height 20
click at [225, 182] on input "Valor do crédito" at bounding box center [263, 178] width 152 height 11
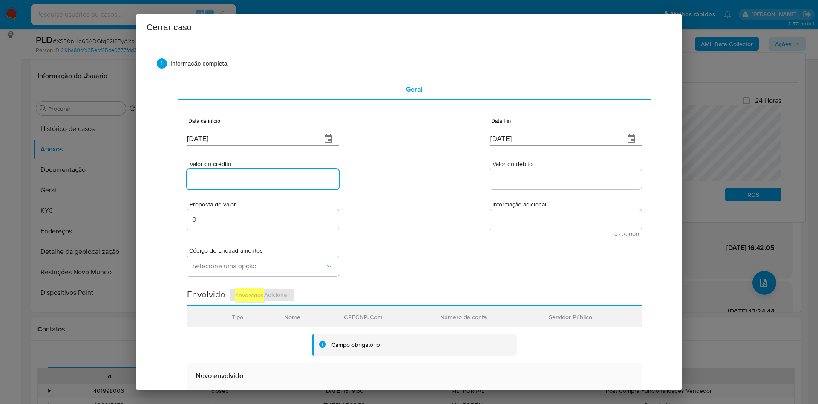
paste input "R$969.561"
type input "R$969.561"
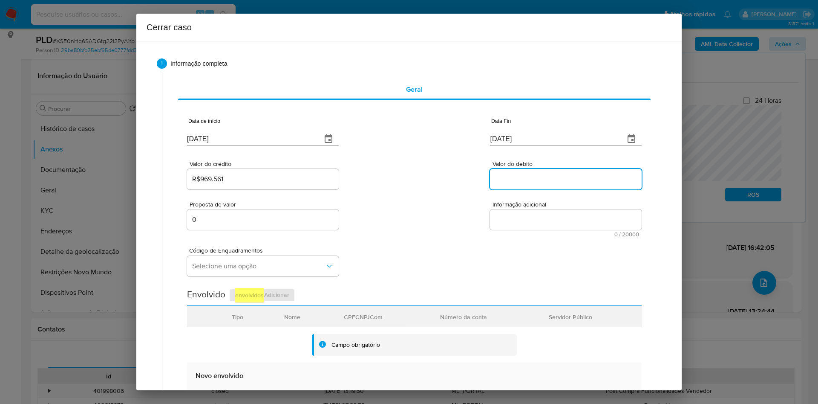
click at [512, 176] on input "Valor do debito" at bounding box center [566, 178] width 152 height 11
paste input "R$682.633"
type input "R$682.633"
click at [590, 210] on div "Informação adicional 0 / 20000 20000 caracteres restantes" at bounding box center [566, 219] width 152 height 36
click at [589, 216] on textarea "Informação adicional" at bounding box center [566, 219] width 152 height 20
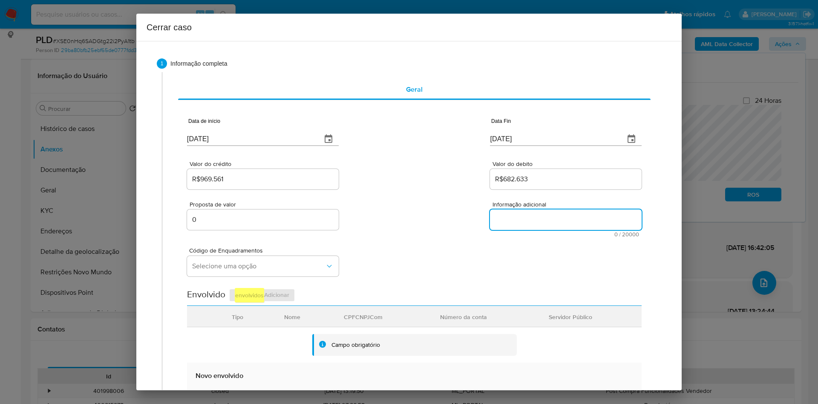
paste textarea "Loremipsumd si Ametcon Adipisc Elitsed do Eiusm, TEM 82367974841, 26 inci, utla…"
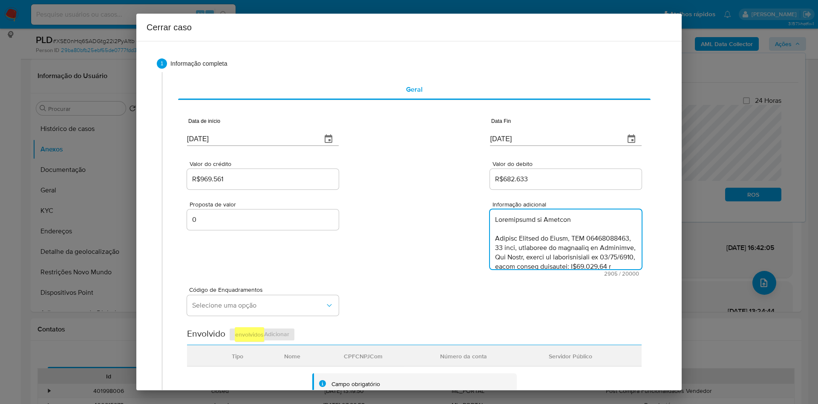
scroll to position [987, 0]
type textarea "Loremipsumd si Ametcon Adipisc Elitsed do Eiusm, TEM 82367974841, 26 inci, utla…"
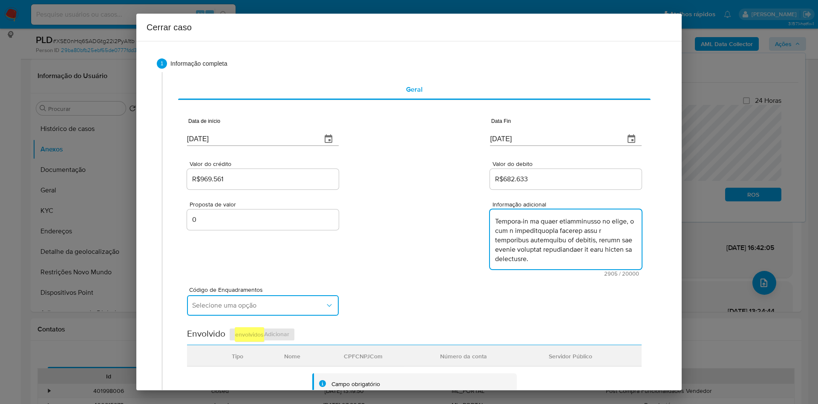
click at [282, 305] on span "Selecione uma opção" at bounding box center [258, 305] width 133 height 9
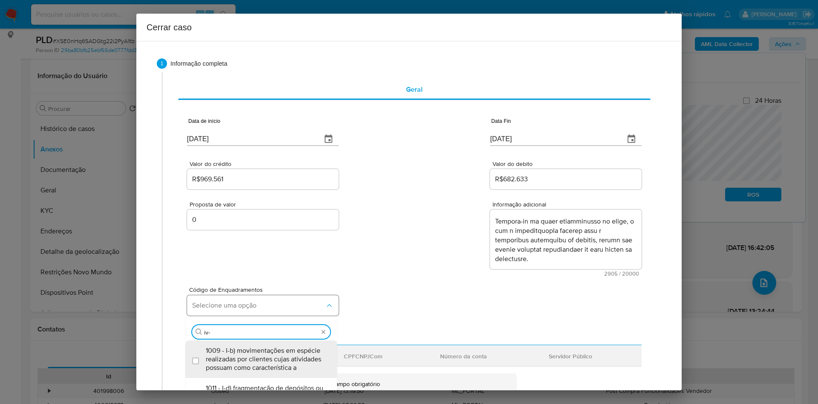
type input "iv-a"
click at [235, 354] on span "1045 - IV-a) movimentação de recursos incompatível com o patrimônio, a atividad…" at bounding box center [265, 359] width 119 height 26
checkbox input "true"
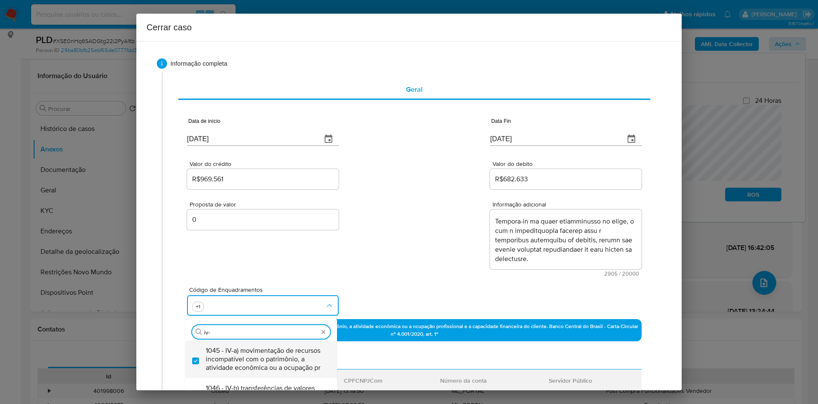
type input "iv-c"
click at [239, 352] on span "1047 - IV-c) movimentação de recursos de alto valor, de forma contumaz, em bene…" at bounding box center [265, 359] width 119 height 26
checkbox input "true"
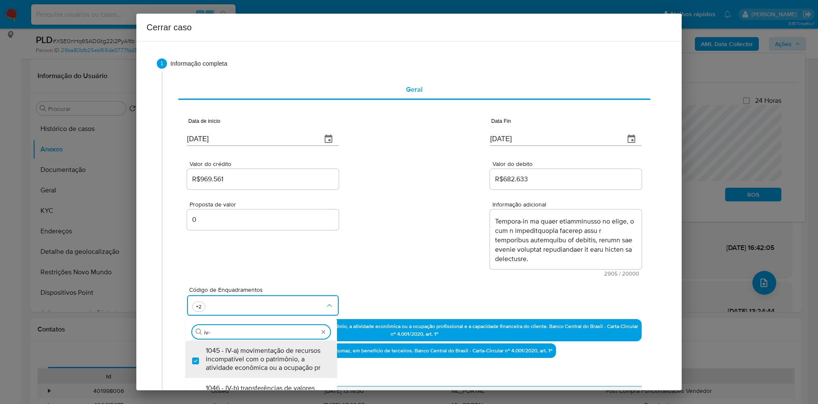
type input "iv-h"
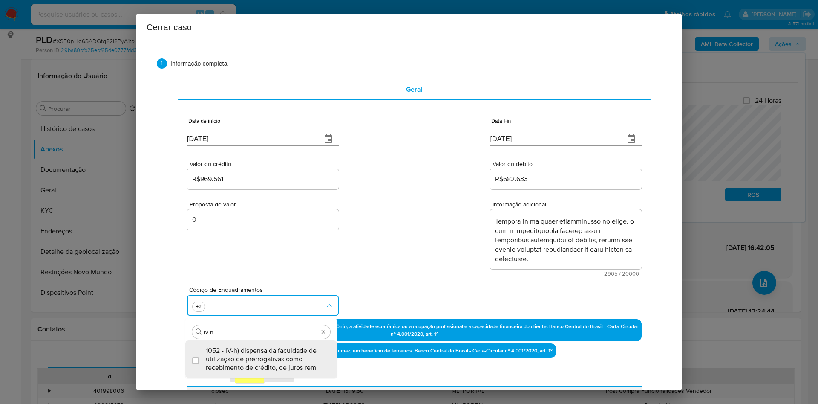
click at [239, 352] on span "1052 - IV-h) dispensa da faculdade de utilização de prerrogativas como recebime…" at bounding box center [265, 359] width 119 height 26
checkbox input "true"
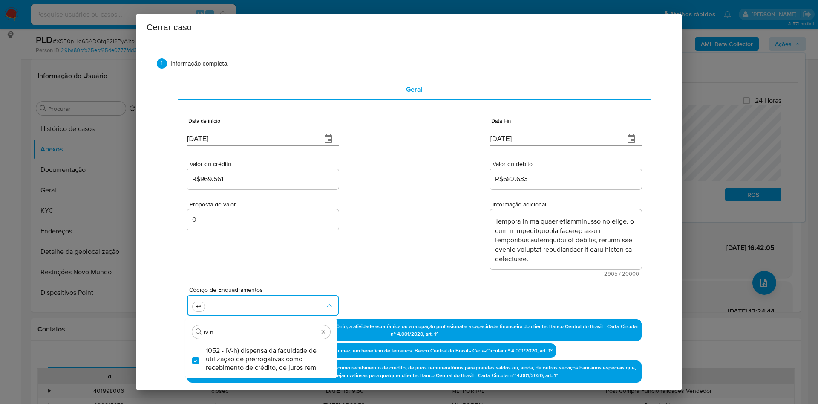
click at [385, 276] on div "Código de Enquadramentos Procurar iv-h 1052 - IV-h) dispensa da faculdade de ut…" at bounding box center [414, 297] width 455 height 43
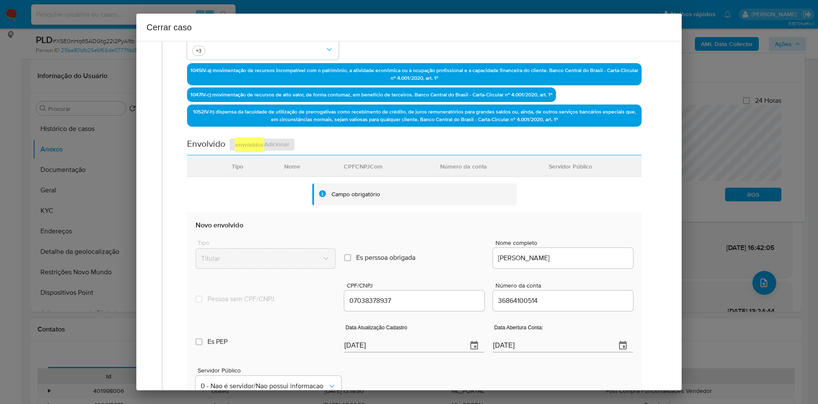
scroll to position [384, 0]
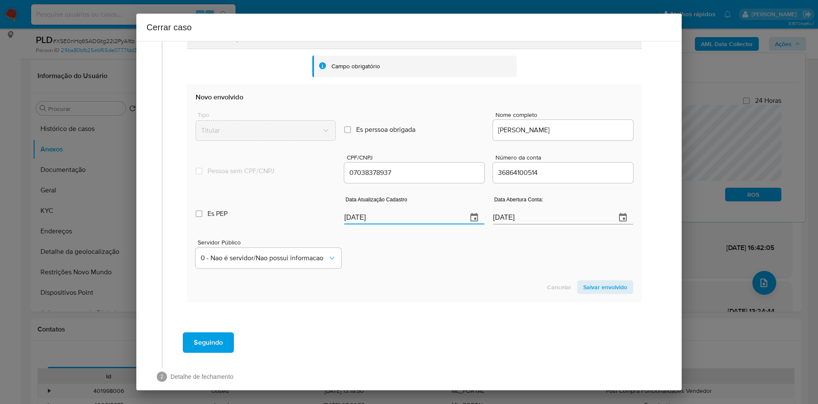
click at [425, 217] on input "[DATE]" at bounding box center [402, 218] width 116 height 14
paste input "1"
type input "19/08/2025"
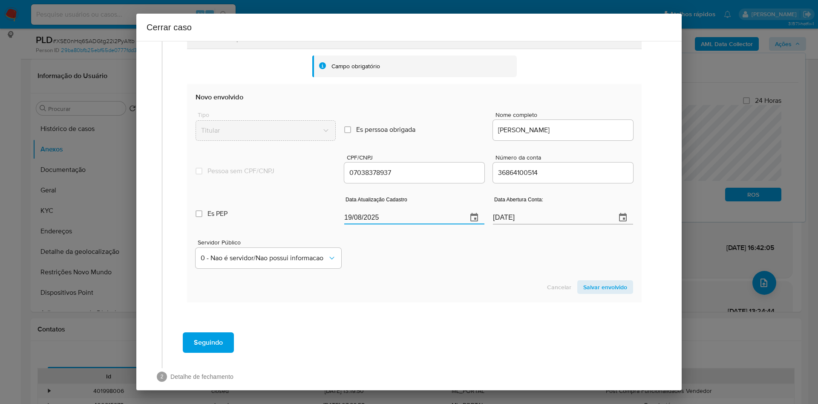
click at [602, 288] on span "Salvar envolvido" at bounding box center [605, 287] width 44 height 12
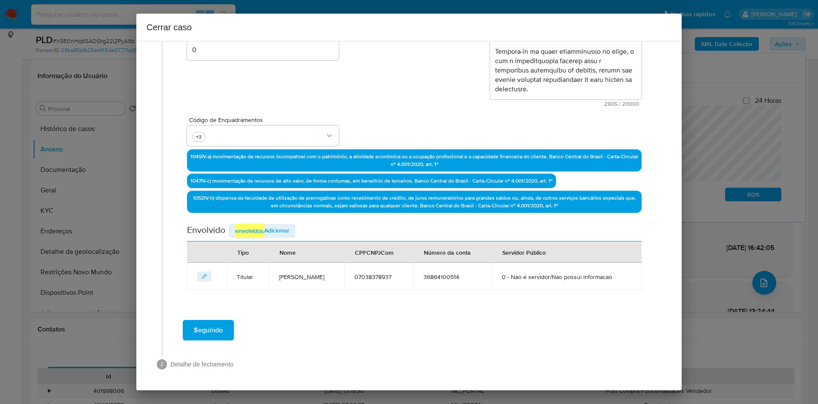
scroll to position [170, 0]
click at [256, 237] on em "envolvidos" at bounding box center [249, 230] width 29 height 14
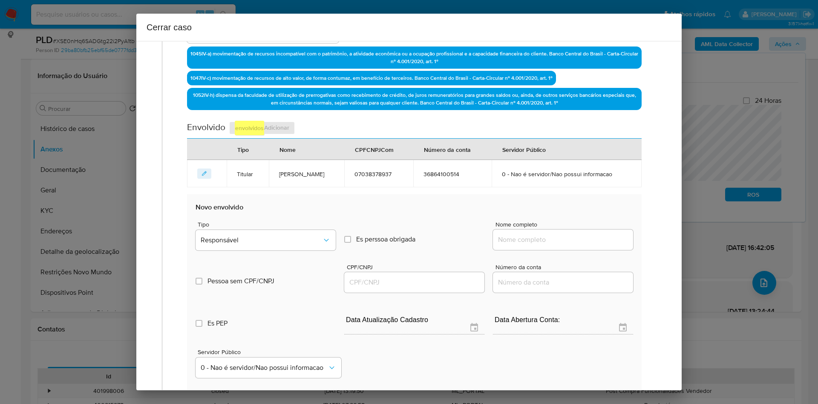
scroll to position [297, 0]
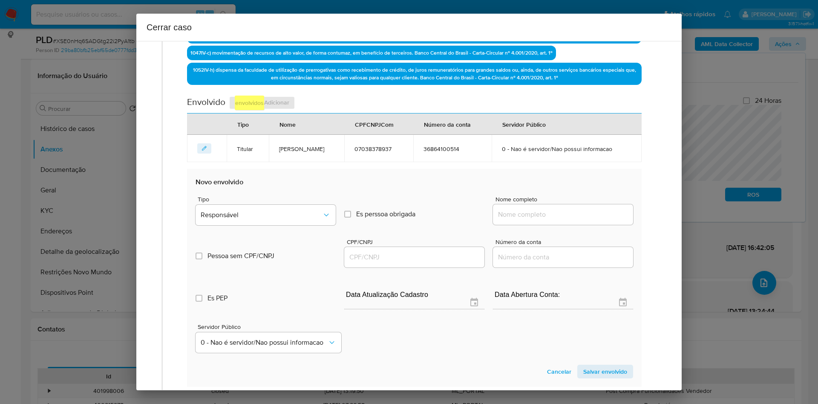
click at [544, 212] on input "Nome completo" at bounding box center [563, 214] width 140 height 11
paste input "V S Dos Santos Servicos Ltda"
type input "V S Dos Santos Servicos Ltda"
click at [393, 254] on input "CPF/CNPJ" at bounding box center [414, 256] width 140 height 11
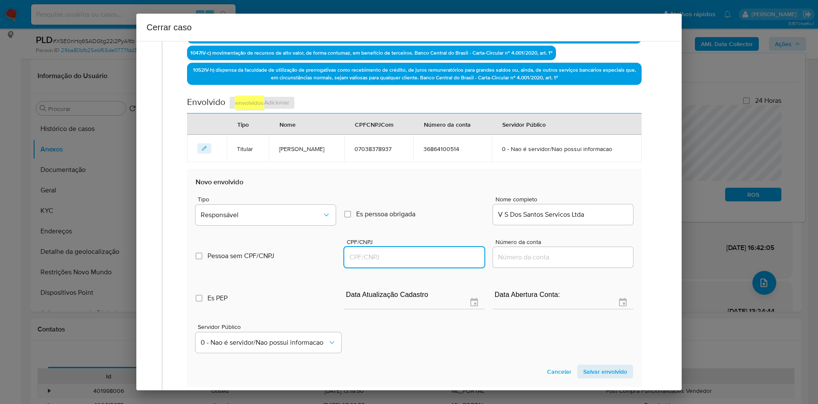
paste input "57640546000124"
type input "57640546000124"
click at [294, 213] on span "Responsável" at bounding box center [261, 215] width 121 height 9
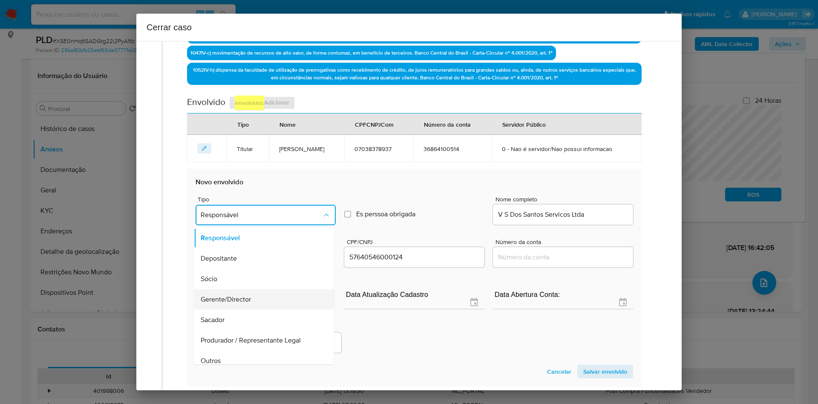
scroll to position [27, 0]
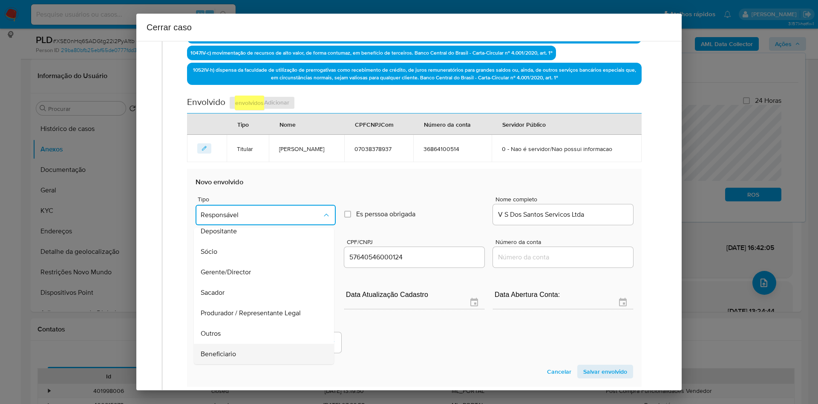
click at [259, 355] on div "Beneficiario" at bounding box center [261, 353] width 121 height 20
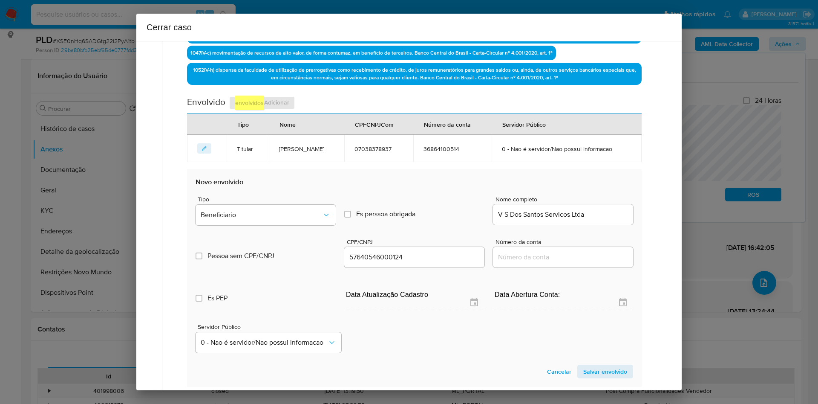
click at [583, 373] on span "Salvar envolvido" at bounding box center [605, 371] width 44 height 12
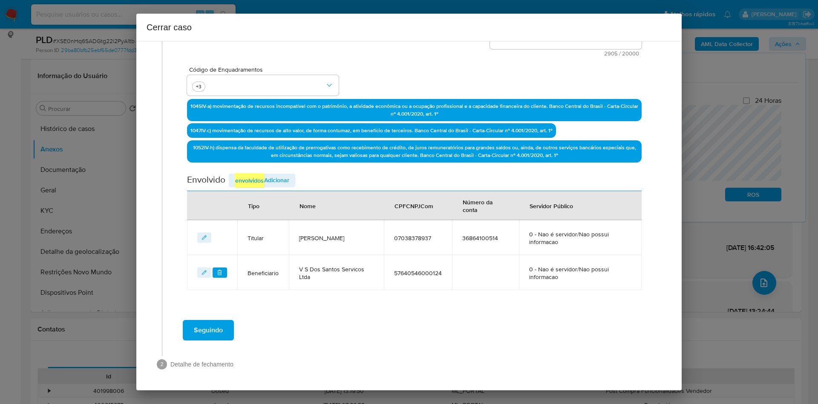
scroll to position [220, 0]
click at [241, 182] on em "envolvidos" at bounding box center [249, 180] width 29 height 14
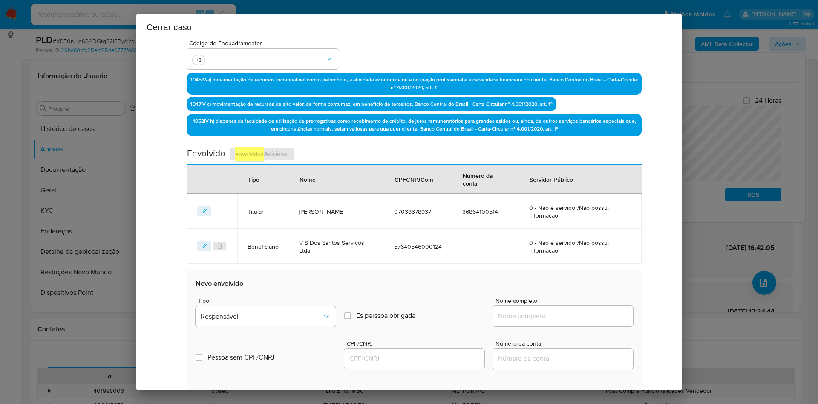
scroll to position [284, 0]
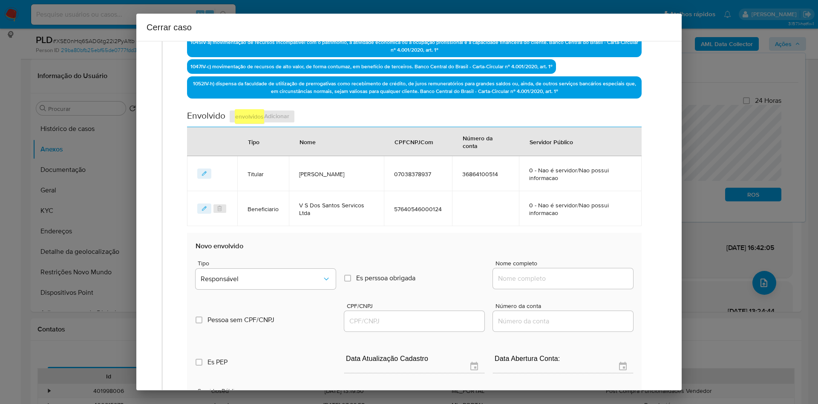
click at [502, 273] on input "Nome completo" at bounding box center [563, 278] width 140 height 11
paste input "[PERSON_NAME]"
type input "[PERSON_NAME]"
click at [375, 315] on input "CPF/CNPJ" at bounding box center [414, 320] width 140 height 11
paste input "02649315997"
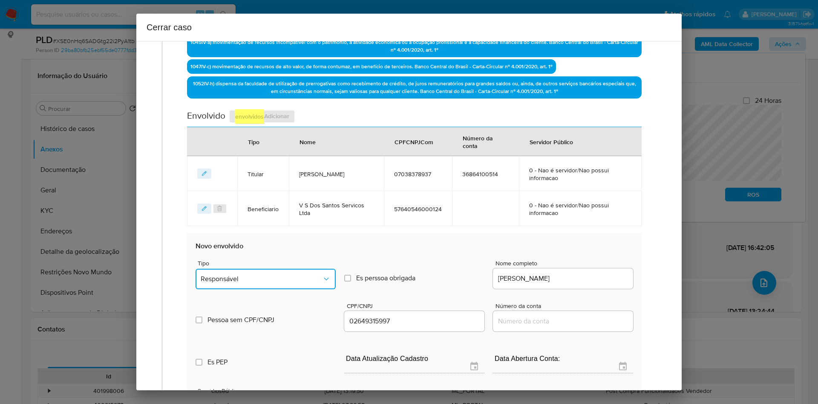
type input "2649315997"
click at [288, 284] on button "Responsável" at bounding box center [266, 278] width 140 height 20
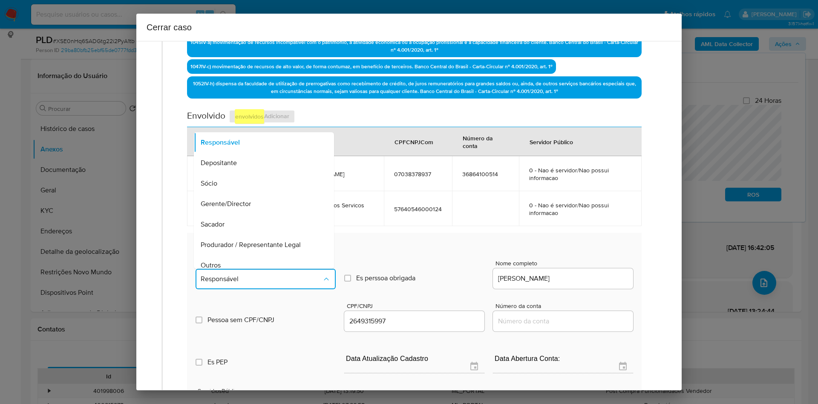
scroll to position [27, 0]
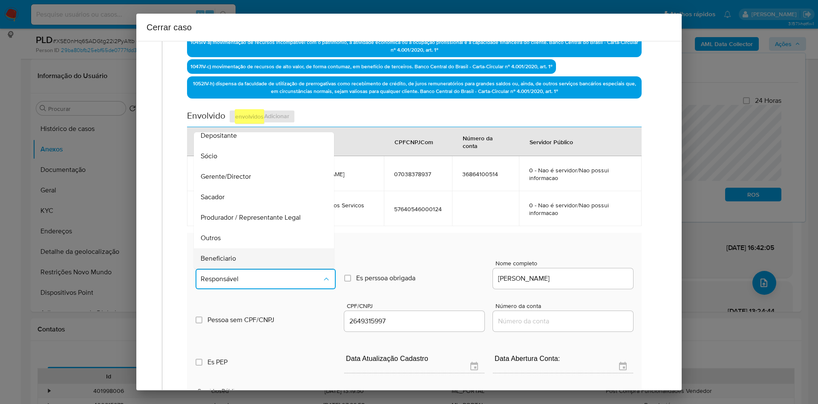
click at [254, 257] on div "Beneficiario" at bounding box center [261, 258] width 121 height 20
type input "02649315997"
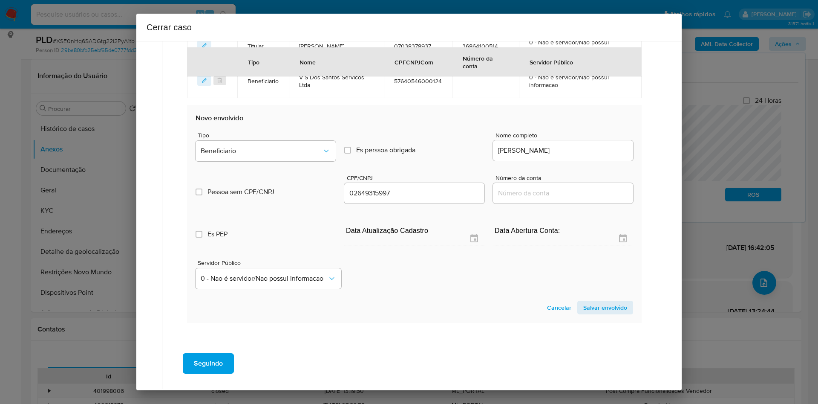
click at [615, 311] on span "Salvar envolvido" at bounding box center [605, 307] width 44 height 12
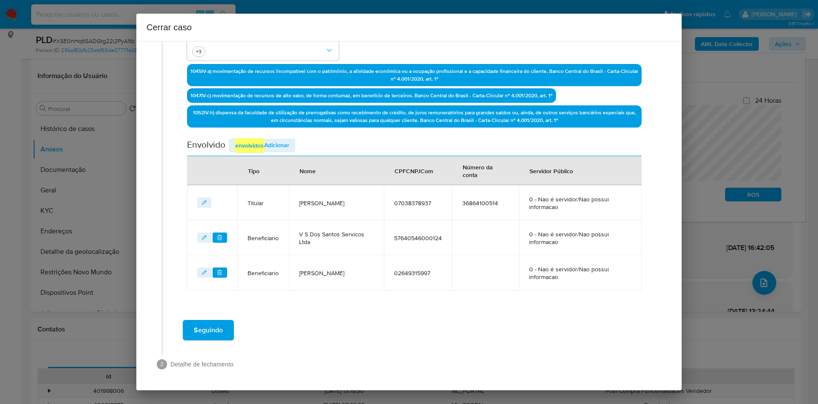
scroll to position [255, 0]
click at [277, 148] on span "Adicionar envolvidos" at bounding box center [262, 145] width 55 height 14
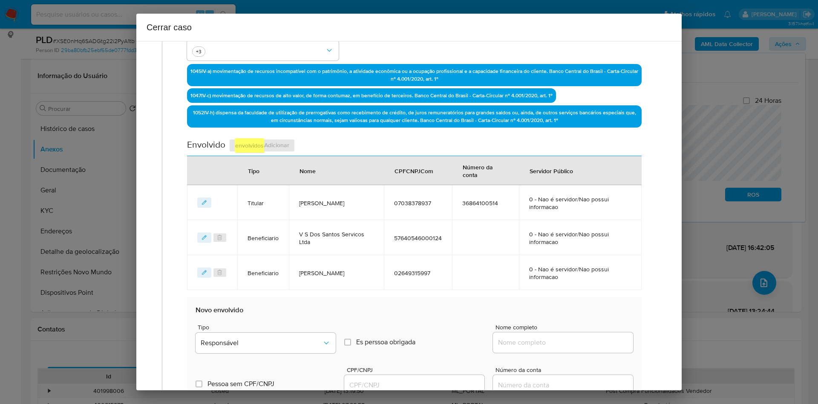
scroll to position [383, 0]
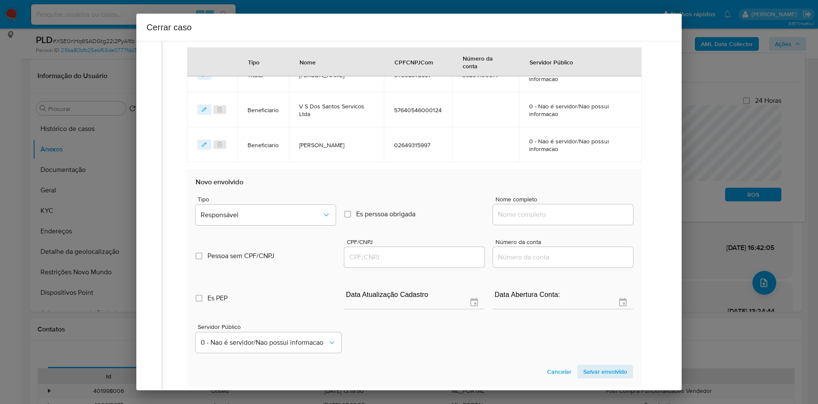
click at [507, 220] on div at bounding box center [563, 214] width 140 height 20
click at [527, 211] on input "Nome completo" at bounding box center [563, 214] width 140 height 11
paste input "Joao Paulo Leandro Goncalves"
type input "Joao Paulo Leandro Goncalves"
click at [365, 259] on input "CPF/CNPJ" at bounding box center [414, 256] width 140 height 11
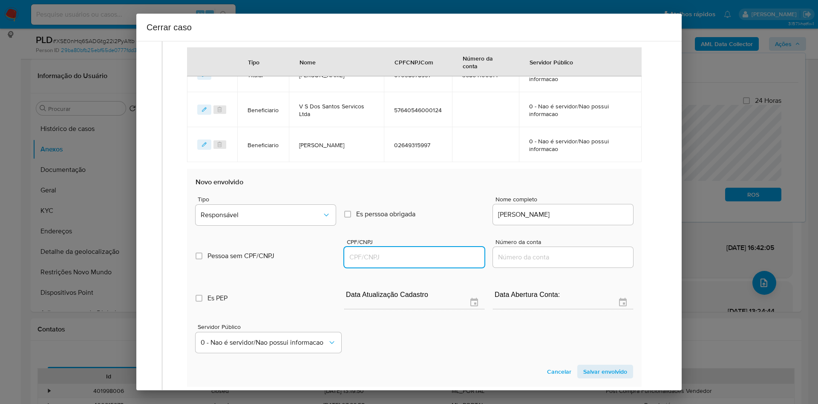
paste input "05463633932"
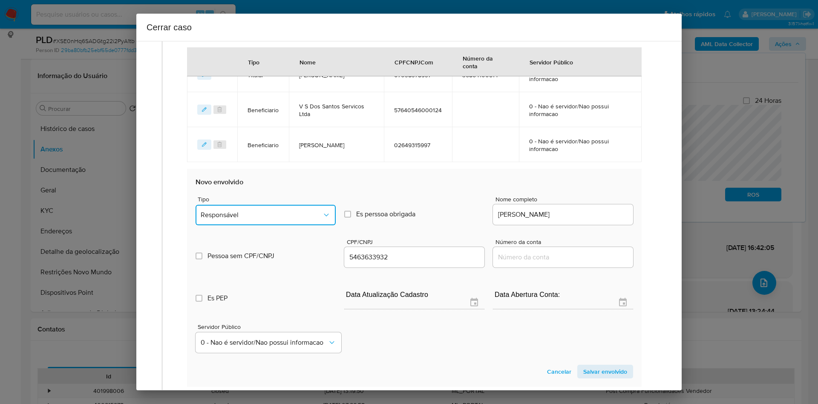
click at [292, 215] on span "Responsável" at bounding box center [261, 215] width 121 height 9
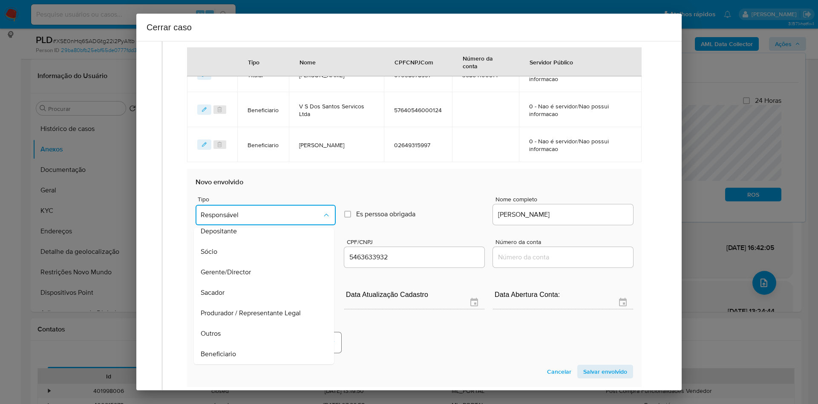
click at [231, 351] on span "Beneficiario" at bounding box center [218, 353] width 35 height 9
type input "05463633932"
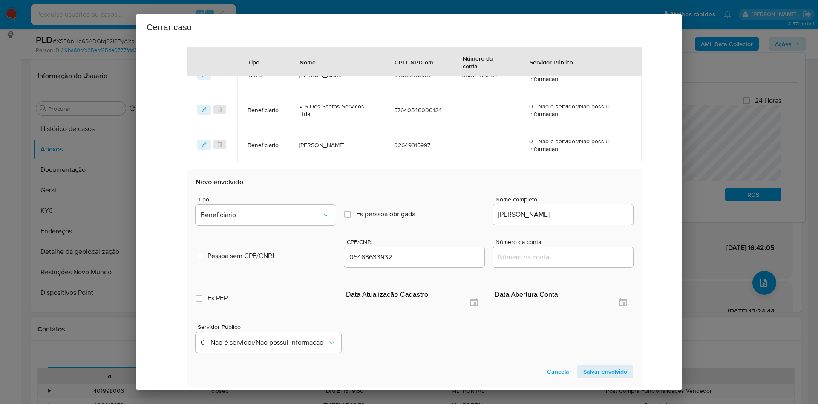
click at [606, 369] on span "Salvar envolvido" at bounding box center [605, 371] width 44 height 12
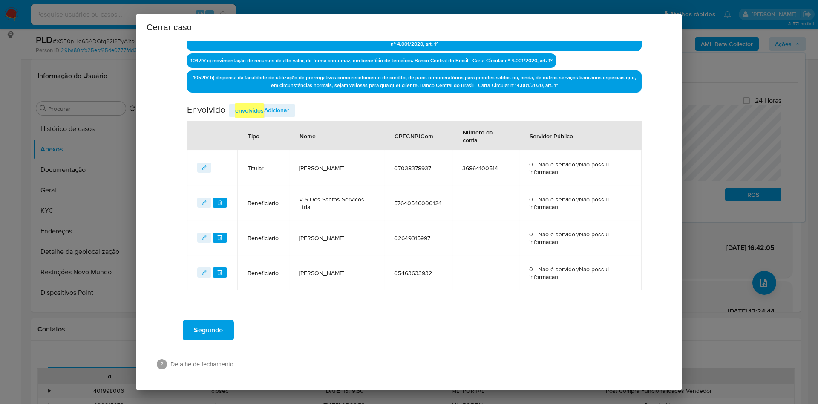
click at [218, 334] on span "Seguindo" at bounding box center [208, 329] width 29 height 19
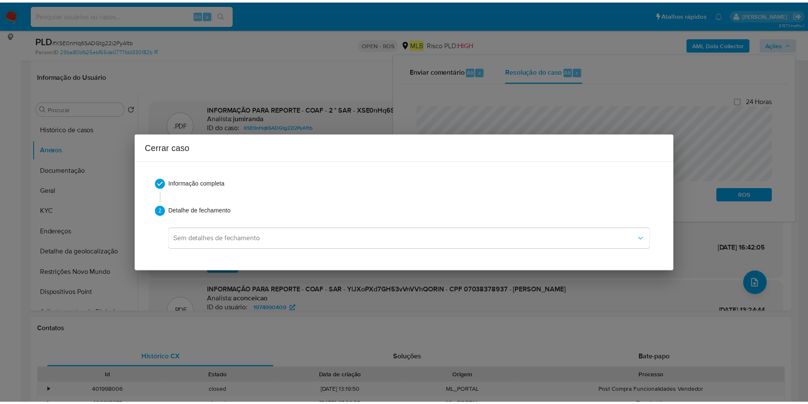
scroll to position [977, 0]
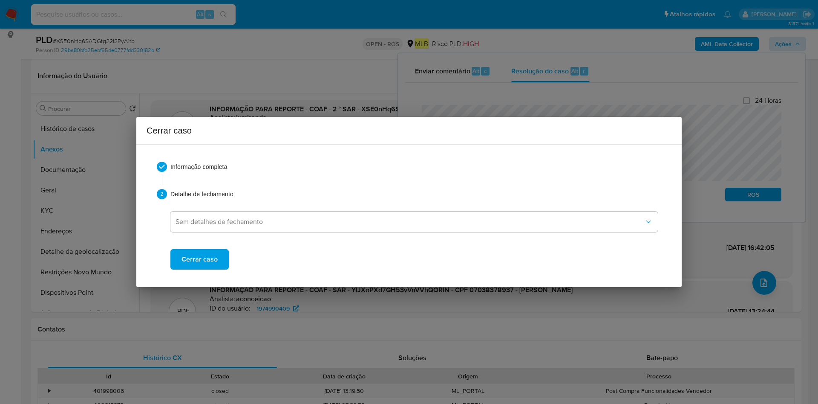
click at [216, 255] on span "Cerrar caso" at bounding box center [200, 259] width 36 height 19
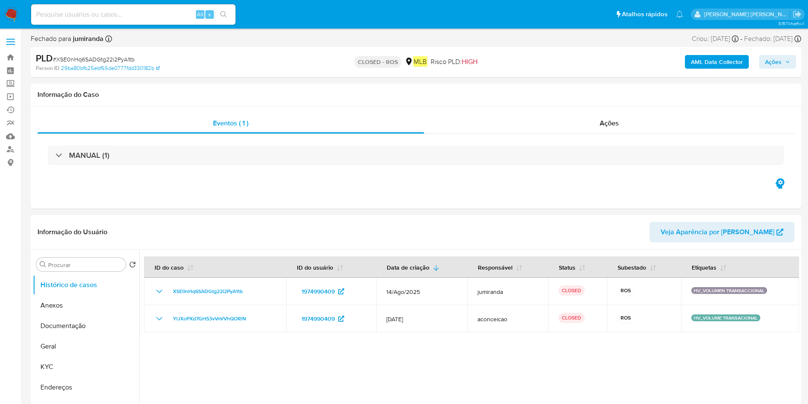
select select "10"
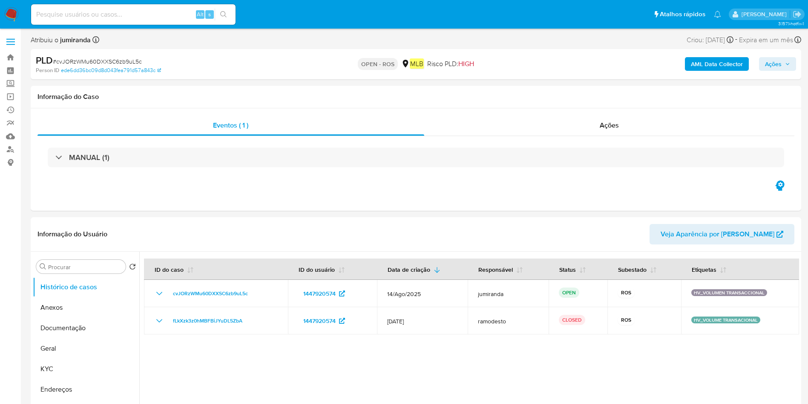
select select "10"
click at [47, 268] on button "Anexos" at bounding box center [83, 307] width 100 height 20
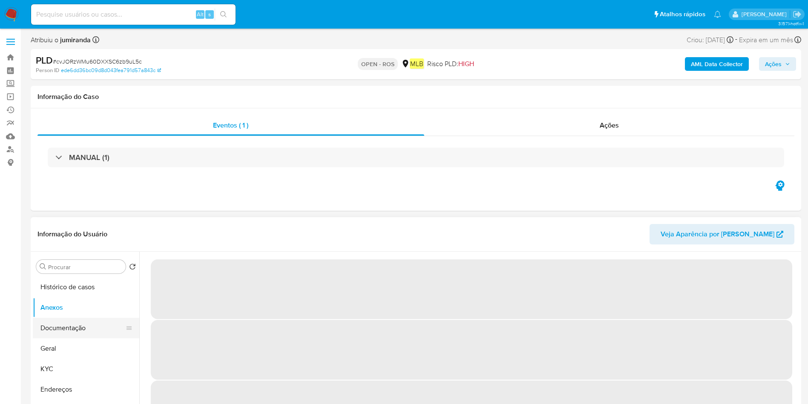
click at [48, 268] on button "Documentação" at bounding box center [83, 327] width 100 height 20
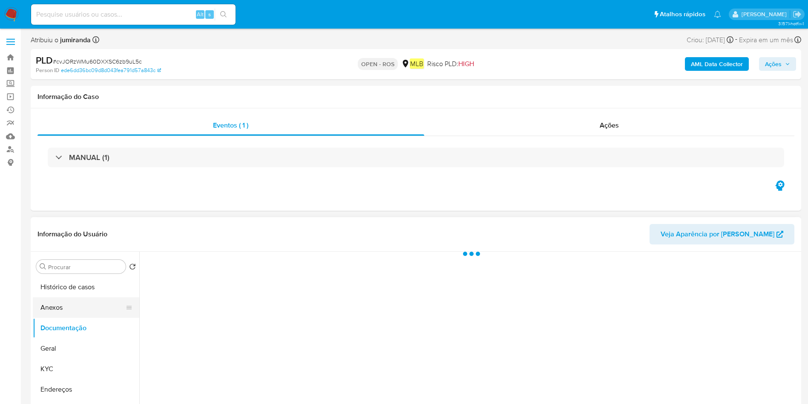
drag, startPoint x: 76, startPoint y: 292, endPoint x: 122, endPoint y: 301, distance: 46.5
click at [77, 268] on button "Histórico de casos" at bounding box center [86, 287] width 107 height 20
drag, startPoint x: 88, startPoint y: 308, endPoint x: 95, endPoint y: 308, distance: 6.8
click at [89, 268] on button "Anexos" at bounding box center [83, 307] width 100 height 20
click at [87, 268] on button "Documentação" at bounding box center [83, 327] width 100 height 20
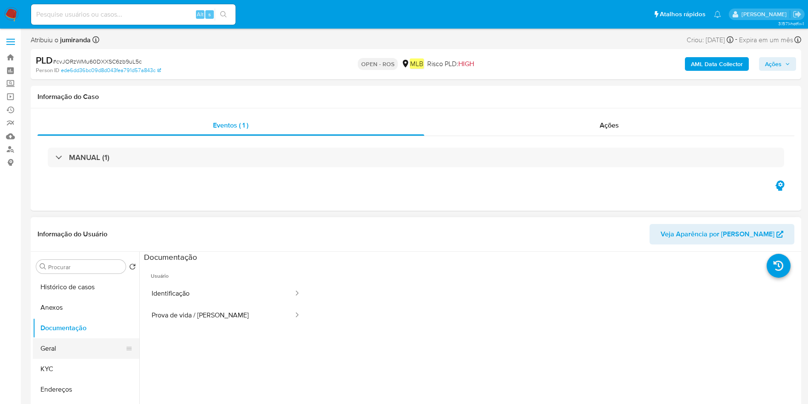
click at [78, 268] on button "Geral" at bounding box center [83, 348] width 100 height 20
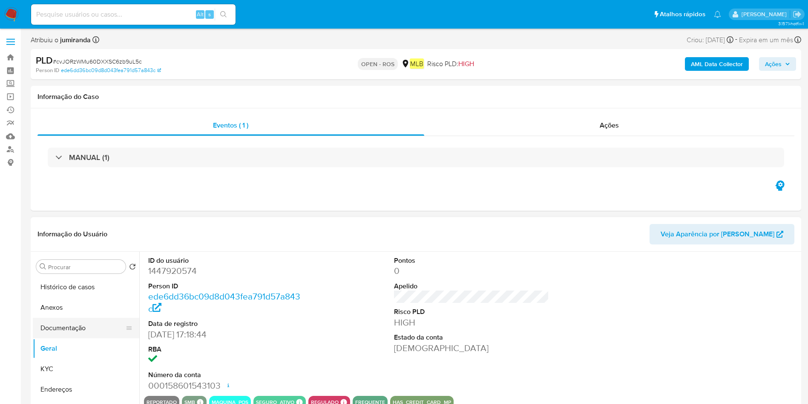
click at [71, 268] on button "Documentação" at bounding box center [83, 327] width 100 height 20
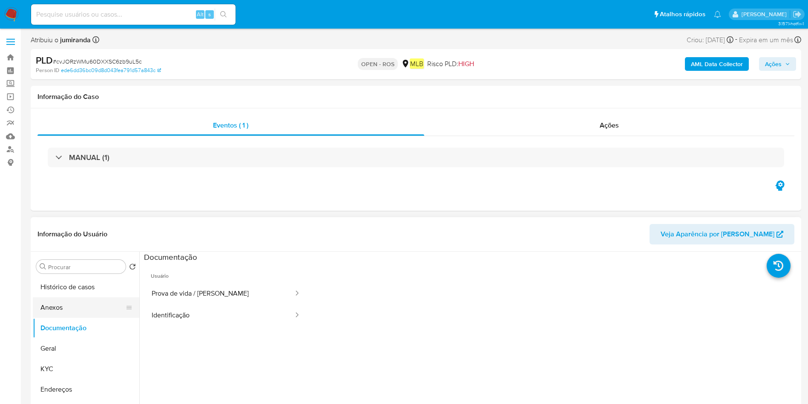
click at [81, 268] on button "Anexos" at bounding box center [83, 307] width 100 height 20
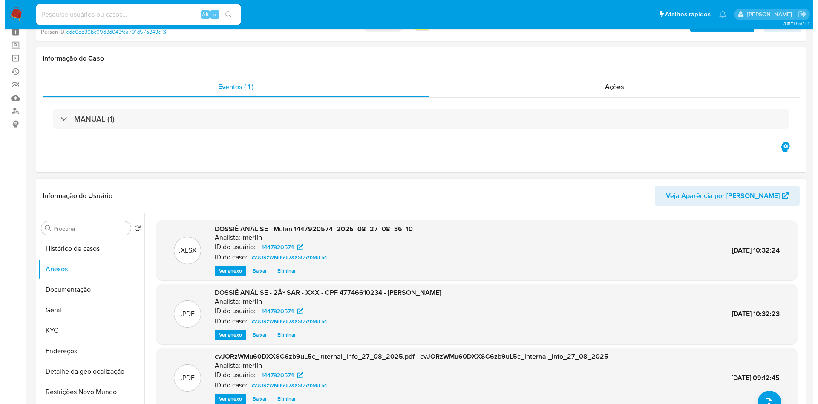
scroll to position [64, 0]
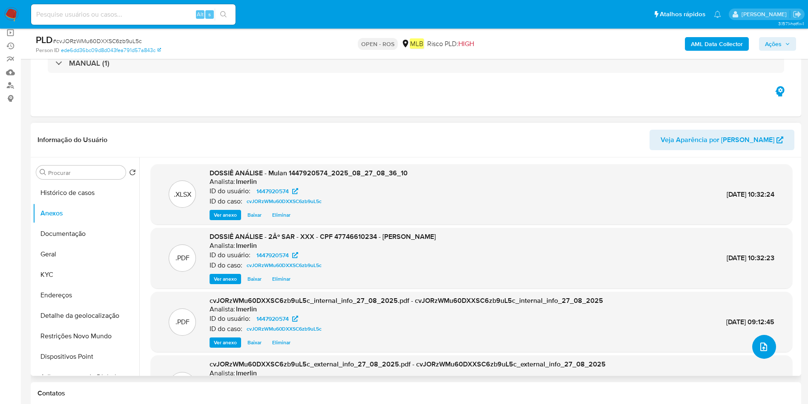
click at [539, 268] on button "upload-file" at bounding box center [765, 347] width 24 height 24
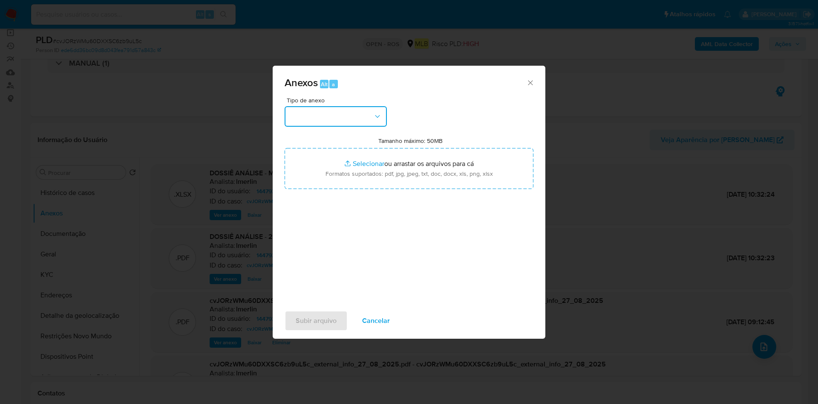
click at [329, 111] on button "button" at bounding box center [336, 116] width 102 height 20
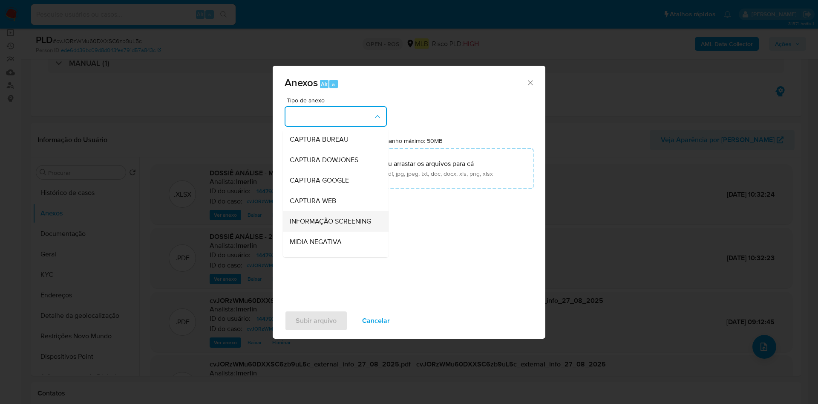
scroll to position [131, 0]
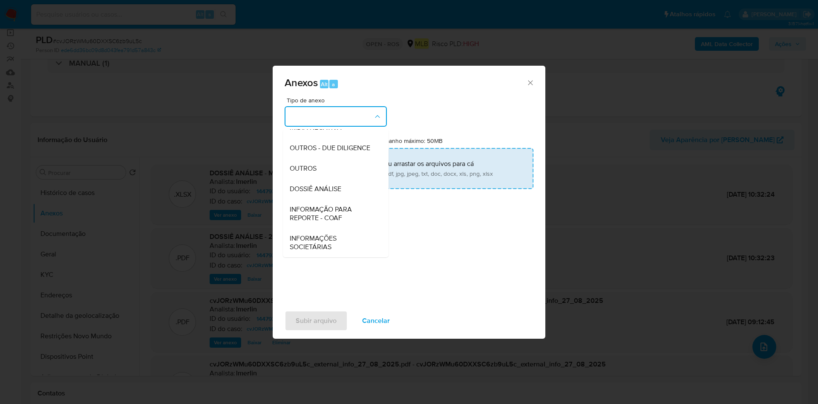
drag, startPoint x: 321, startPoint y: 219, endPoint x: 419, endPoint y: 172, distance: 108.5
click at [321, 219] on span "INFORMAÇÃO PARA REPORTE - COAF" at bounding box center [333, 213] width 87 height 17
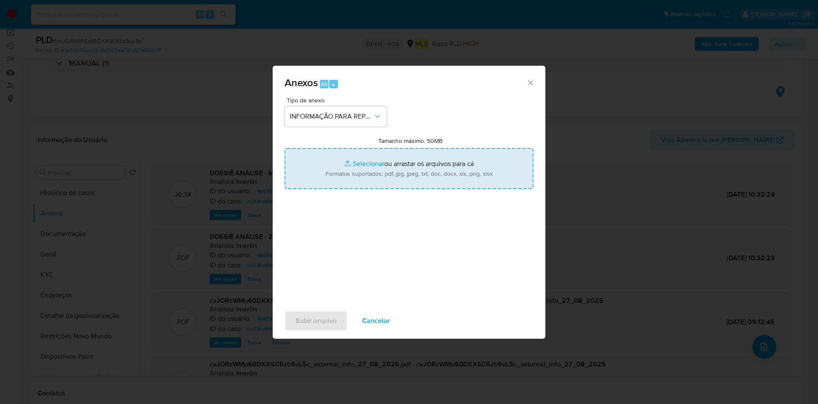
type input "C:\fakepath\2º SAR - cvJORzWMu60DXXSC6zb9uL5c - CPF 47746610234 - EDISON MENDES…"
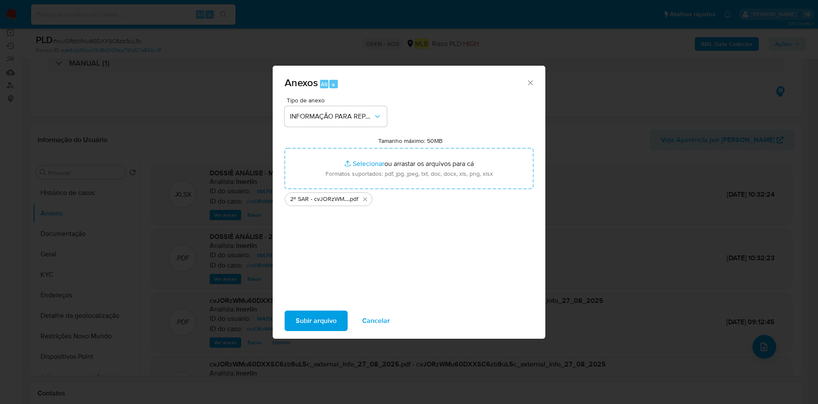
click at [312, 268] on span "Subir arquivo" at bounding box center [316, 320] width 41 height 19
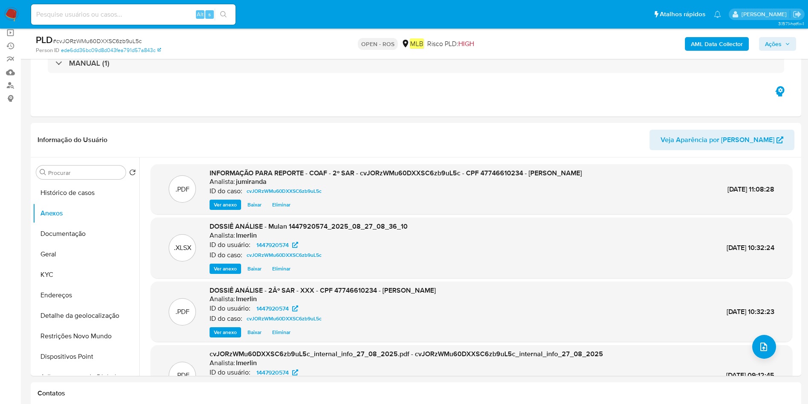
click at [539, 43] on button "Ações" at bounding box center [777, 44] width 37 height 14
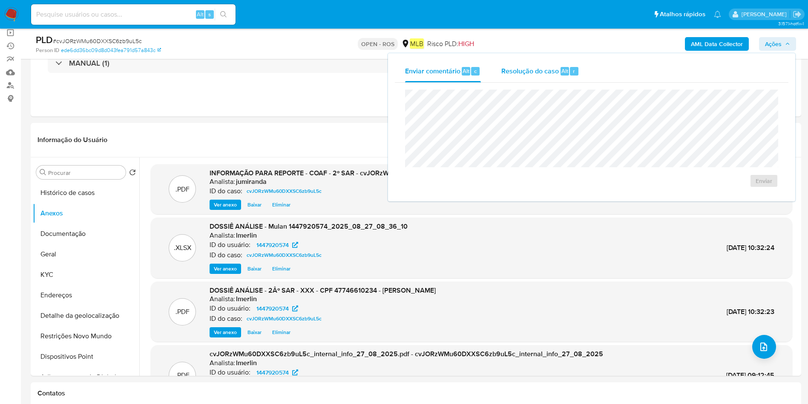
click at [519, 76] on div "Resolução do caso Alt r" at bounding box center [541, 71] width 78 height 22
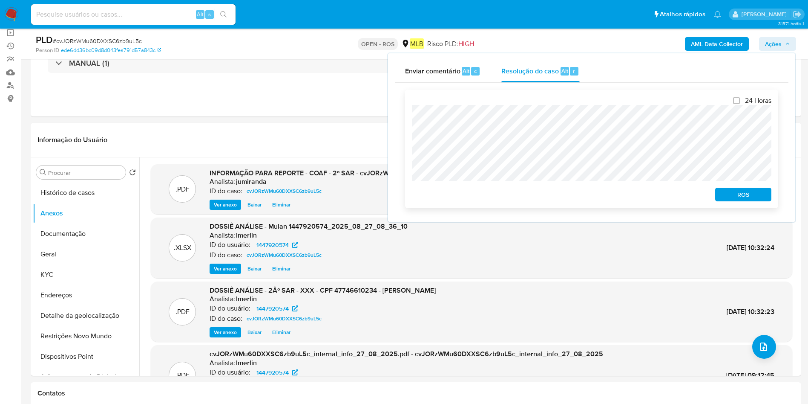
click at [539, 200] on span "ROS" at bounding box center [743, 194] width 44 height 12
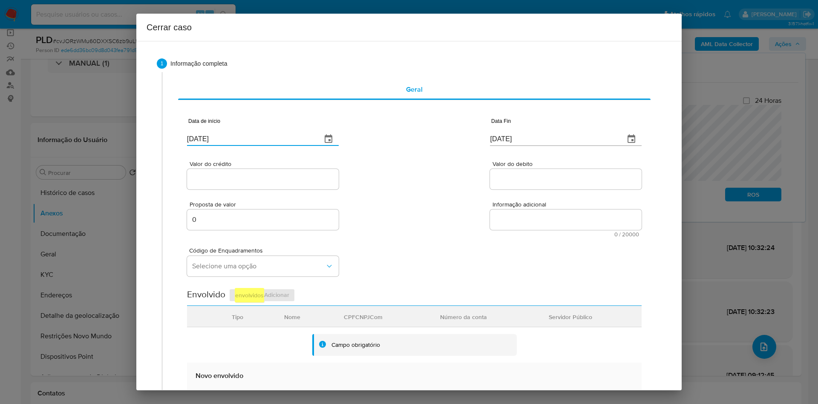
click at [209, 141] on input "[DATE]" at bounding box center [251, 139] width 128 height 14
paste input "01/07"
type input "01/07/2025"
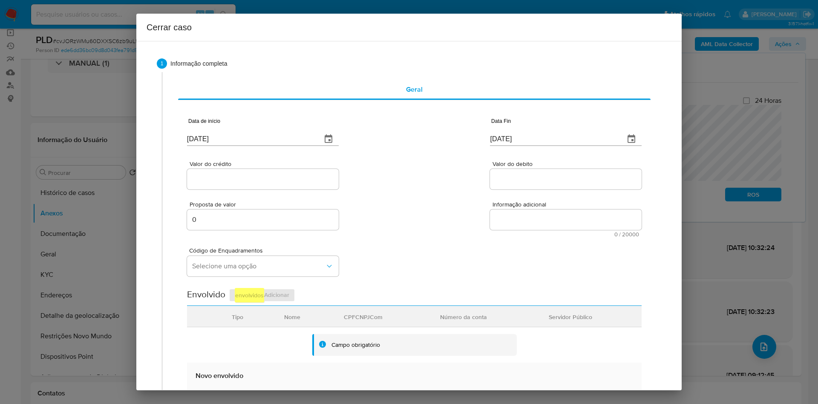
click at [525, 150] on div "Data Fin 29/08/2025" at bounding box center [566, 133] width 152 height 34
click at [531, 136] on input "[DATE]" at bounding box center [554, 139] width 128 height 14
paste input "6"
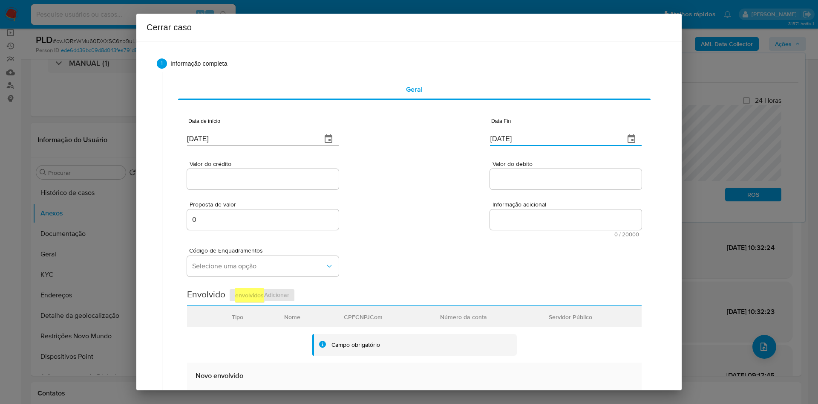
type input "26/08/2025"
drag, startPoint x: 303, startPoint y: 176, endPoint x: 390, endPoint y: 63, distance: 142.3
click at [303, 176] on input "Valor do crédito" at bounding box center [263, 178] width 152 height 11
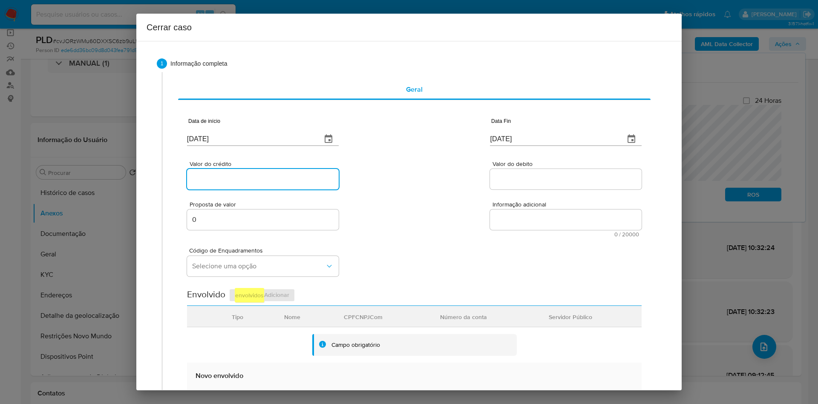
paste input "R$616.141"
type input "R$616.141"
click at [499, 173] on input "Valor do debito" at bounding box center [566, 178] width 152 height 11
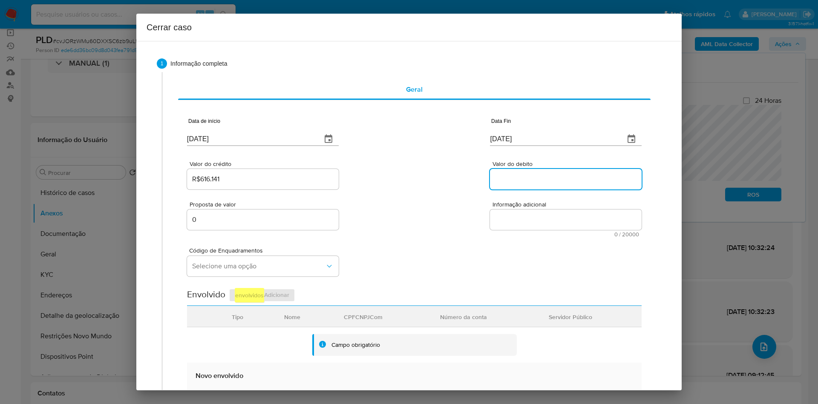
paste input "R$599.137"
type input "R$599.137"
click at [539, 216] on textarea "Informação adicional" at bounding box center [566, 219] width 152 height 20
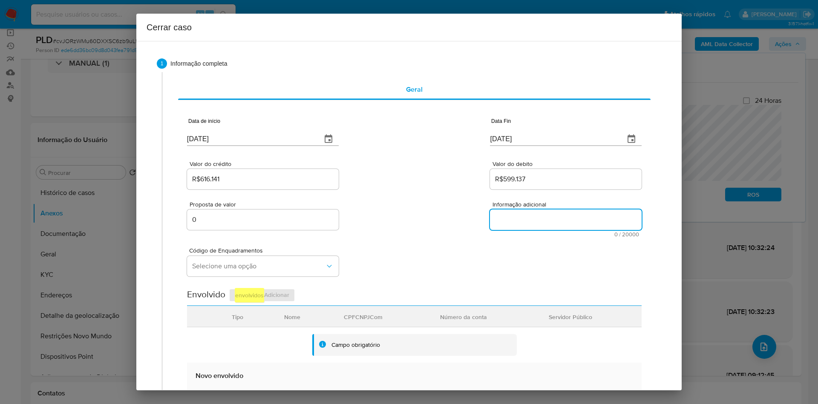
paste textarea "Informações do Cliente Edison Mendes de Freitas, CPF 47746610234, 50 anos, resi…"
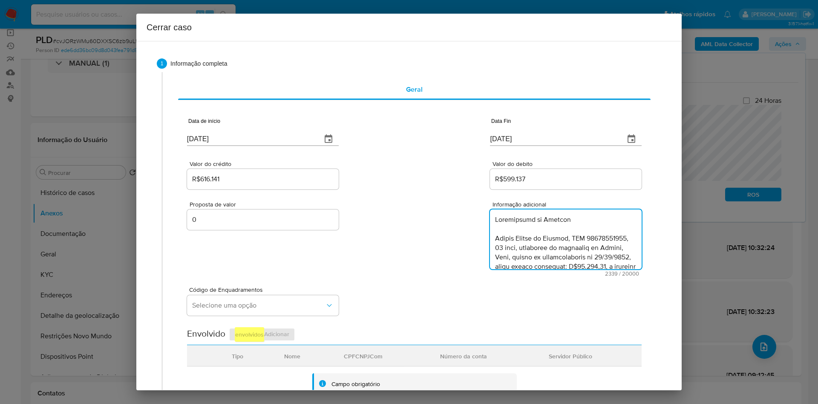
scroll to position [771, 0]
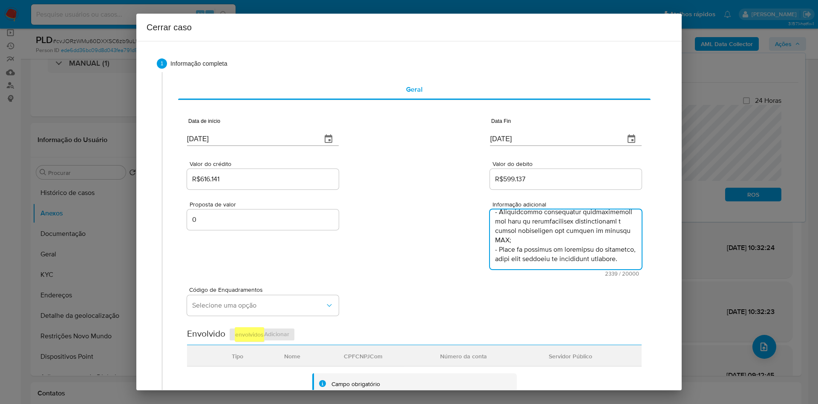
type textarea "Informações do Cliente Edison Mendes de Freitas, CPF 47746610234, 50 anos, resi…"
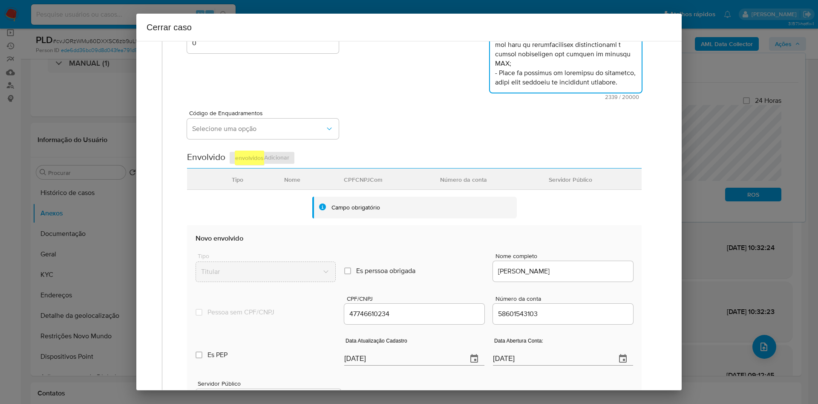
scroll to position [256, 0]
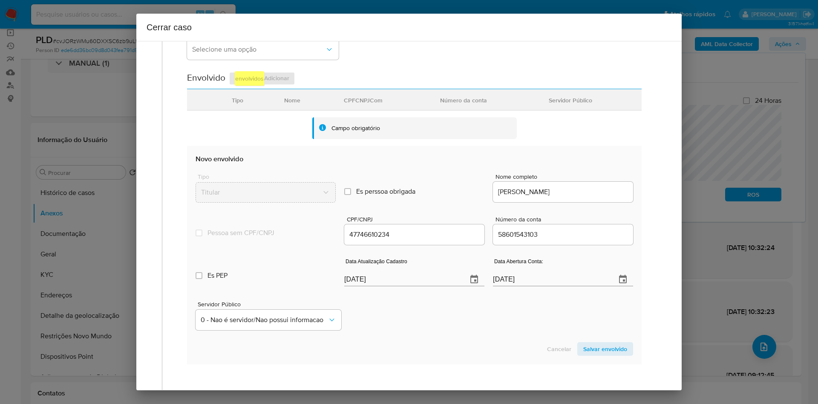
click at [388, 268] on input "[DATE]" at bounding box center [402, 279] width 116 height 14
paste input "1"
type input "19/08/2025"
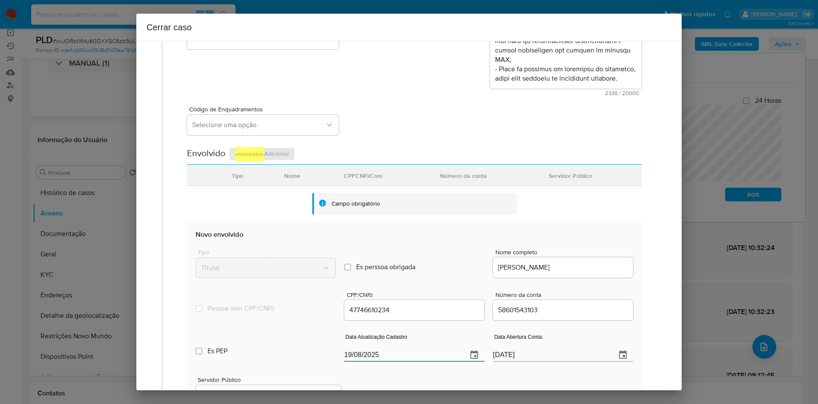
scroll to position [128, 0]
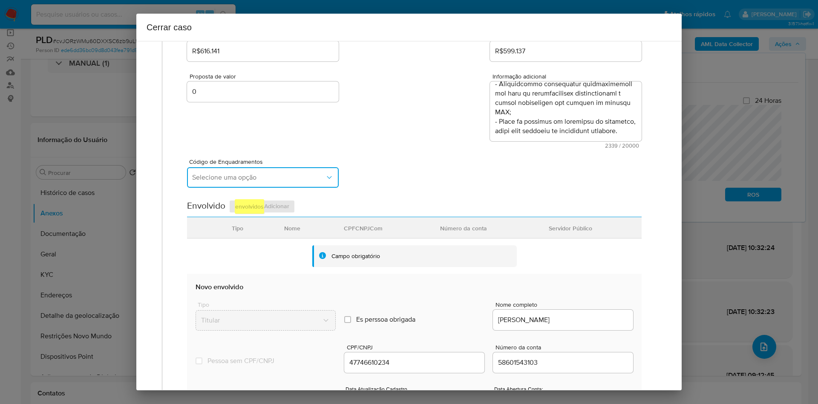
click at [229, 185] on button "Selecione uma opção" at bounding box center [263, 177] width 152 height 20
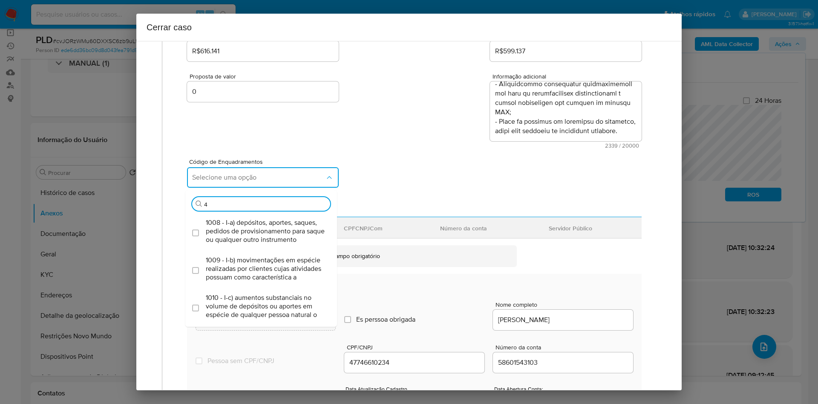
type input "45"
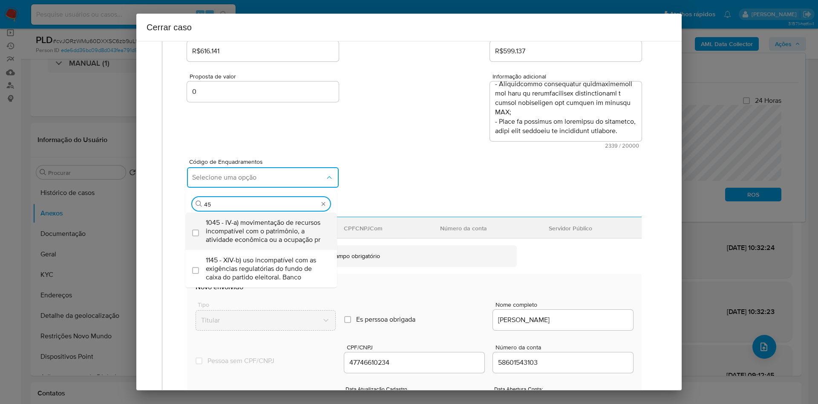
click at [240, 228] on span "1045 - IV-a) movimentação de recursos incompatível com o patrimônio, a atividad…" at bounding box center [265, 231] width 119 height 26
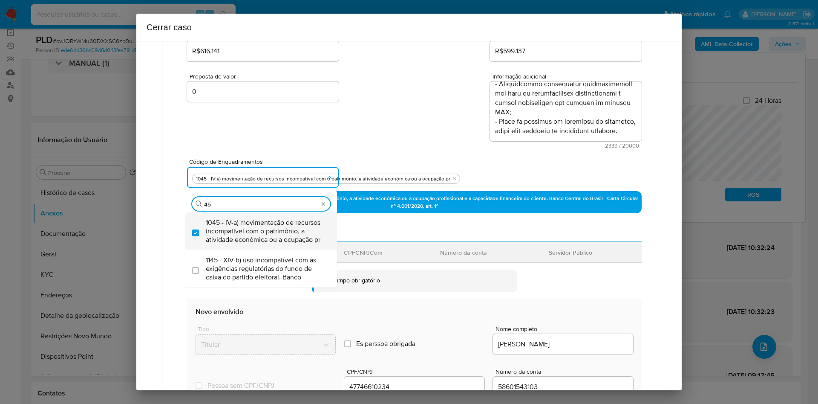
checkbox input "true"
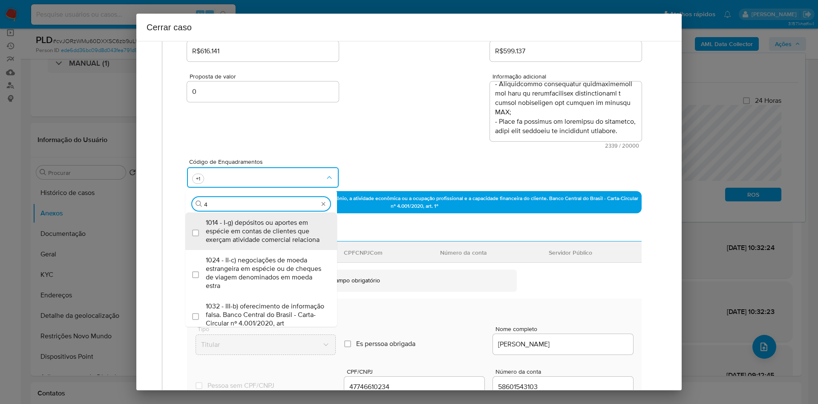
type input "47"
click at [241, 228] on span "1047 - IV-c) movimentação de recursos de alto valor, de forma contumaz, em bene…" at bounding box center [265, 231] width 119 height 26
checkbox input "true"
type input "4"
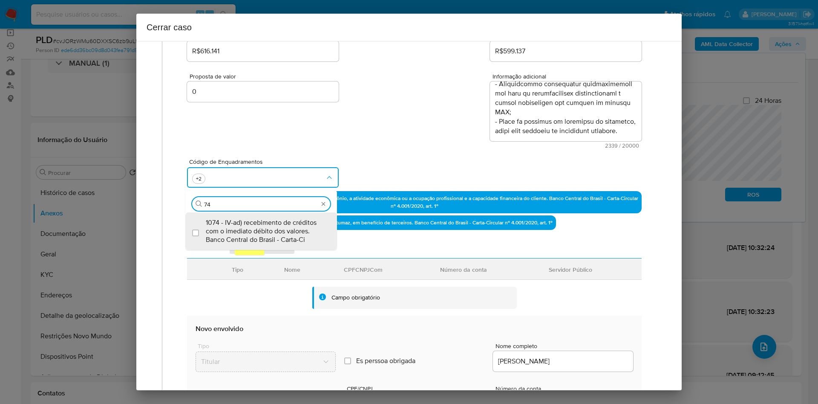
type input "7"
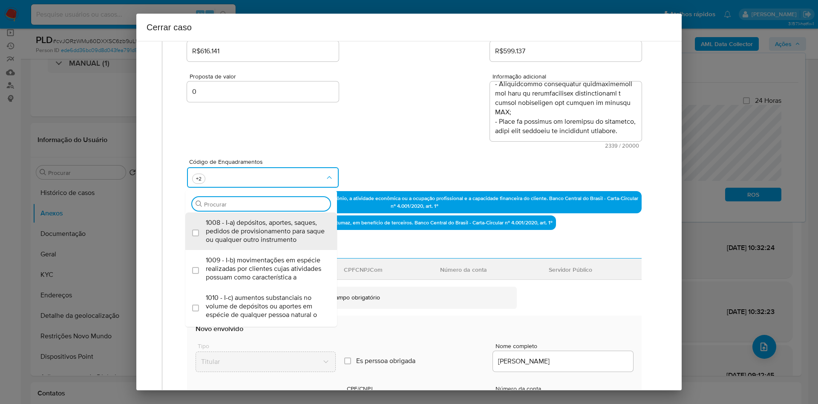
click at [365, 167] on div "Código de Enquadramentos Procurar 1008 - I-a) depósitos, aportes, saques, pedid…" at bounding box center [414, 169] width 455 height 43
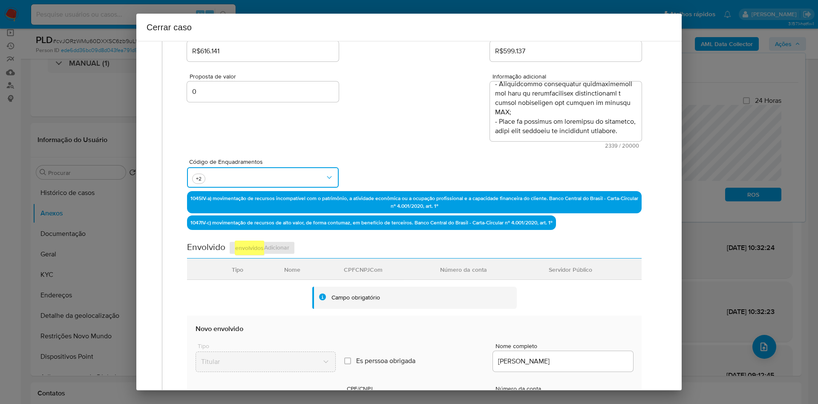
click at [267, 178] on button "button" at bounding box center [263, 177] width 152 height 20
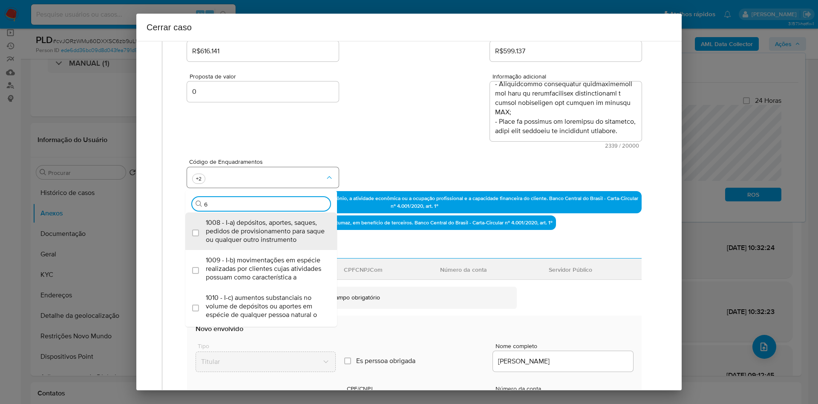
type input "66"
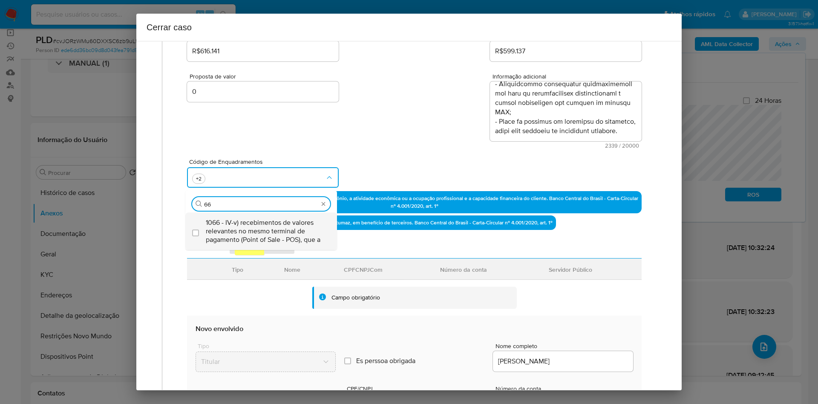
click at [261, 225] on span "1066 - IV-v) recebimentos de valores relevantes no mesmo terminal de pagamento …" at bounding box center [265, 231] width 119 height 26
checkbox input "true"
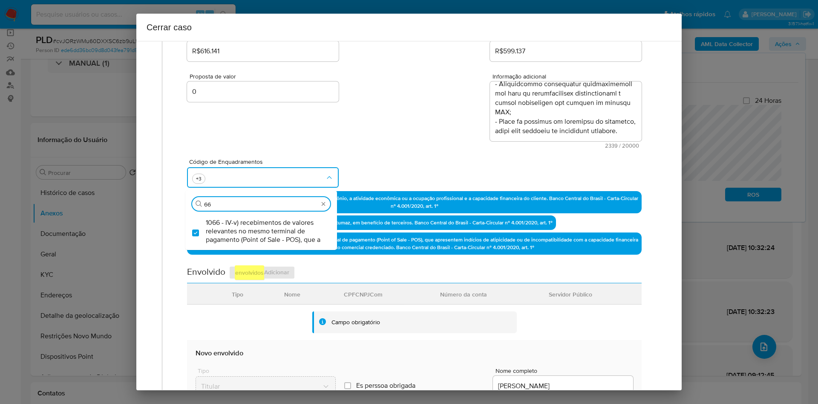
click at [378, 169] on div "Código de Enquadramentos Procurar 66 1066 - IV-v) recebimentos de valores relev…" at bounding box center [414, 169] width 455 height 43
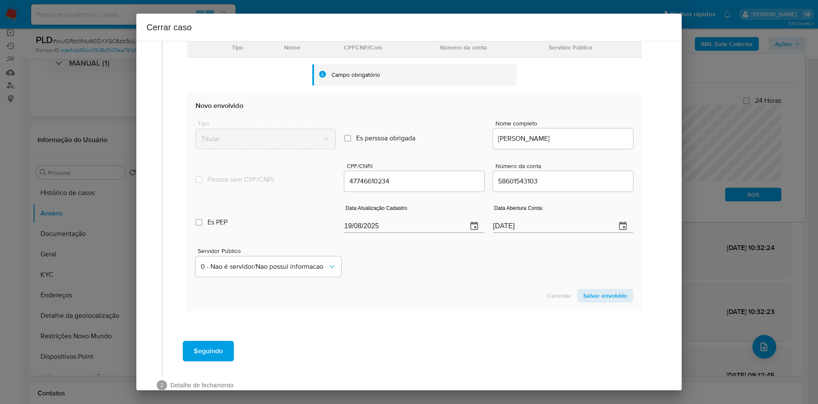
scroll to position [396, 0]
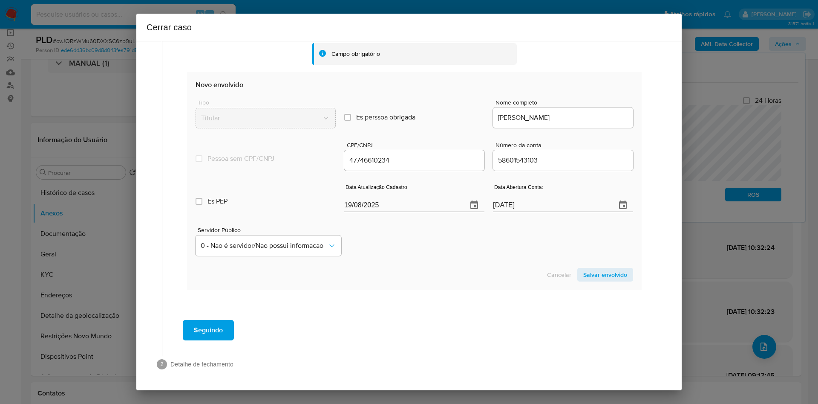
click at [392, 205] on input "19/08/2025" at bounding box center [402, 205] width 116 height 14
click at [539, 268] on span "Salvar envolvido" at bounding box center [605, 274] width 44 height 12
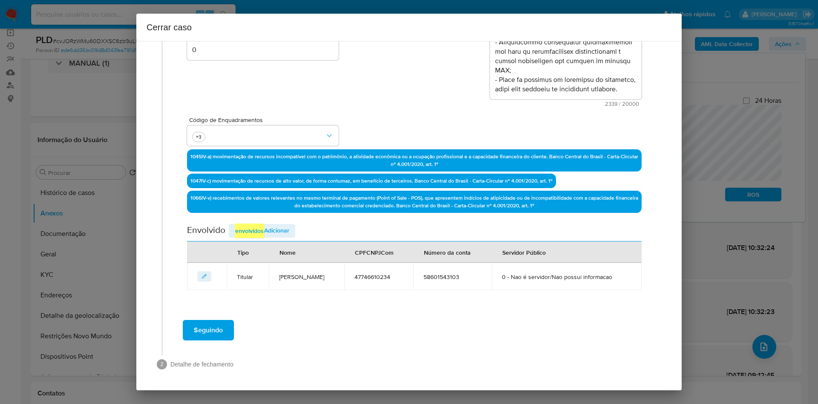
scroll to position [170, 0]
click at [277, 228] on span "Adicionar envolvidos" at bounding box center [262, 230] width 55 height 14
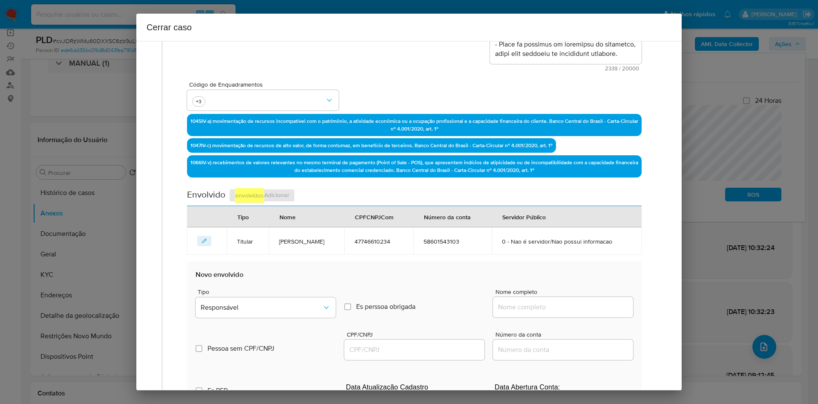
scroll to position [395, 0]
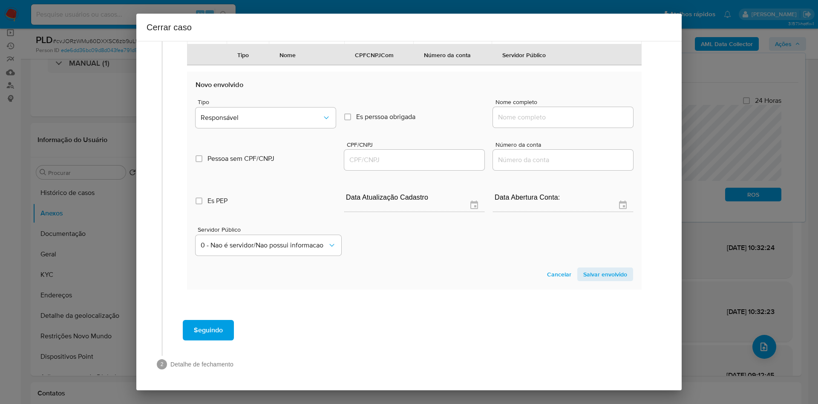
click at [539, 112] on input "Nome completo" at bounding box center [563, 117] width 140 height 11
paste input "COOPERATIVA AGROINDUSTRIAL DAS ILHAS JOROCA, CORREA E JACAREUA"
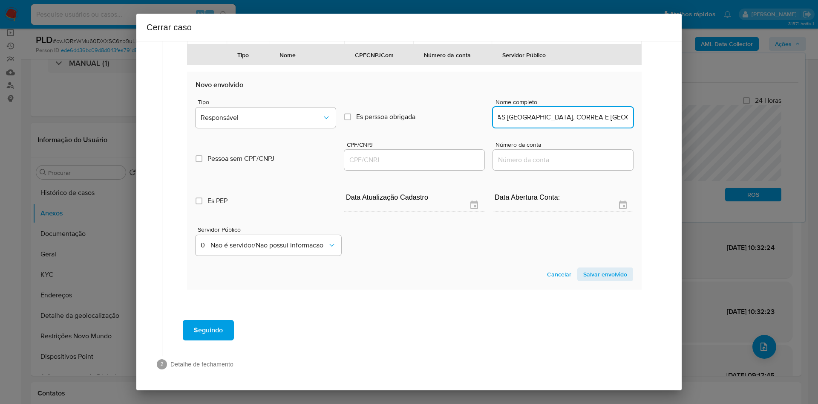
scroll to position [0, 0]
click at [539, 113] on input "COOPERATIVA AGROINDUSTRIAL DAS ILHAS JOROCA, CORREA E JACAREUA" at bounding box center [563, 117] width 140 height 11
paste input "- COOPAIJCJ,"
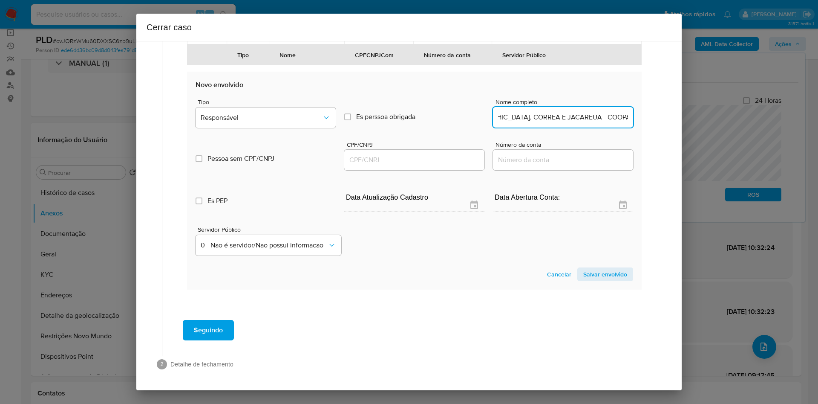
scroll to position [0, 152]
type input "COOPERATIVA AGROINDUSTRIAL DAS ILHAS JOROCA, CORREA E JACAREUA - COOPAIJCJ"
click at [372, 160] on input "CPF/CNPJ" at bounding box center [414, 159] width 140 height 11
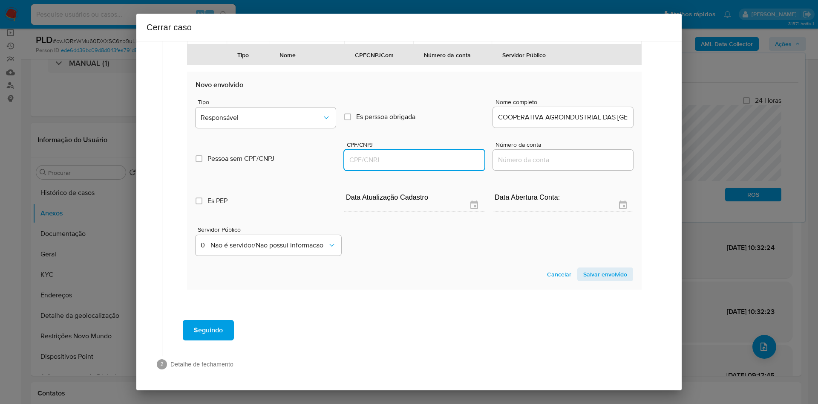
paste input "44185261000107"
type input "44185261000107"
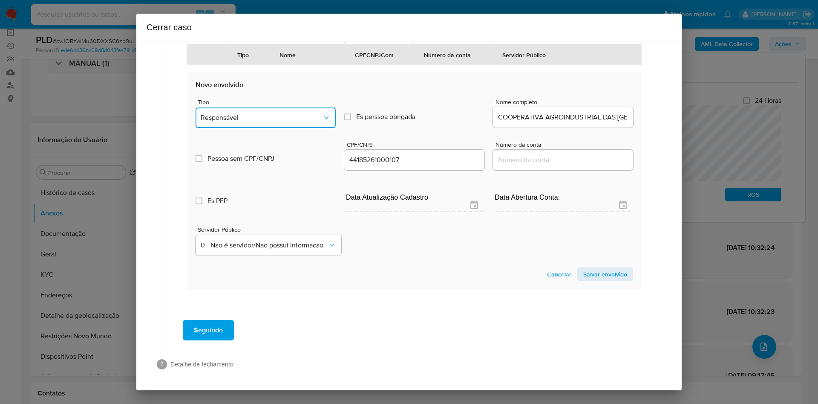
click at [287, 111] on button "Responsável" at bounding box center [266, 117] width 140 height 20
click at [233, 124] on button "Responsável" at bounding box center [266, 117] width 140 height 20
click at [255, 114] on span "Responsável" at bounding box center [261, 117] width 121 height 9
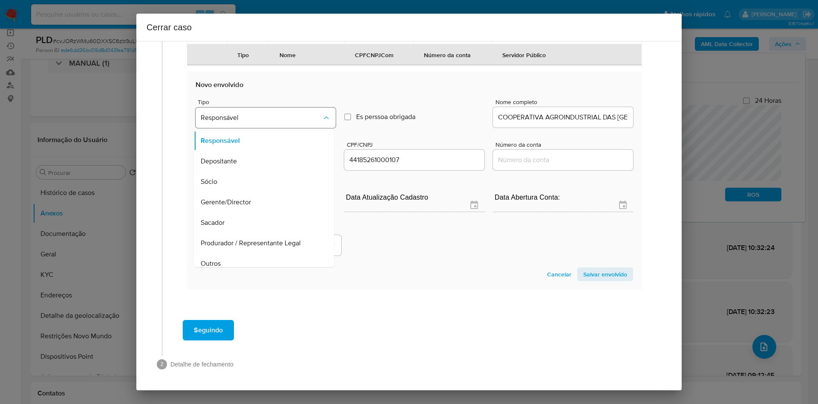
scroll to position [48, 0]
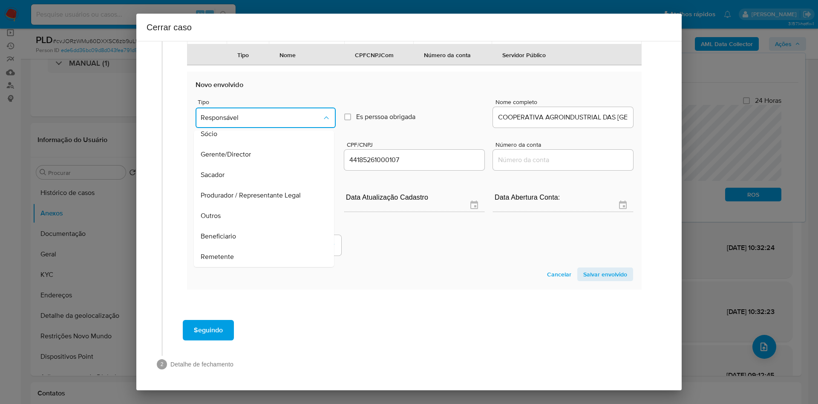
drag, startPoint x: 242, startPoint y: 255, endPoint x: 748, endPoint y: 279, distance: 506.4
click at [247, 254] on div "Remetente" at bounding box center [261, 256] width 121 height 20
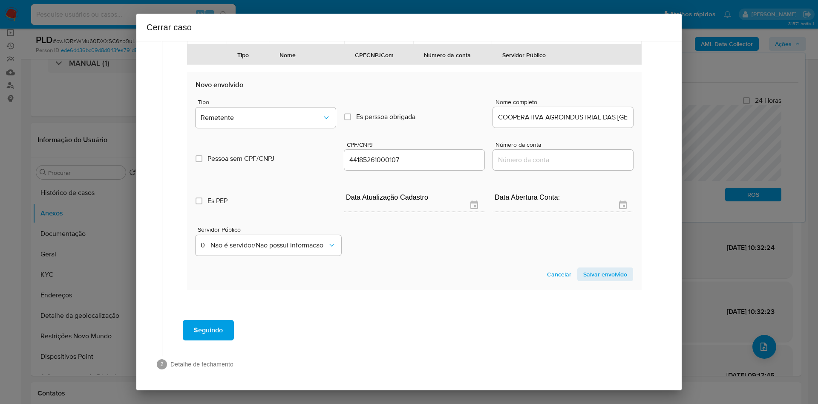
click at [539, 268] on span "Salvar envolvido" at bounding box center [605, 274] width 44 height 12
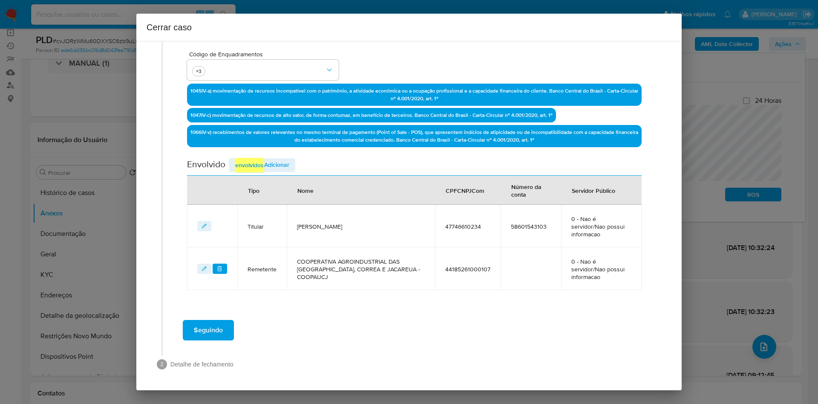
scroll to position [228, 0]
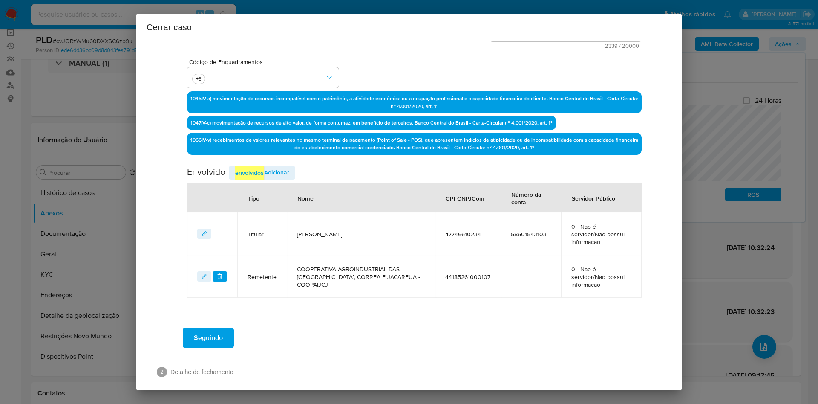
click at [277, 173] on span "Adicionar envolvidos" at bounding box center [262, 172] width 55 height 14
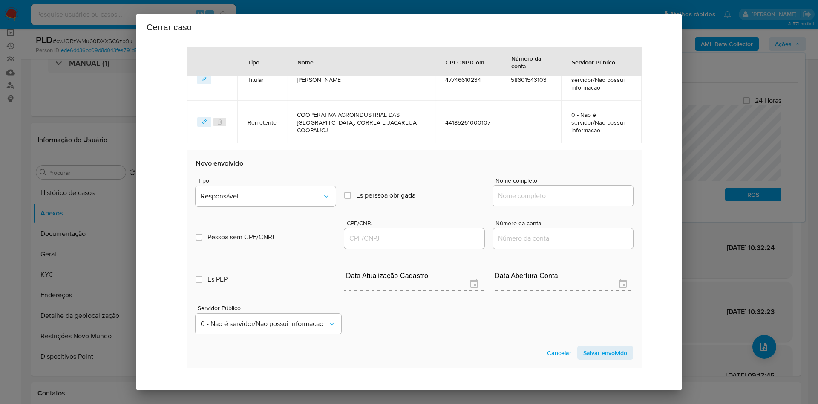
scroll to position [419, 0]
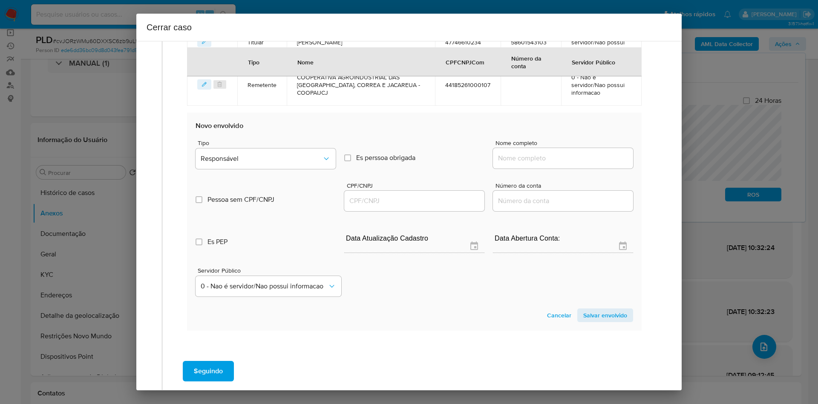
click at [539, 153] on input "Nome completo" at bounding box center [563, 158] width 140 height 11
paste input "Areclis Lopes Sousa"
type input "Areclis Lopes Sousa"
click at [358, 199] on div at bounding box center [414, 200] width 140 height 20
drag, startPoint x: 355, startPoint y: 194, endPoint x: 324, endPoint y: 179, distance: 34.9
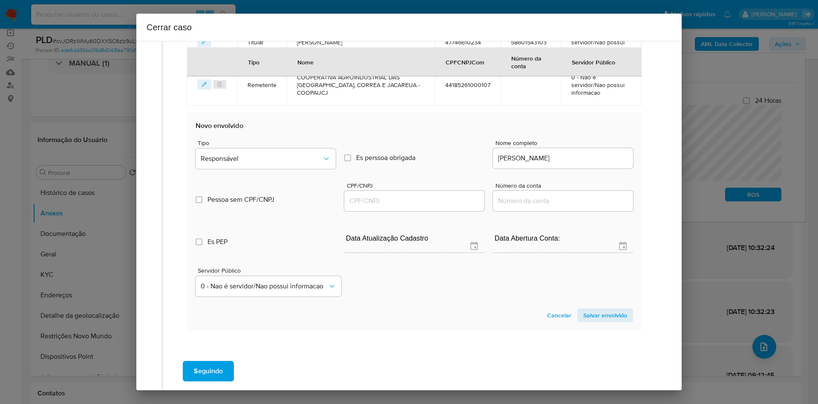
click at [355, 195] on input "CPF/CNPJ" at bounding box center [414, 200] width 140 height 11
paste input "02912280206"
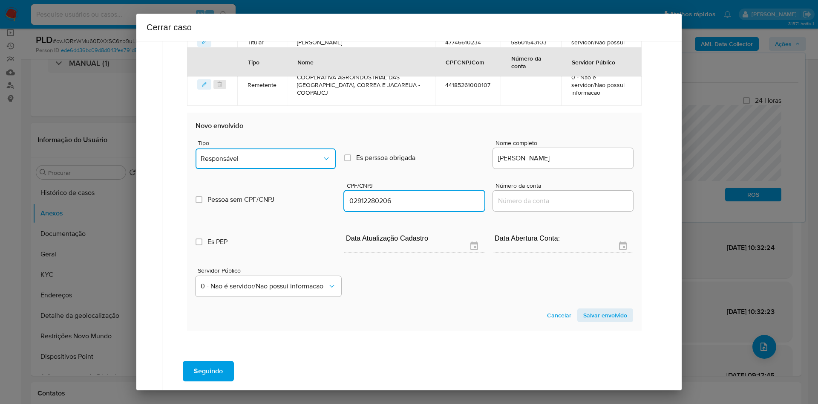
type input "2912280206"
click at [302, 154] on span "Responsável" at bounding box center [261, 158] width 121 height 9
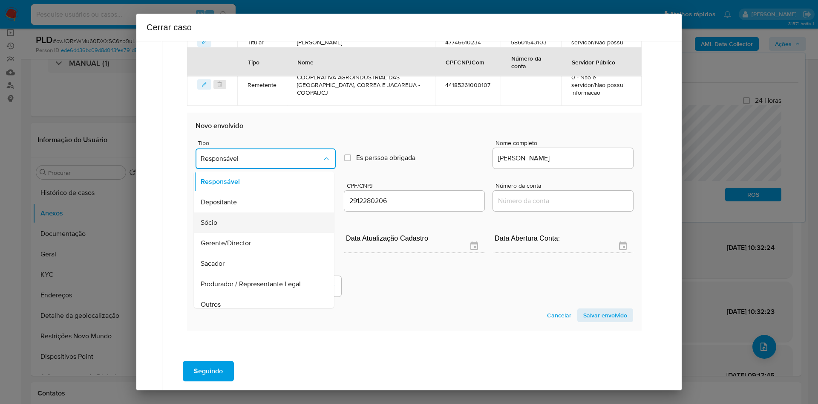
scroll to position [48, 0]
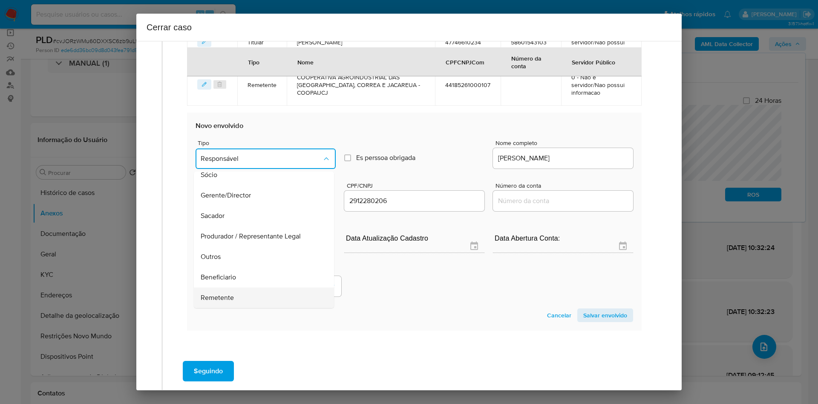
click at [225, 268] on div "Remetente" at bounding box center [261, 297] width 121 height 20
type input "02912280206"
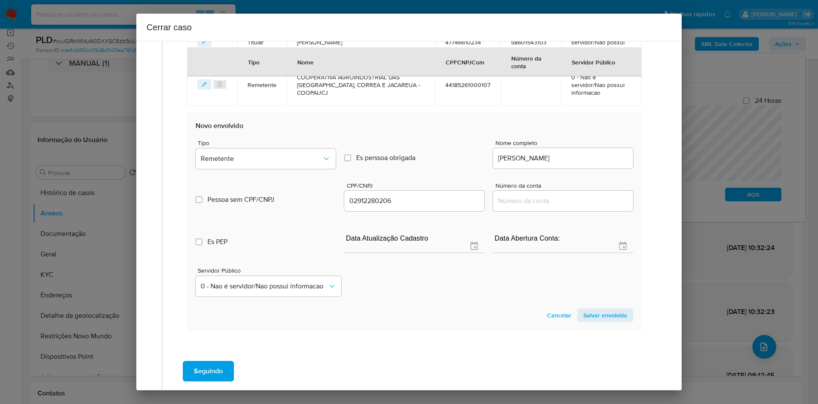
click at [539, 268] on span "Salvar envolvido" at bounding box center [605, 315] width 44 height 12
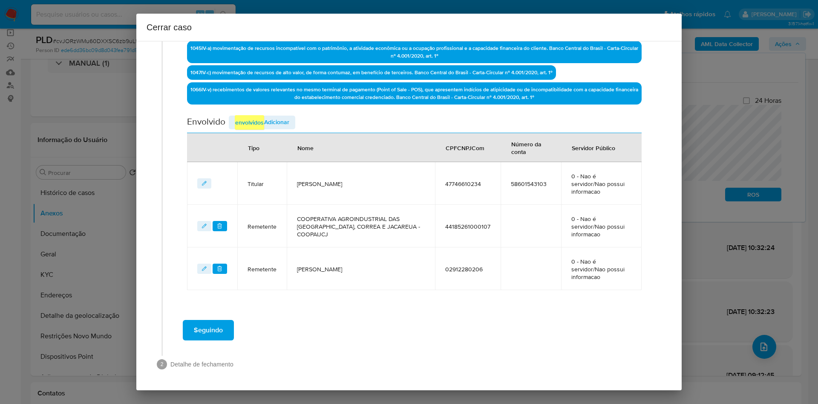
scroll to position [263, 0]
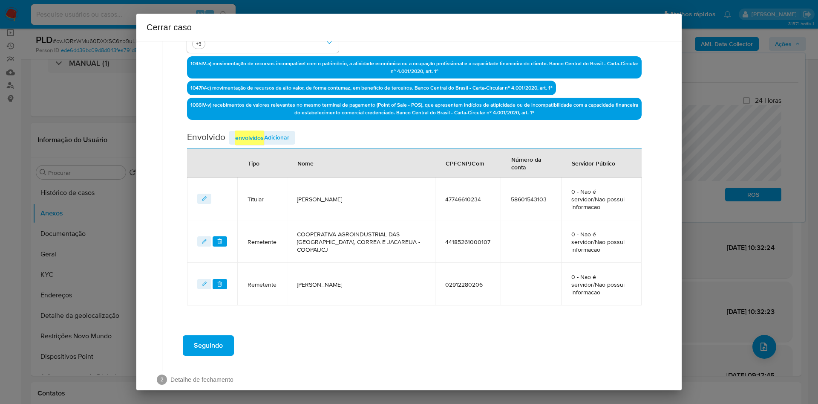
click at [259, 129] on div "Data de início 01/07/2025 Data Fin 26/08/2025 Valor do crédito R$616.141 Valor …" at bounding box center [414, 75] width 455 height 462
drag, startPoint x: 261, startPoint y: 136, endPoint x: 333, endPoint y: 27, distance: 131.0
click at [261, 136] on em "envolvidos" at bounding box center [249, 137] width 29 height 14
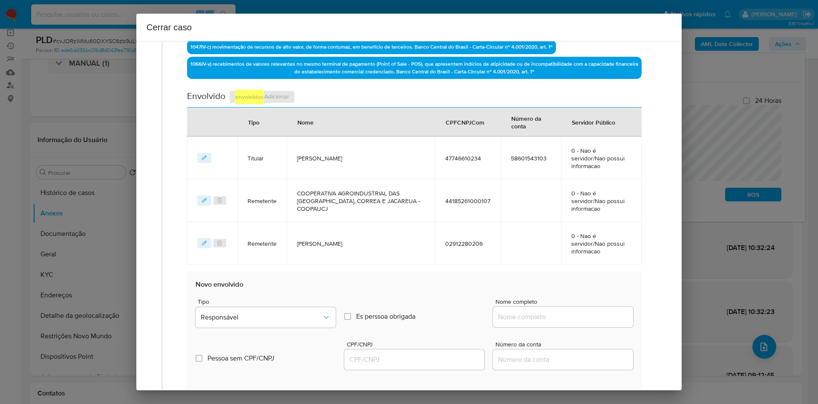
scroll to position [326, 0]
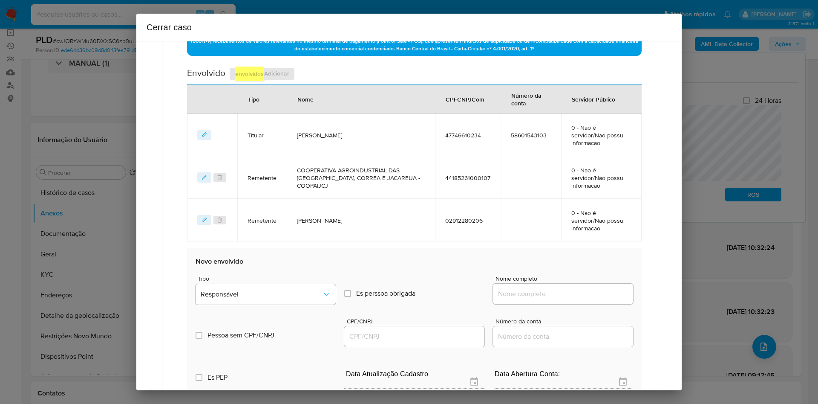
click at [539, 268] on input "Nome completo" at bounding box center [563, 293] width 140 height 11
paste input "V B Nunes"
type input "V B Nunes"
click at [351, 268] on div at bounding box center [414, 336] width 140 height 20
click at [354, 268] on input "CPF/CNPJ" at bounding box center [414, 336] width 140 height 11
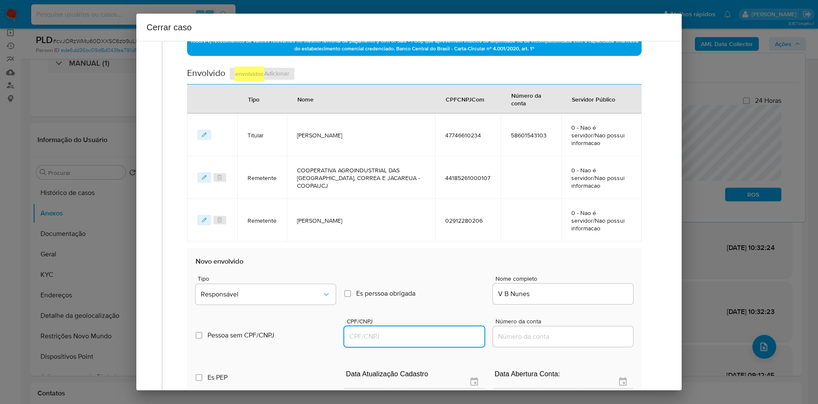
paste input "47664486000126"
type input "47664486000126"
click at [271, 268] on button "Responsável" at bounding box center [266, 294] width 140 height 20
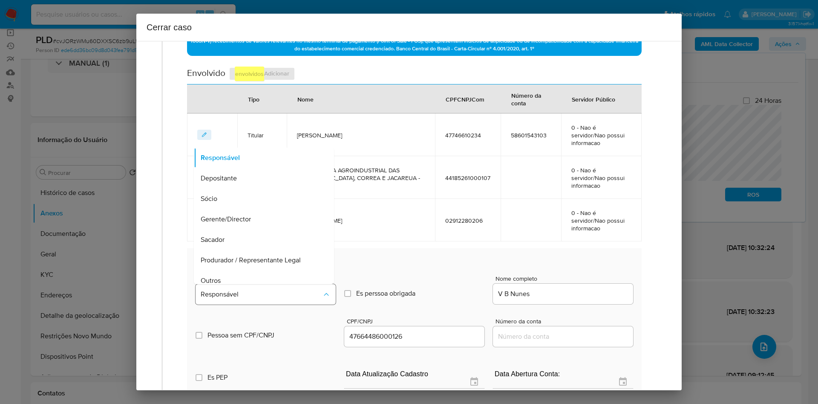
scroll to position [27, 0]
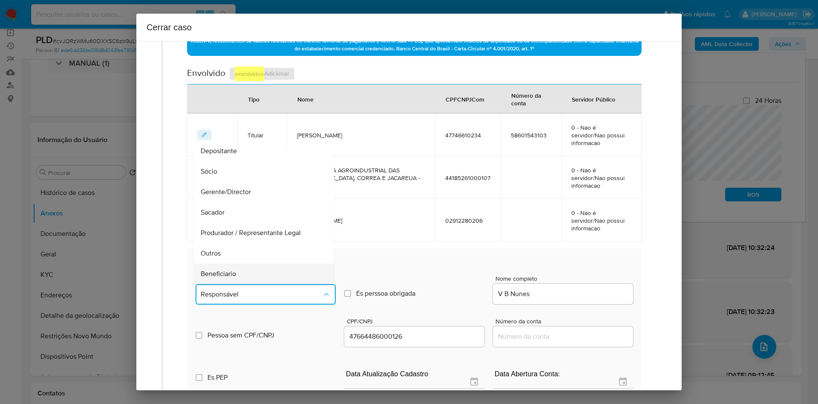
click at [227, 268] on span "Beneficiario" at bounding box center [218, 273] width 35 height 9
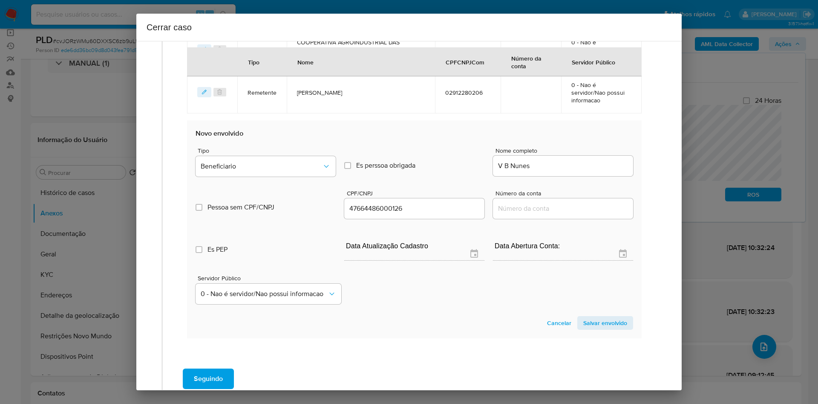
click at [539, 268] on span "Salvar envolvido" at bounding box center [605, 323] width 44 height 12
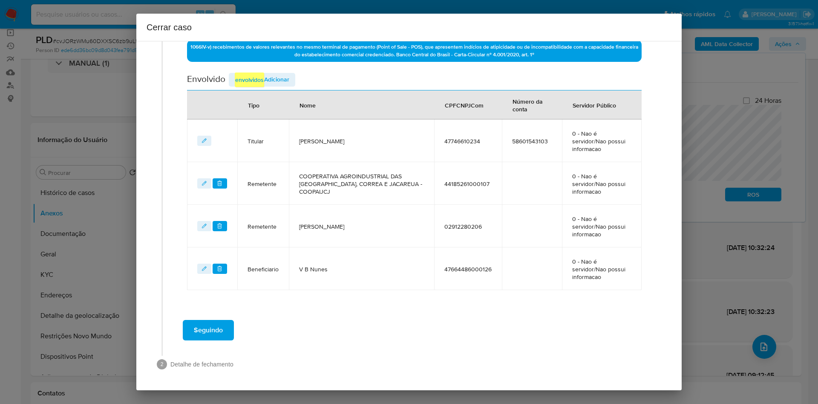
scroll to position [320, 0]
click at [260, 80] on em "envolvidos" at bounding box center [249, 79] width 29 height 14
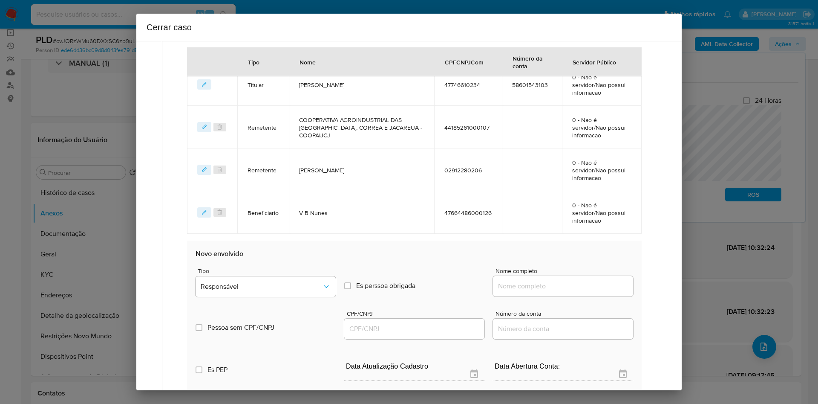
scroll to position [448, 0]
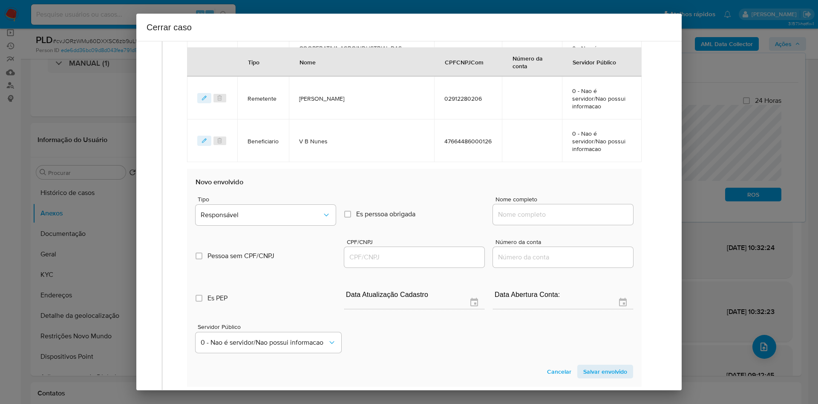
click at [501, 217] on input "Nome completo" at bounding box center [563, 214] width 140 height 11
paste input "Distribuidora De Bebidas Tocantins Comercio Ltda"
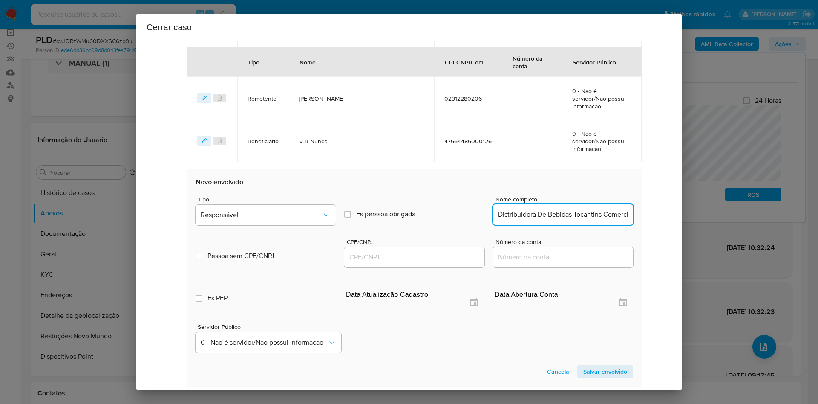
scroll to position [0, 23]
type input "Distribuidora De Bebidas Tocantins Comercio Ltda"
drag, startPoint x: 396, startPoint y: 260, endPoint x: 369, endPoint y: 251, distance: 28.6
click at [396, 260] on input "CPF/CNPJ" at bounding box center [414, 256] width 140 height 11
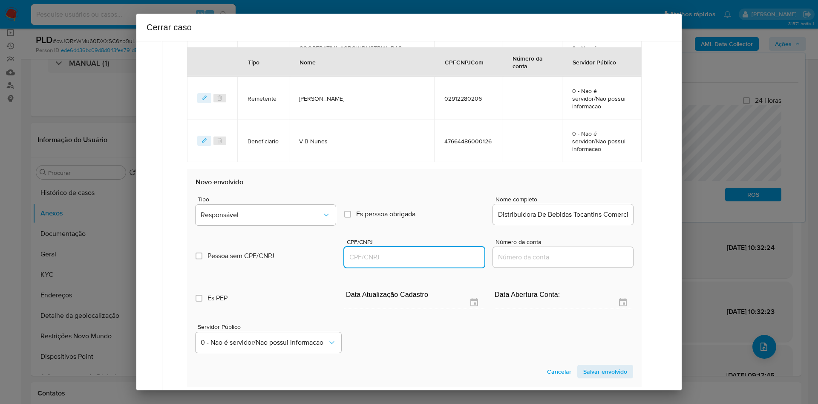
paste input "05025176000111"
type input "5025176000111"
click at [309, 215] on span "Responsável" at bounding box center [261, 215] width 121 height 9
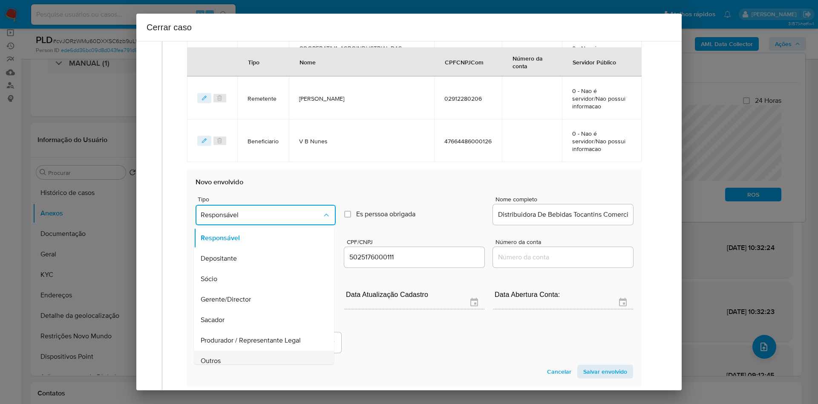
scroll to position [27, 0]
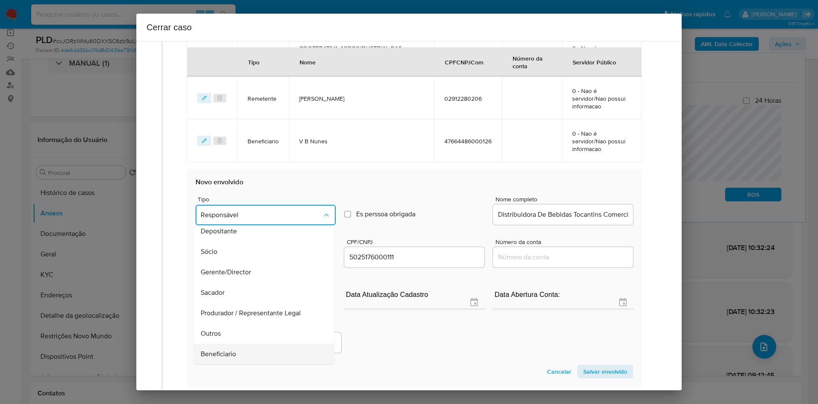
click at [257, 268] on div "Beneficiario" at bounding box center [261, 353] width 121 height 20
type input "05025176000111"
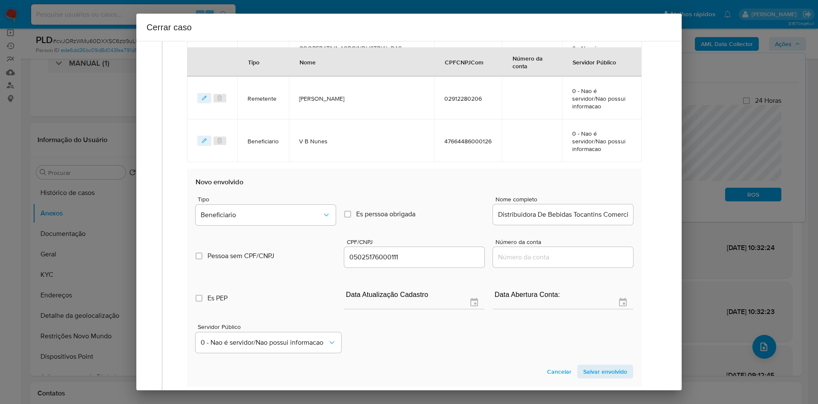
click at [539, 268] on span "Salvar envolvido" at bounding box center [605, 371] width 44 height 12
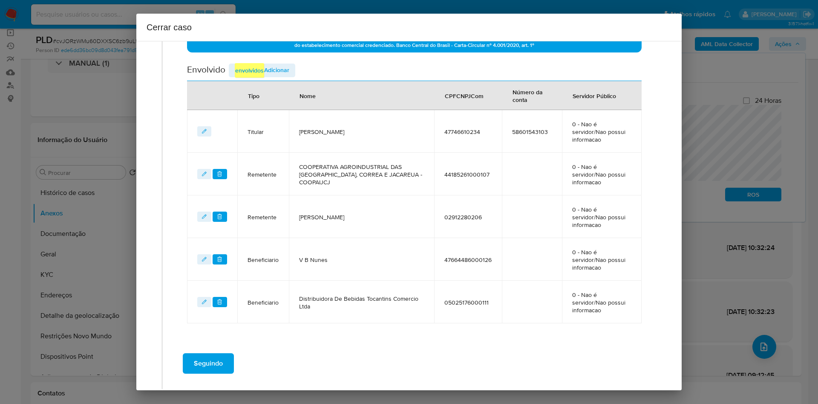
scroll to position [363, 0]
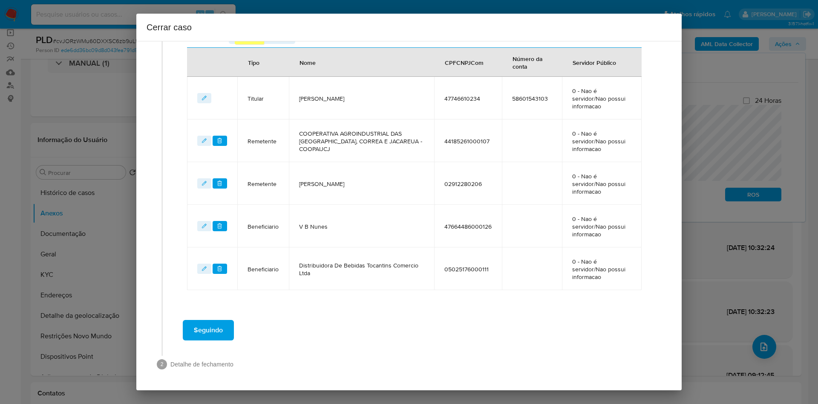
click at [208, 268] on span "Seguindo" at bounding box center [208, 329] width 29 height 19
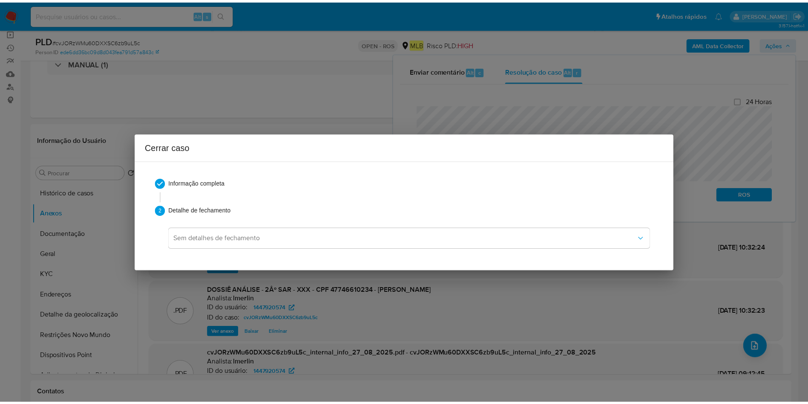
scroll to position [758, 0]
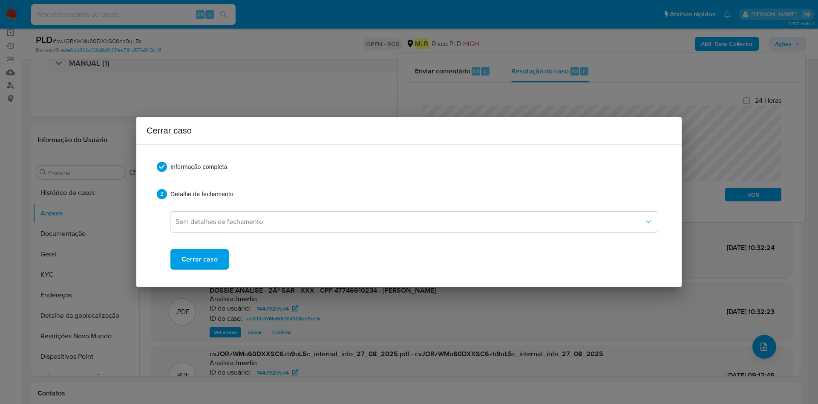
click at [216, 252] on span "Cerrar caso" at bounding box center [200, 259] width 36 height 19
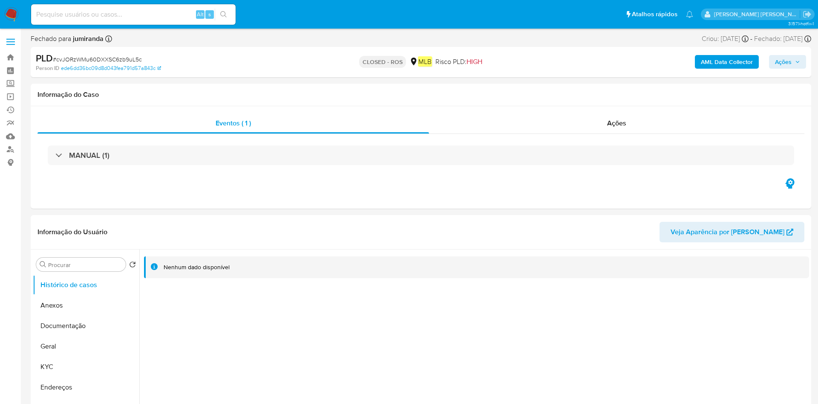
select select "10"
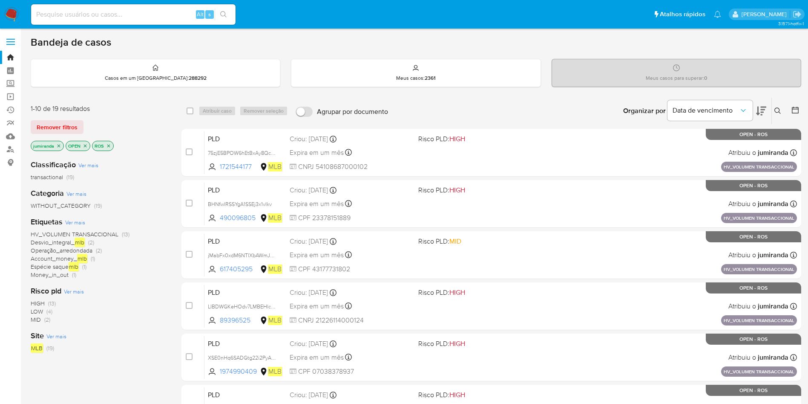
scroll to position [64, 0]
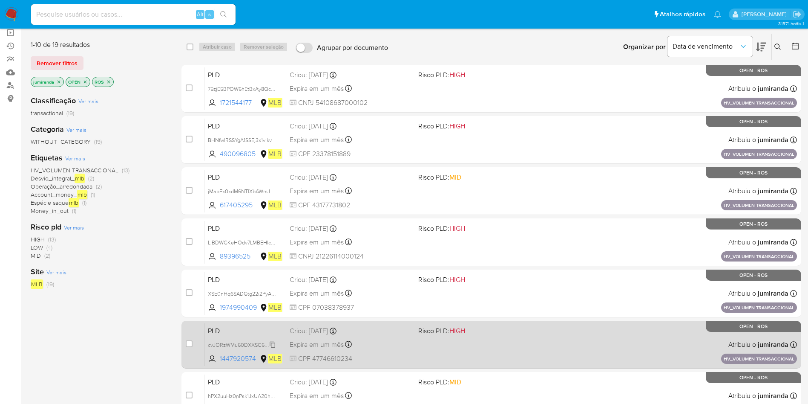
click at [252, 392] on span "hPX2uuHz0nPsk1JxUA20hh9h" at bounding box center [244, 394] width 72 height 9
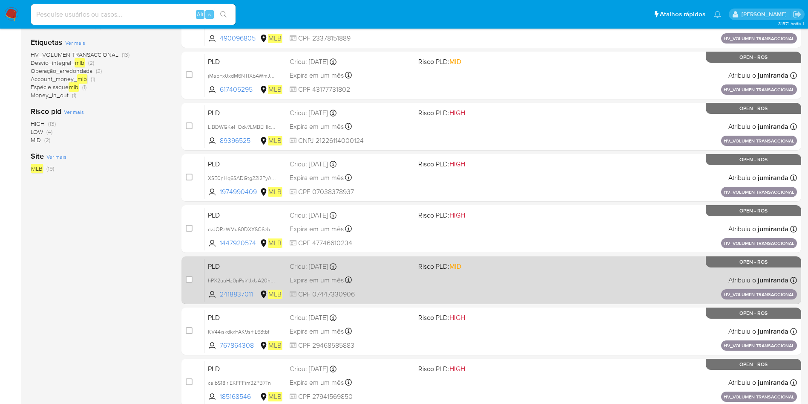
scroll to position [192, 0]
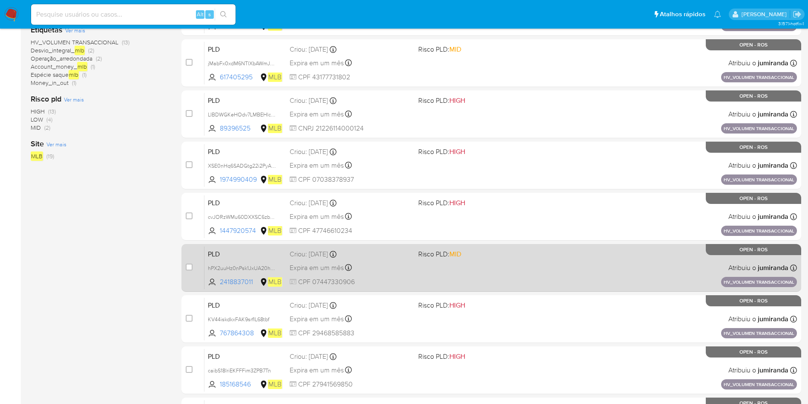
click at [452, 255] on span "MID" at bounding box center [456, 254] width 12 height 10
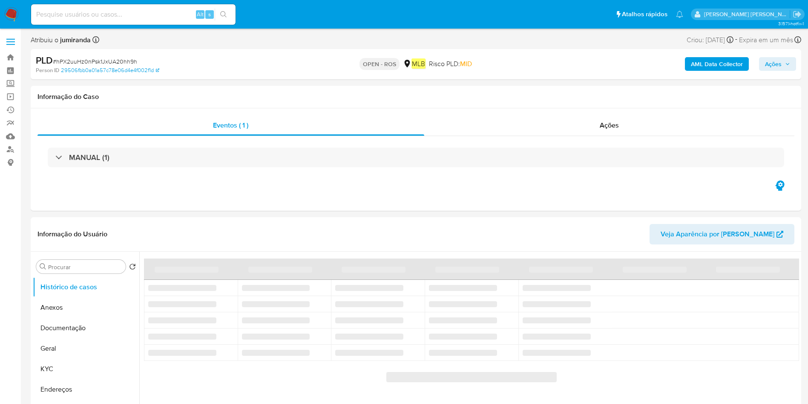
select select "10"
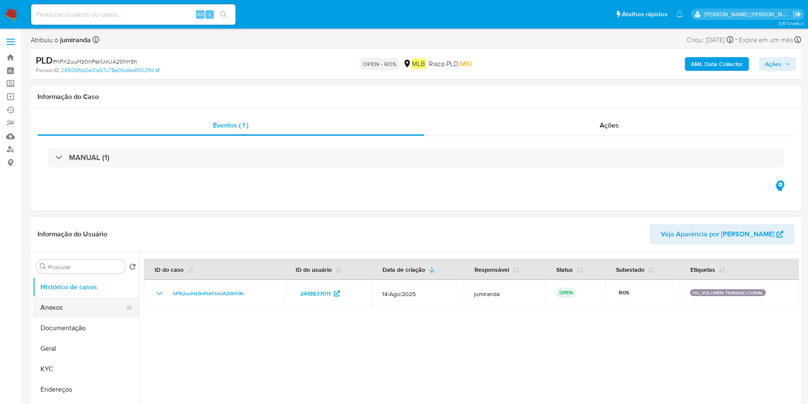
click at [74, 268] on button "Anexos" at bounding box center [83, 307] width 100 height 20
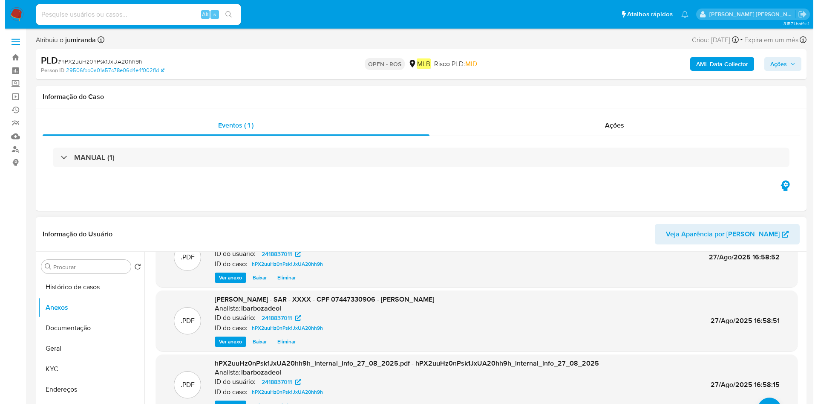
scroll to position [48, 0]
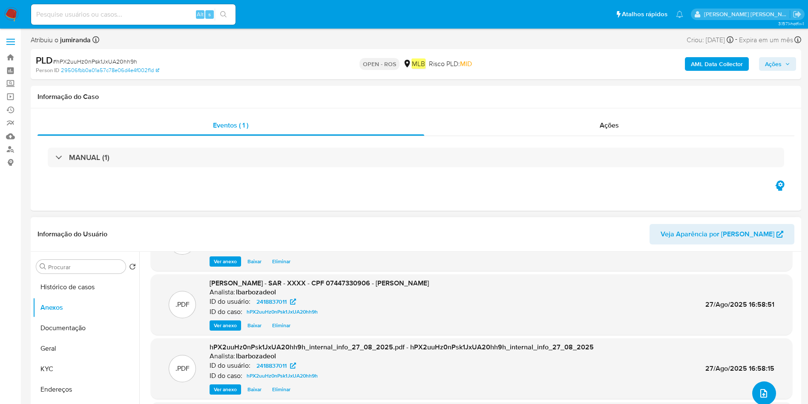
click at [545, 268] on button "upload-file" at bounding box center [765, 393] width 24 height 24
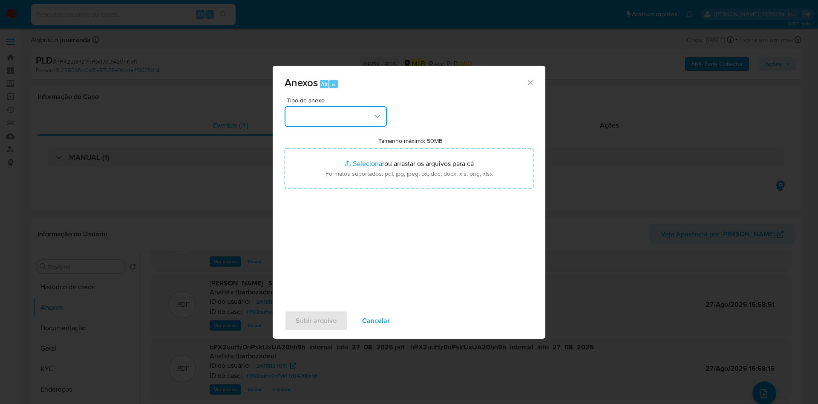
click at [333, 121] on button "button" at bounding box center [336, 116] width 102 height 20
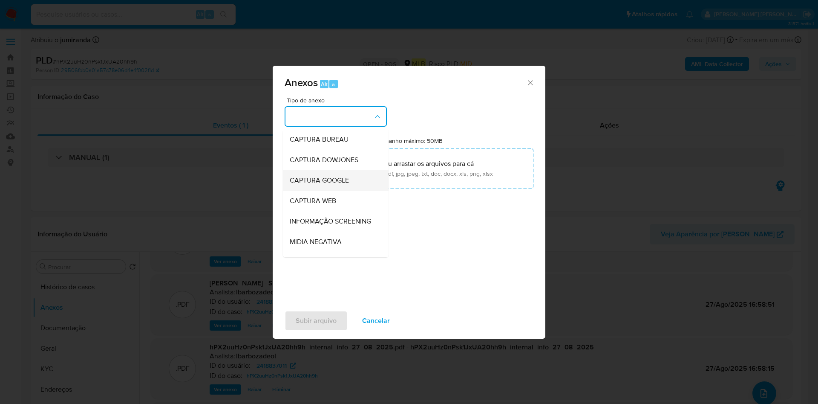
scroll to position [131, 0]
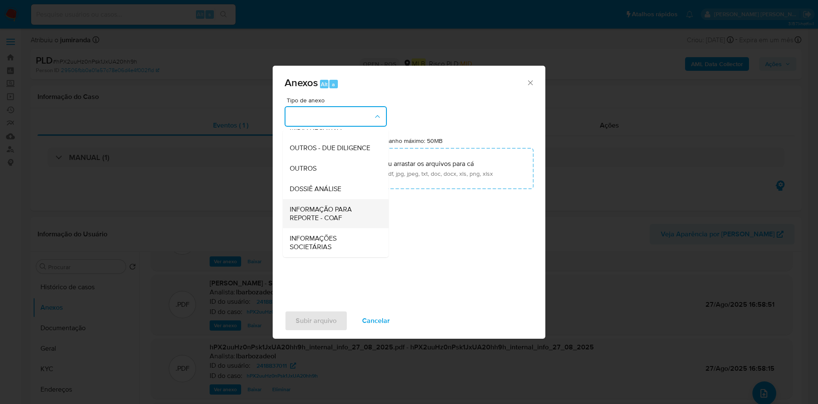
click at [321, 209] on span "INFORMAÇÃO PARA REPORTE - COAF" at bounding box center [333, 213] width 87 height 17
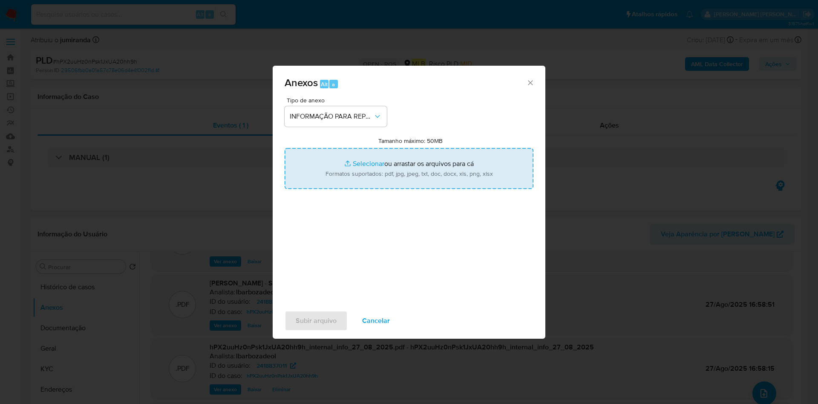
type input "C:\fakepath\SAR - hPX2uuHz0nPsk1JxUA20hh9h - CPF 07447330906 - [PERSON_NAME].pdf"
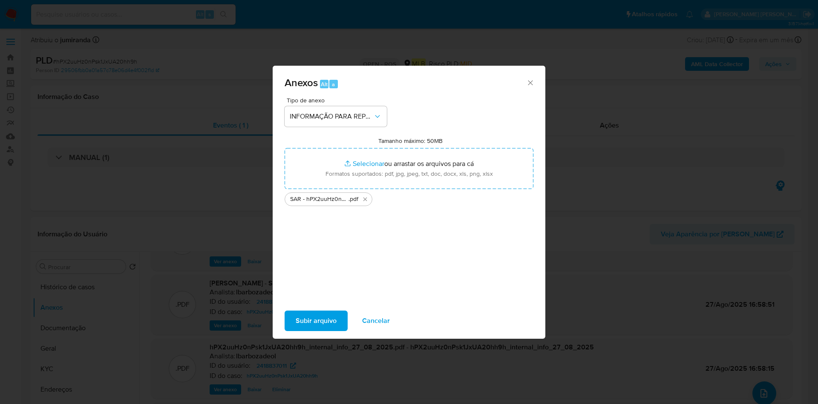
click at [319, 268] on span "Subir arquivo" at bounding box center [316, 320] width 41 height 19
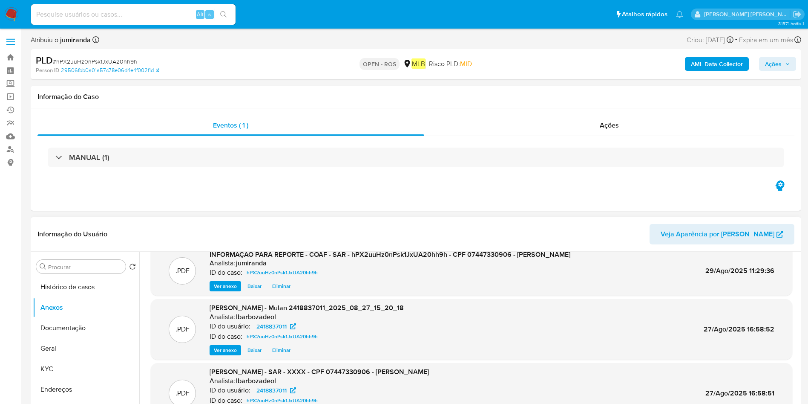
scroll to position [0, 0]
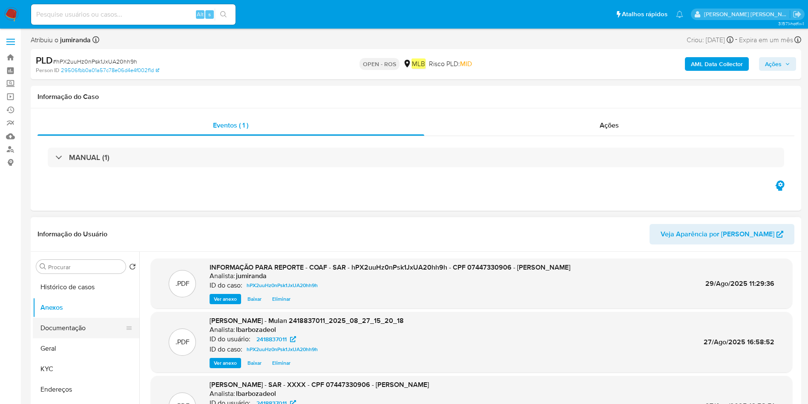
click at [103, 268] on button "Documentação" at bounding box center [83, 327] width 100 height 20
